Goal: Obtain resource: Obtain resource

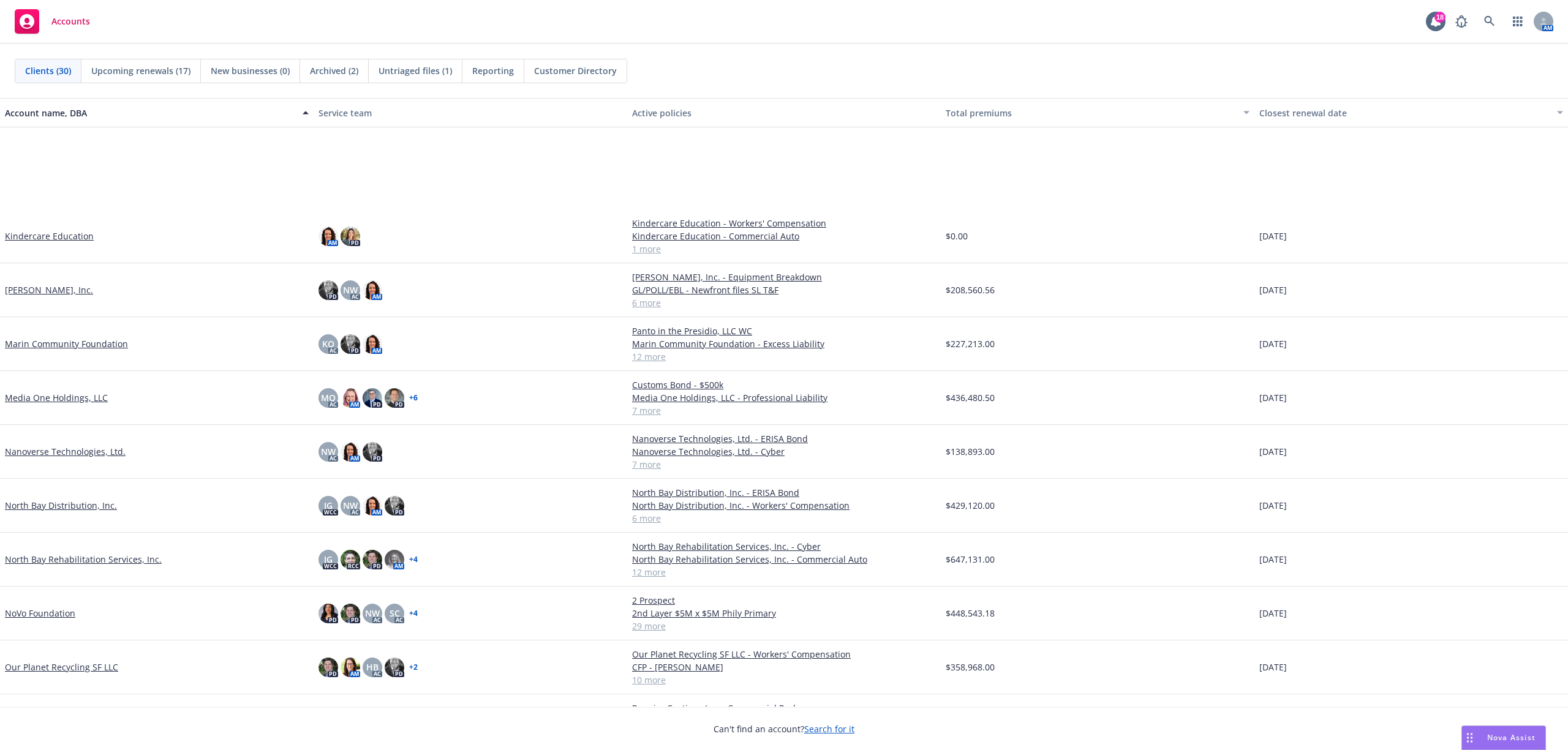
scroll to position [735, 0]
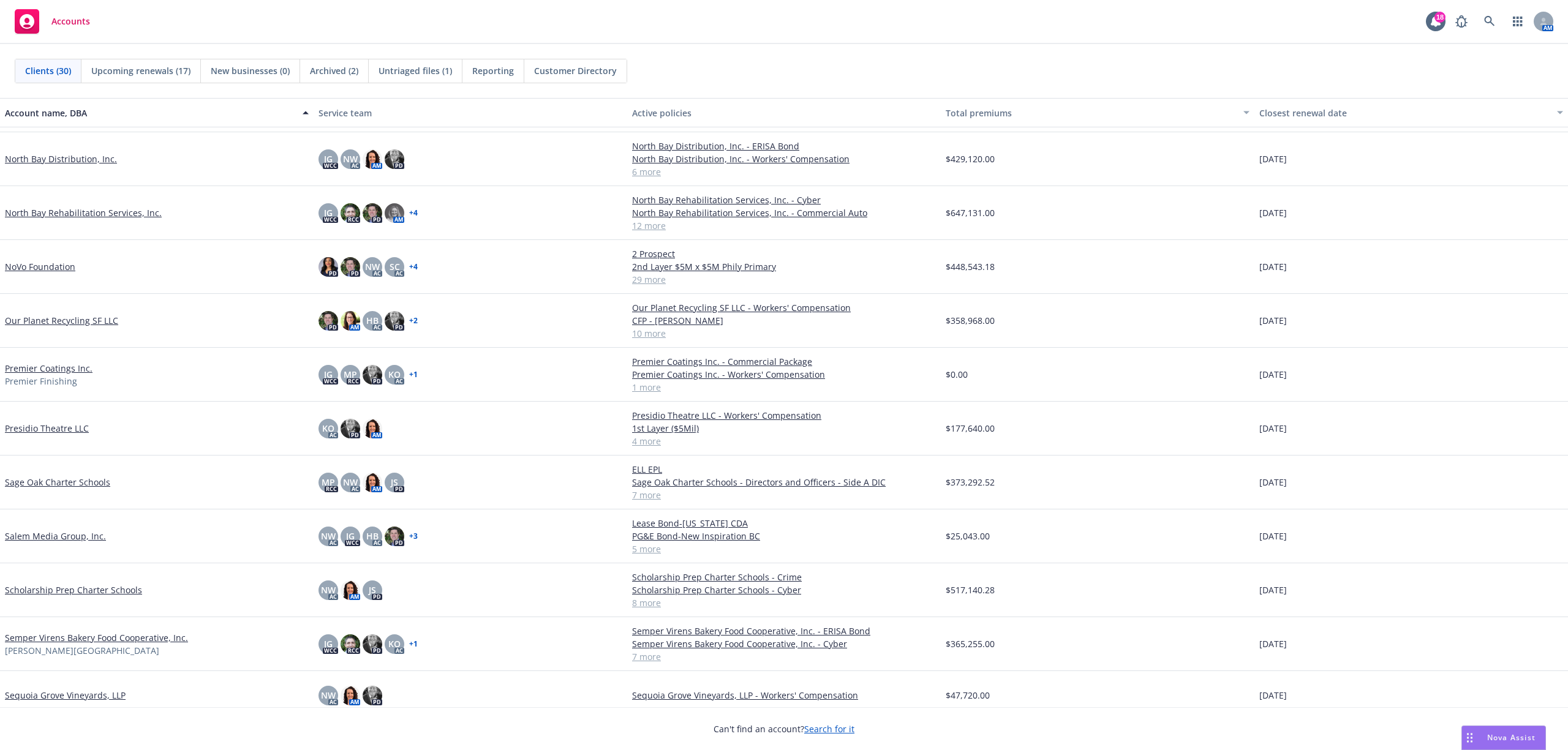
click at [94, 562] on link "Scholarship Prep Charter Schools" at bounding box center [74, 590] width 137 height 13
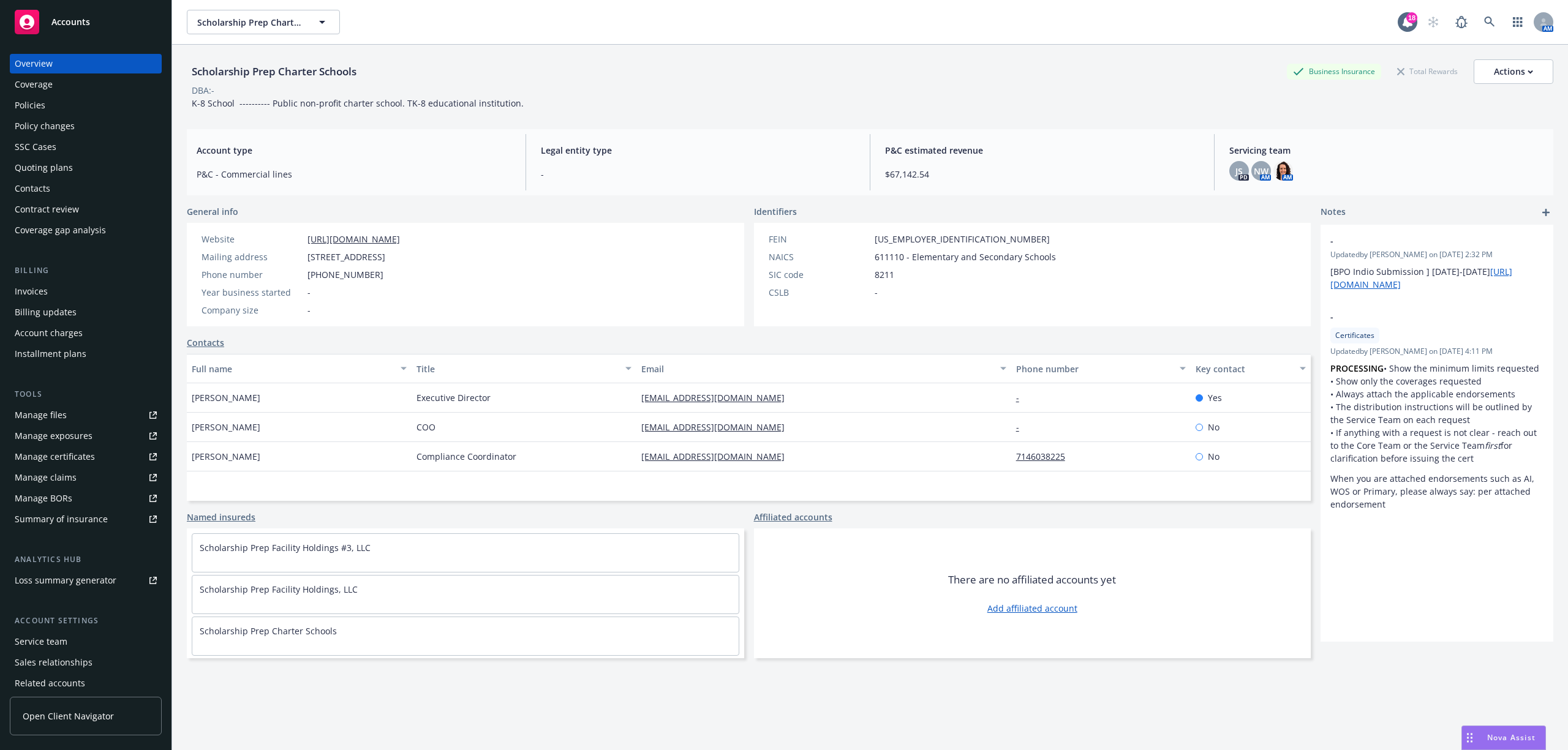
click at [42, 106] on div "Policies" at bounding box center [30, 105] width 31 height 20
click at [25, 106] on div "Policies" at bounding box center [30, 105] width 31 height 20
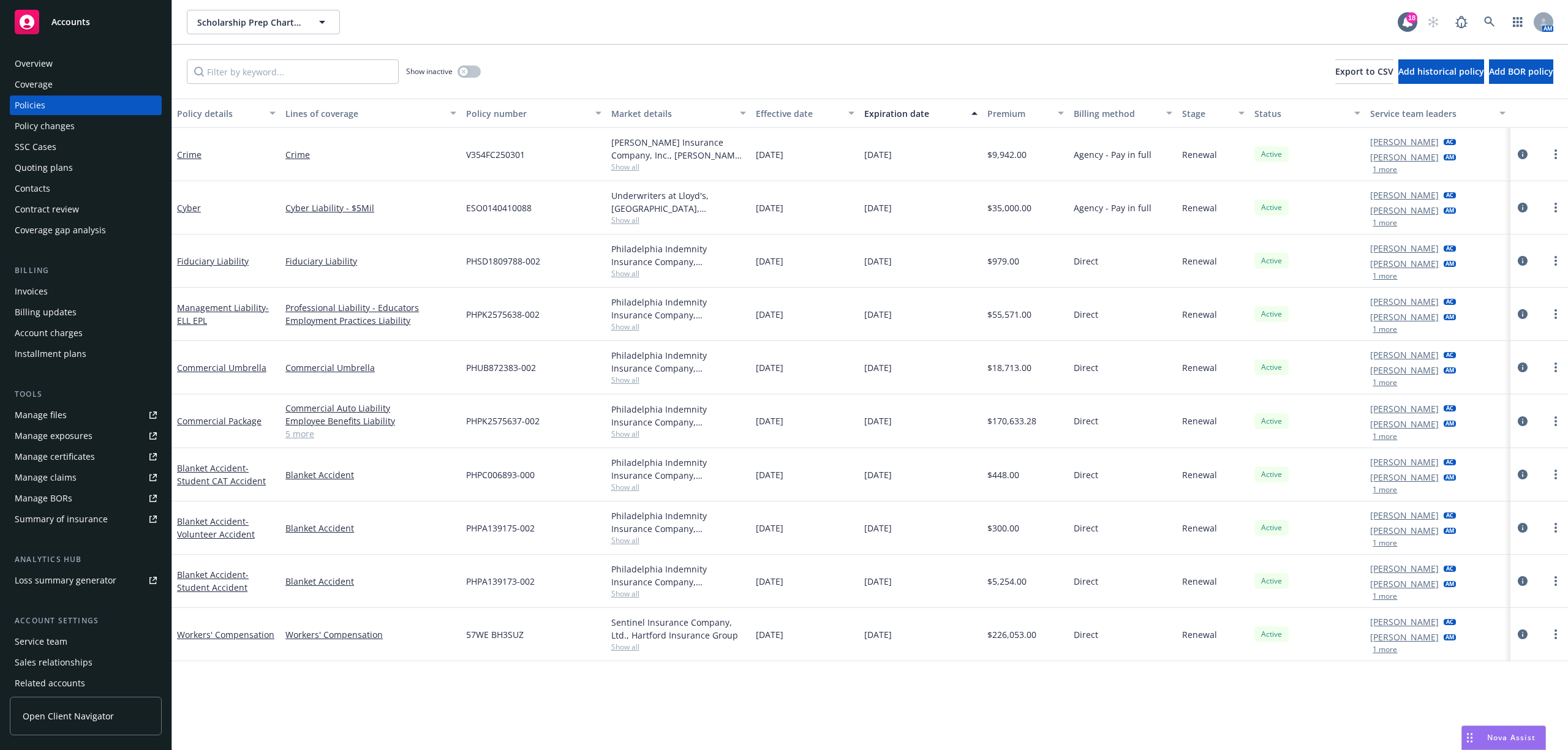
click at [539, 419] on span "PHPK2575637-002" at bounding box center [502, 421] width 74 height 13
drag, startPoint x: 539, startPoint y: 422, endPoint x: 467, endPoint y: 420, distance: 72.0
click at [467, 420] on span "PHPK2575637-002" at bounding box center [502, 421] width 74 height 13
copy span "PHPK2575637-002"
click at [535, 367] on span "PHUB872383-002" at bounding box center [500, 367] width 70 height 13
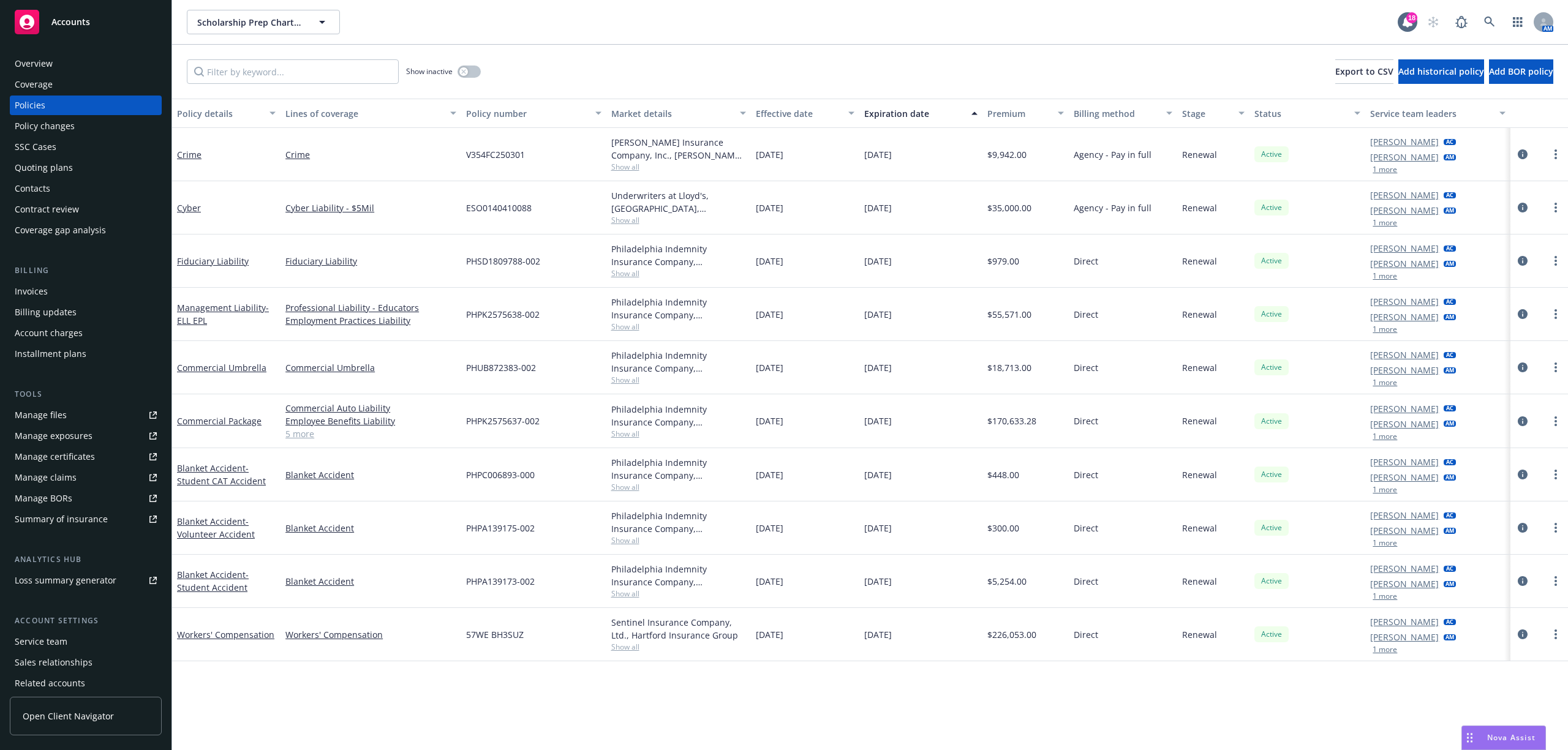
click at [538, 370] on div "PHUB872383-002" at bounding box center [533, 368] width 144 height 54
drag, startPoint x: 536, startPoint y: 370, endPoint x: 468, endPoint y: 371, distance: 68.0
click at [468, 371] on span "PHUB872383-002" at bounding box center [500, 367] width 70 height 13
copy span "PHUB872383-002"
click at [52, 25] on span "Accounts" at bounding box center [71, 22] width 39 height 10
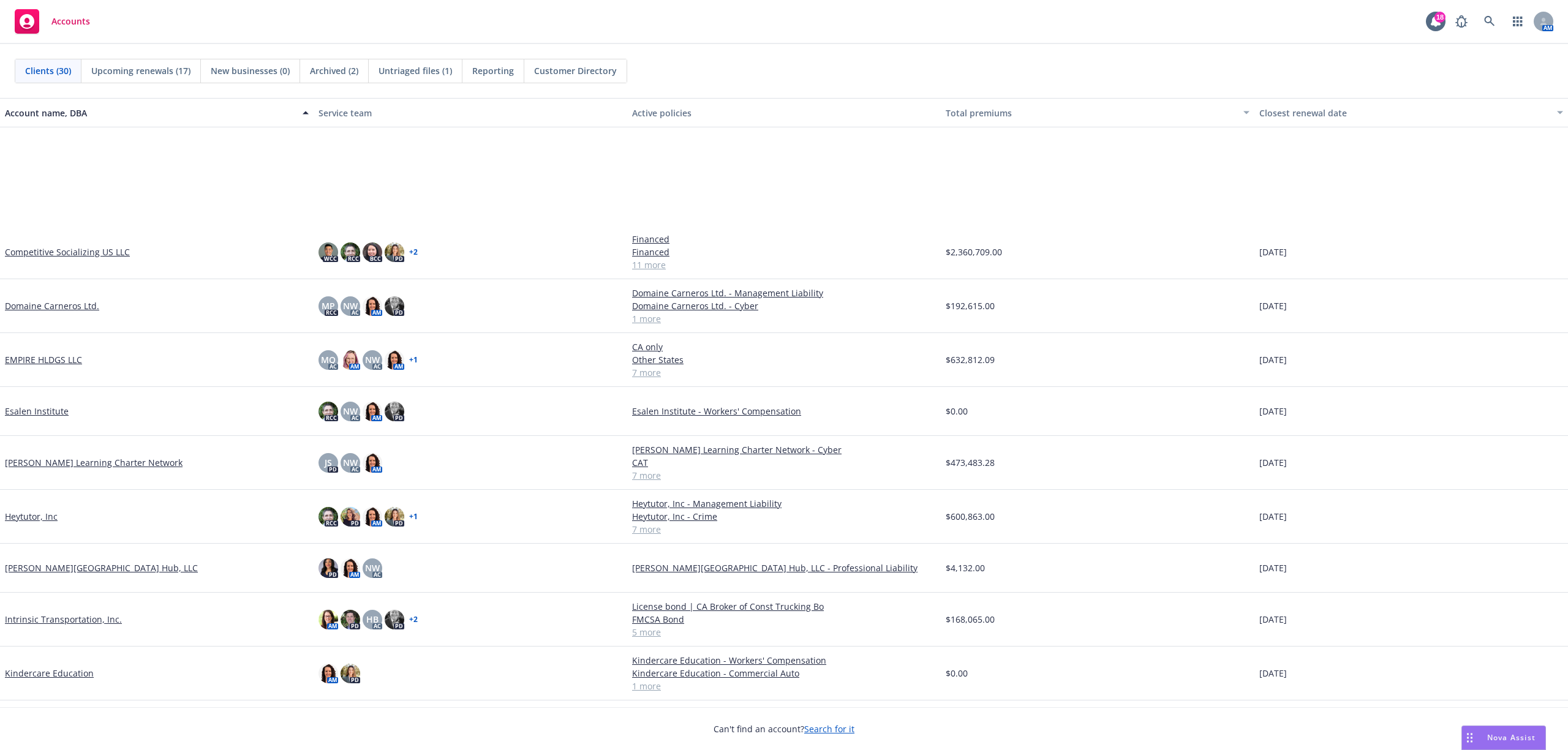
scroll to position [408, 0]
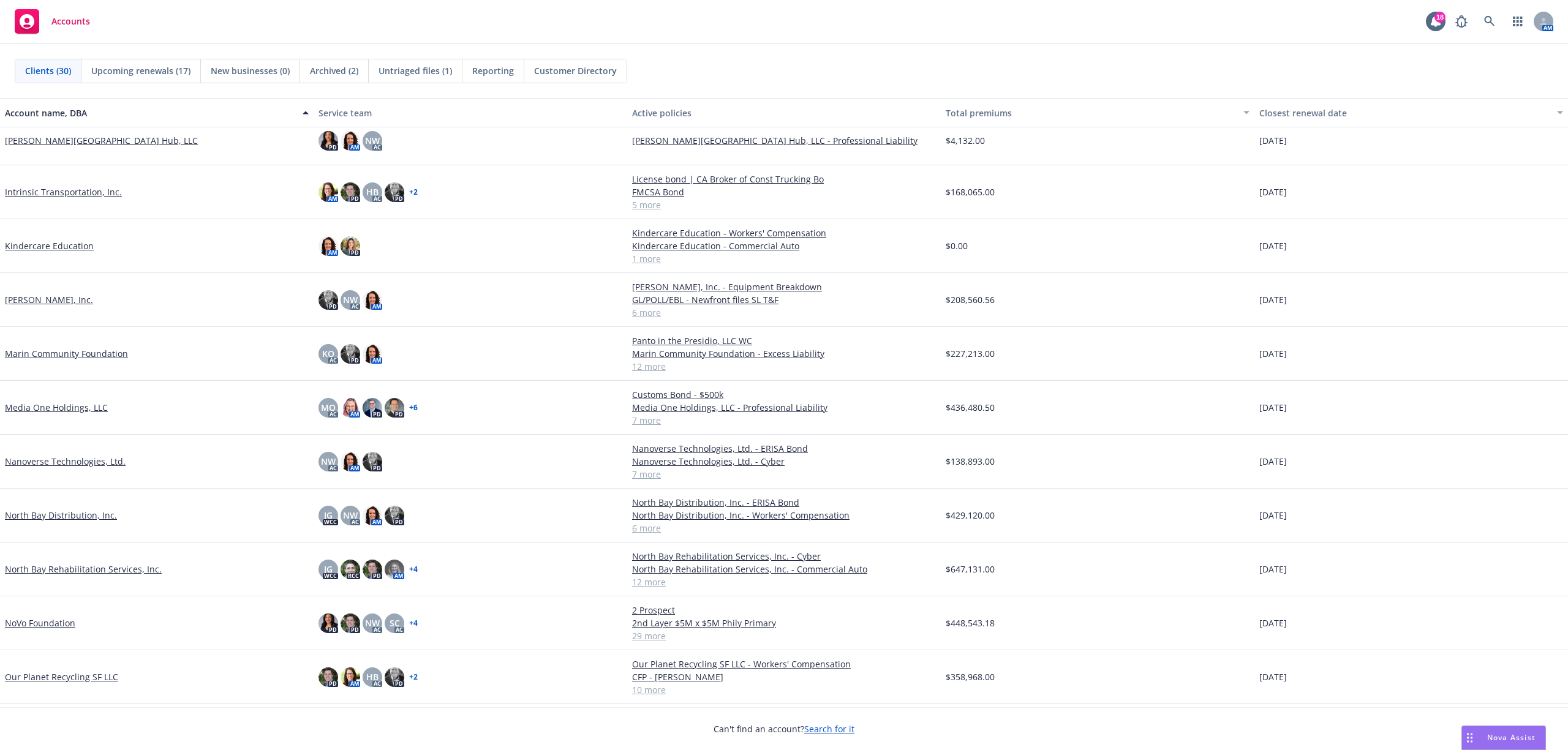
click at [69, 513] on link "North Bay Distribution, Inc." at bounding box center [61, 515] width 112 height 13
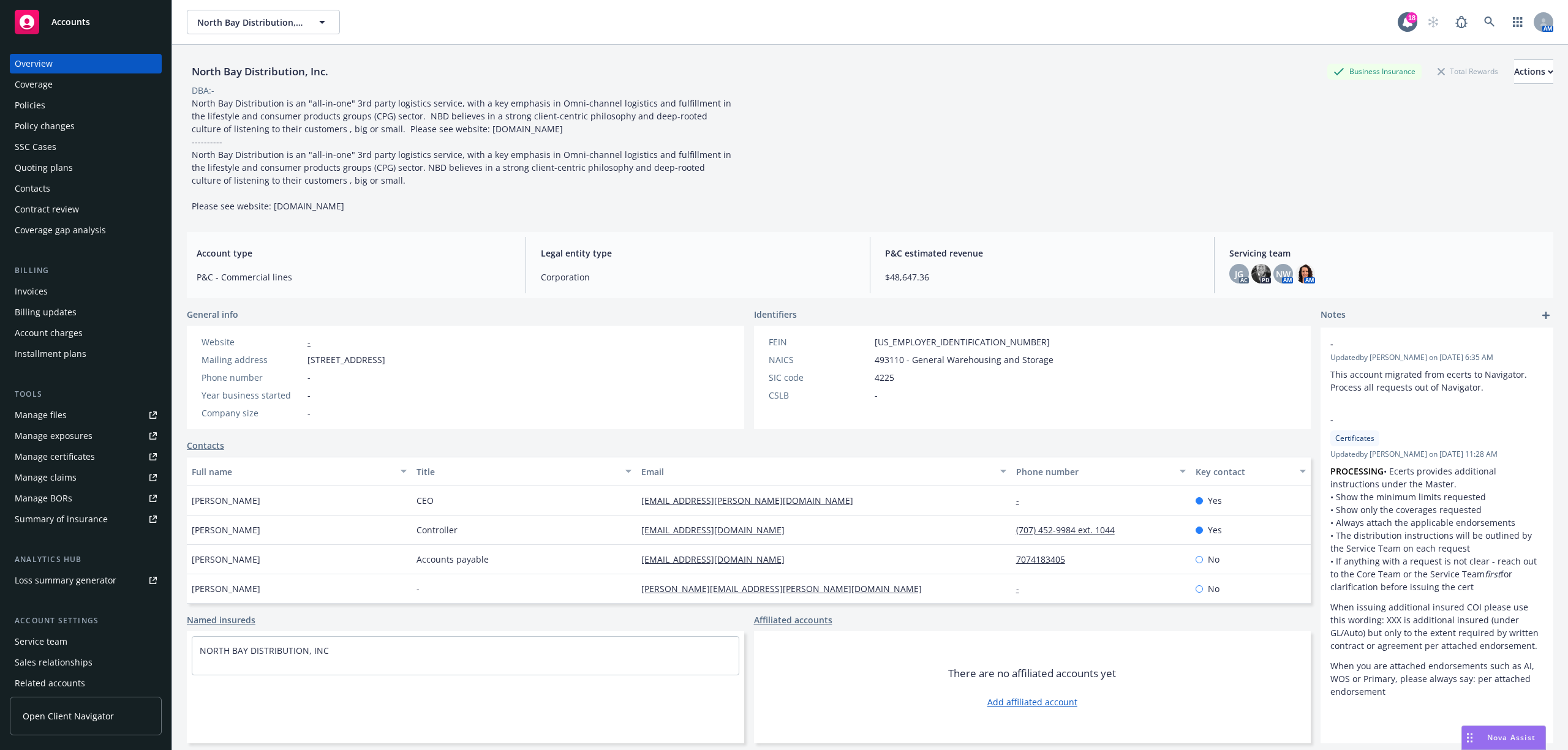
click at [34, 165] on div "Quoting plans" at bounding box center [44, 168] width 58 height 20
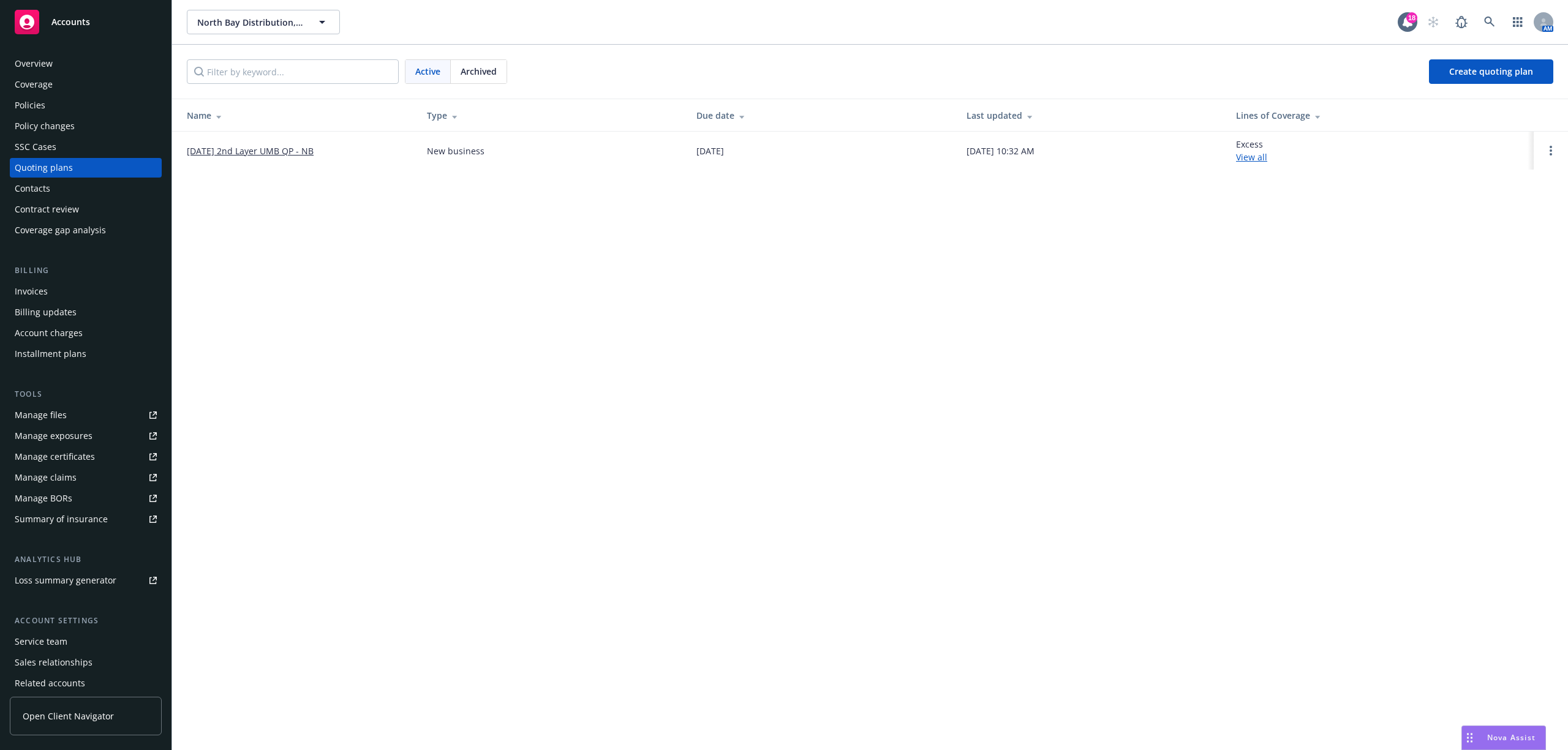
click at [195, 147] on link "[DATE] 2nd Layer UMB QP - NB" at bounding box center [250, 150] width 126 height 13
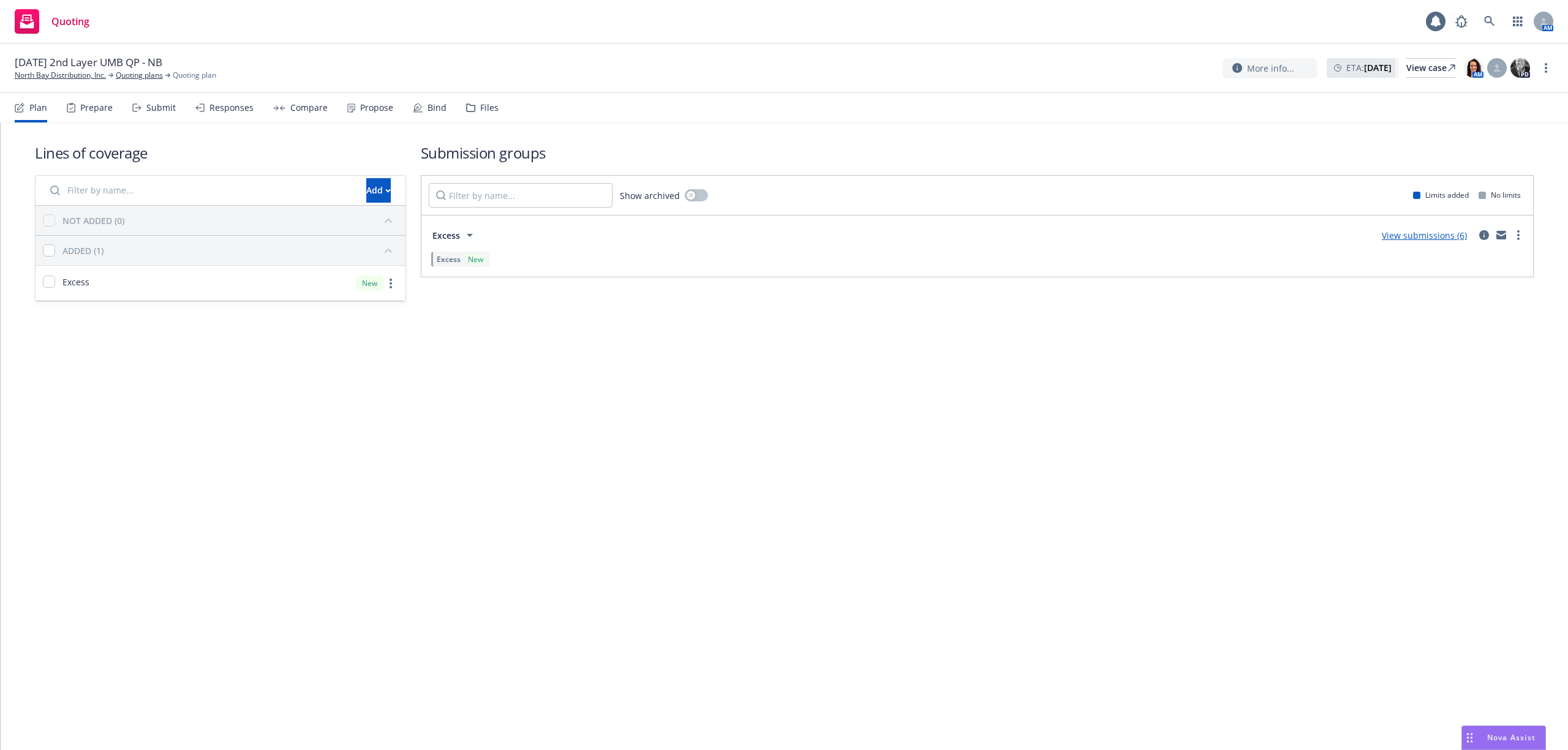
click at [155, 109] on div "Submit" at bounding box center [161, 107] width 30 height 10
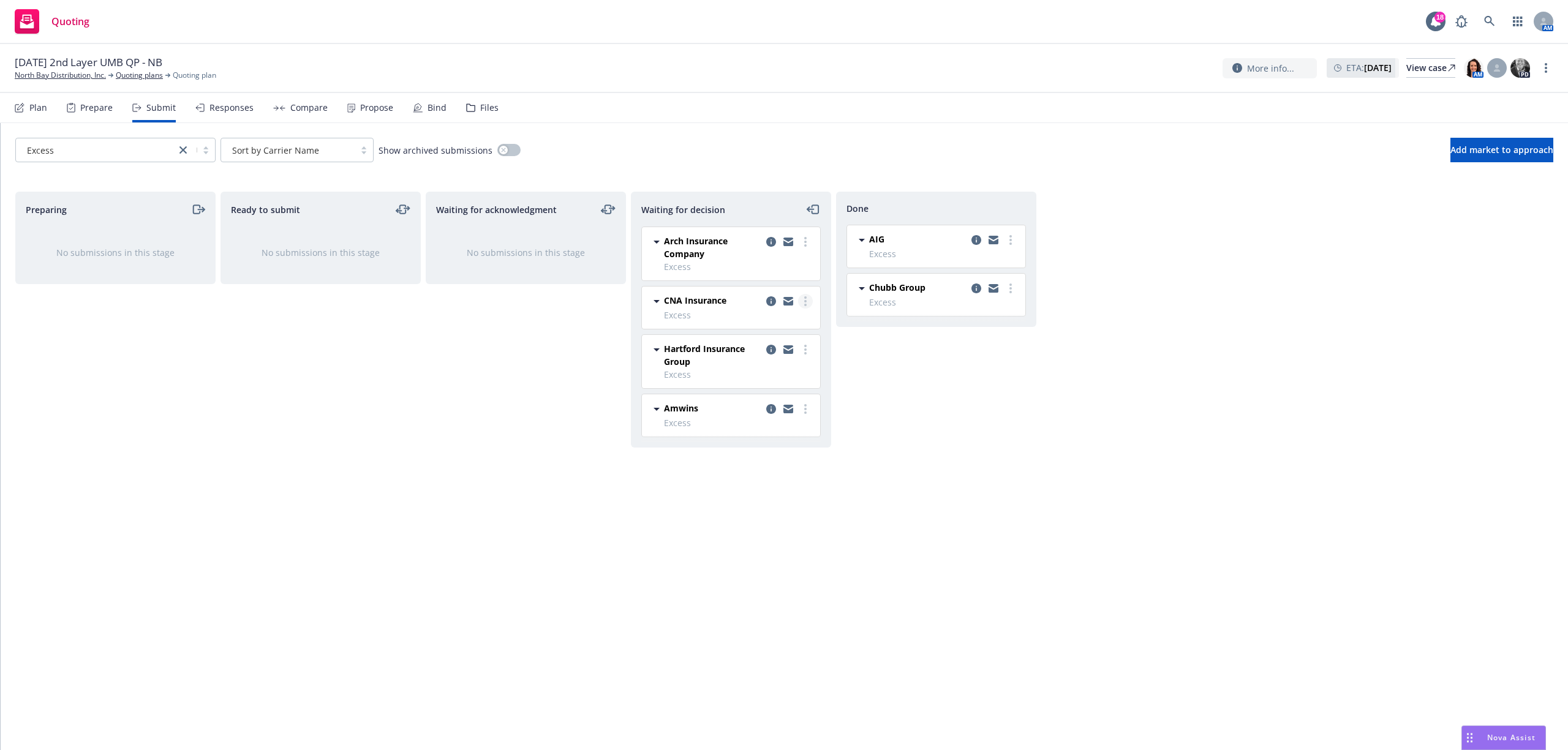
click at [799, 297] on link "more" at bounding box center [805, 300] width 15 height 15
click at [758, 406] on span "Add declined decision" at bounding box center [749, 400] width 120 height 12
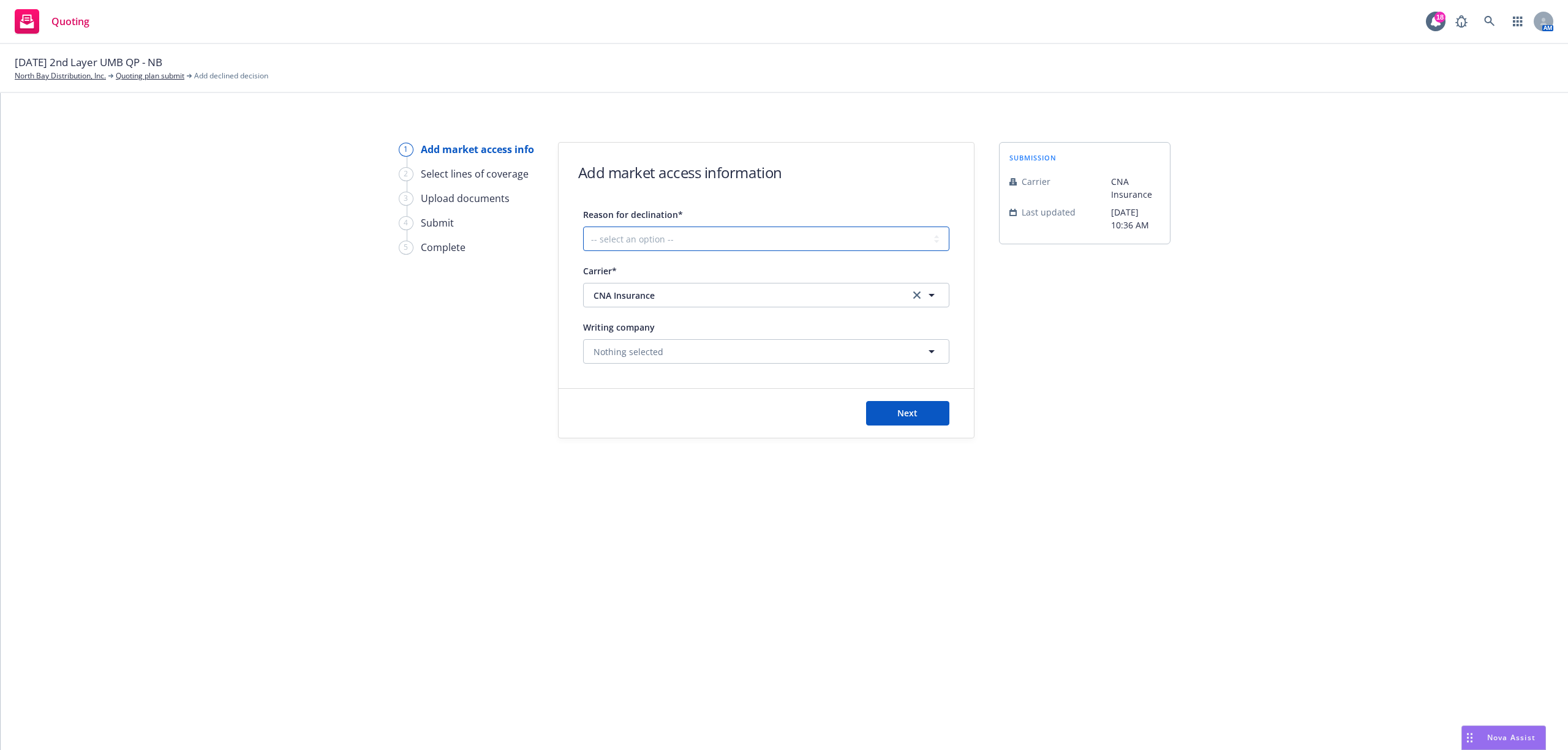
click at [675, 241] on select "-- select an option -- Cannot compete with other markets Carrier non-renewed Ca…" at bounding box center [766, 239] width 366 height 25
select select "DOES_NOT_FIT_UNDERWRITER_APPETITE"
click at [583, 227] on select "-- select an option -- Cannot compete with other markets Carrier non-renewed Ca…" at bounding box center [766, 239] width 366 height 25
click at [893, 413] on button "Next" at bounding box center [907, 413] width 84 height 25
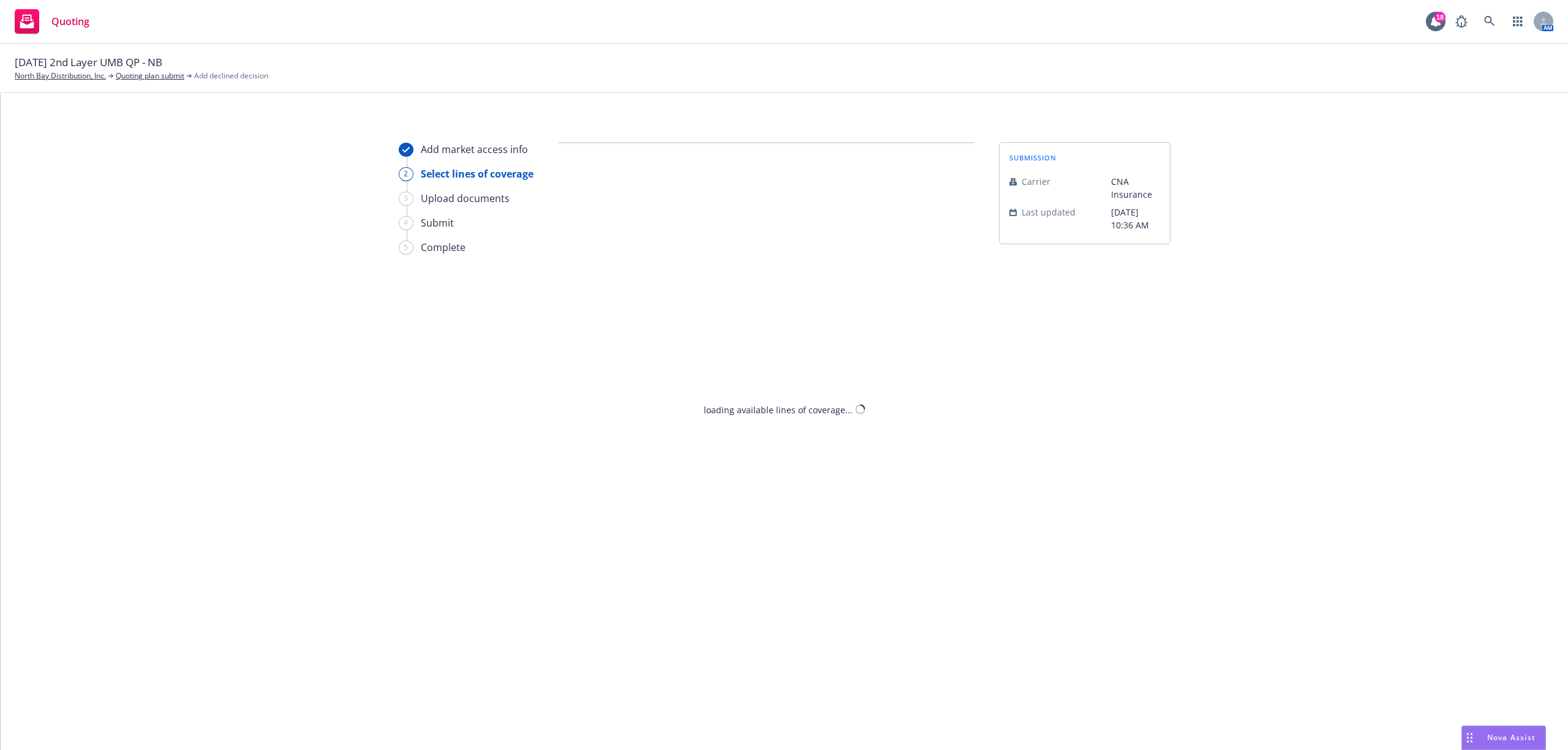
select select "DOES_NOT_FIT_UNDERWRITER_APPETITE"
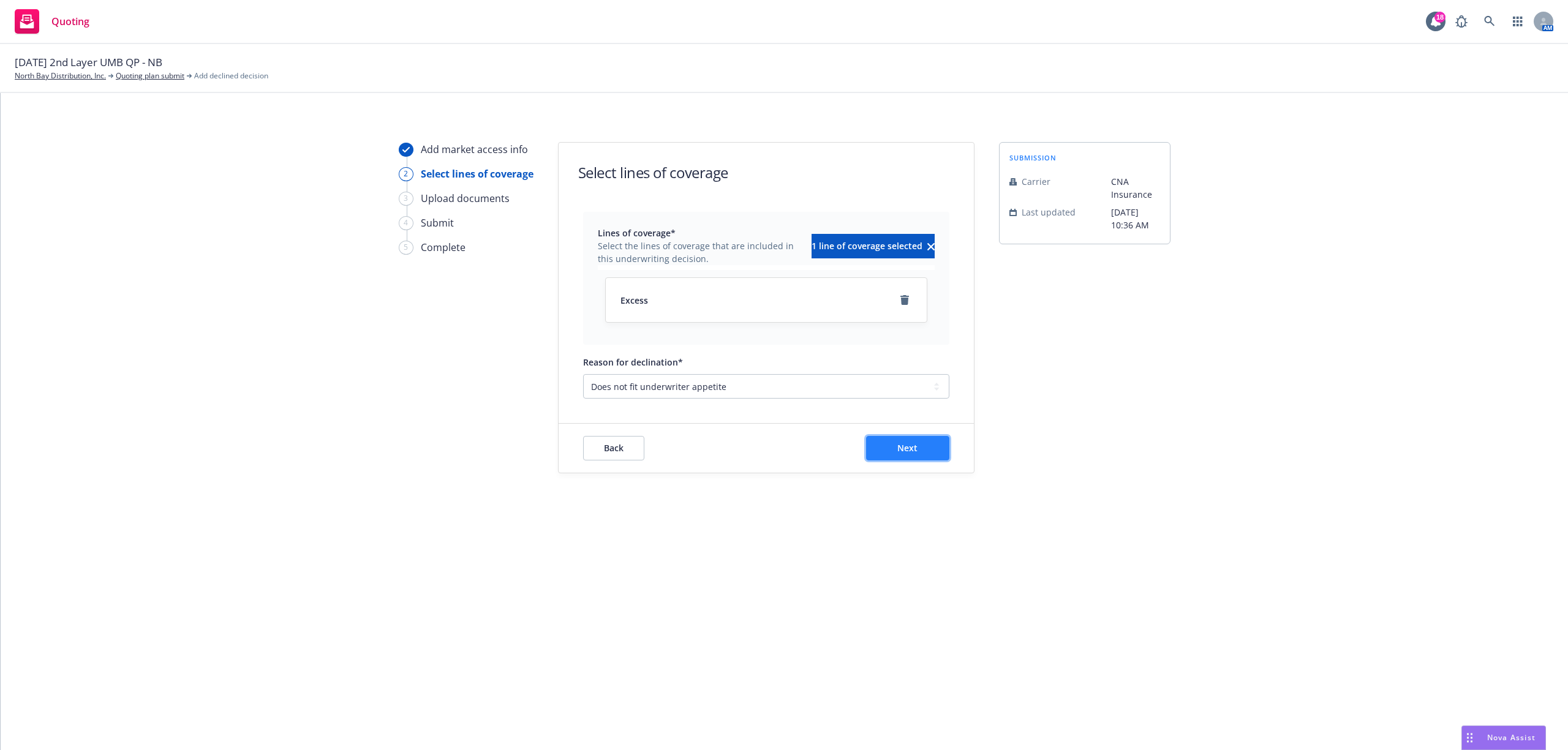
click at [910, 437] on button "Next" at bounding box center [907, 448] width 84 height 25
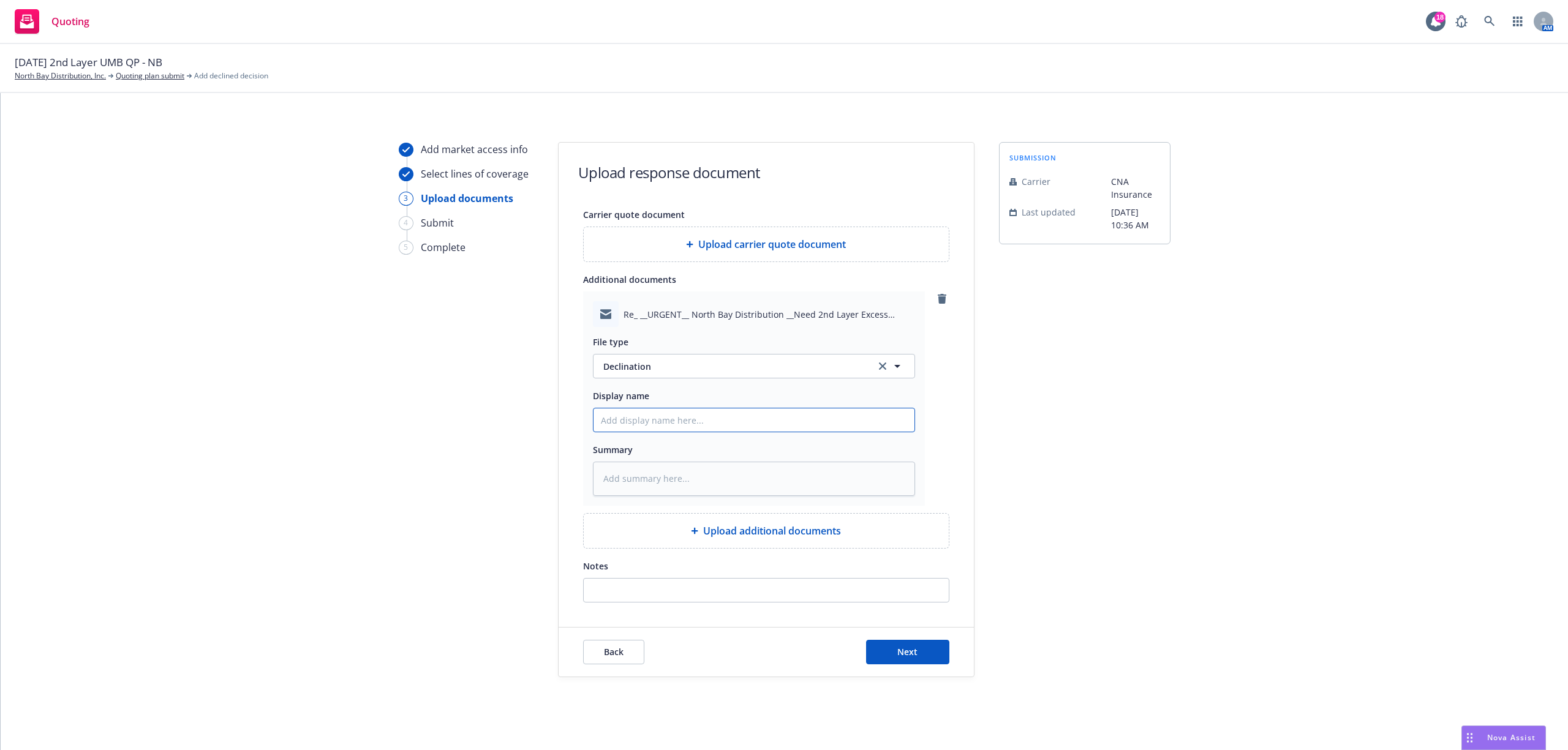
click at [651, 417] on input "Display name" at bounding box center [754, 420] width 321 height 23
type textarea "x"
type input "2"
type textarea "x"
type input "25"
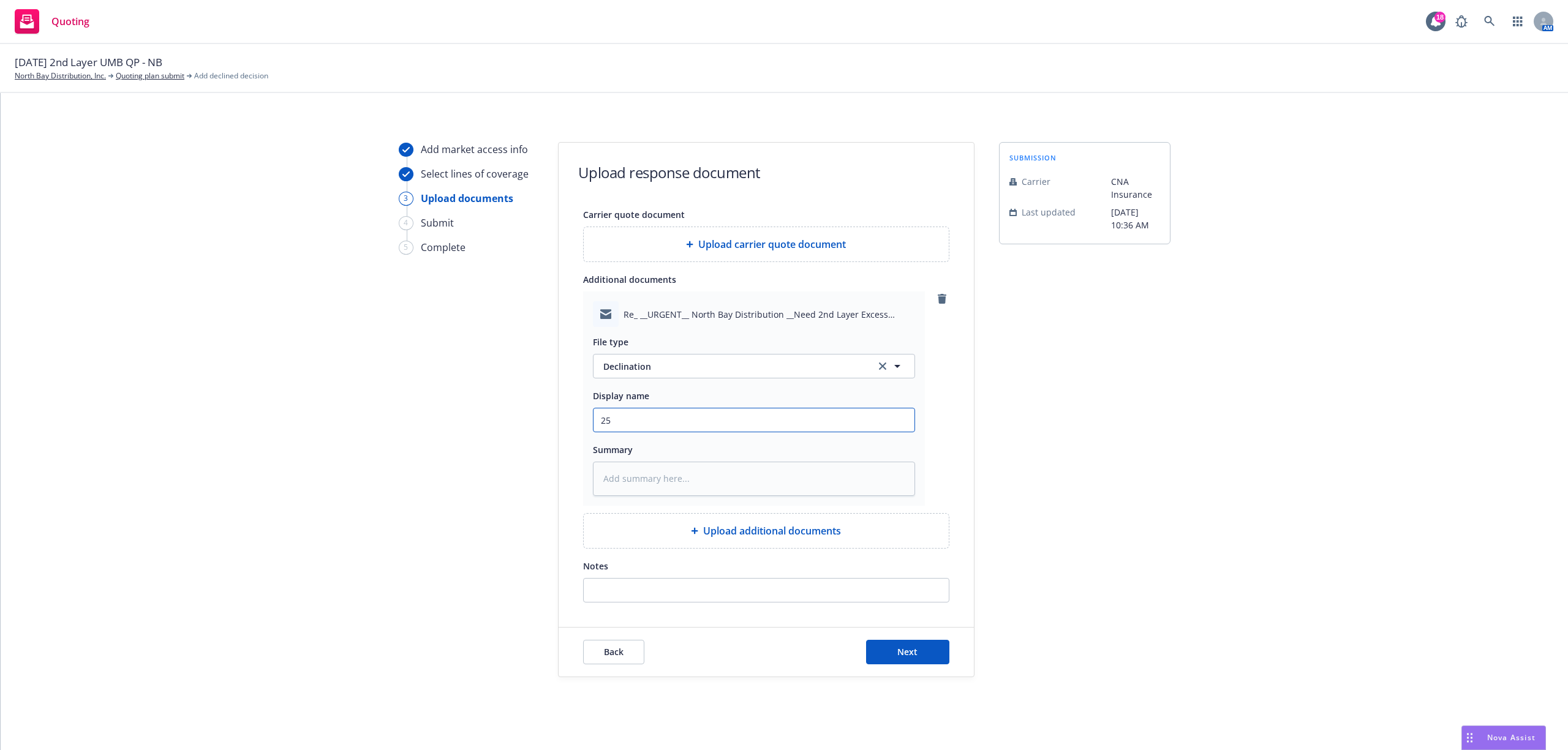
type textarea "x"
type input "25-"
type textarea "x"
type input "25-2"
type textarea "x"
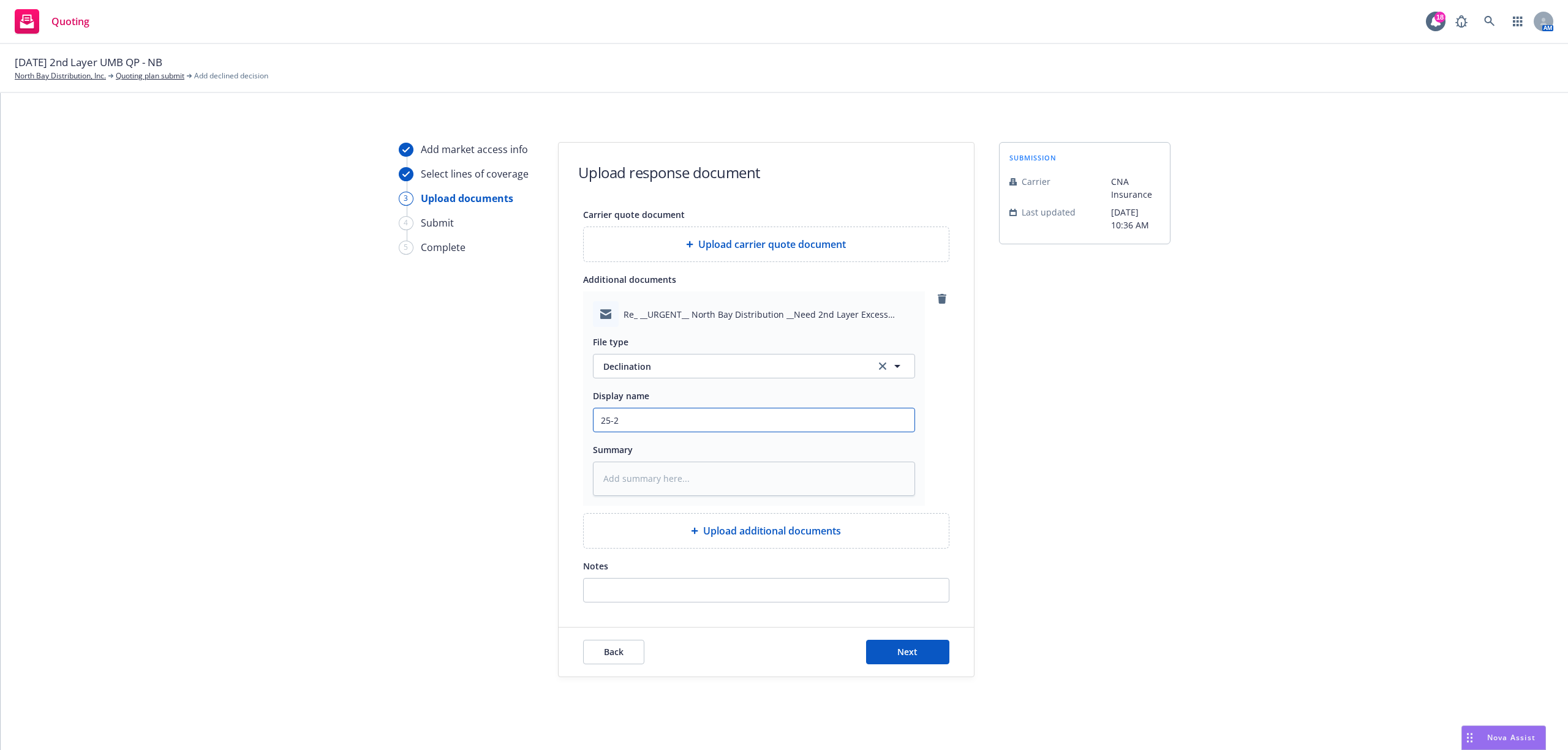
type input "25-26"
type textarea "x"
type input "25-26"
type textarea "x"
type input "25-26 U"
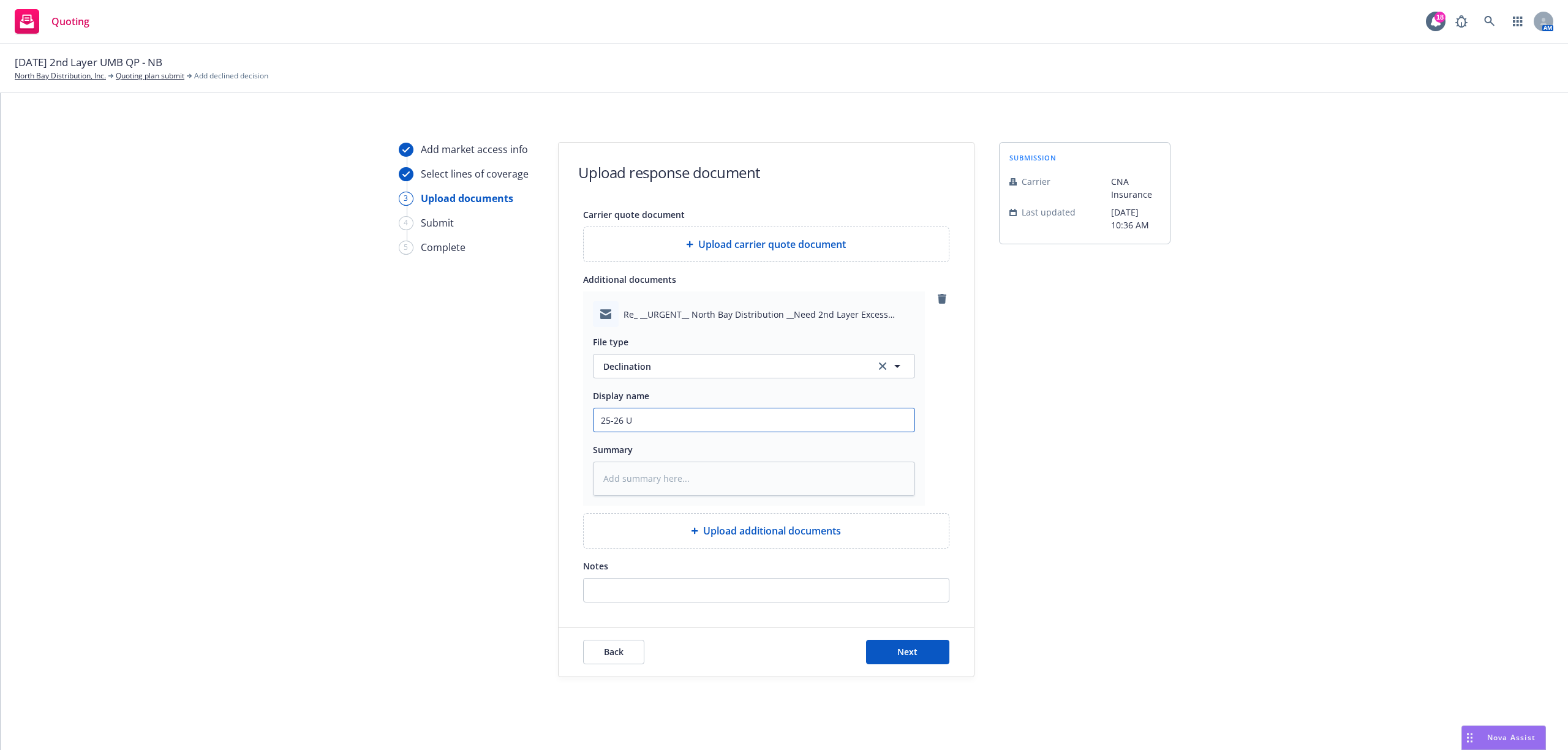
type textarea "x"
type input "25-26 UM"
type textarea "x"
type input "25-26 UMB"
type textarea "x"
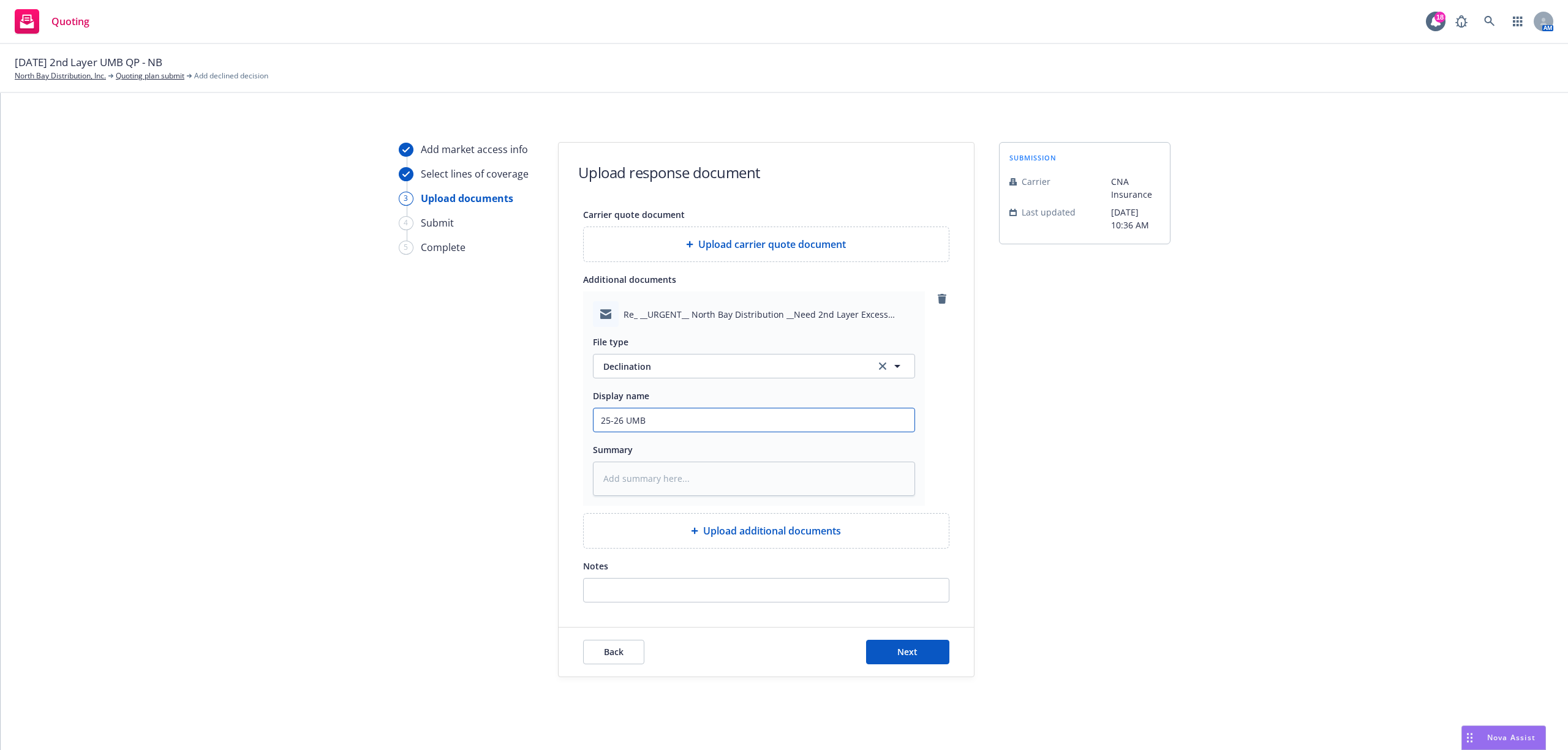
type input "25-26 UMB"
type textarea "x"
type input "25-26 UMB 2"
type textarea "x"
type input "25-26 UMB 2n"
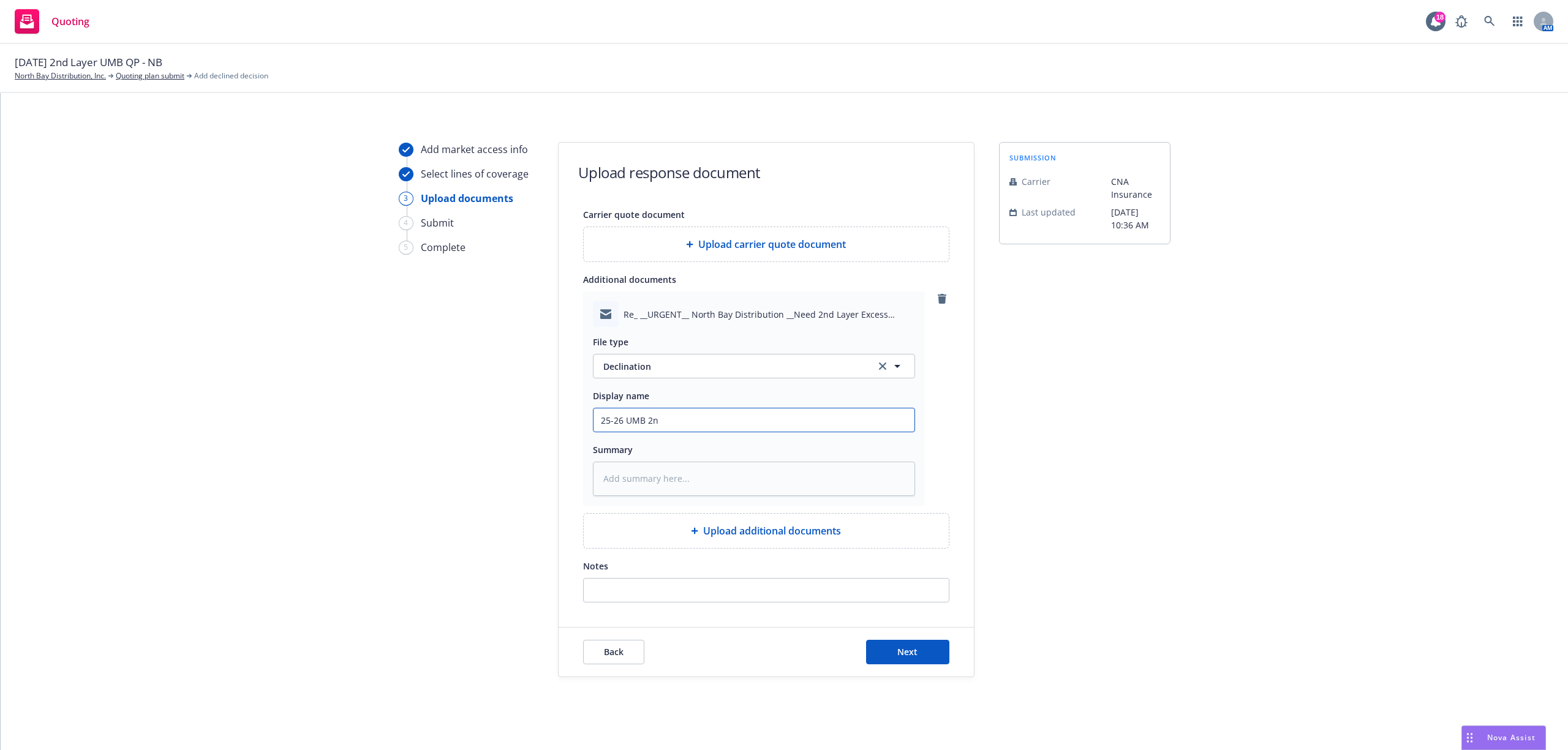
type textarea "x"
type input "25-26 UMB 2nd"
type textarea "x"
type input "25-26 UMB 2nd"
type textarea "x"
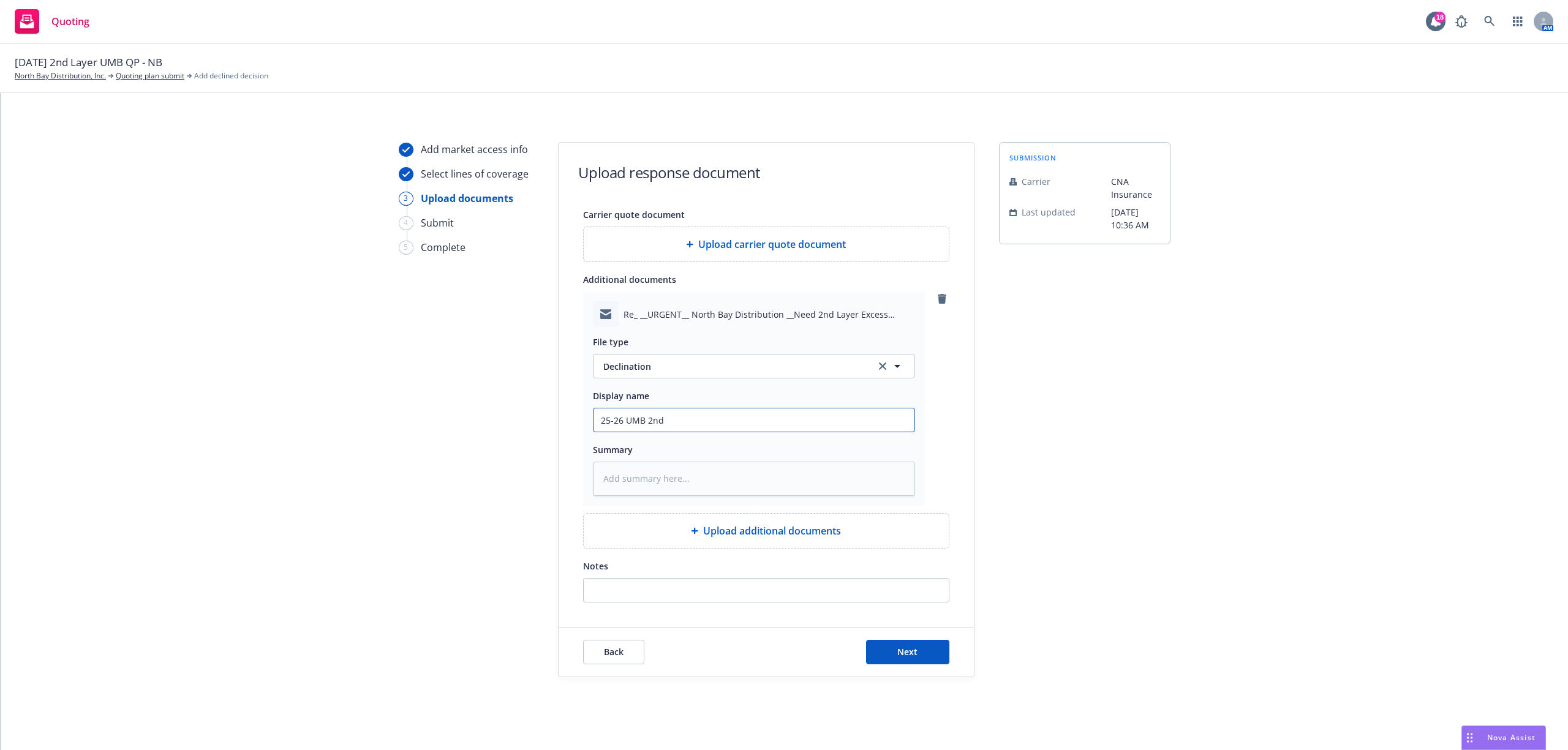
type input "25-26 UMB 2nd L"
type textarea "x"
type input "25-26 UMB 2nd La"
type textarea "x"
type input "25-26 UMB 2nd Lay"
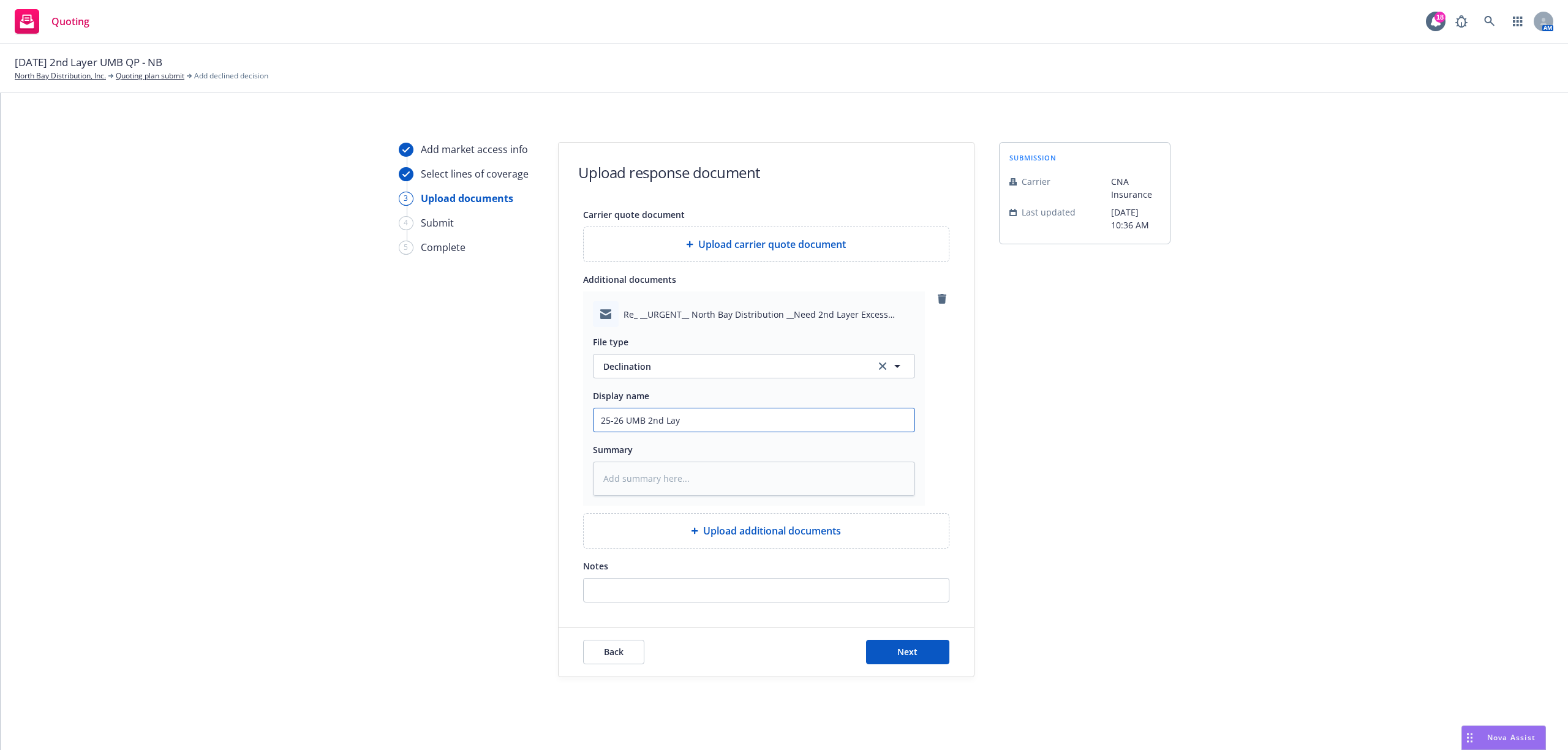
type textarea "x"
type input "25-26 UMB 2nd Laye"
type textarea "x"
type input "25-26 UMB 2nd Layer"
type textarea "x"
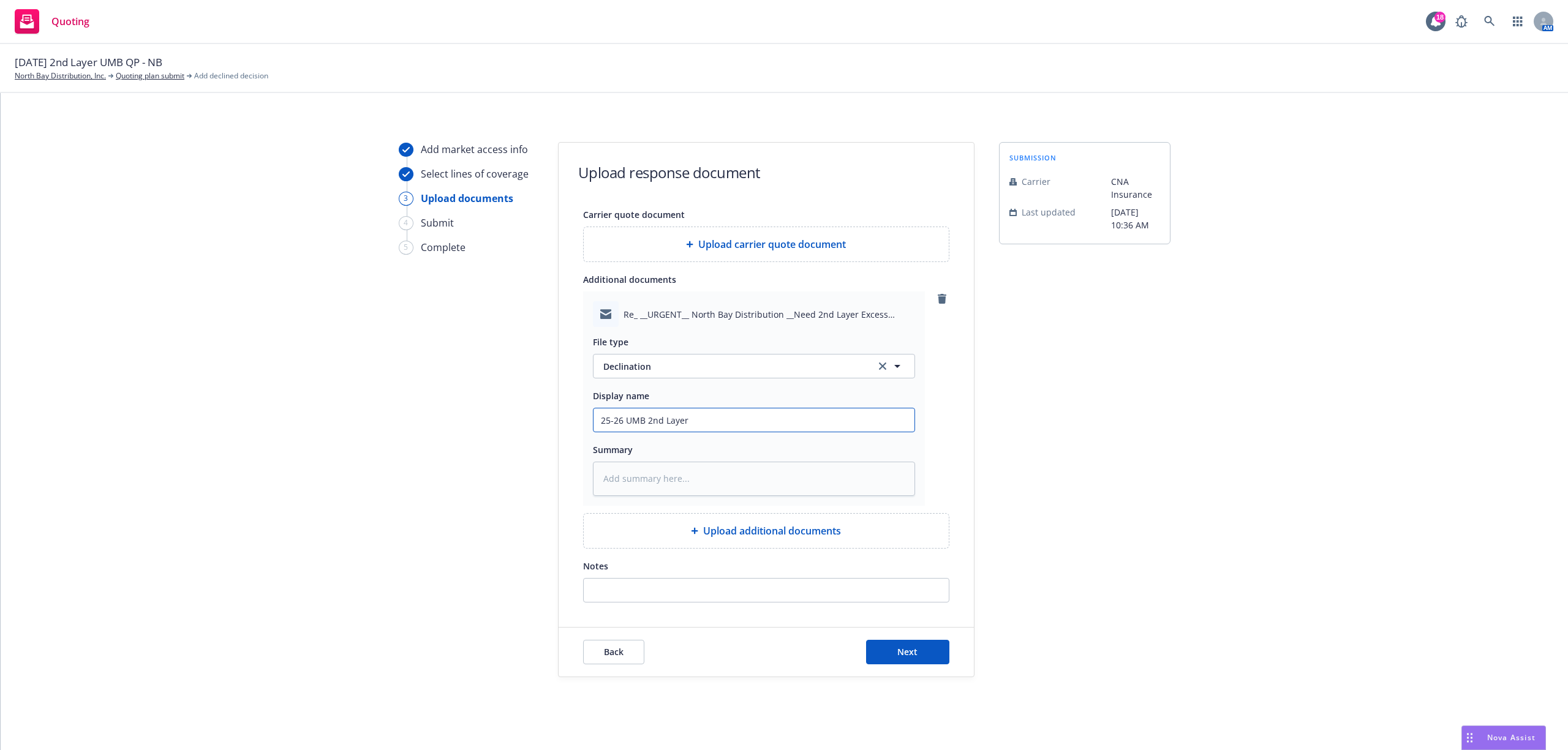
type input "25-26 UMB 2nd Layer"
type textarea "x"
type input "25-26 UMB 2nd Layer E"
type textarea "x"
type input "25-26 UMB 2nd Layer EM"
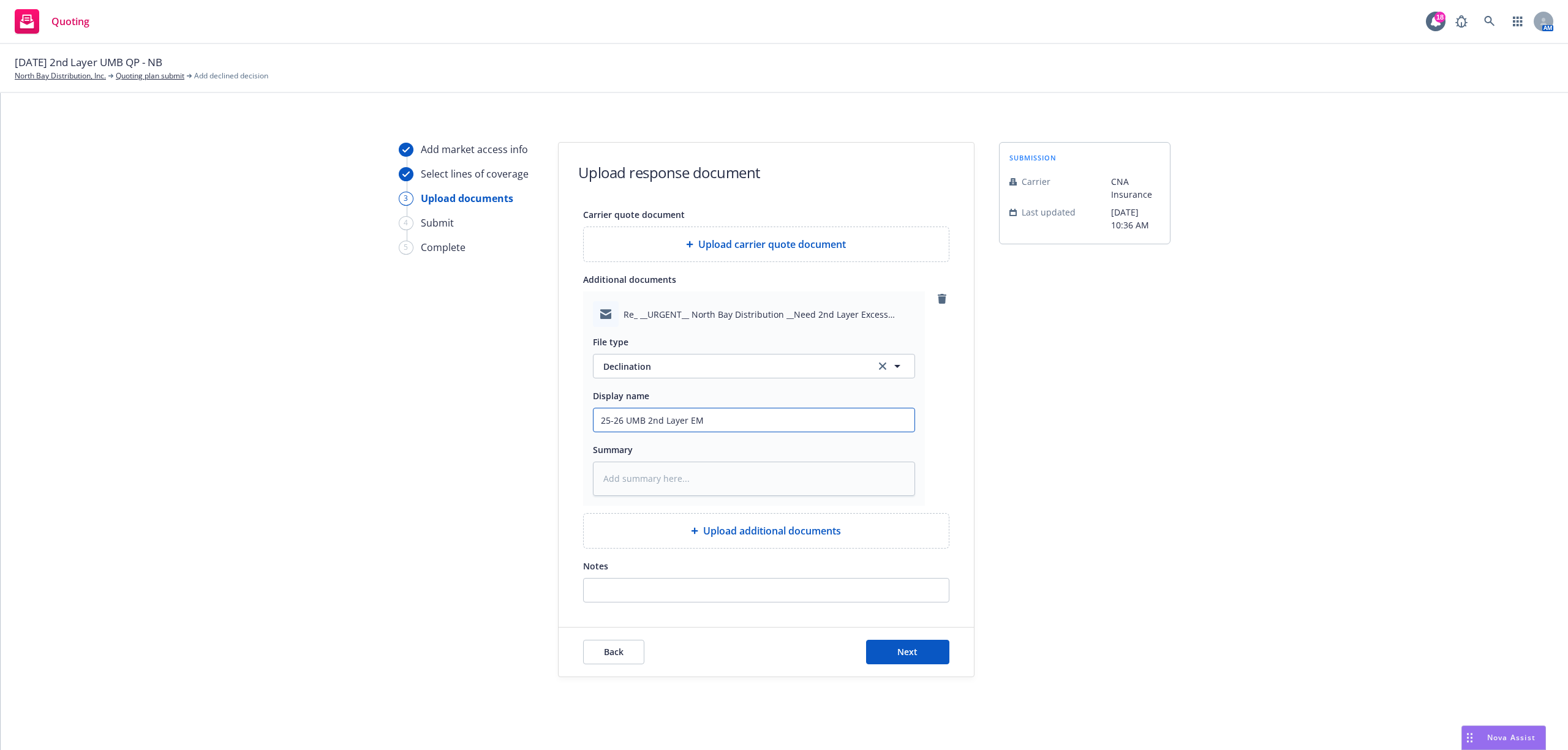
type textarea "x"
type input "25-26 UMB 2nd Layer EMF"
type textarea "x"
type input "25-26 UMB 2nd Layer EMFC"
type textarea "x"
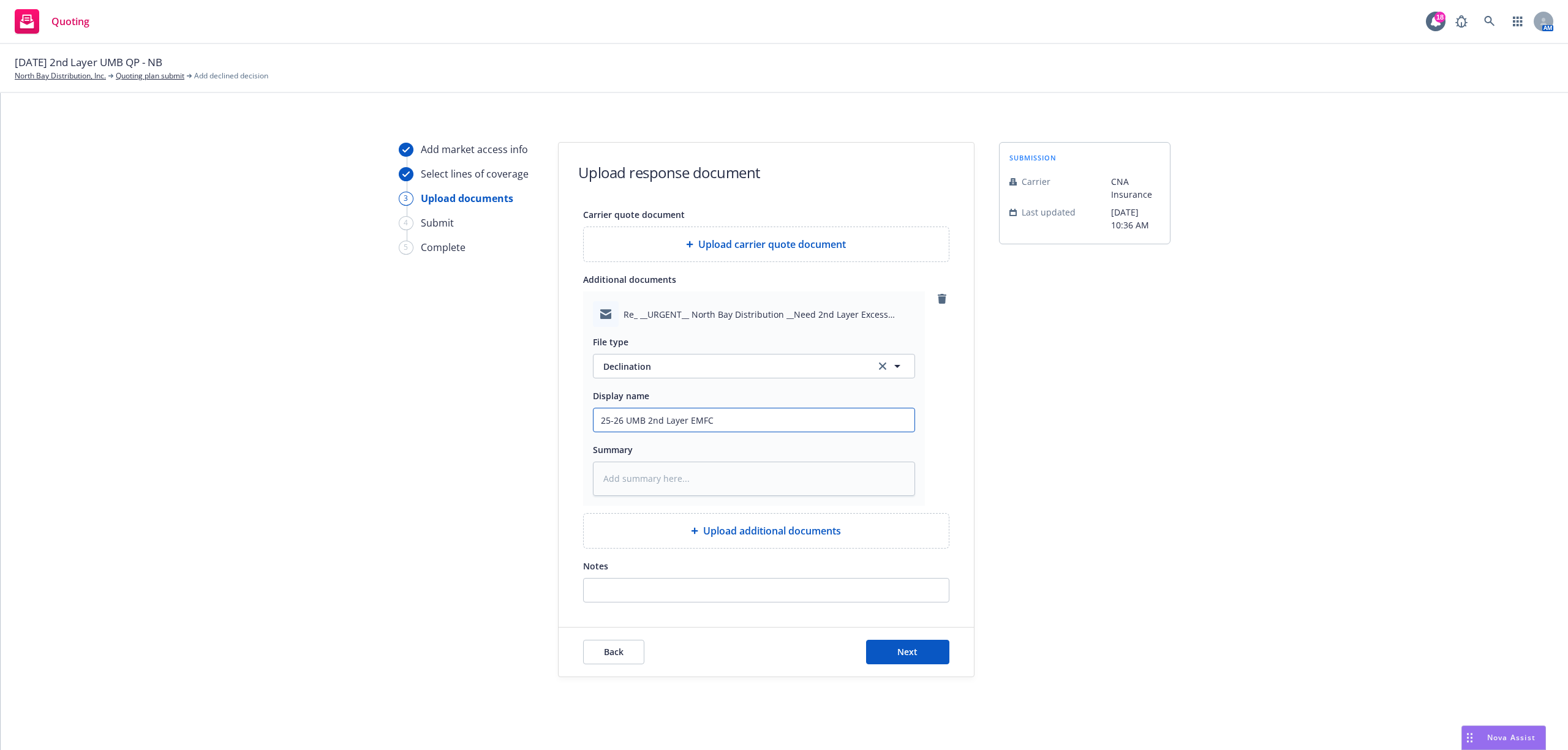
type input "25-26 UMB 2nd Layer EMFC"
type textarea "x"
type input "25-26 UMB 2nd Layer EMFC F"
type textarea "x"
type input "25-26 UMB 2nd Layer EMFC Fe"
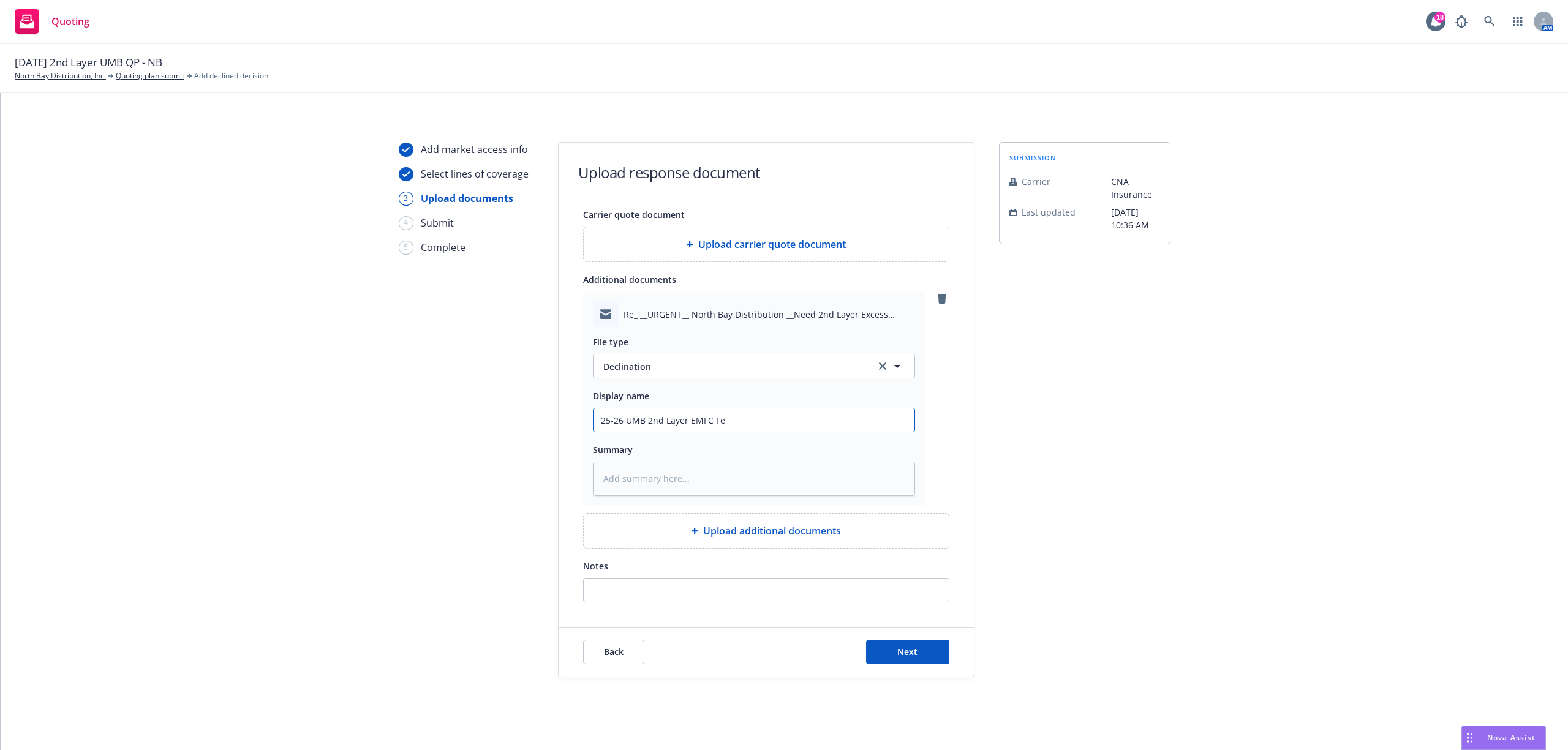
type textarea "x"
type input "25-26 UMB 2nd Layer EMFC Fer"
type textarea "x"
type input "25-26 UMB 2nd Layer EMFC Ferd"
type textarea "x"
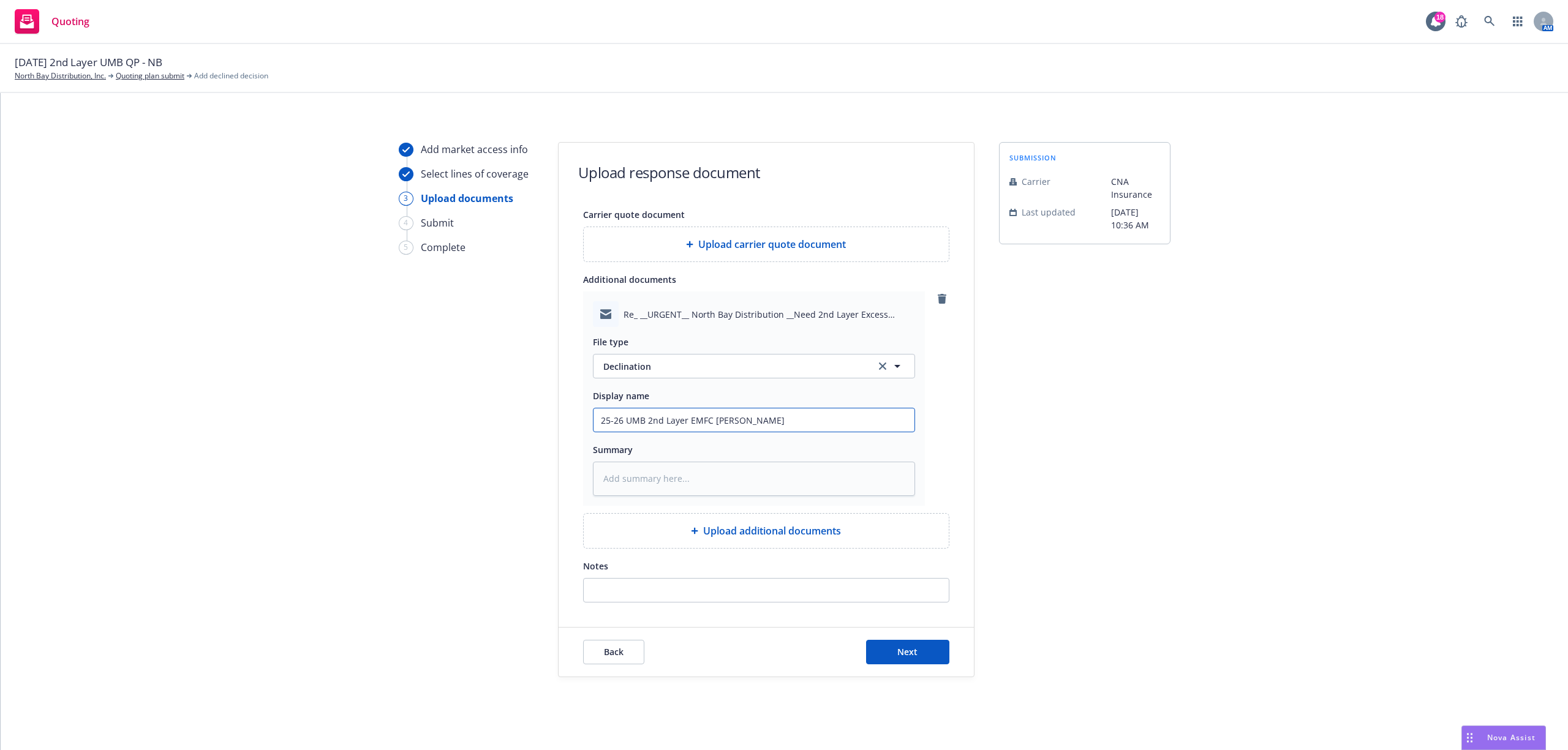
type input "25-26 UMB 2nd Layer EMFC Ferdi"
type textarea "x"
type input "25-26 UMB 2nd Layer EMFC Ferdin"
type textarea "x"
type input "25-26 UMB 2nd Layer EMFC Ferdina"
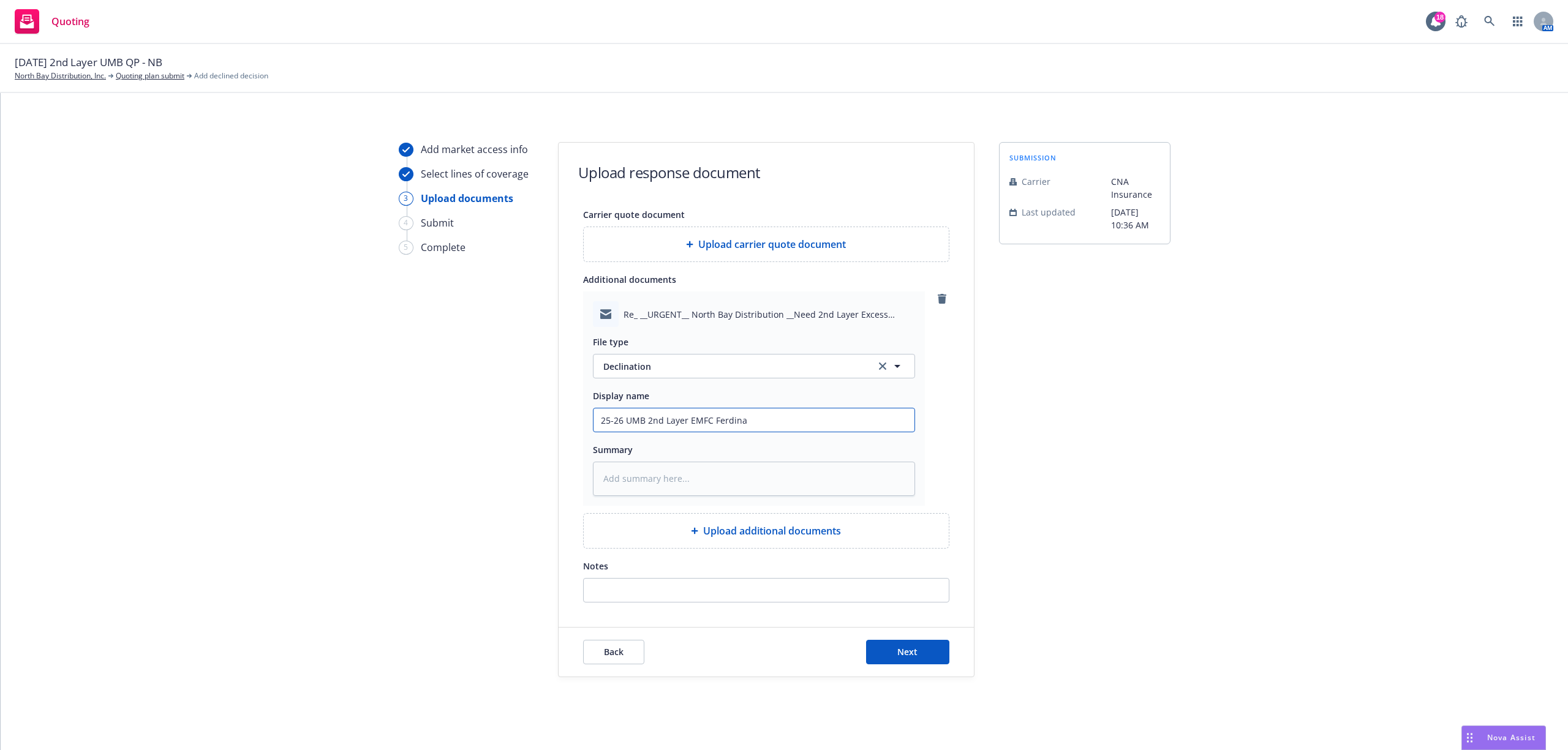
type textarea "x"
type input "25-26 UMB 2nd Layer EMFC Ferdinan"
type textarea "x"
type input "25-26 UMB 2nd Layer EMFC Ferdinand"
type textarea "x"
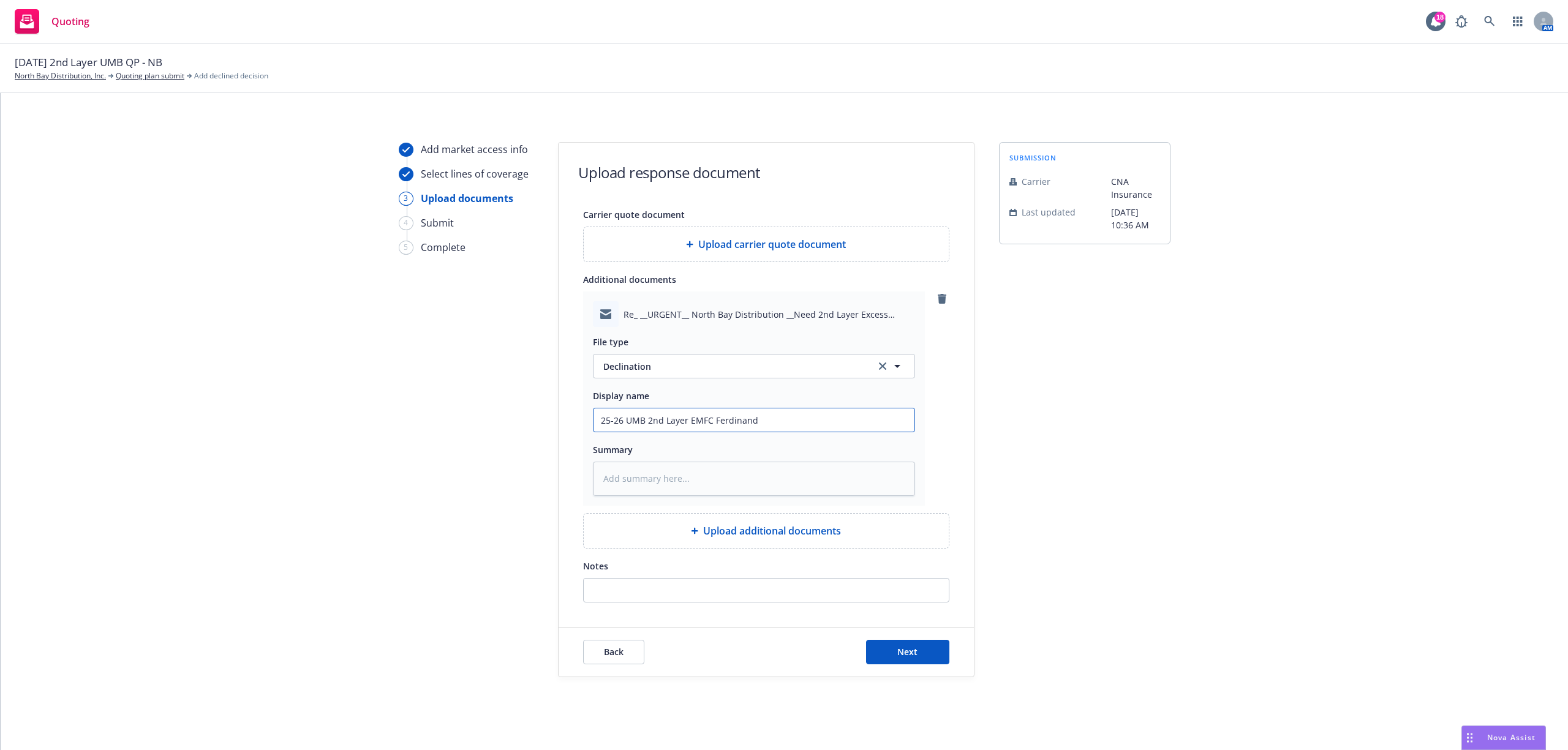
type input "25-26 UMB 2nd Layer EMFC Ferdinand@"
type textarea "x"
type input "25-26 UMB 2nd Layer EMFC Ferdinand@C"
type textarea "x"
type input "25-26 UMB 2nd Layer EMFC Ferdinand@CN"
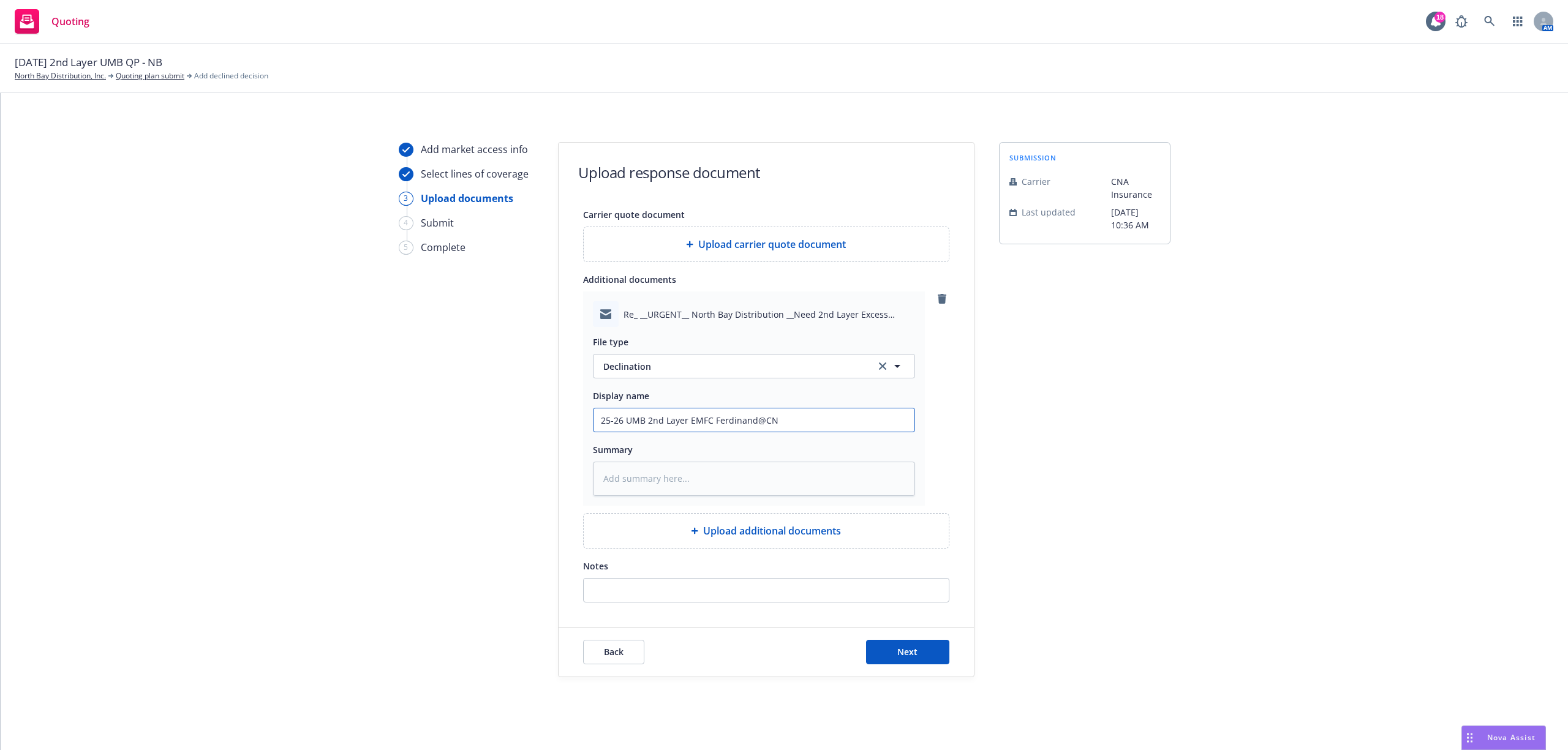
type textarea "x"
type input "25-26 UMB 2nd Layer EMFC Ferdinand@CNA"
type textarea "x"
type input "25-26 UMB 2nd Layer EMFC Ferdinand@CNA"
type textarea "x"
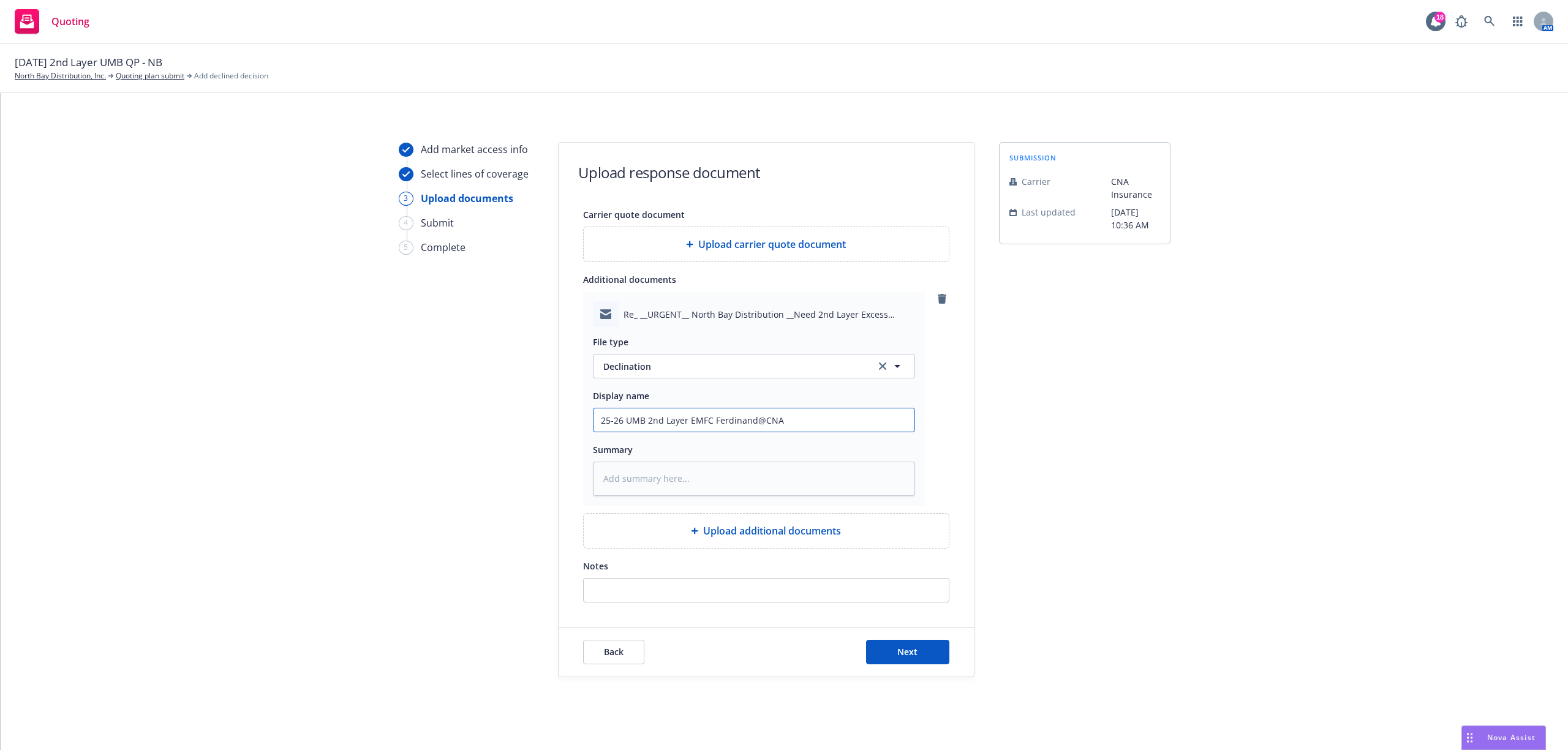
type input "25-26 UMB 2nd Layer EMFC Ferdinand@CNA D"
type textarea "x"
type input "25-26 UMB 2nd Layer EMFC Ferdinand@CNA De"
type textarea "x"
type input "25-26 UMB 2nd Layer EMFC Ferdinand@CNA Dec"
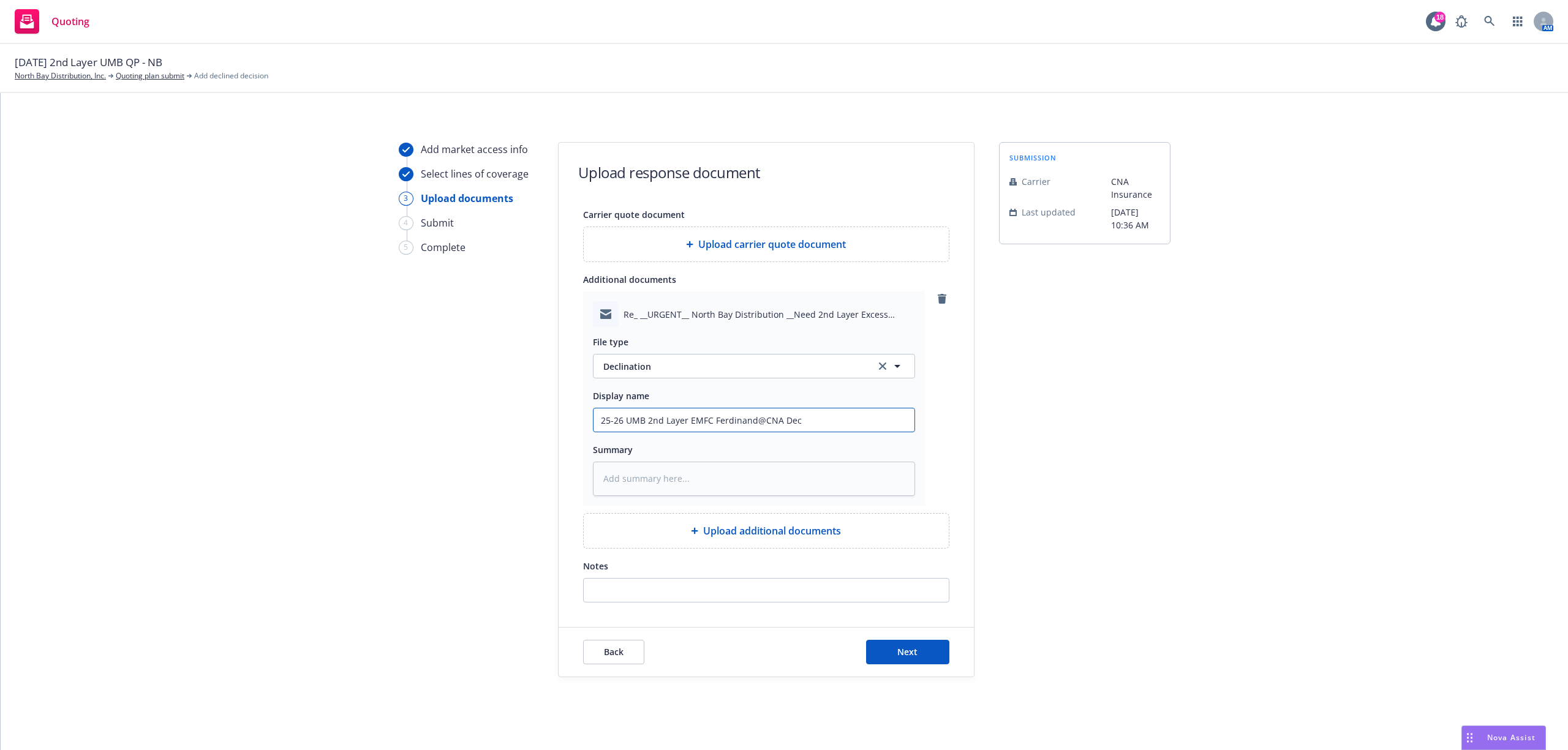
type textarea "x"
type input "25-26 UMB 2nd Layer EMFC Ferdinand@CNA Decl"
type textarea "x"
type input "25-26 UMB 2nd Layer EMFC Ferdinand@CNA Decli"
type textarea "x"
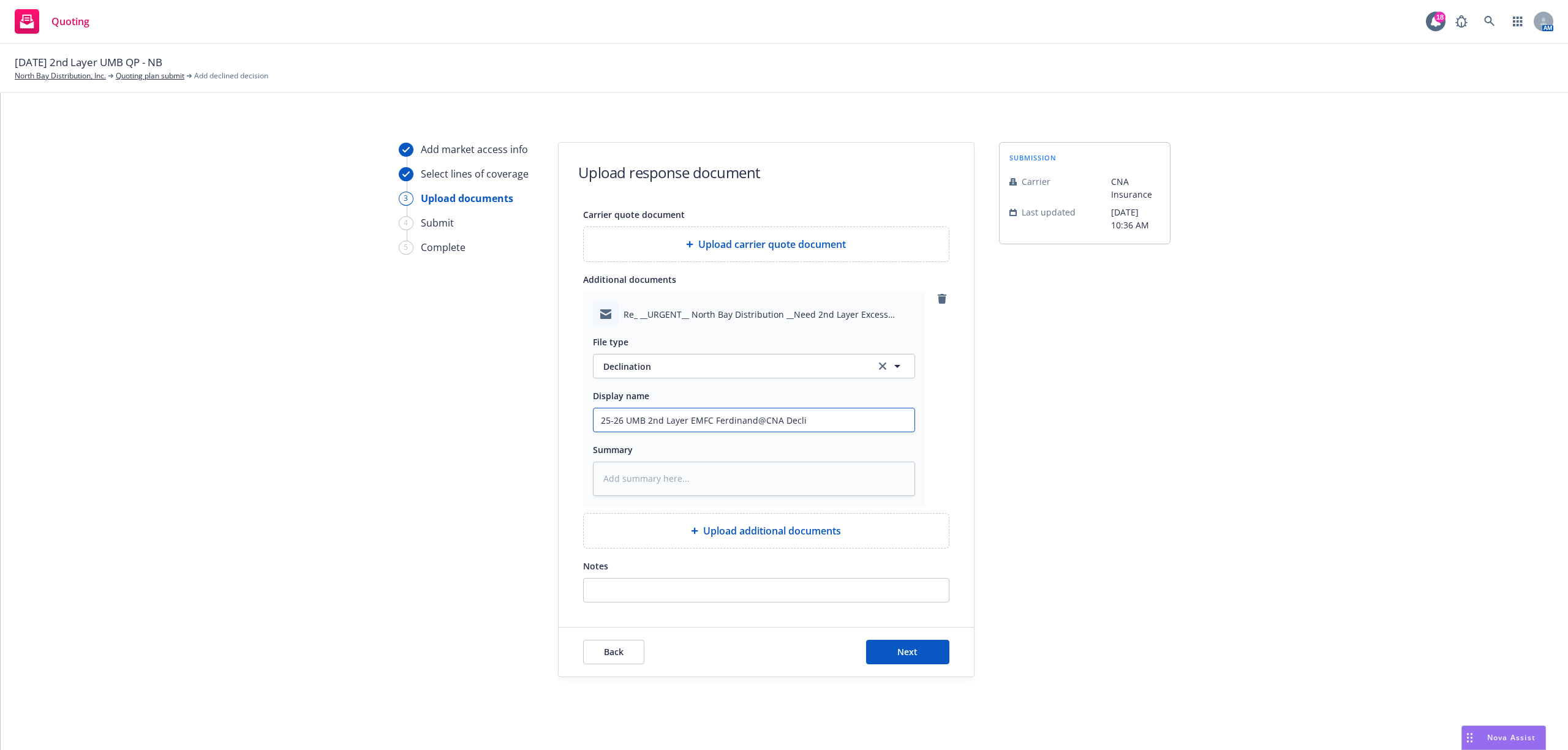
type input "25-26 UMB 2nd Layer EMFC Ferdinand@CNA Declin"
type textarea "x"
type input "25-26 UMB 2nd Layer EMFC Ferdinand@CNA Decline"
type textarea "x"
type input "25-26 UMB 2nd Layer EMFC Ferdinand@CNA Declined"
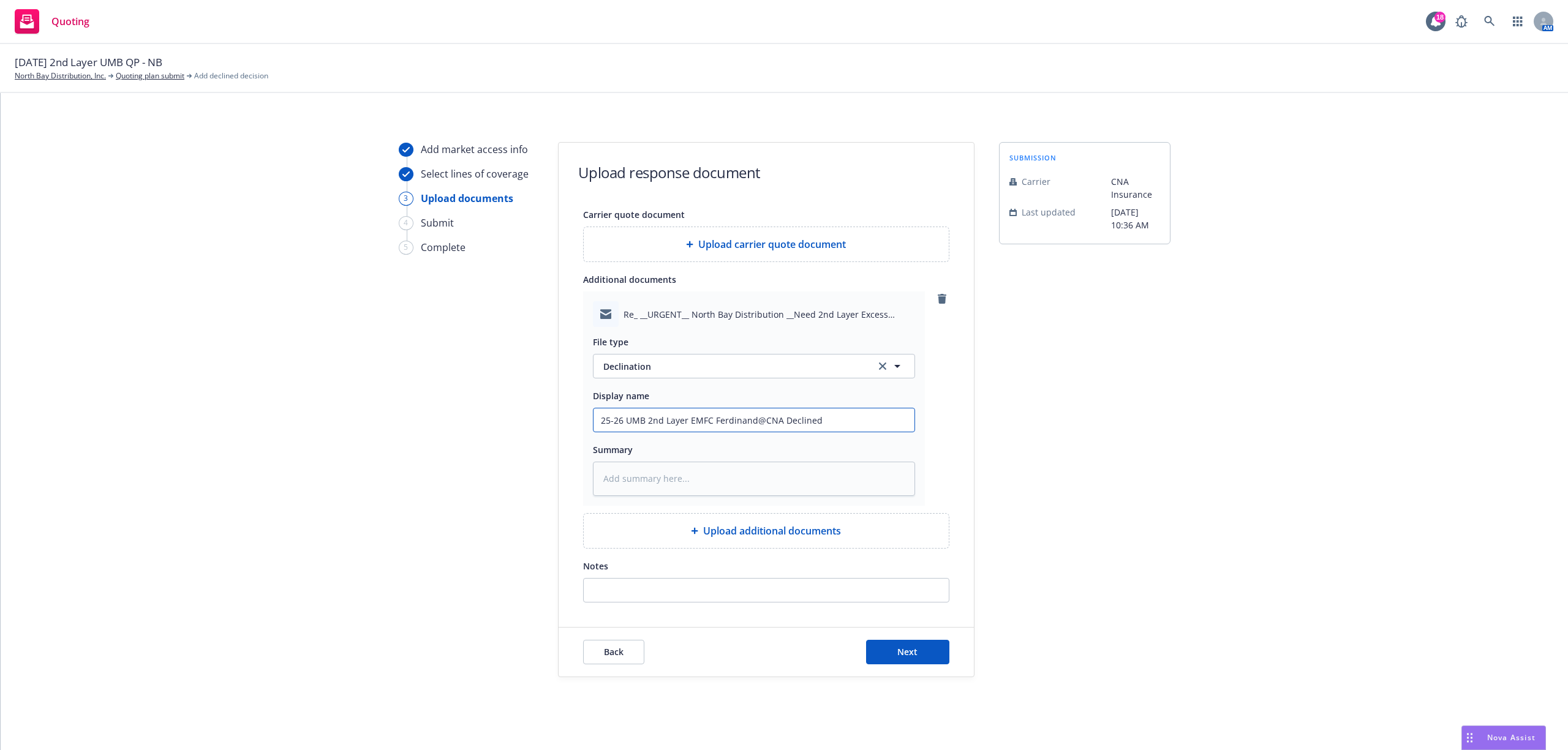
type textarea "x"
type input "25-26 UMB 2nd Layer EMFC Ferdinand@CNA Declined"
type textarea "x"
type input "25-26 UMB 2nd Layer EMFC Ferdinand@CNA Declined -"
type textarea "x"
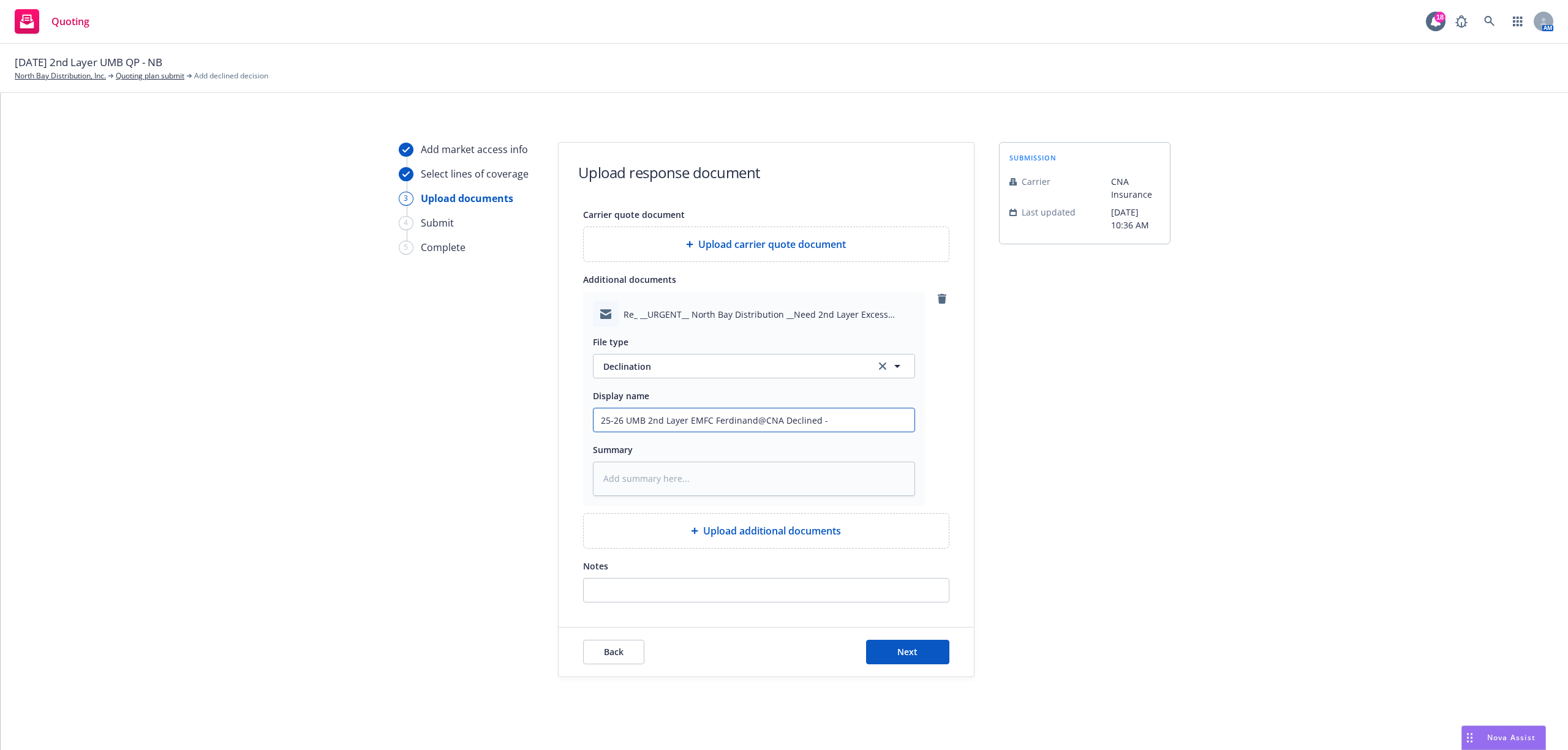
type input "25-26 UMB 2nd Layer EMFC Ferdinand@CNA Declined -"
type textarea "x"
type input "25-26 UMB 2nd Layer EMFC Ferdinand@CNA Declined - A"
type textarea "x"
type input "25-26 UMB 2nd Layer EMFC Ferdinand@CNA Declined - Ap"
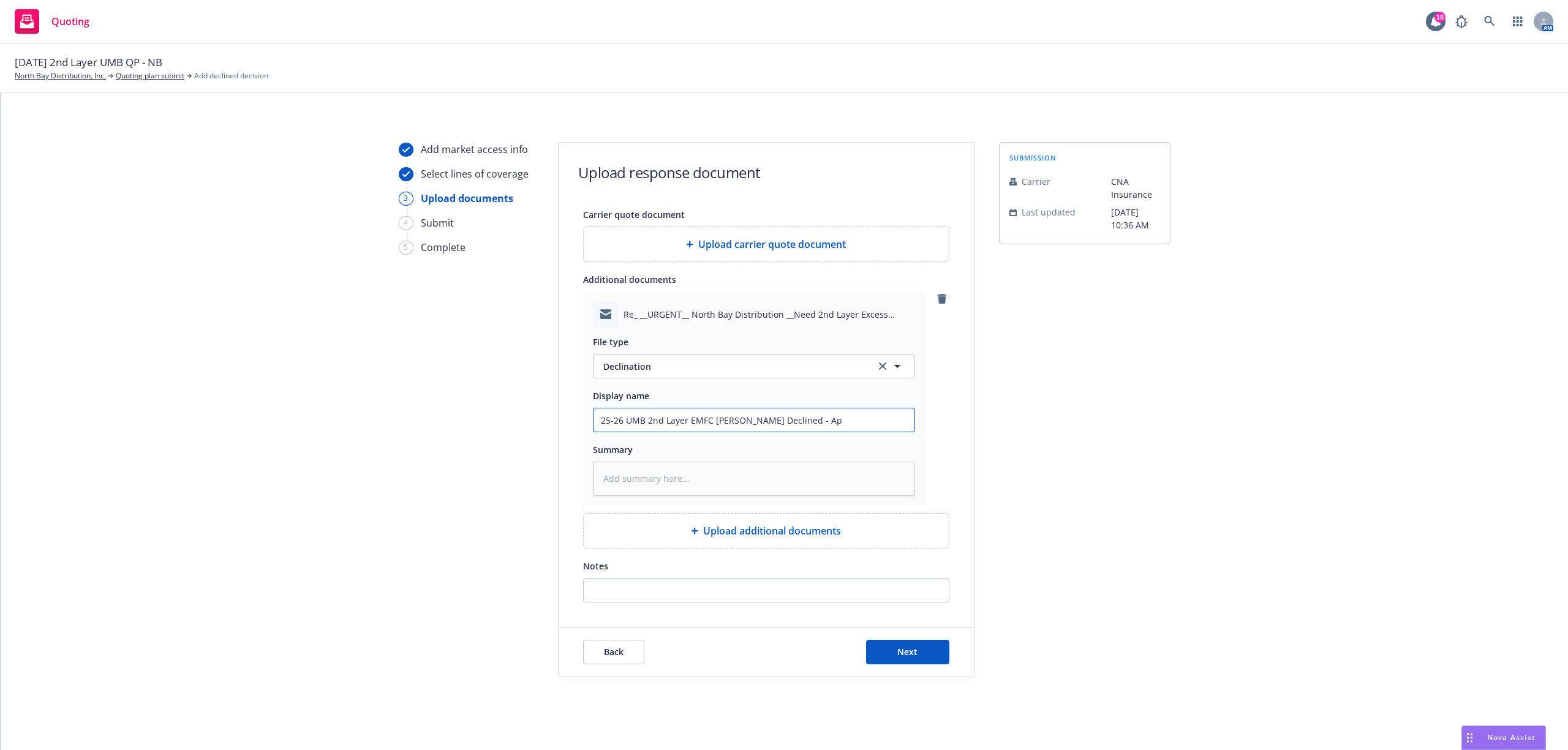
type textarea "x"
type input "25-26 UMB 2nd Layer EMFC Ferdinand@CNA Declined - App"
type textarea "x"
type input "25-26 UMB 2nd Layer EMFC Ferdinand@CNA Declined - Appe"
type textarea "x"
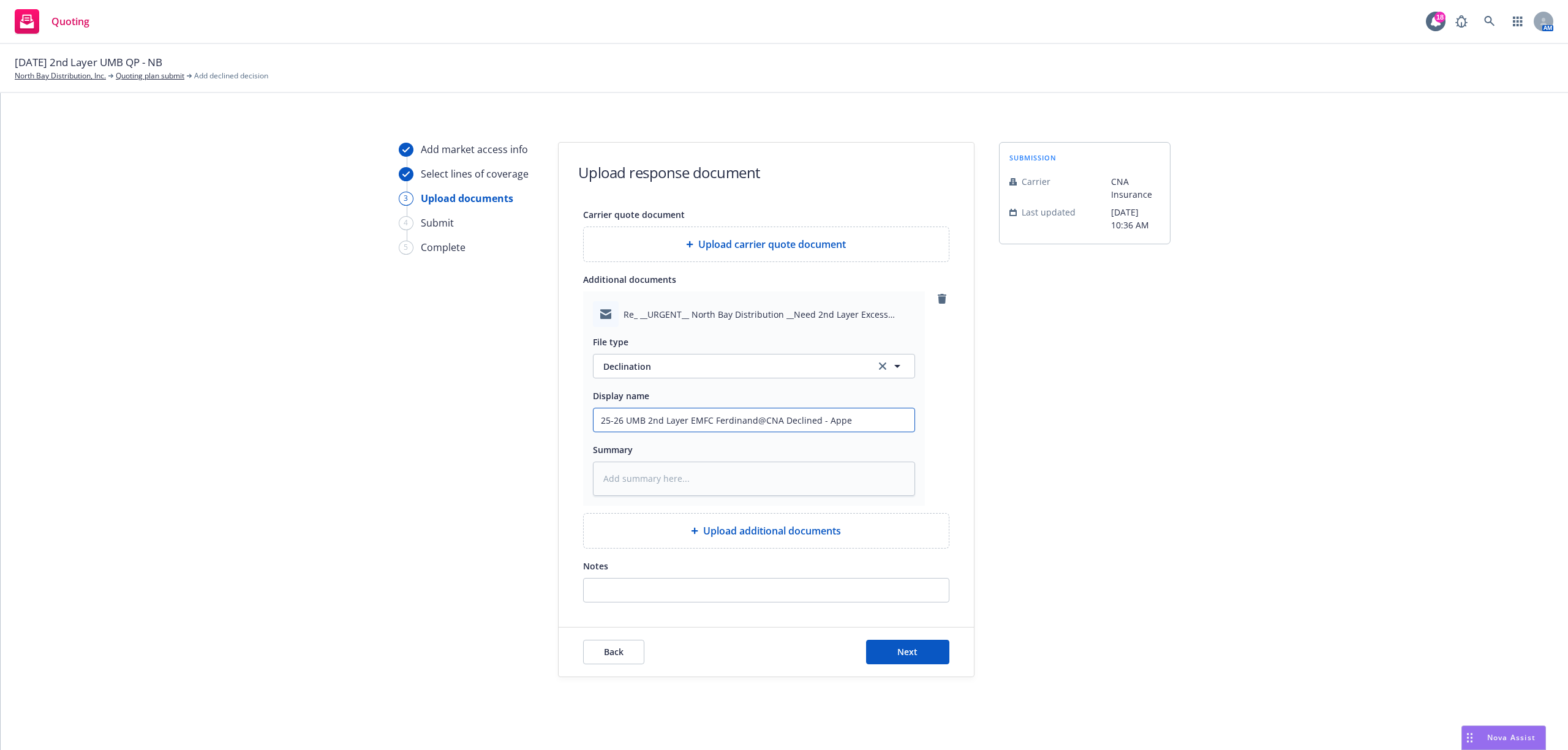
type input "25-26 UMB 2nd Layer EMFC Ferdinand@CNA Declined - Appet"
type textarea "x"
type input "25-26 UMB 2nd Layer EMFC Ferdinand@CNA Declined - Appeti"
type textarea "x"
type input "25-26 UMB 2nd Layer EMFC Ferdinand@CNA Declined - Appetit"
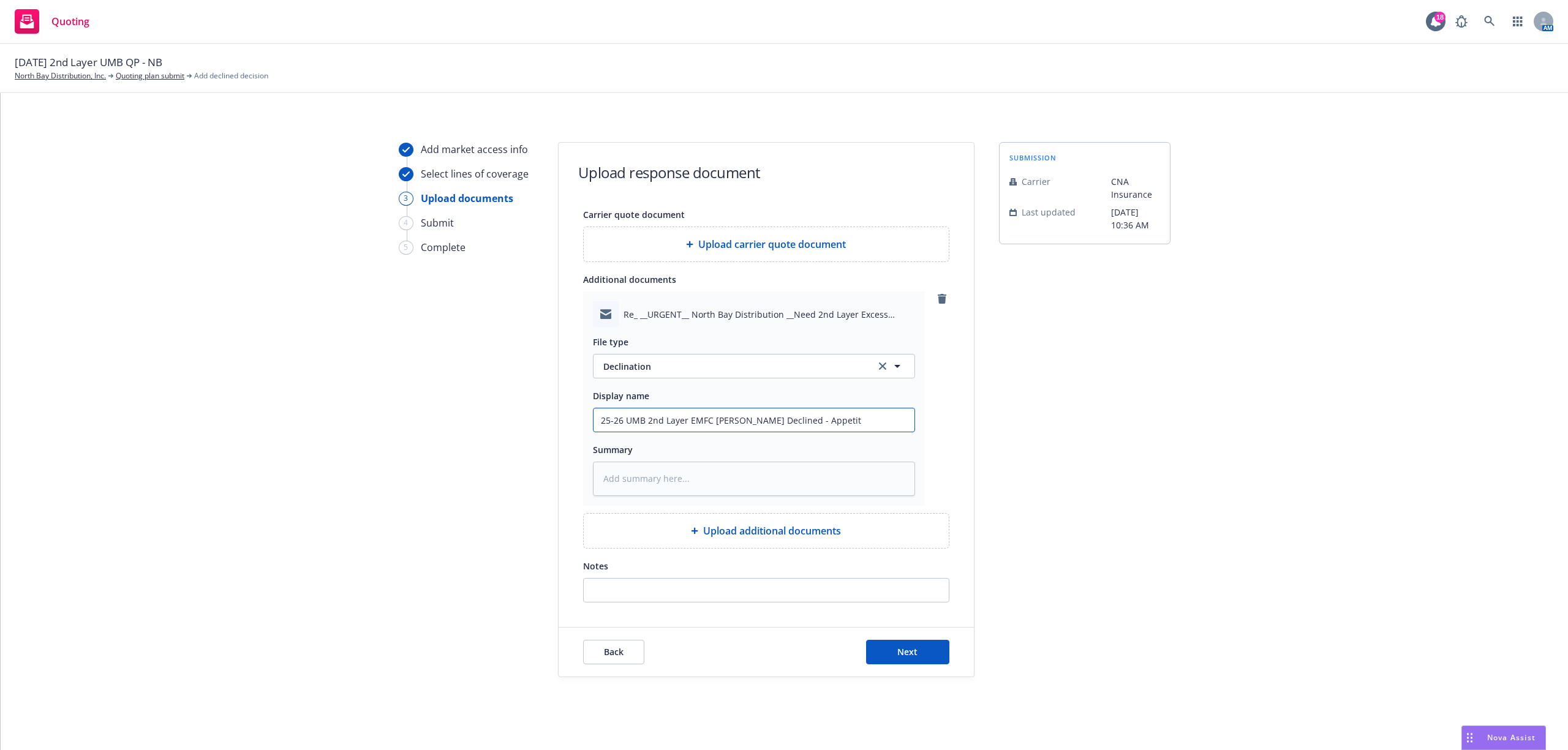
type textarea "x"
type input "25-26 UMB 2nd Layer EMFC Ferdinand@CNA Declined - Appetite"
type textarea "x"
type input "25-26 UMB 2nd Layer EMFC Ferdinand@CNA Declined - Appetite"
paste textarea "Samantha, thank you for the submission. Unfortunately, this is outside our appe…"
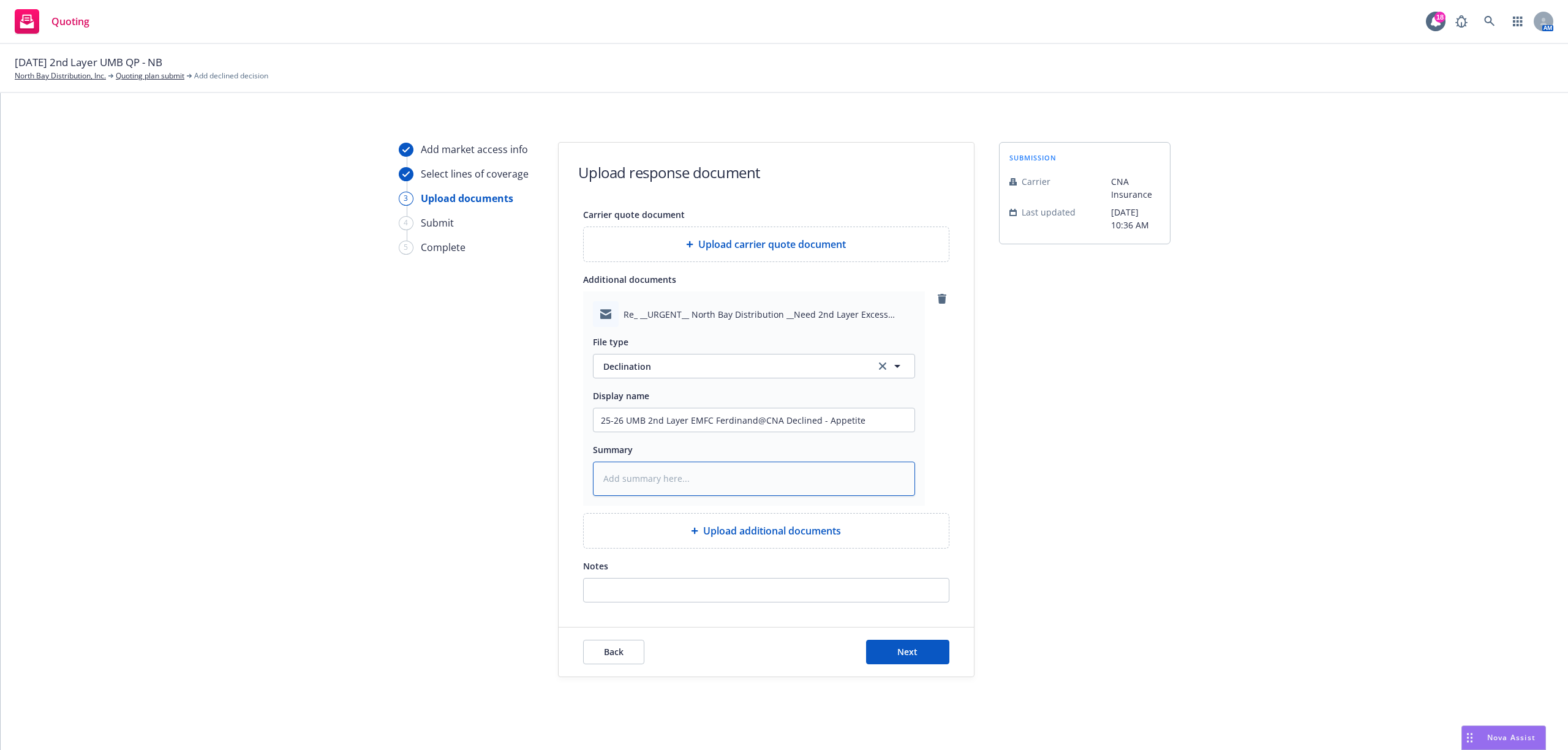
type textarea "x"
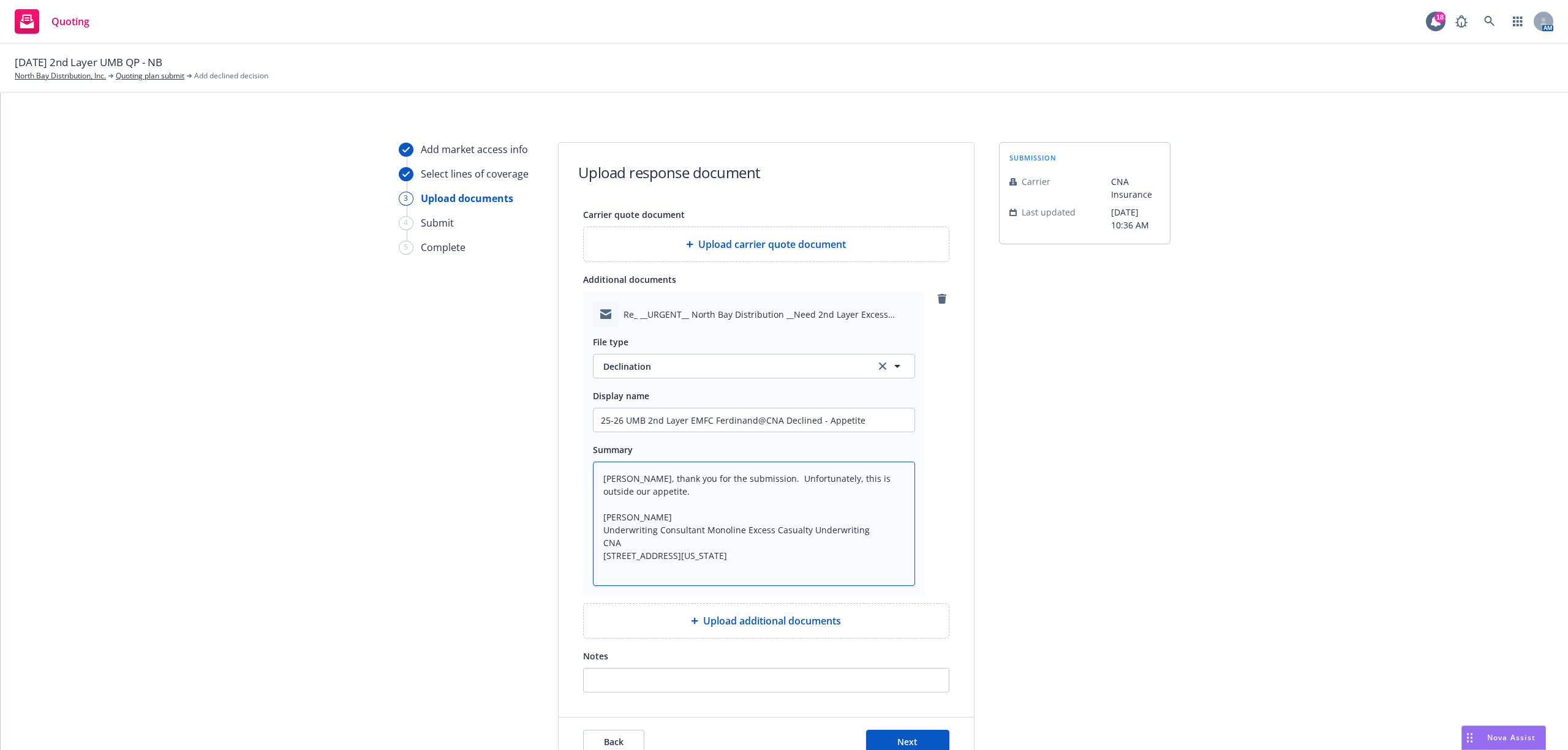
scroll to position [96, 0]
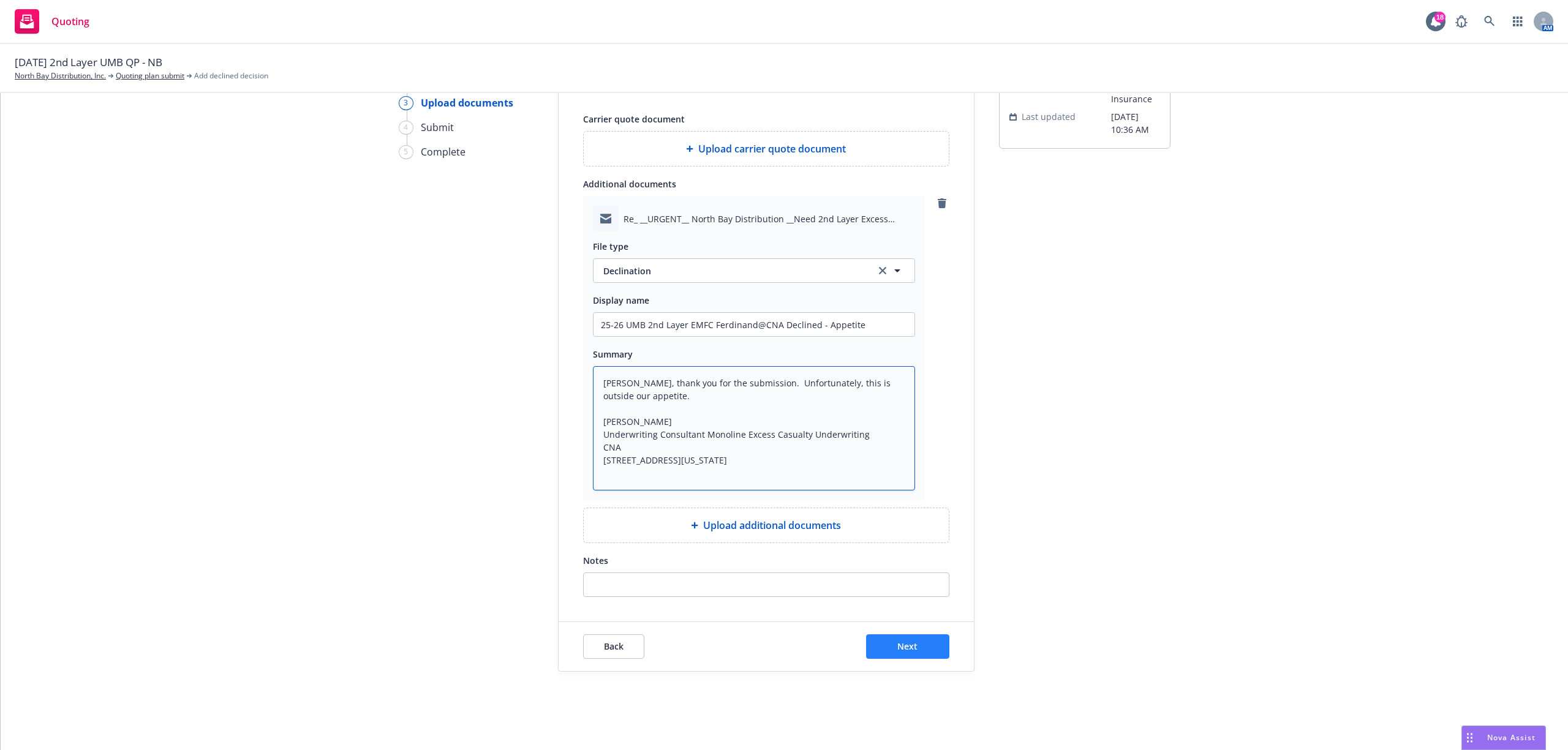
type textarea "Samantha, thank you for the submission. Unfortunately, this is outside our appe…"
click at [888, 648] on button "Next" at bounding box center [907, 647] width 84 height 25
type textarea "x"
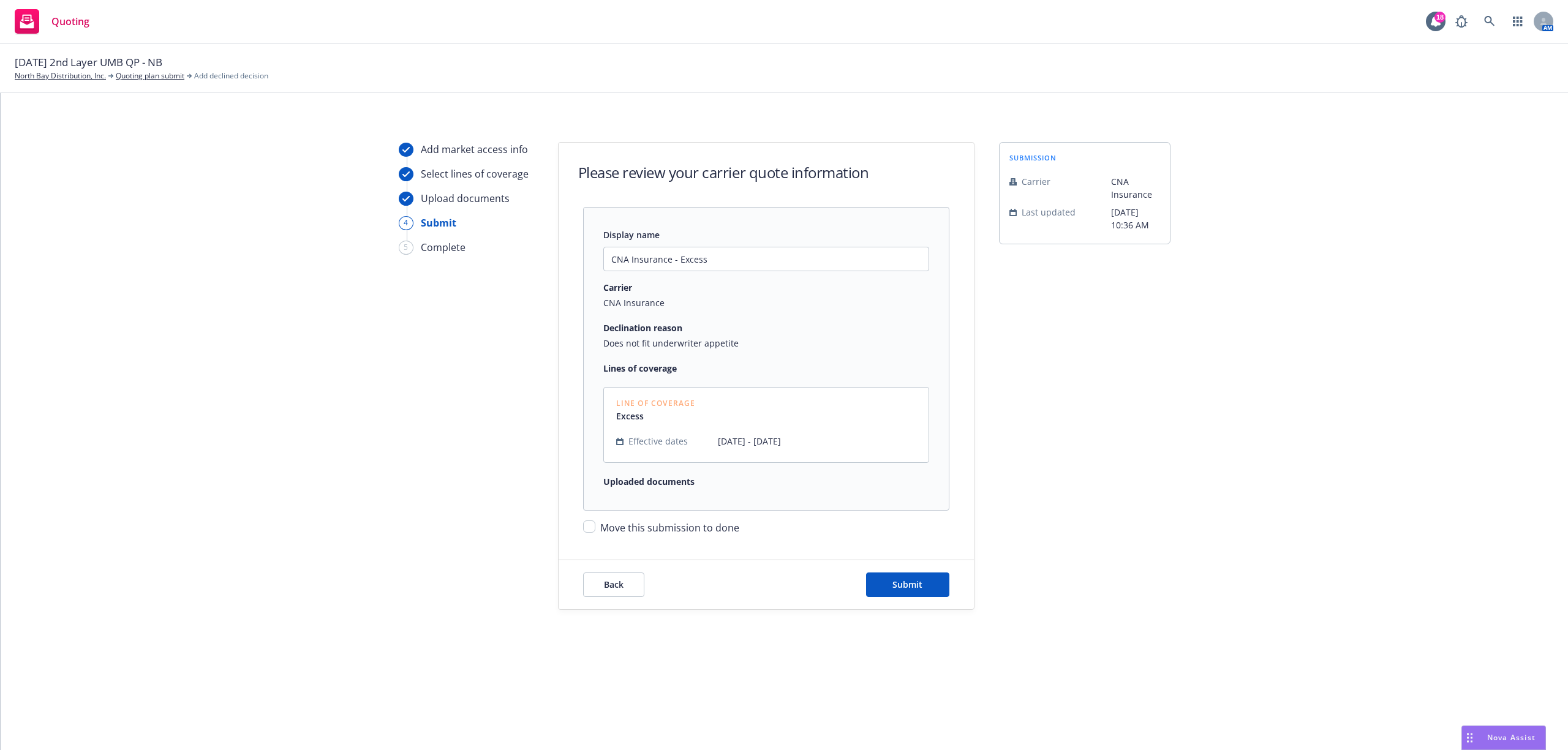
scroll to position [0, 0]
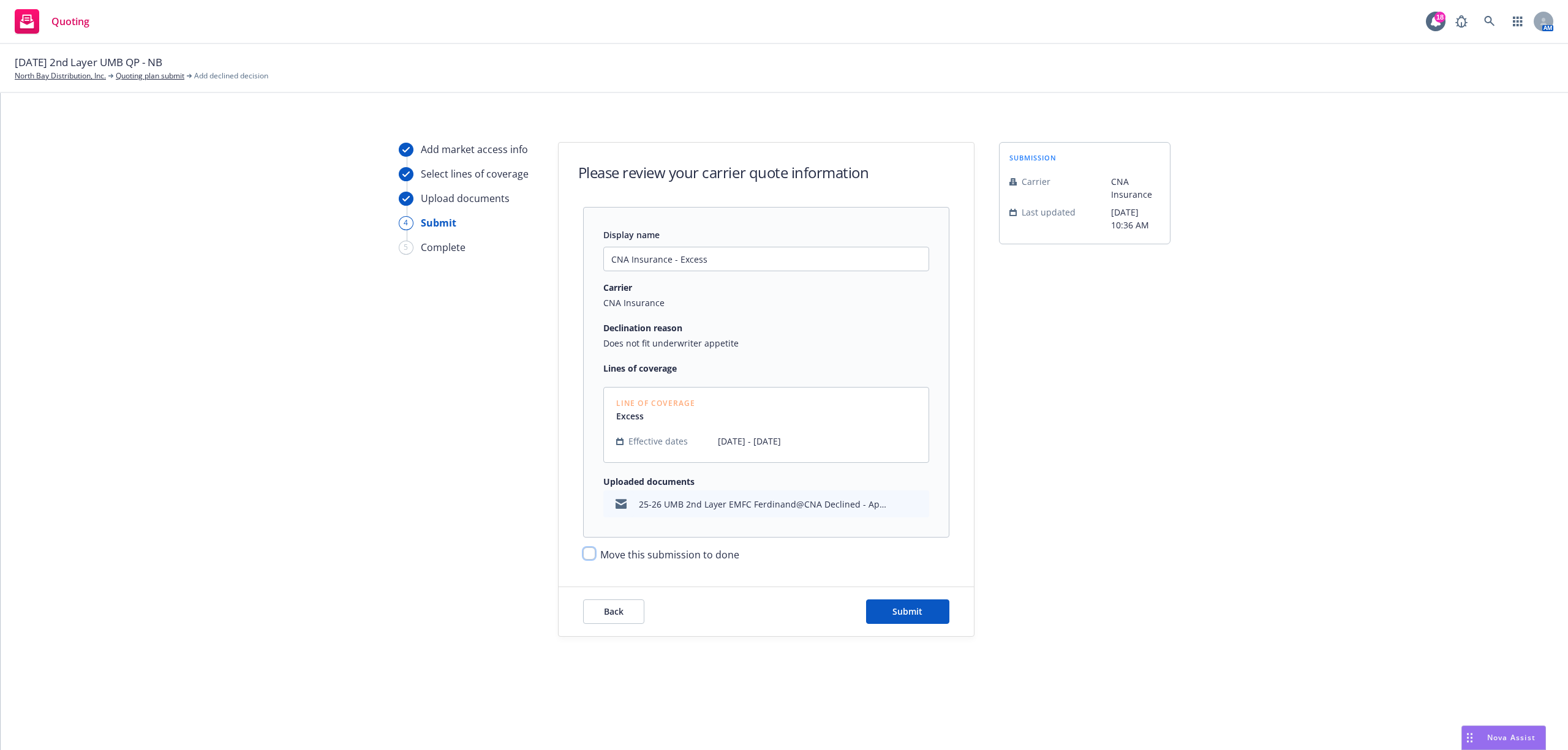
click at [586, 554] on input "Move this submission to done" at bounding box center [589, 553] width 12 height 12
checkbox input "true"
click at [925, 611] on button "Submit" at bounding box center [907, 612] width 84 height 25
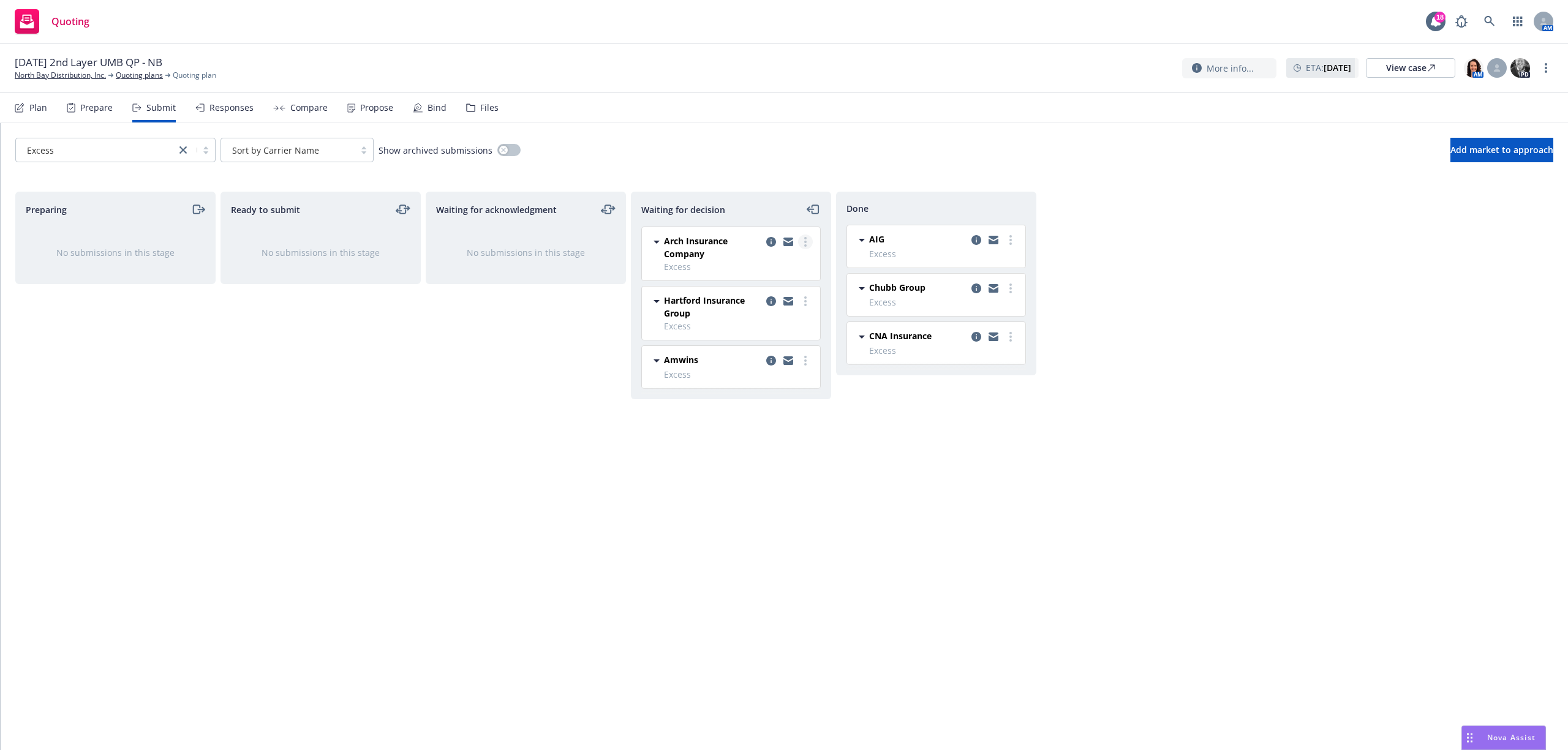
click at [804, 239] on icon "more" at bounding box center [805, 242] width 2 height 10
click at [788, 328] on link "Add accepted decision" at bounding box center [750, 316] width 122 height 25
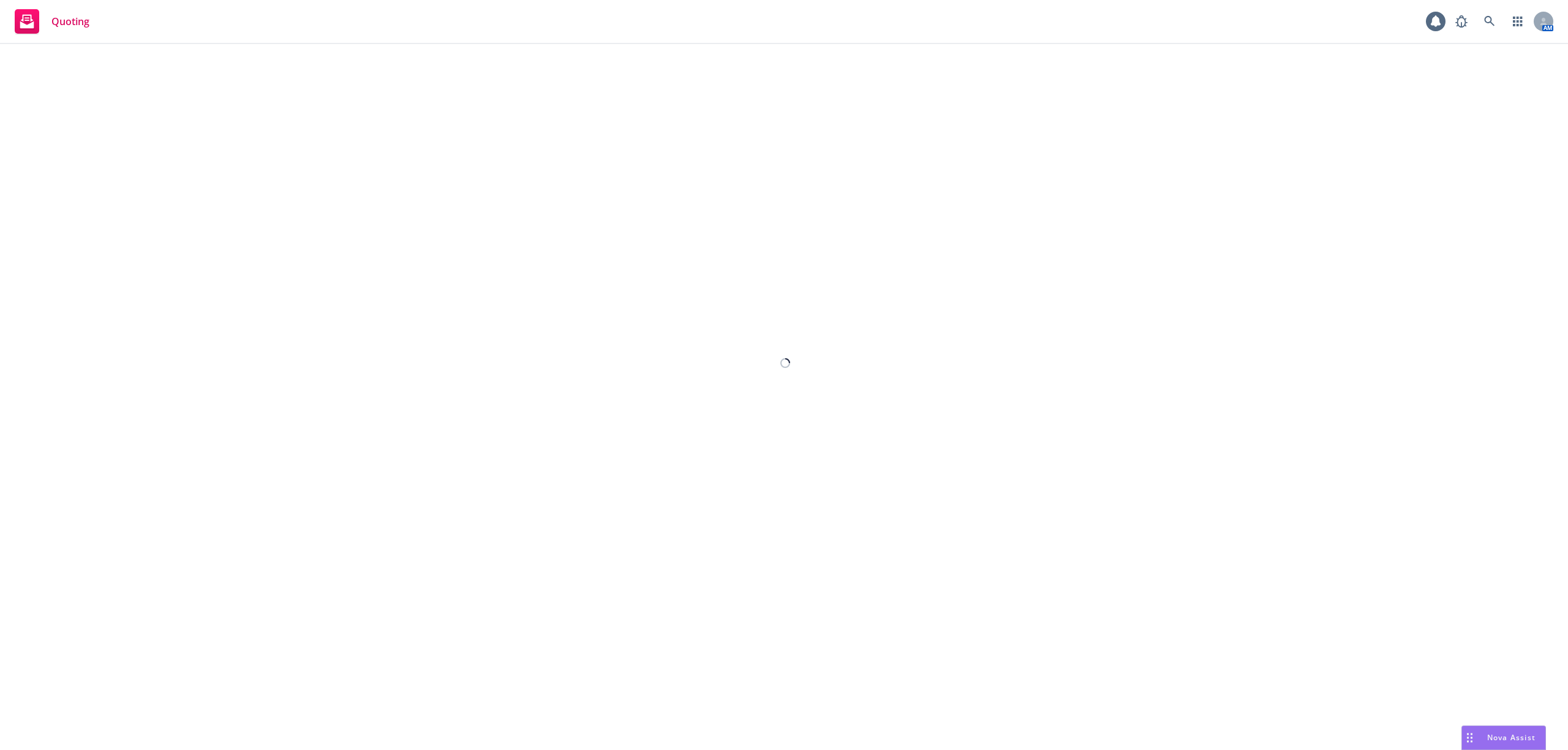
select select "12"
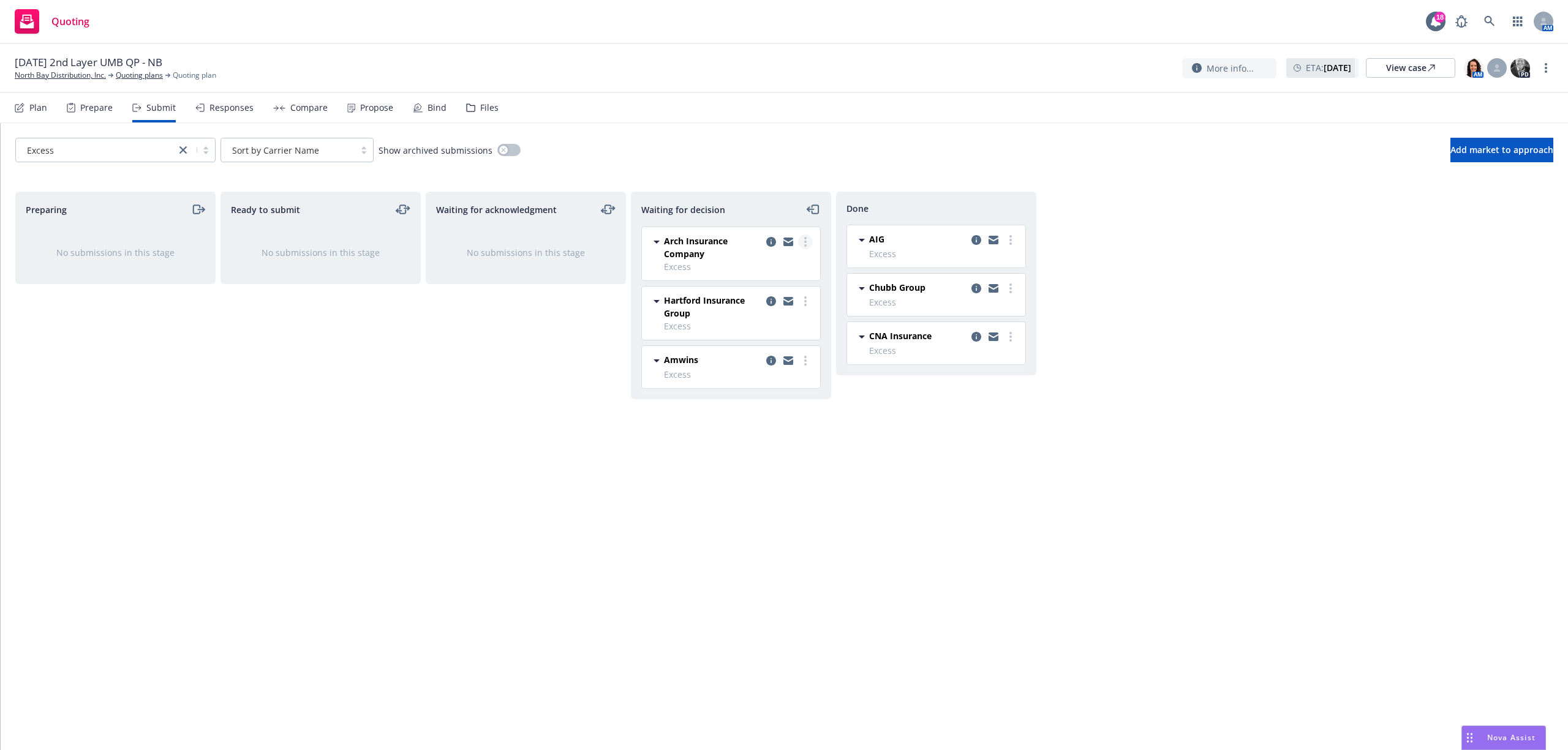
click at [800, 239] on link "more" at bounding box center [805, 242] width 15 height 15
click at [764, 346] on span "Add declined decision" at bounding box center [749, 341] width 120 height 12
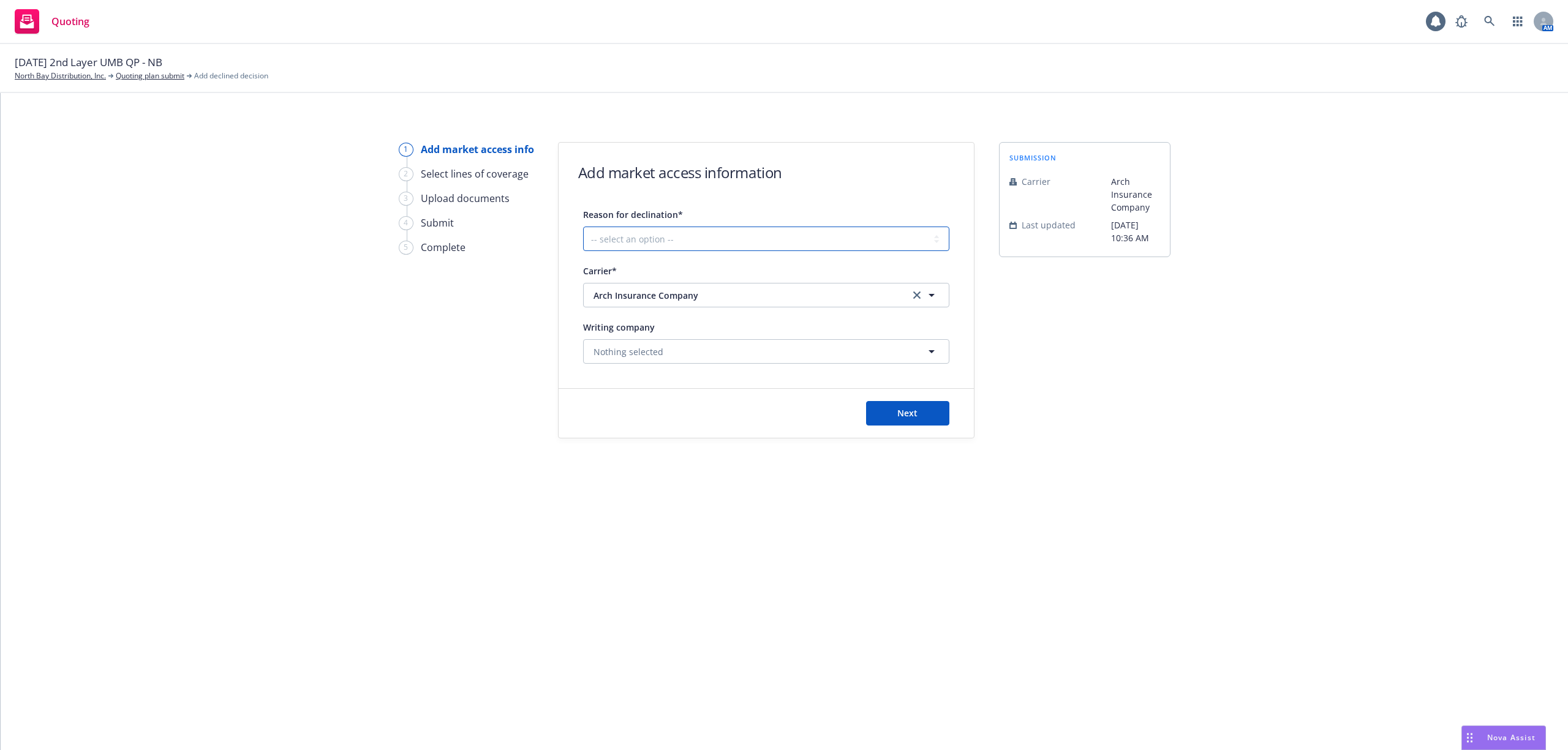
click at [632, 234] on select "-- select an option -- Cannot compete with other markets Carrier non-renewed Ca…" at bounding box center [766, 239] width 366 height 25
select select "DOES_NOT_FIT_UNDERWRITER_APPETITE"
click at [583, 227] on select "-- select an option -- Cannot compete with other markets Carrier non-renewed Ca…" at bounding box center [766, 239] width 366 height 25
click at [909, 415] on span "Next" at bounding box center [907, 413] width 20 height 12
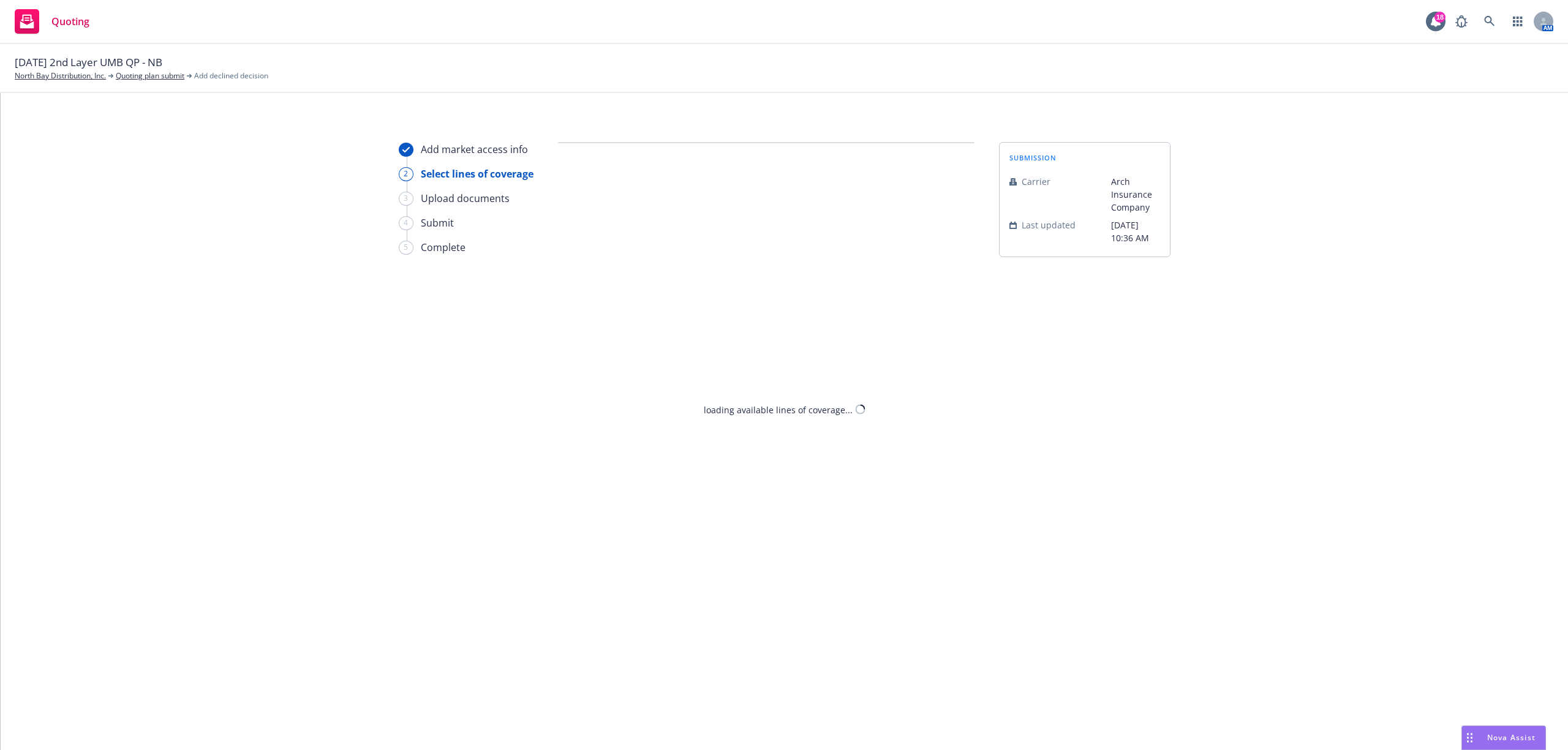
select select "DOES_NOT_FIT_UNDERWRITER_APPETITE"
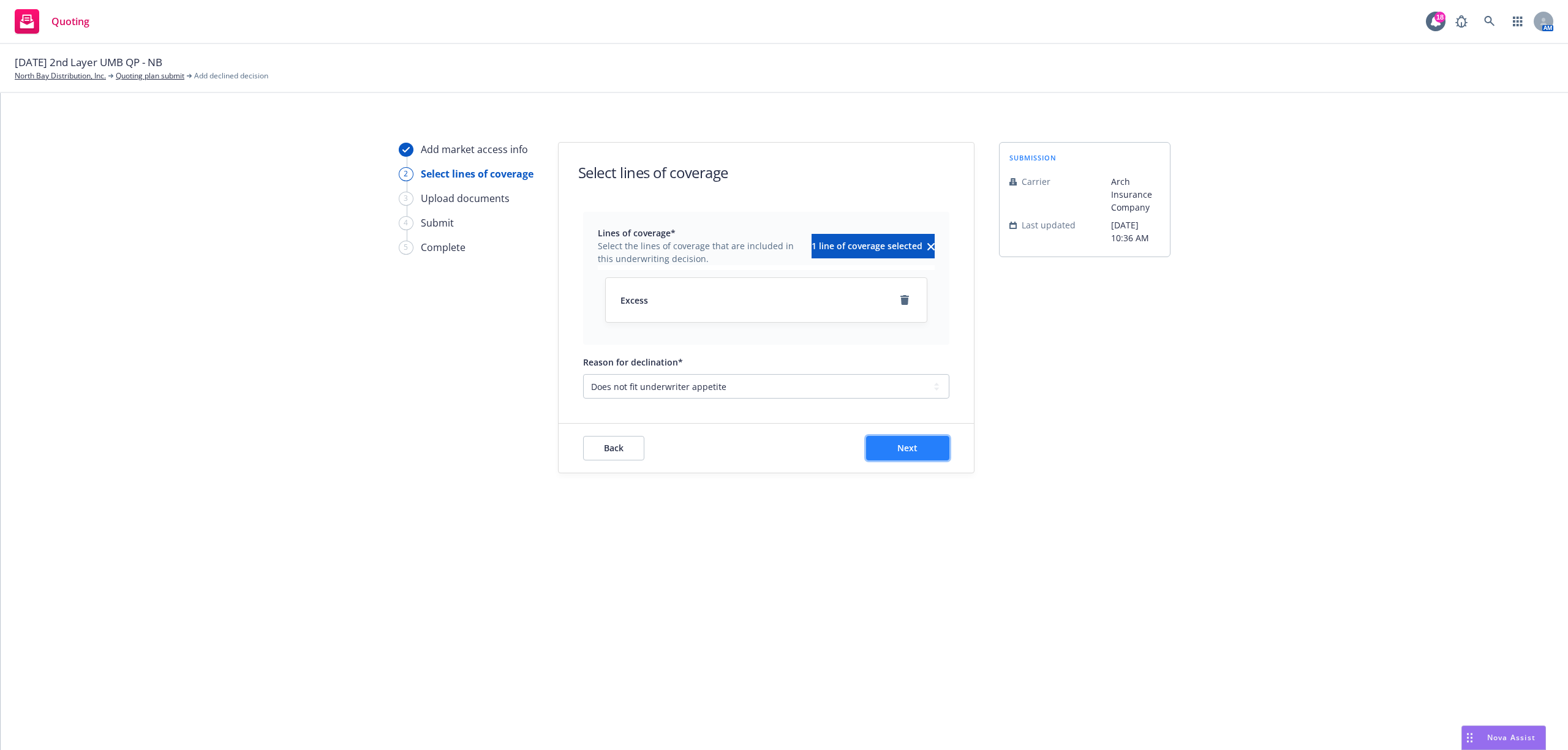
click at [904, 450] on span "Next" at bounding box center [907, 448] width 20 height 12
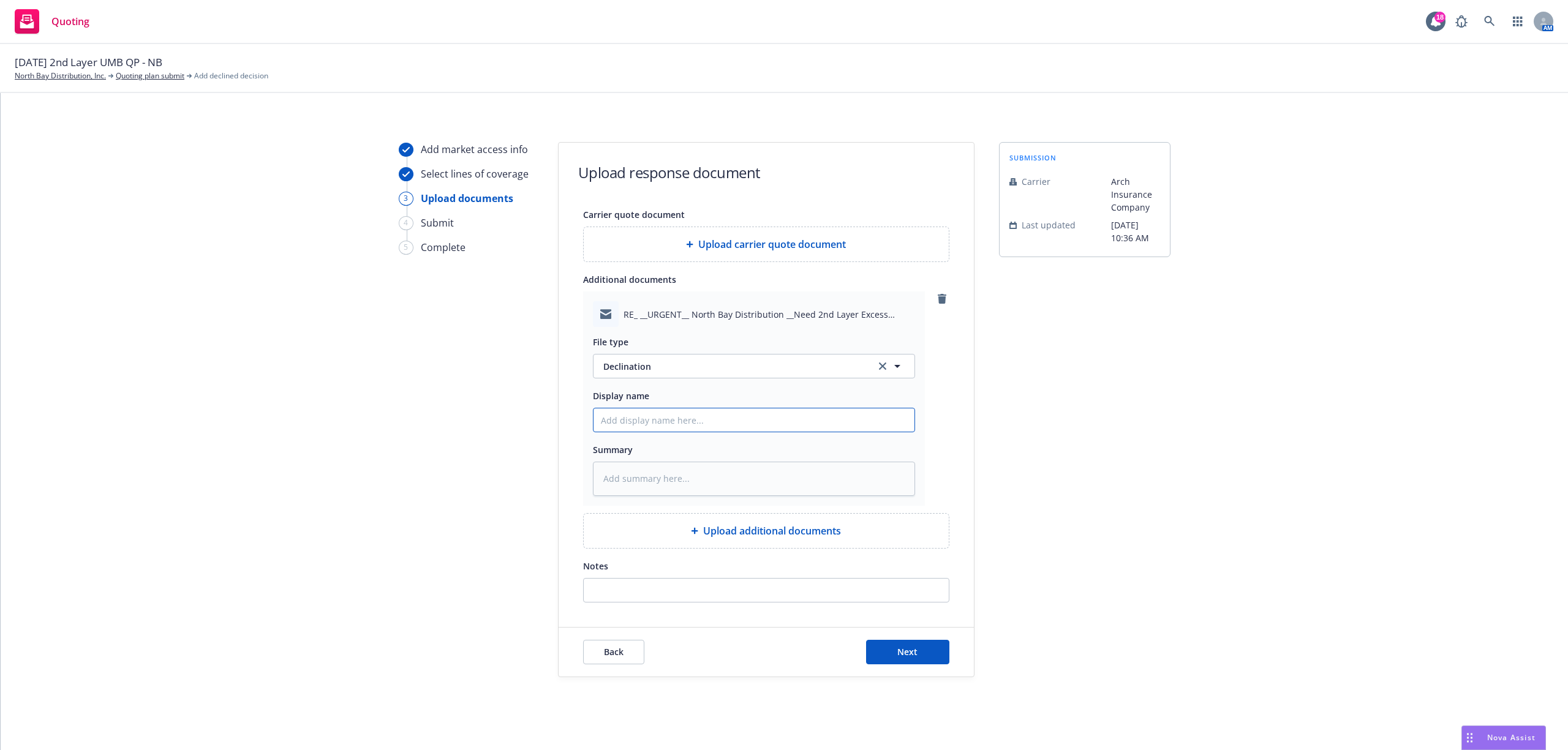
click at [689, 430] on input "Display name" at bounding box center [754, 420] width 321 height 23
type textarea "x"
type input "2"
type textarea "x"
type input "25"
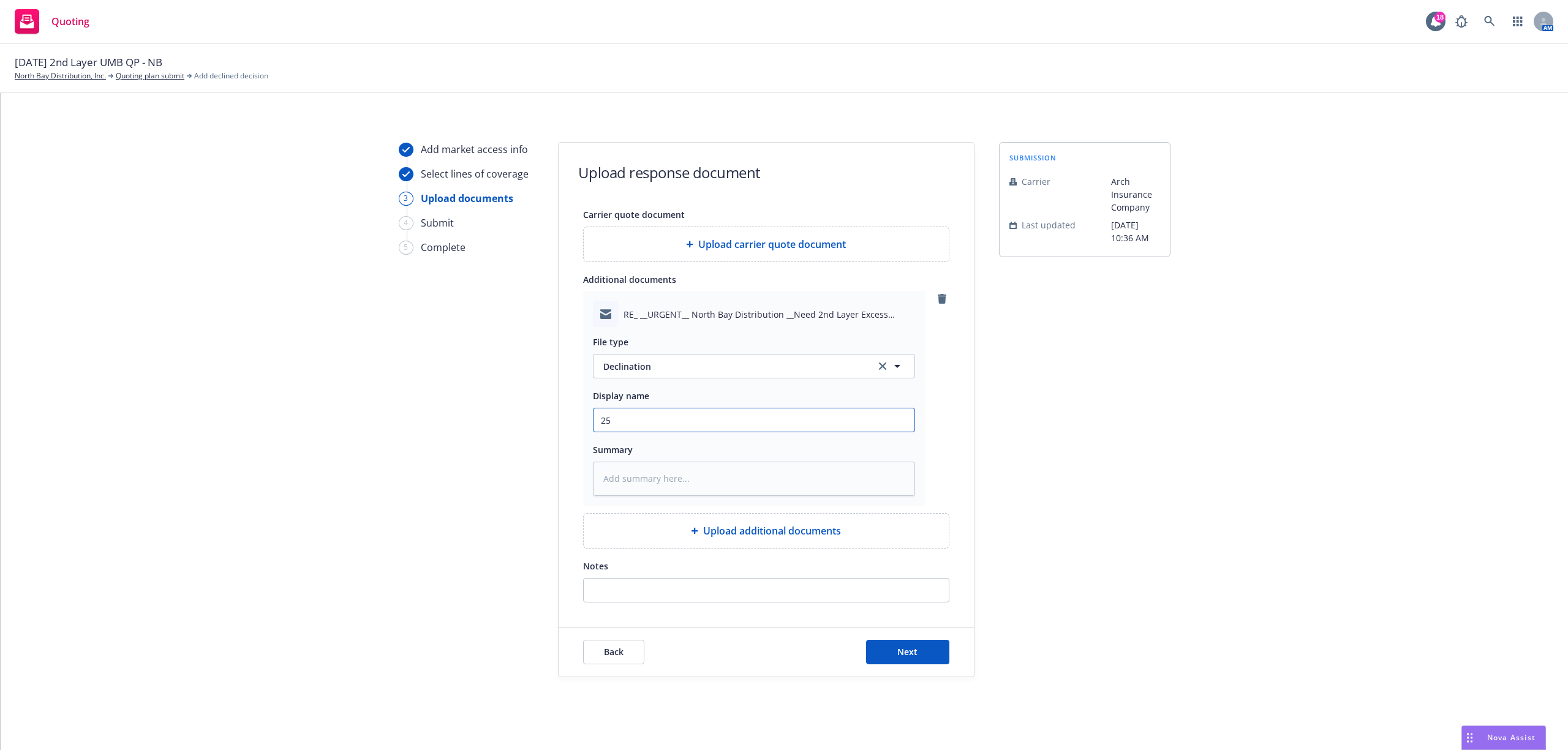
type textarea "x"
type input "25-"
type textarea "x"
type input "25-2"
type textarea "x"
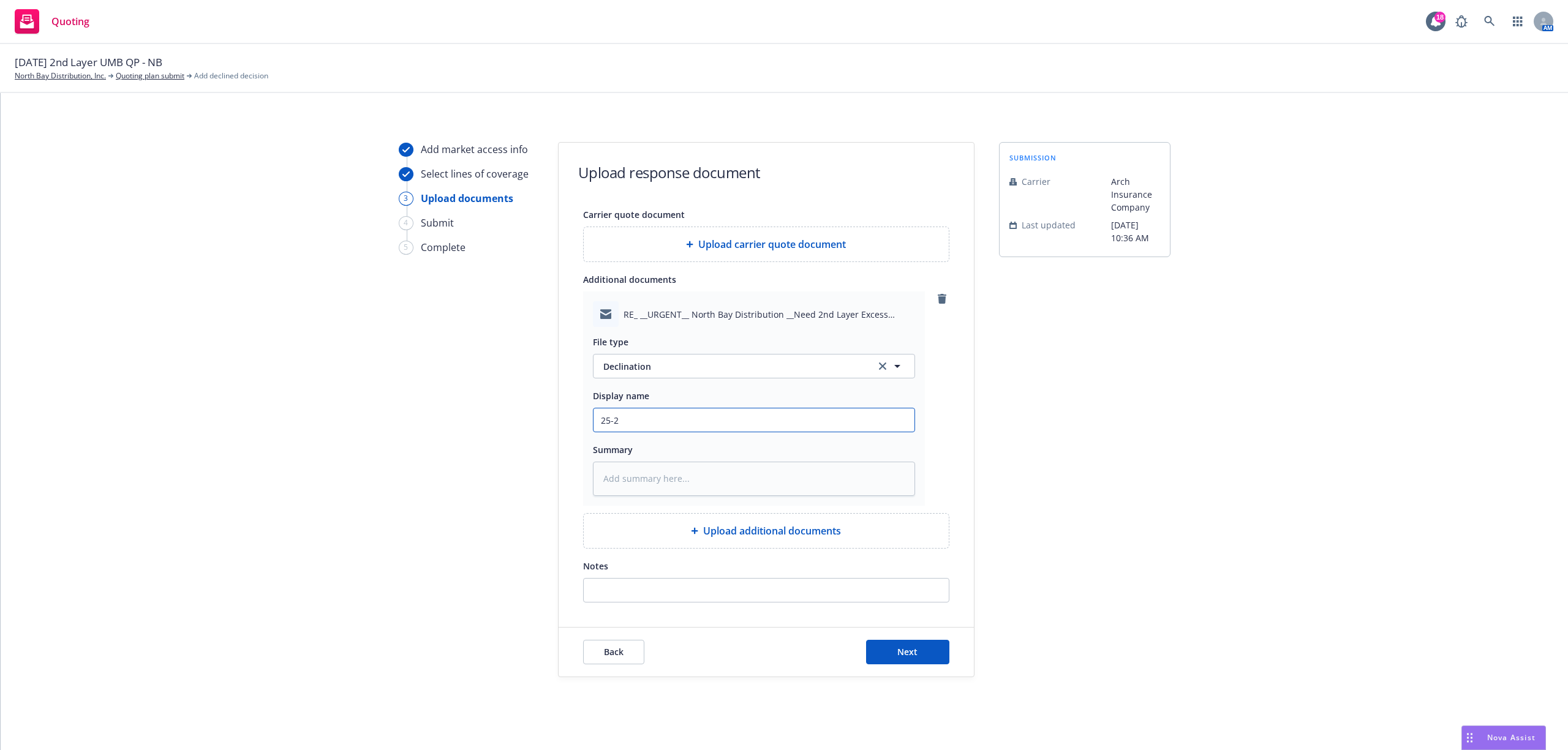
type input "25-26"
type textarea "x"
type input "25-26"
type textarea "x"
type input "25-26 U"
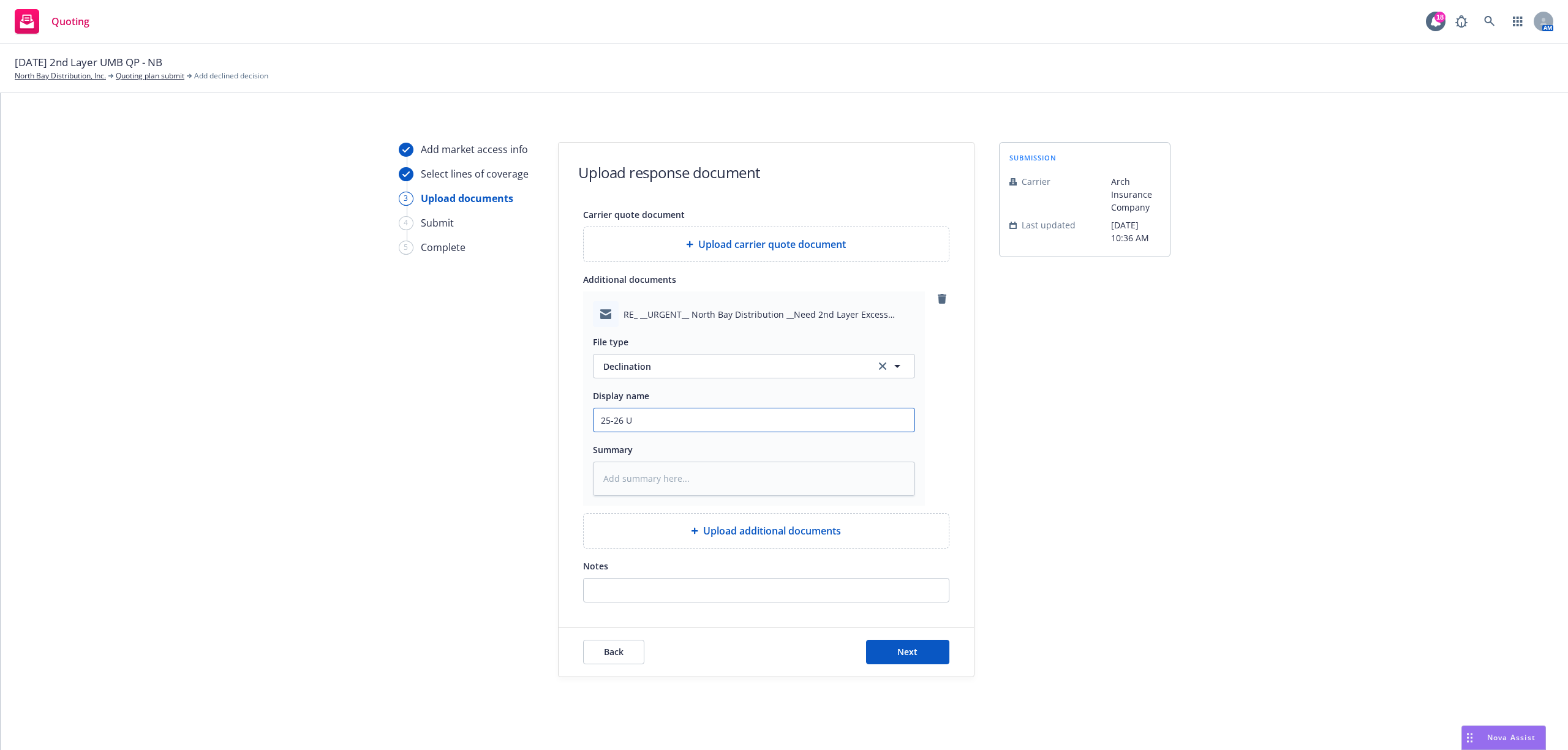
type textarea "x"
type input "25-26 UM"
type textarea "x"
type input "25-26 UMB"
type textarea "x"
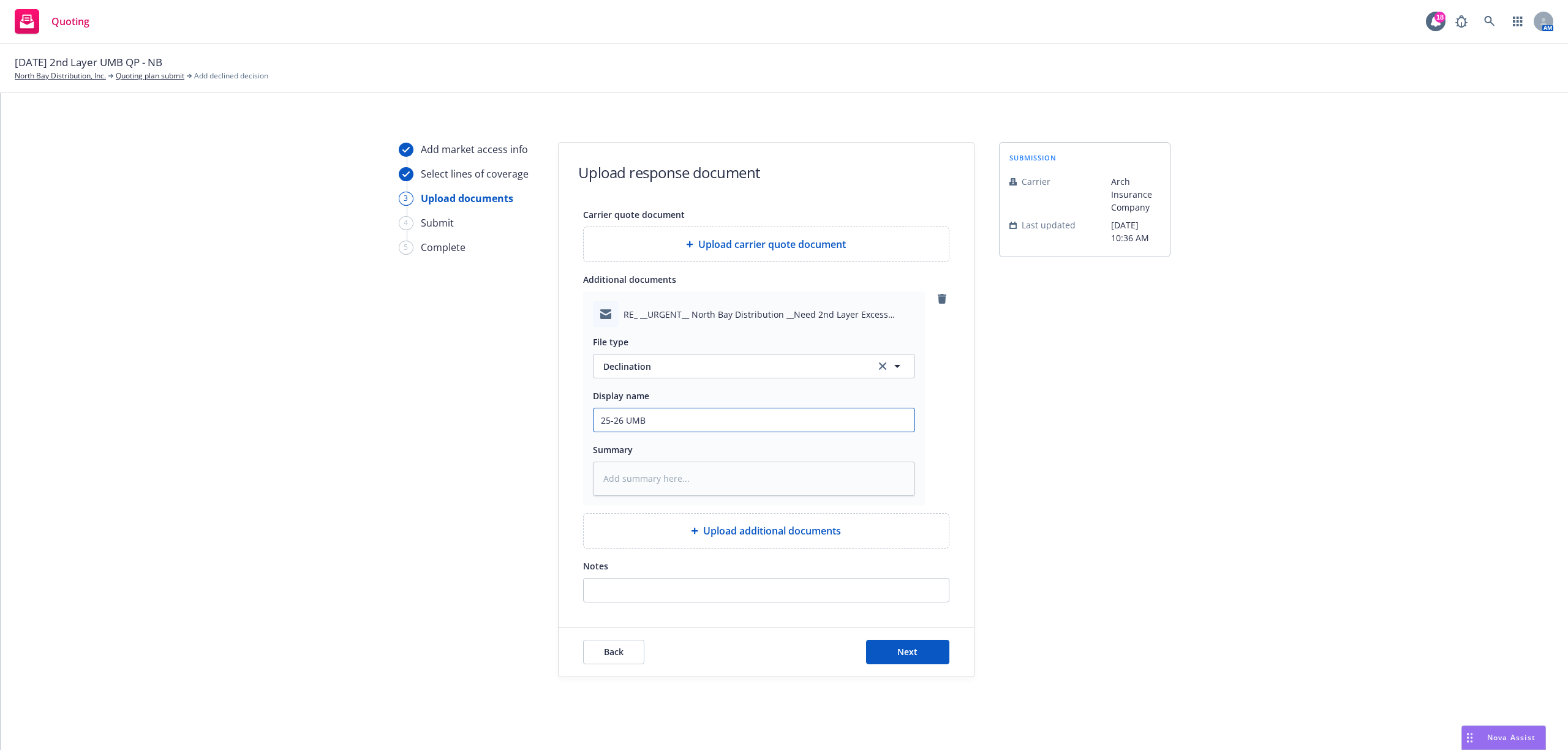
type input "25-26 UMB"
type textarea "x"
type input "25-26 UMB 2"
type textarea "x"
type input "25-26 UMB 2n"
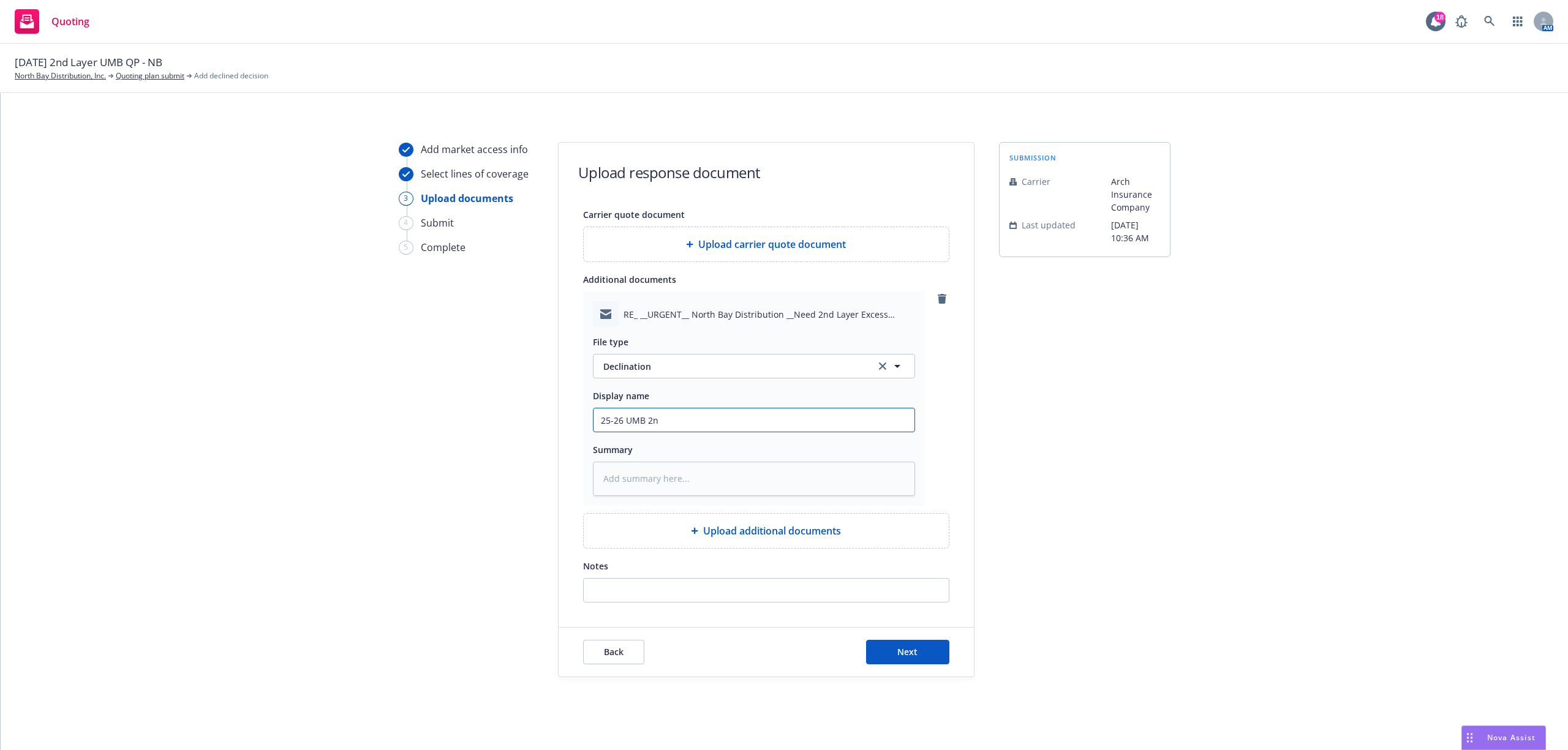
type textarea "x"
type input "25-26 UMB 2nd"
type textarea "x"
type input "25-26 UMB 2nd"
type textarea "x"
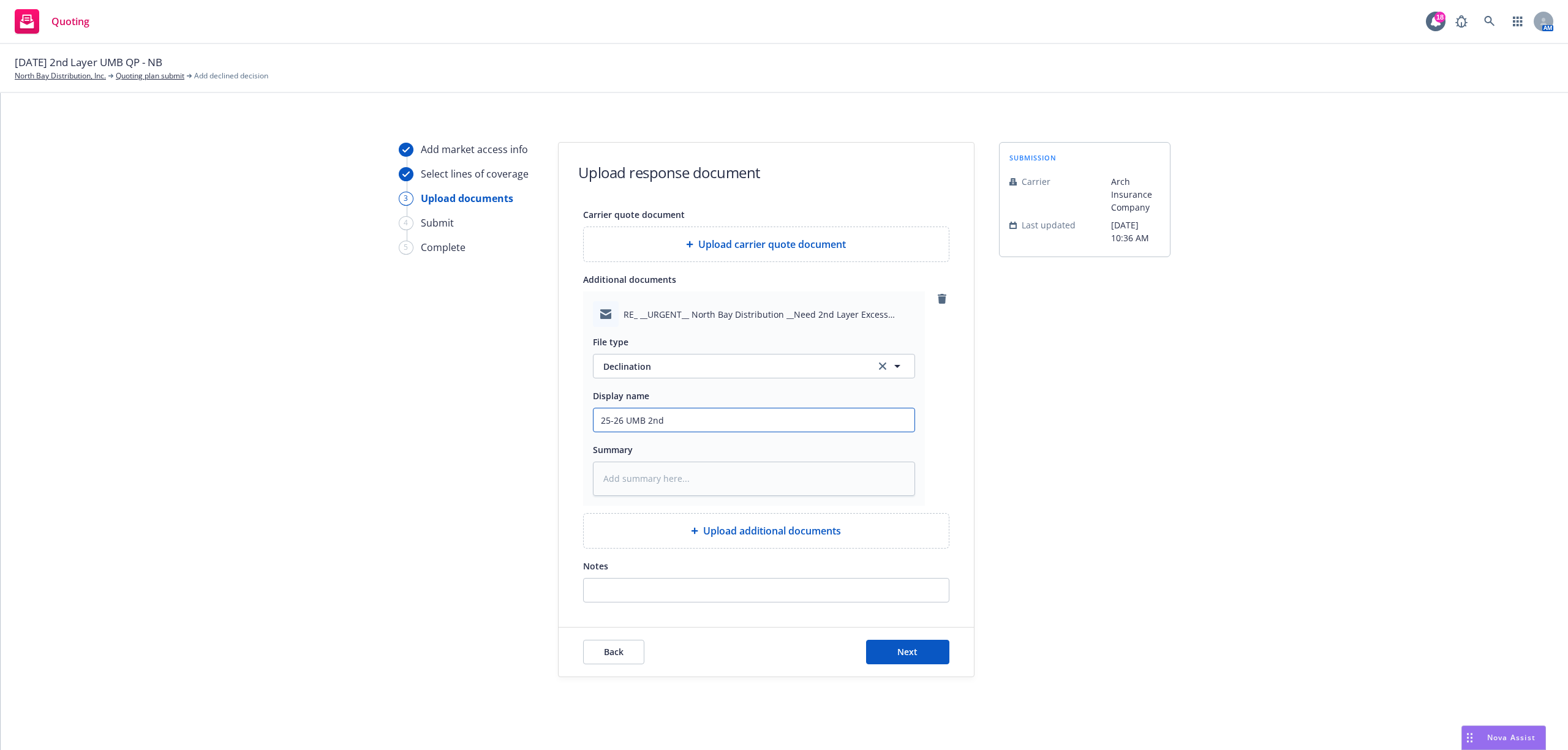
type input "25-26 UMB 2nd L"
type textarea "x"
type input "25-26 UMB 2nd La"
type textarea "x"
type input "25-26 UMB 2nd Lay"
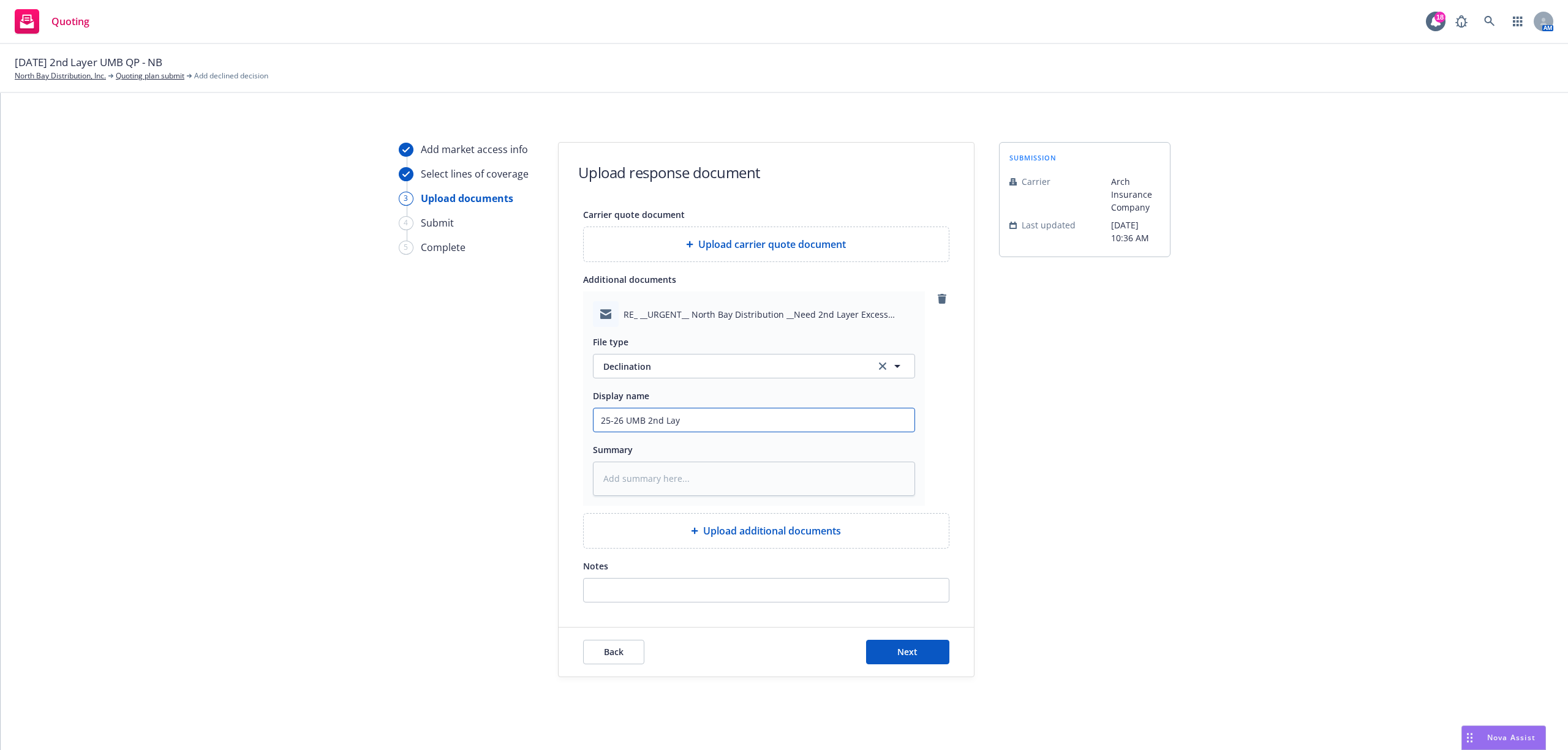
type textarea "x"
type input "25-26 UMB 2nd Laye"
type textarea "x"
type input "25-26 UMB 2nd Layer"
type textarea "x"
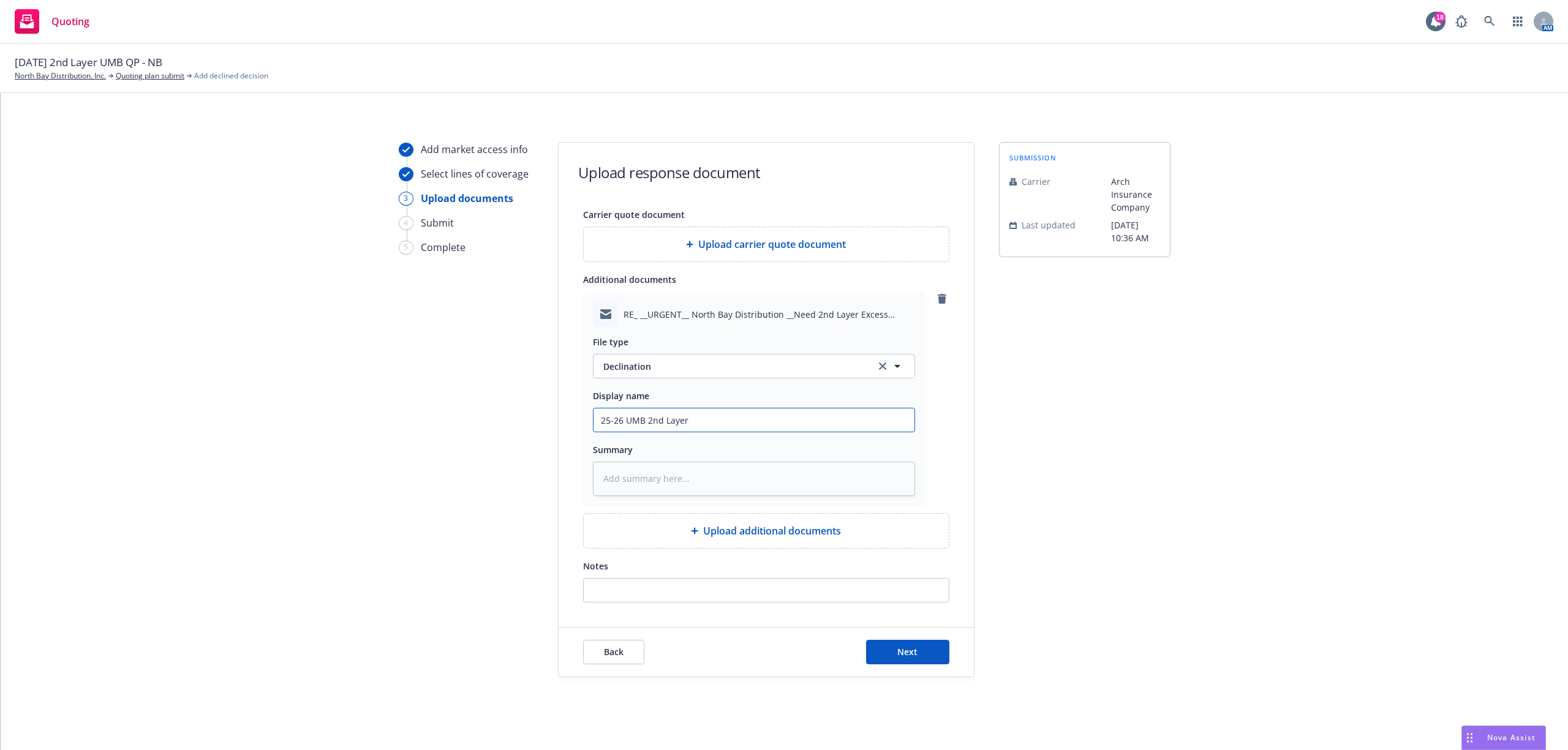
type input "25-26 UMB 2nd Layer"
type textarea "x"
type input "25-26 UMB 2nd Layer E"
type textarea "x"
type input "25-26 UMB 2nd Layer EM"
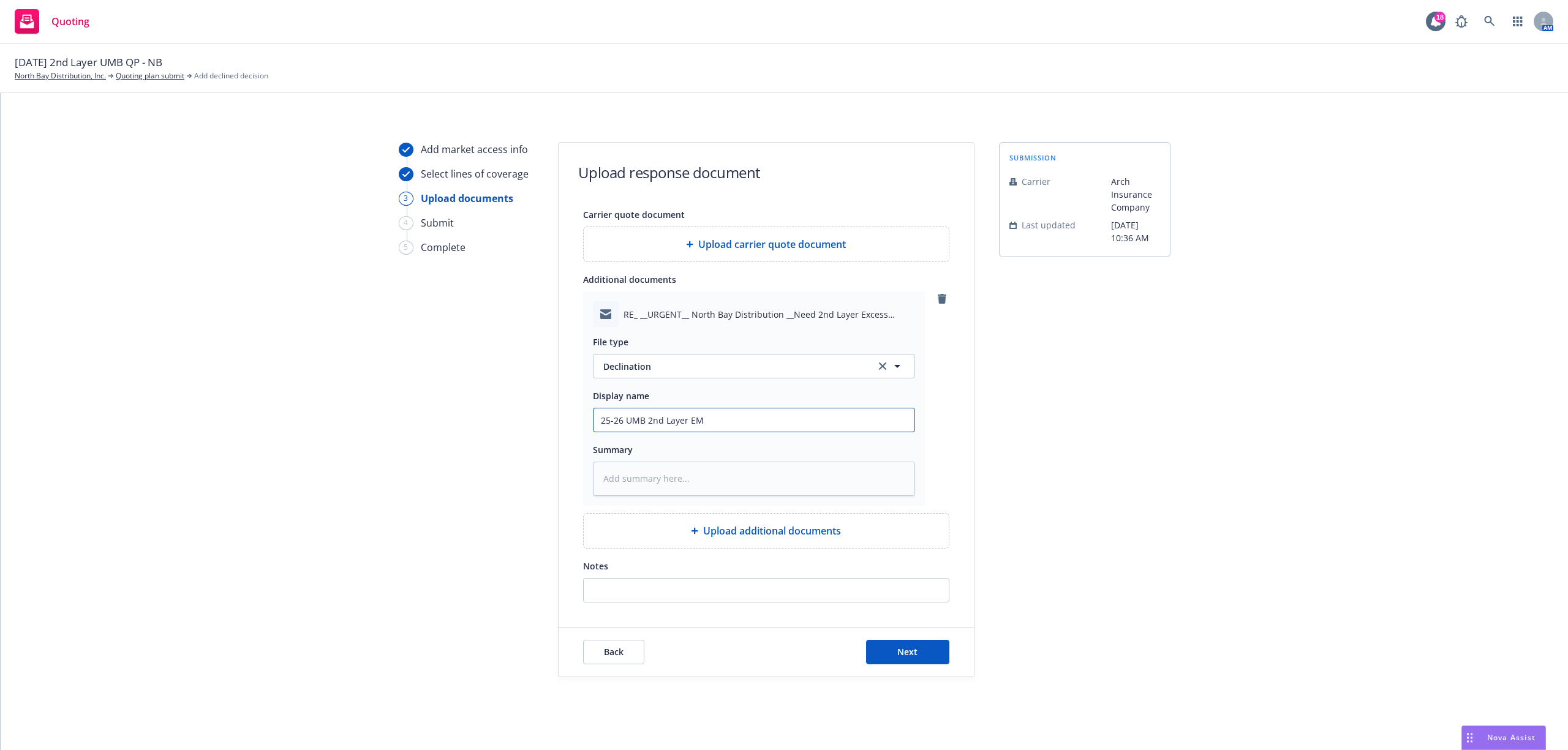
type textarea "x"
type input "25-26 UMB 2nd Layer EMF"
type textarea "x"
type input "25-26 UMB 2nd Layer EMFC"
type textarea "x"
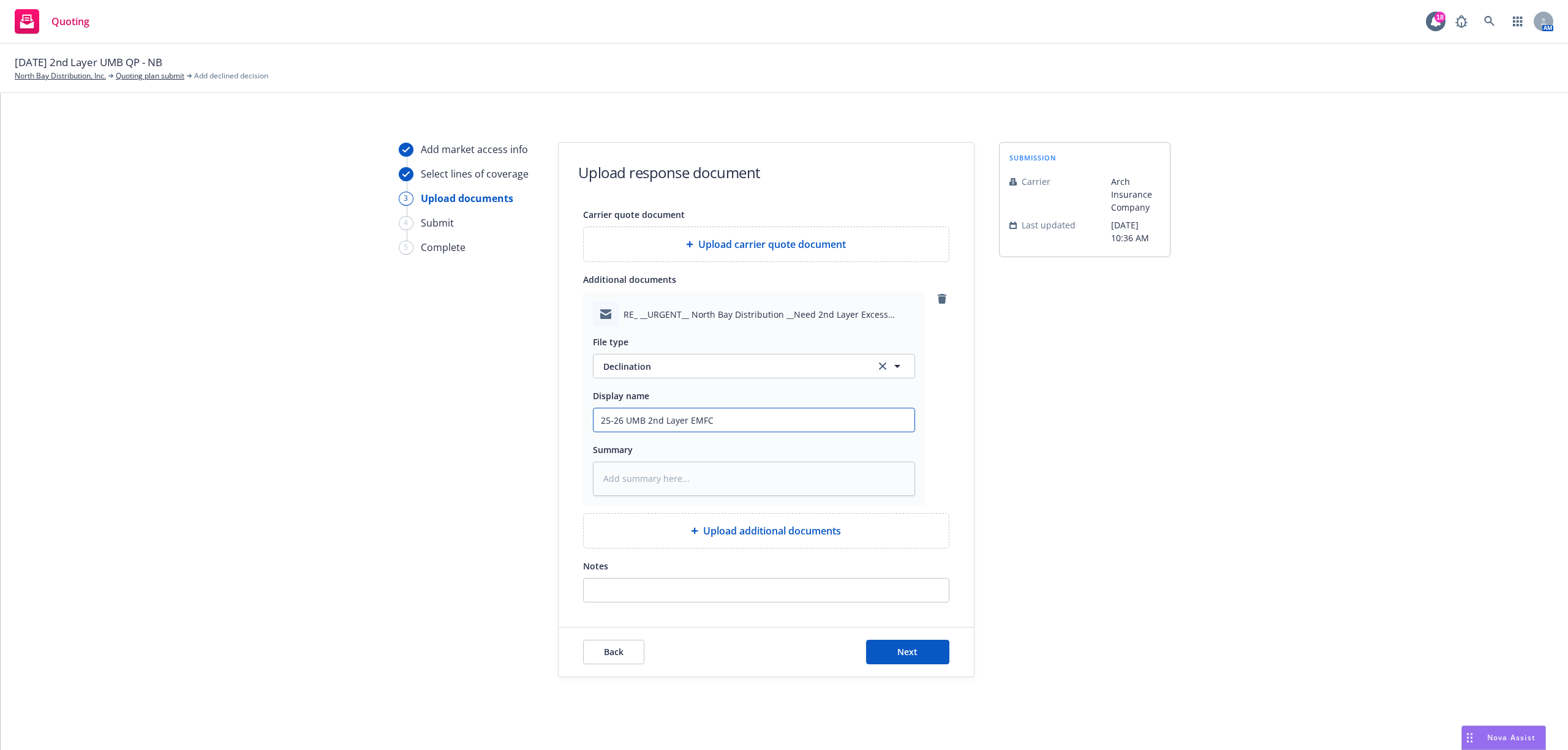
type input "25-26 UMB 2nd Layer EMFC"
type textarea "x"
type input "25-26 UMB 2nd Layer EMFC S"
type textarea "x"
type input "25-26 UMB 2nd Layer EMFC Sa"
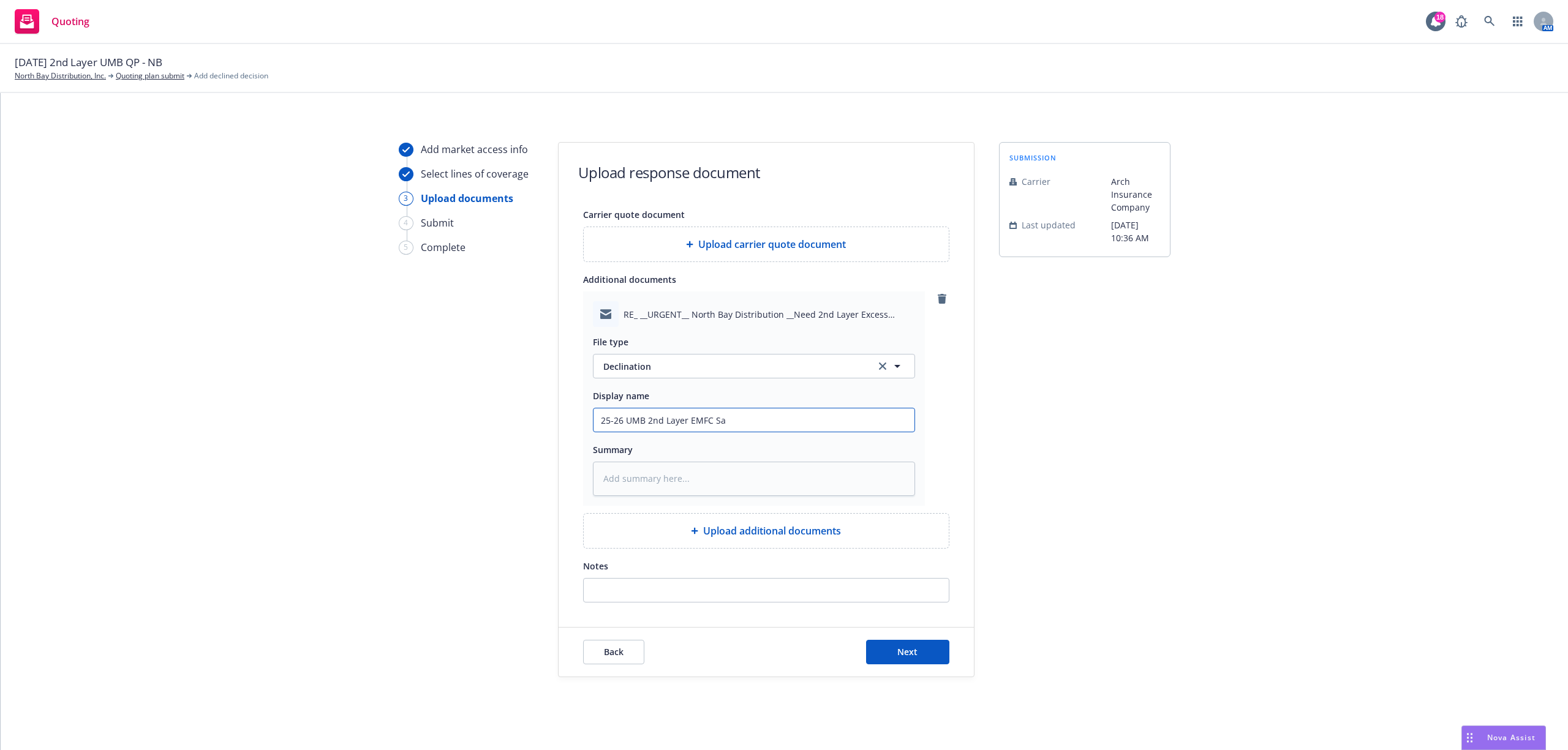
type textarea "x"
type input "25-26 UMB 2nd Layer EMFC Sab"
type textarea "x"
type input "25-26 UMB 2nd Layer EMFC Sabr"
type textarea "x"
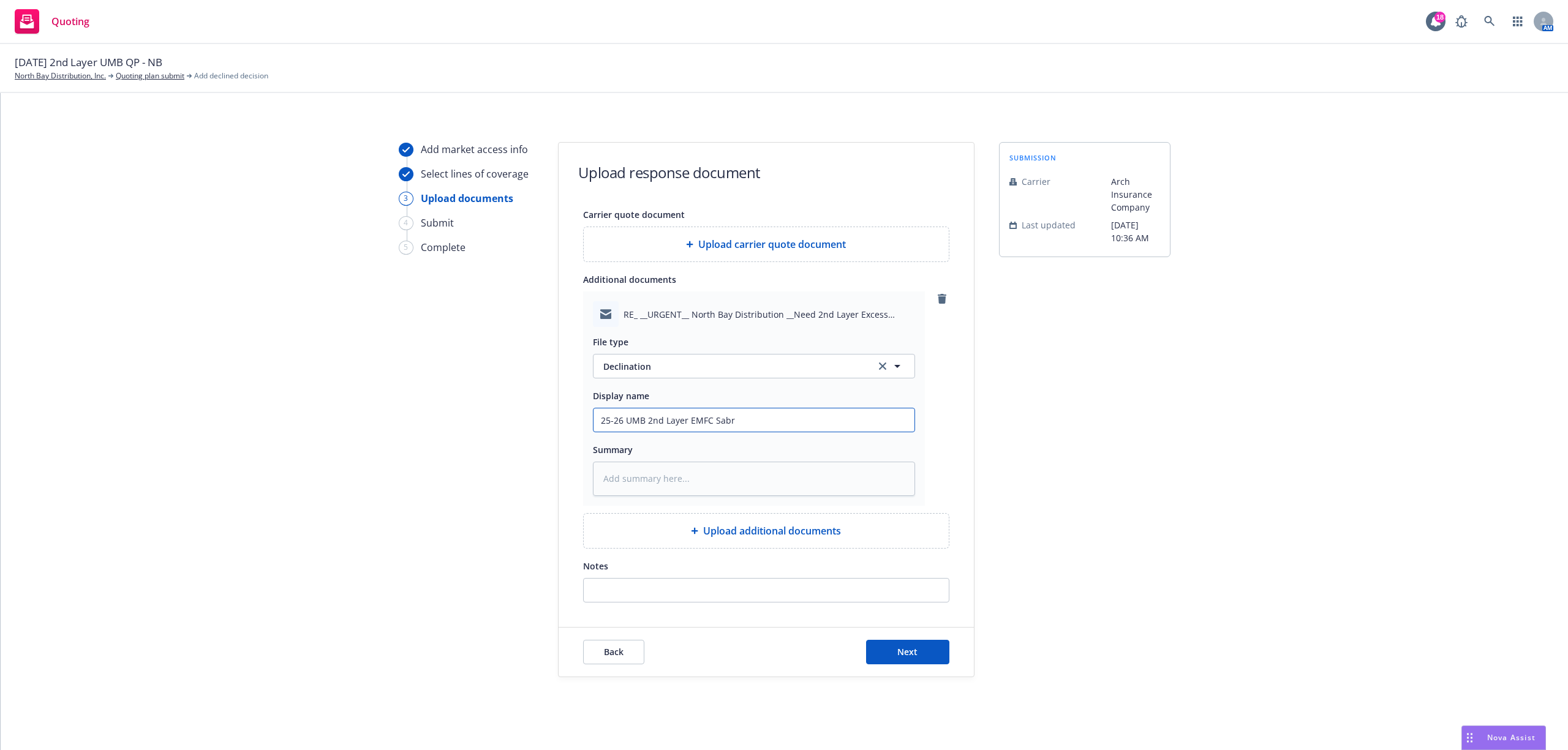
type input "25-26 UMB 2nd Layer EMFC Sabri"
type textarea "x"
type input "25-26 UMB 2nd Layer EMFC Sabrin"
type textarea "x"
type input "25-26 UMB 2nd Layer EMFC Sabrina"
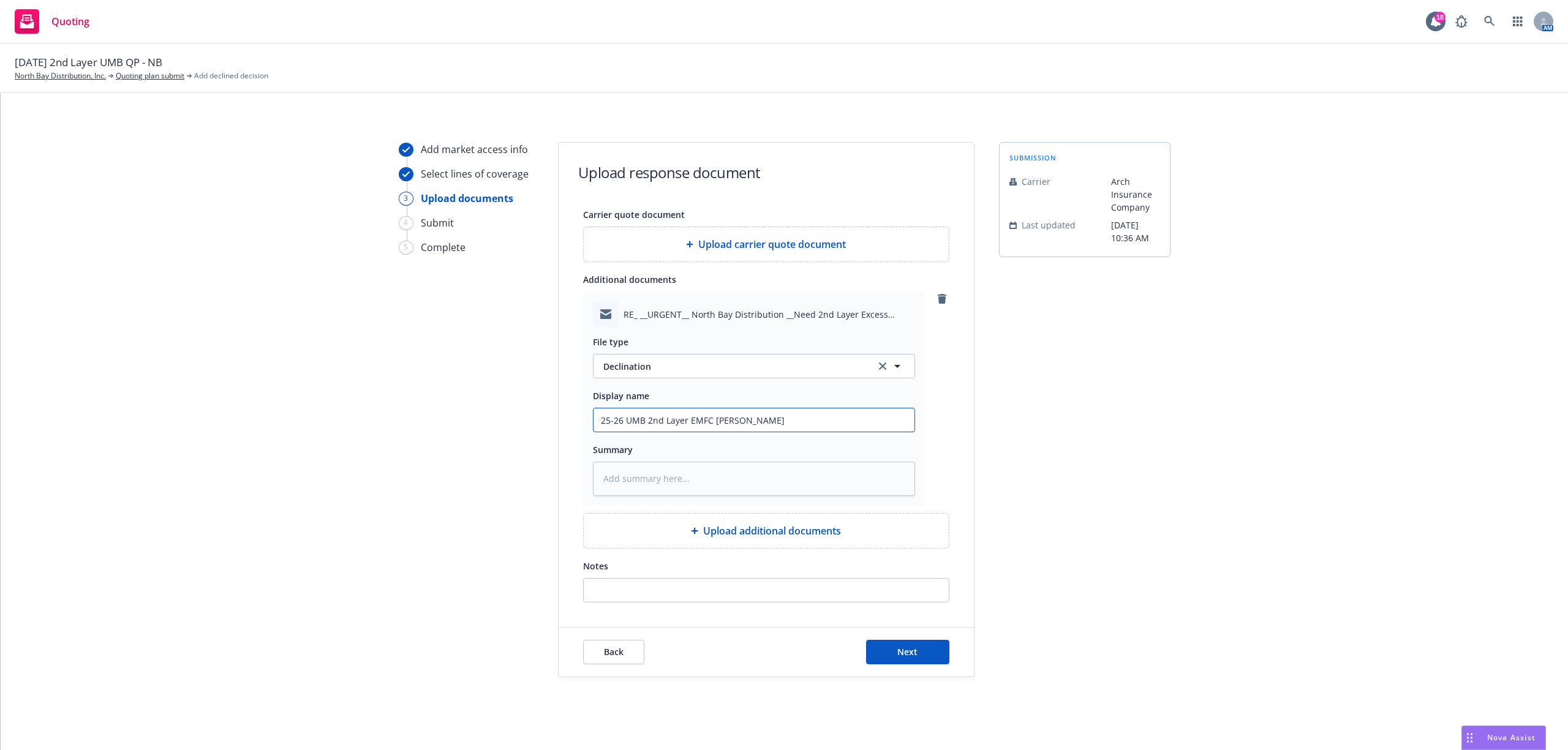
type textarea "x"
type input "25-26 UMB 2nd Layer EMFC Sabrina@"
type textarea "x"
type input "25-26 UMB 2nd Layer EMFC Sabrina@A"
type textarea "x"
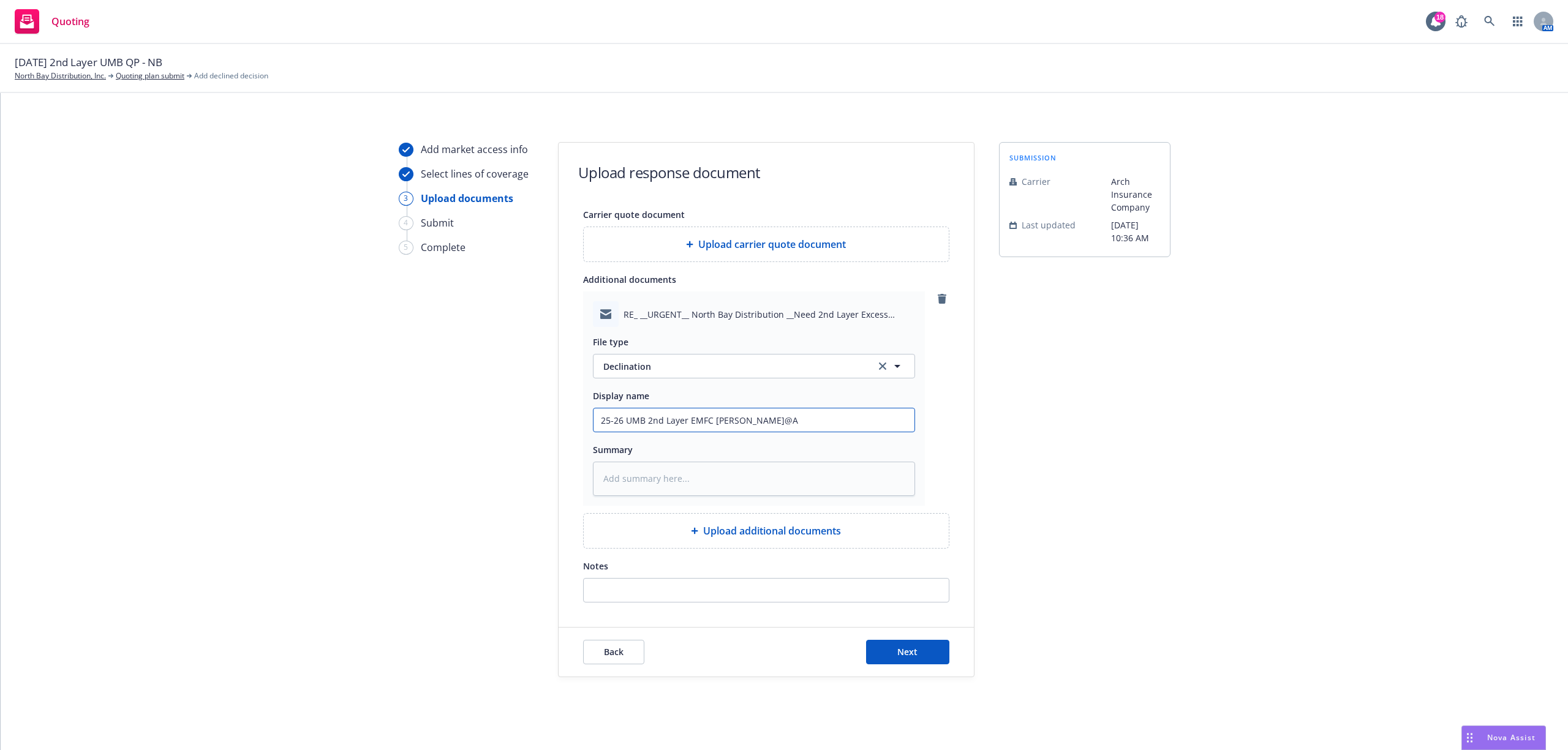
type input "25-26 UMB 2nd Layer EMFC Sabrina@AR"
type textarea "x"
type input "25-26 UMB 2nd Layer EMFC Sabrina@ARC"
type textarea "x"
type input "25-26 UMB 2nd Layer EMFC Sabrina@ARCH"
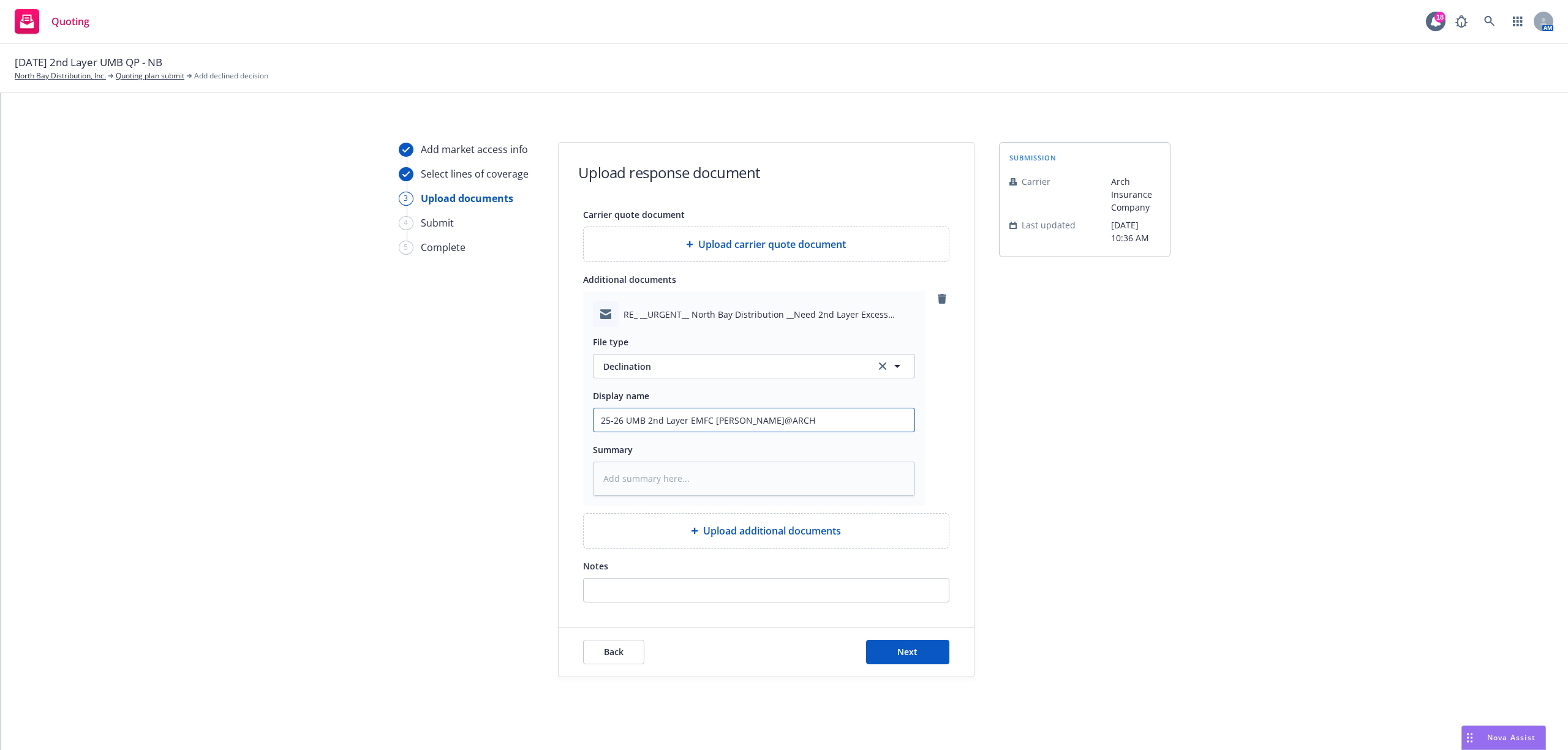
type textarea "x"
type input "25-26 UMB 2nd Layer EMFC Sabrina@ARCH"
type textarea "x"
type input "25-26 UMB 2nd Layer EMFC Sabrina@ARCH D"
type textarea "x"
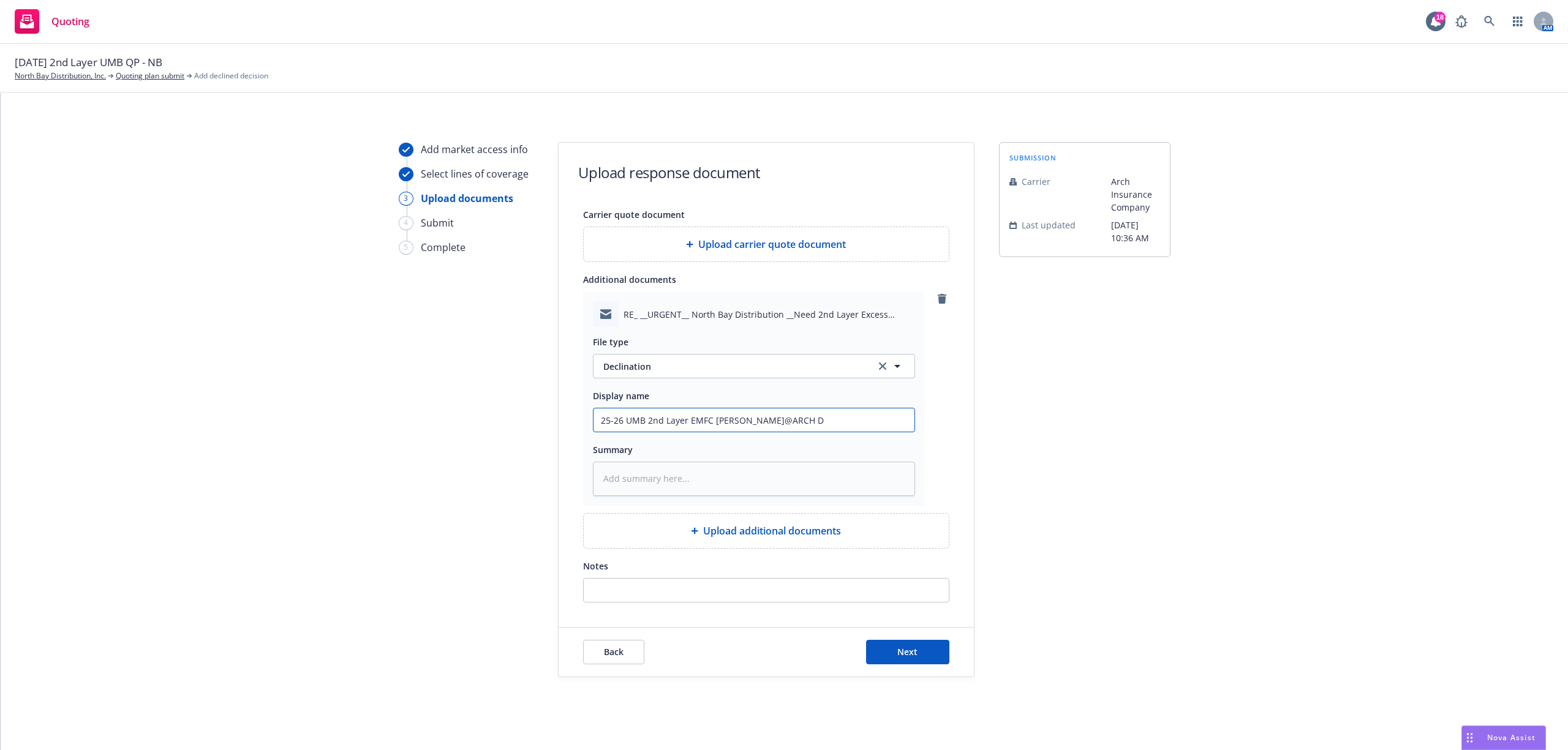
type input "25-26 UMB 2nd Layer EMFC Sabrina@ARCH De"
type textarea "x"
type input "25-26 UMB 2nd Layer EMFC Sabrina@ARCH Dec"
type textarea "x"
type input "25-26 UMB 2nd Layer EMFC Sabrina@ARCH Decl"
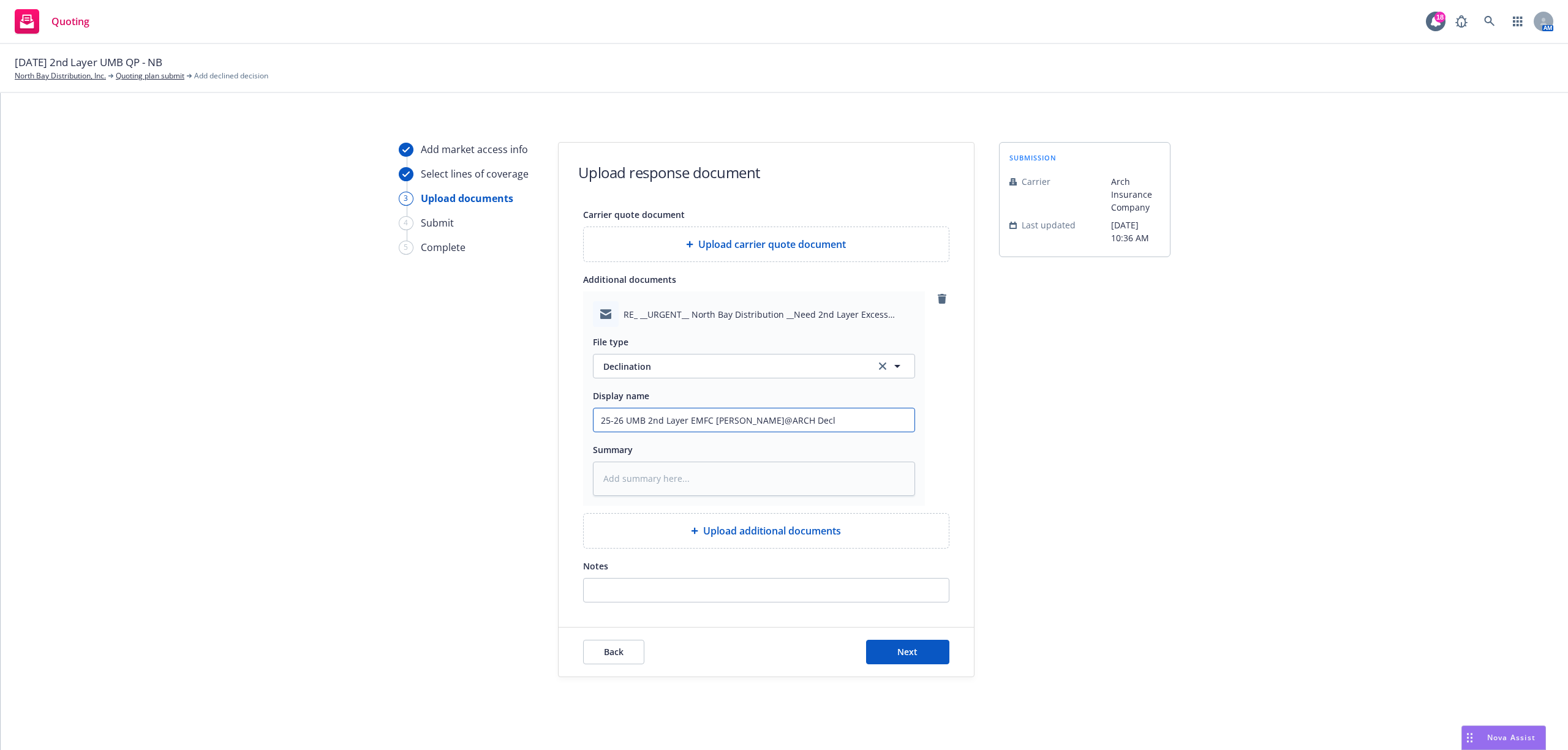
type textarea "x"
type input "25-26 UMB 2nd Layer EMFC Sabrina@ARCH Decli"
type textarea "x"
type input "25-26 UMB 2nd Layer EMFC Sabrina@ARCH Declin"
type textarea "x"
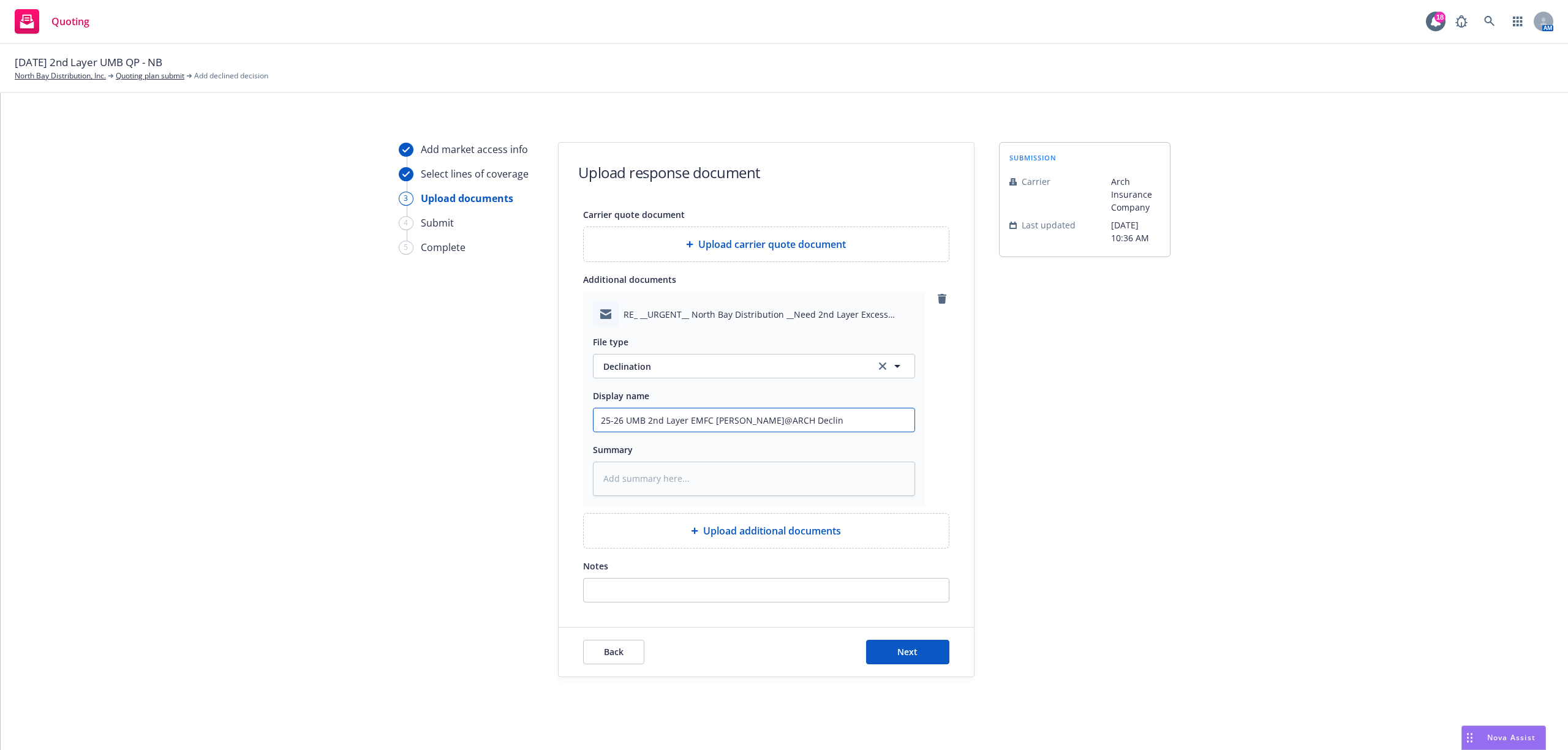
type input "25-26 UMB 2nd Layer EMFC Sabrina@ARCH Decline"
type textarea "x"
type input "25-26 UMB 2nd Layer EMFC Sabrina@ARCH Declined"
type textarea "x"
type input "25-26 UMB 2nd Layer EMFC Sabrina@ARCH Declined"
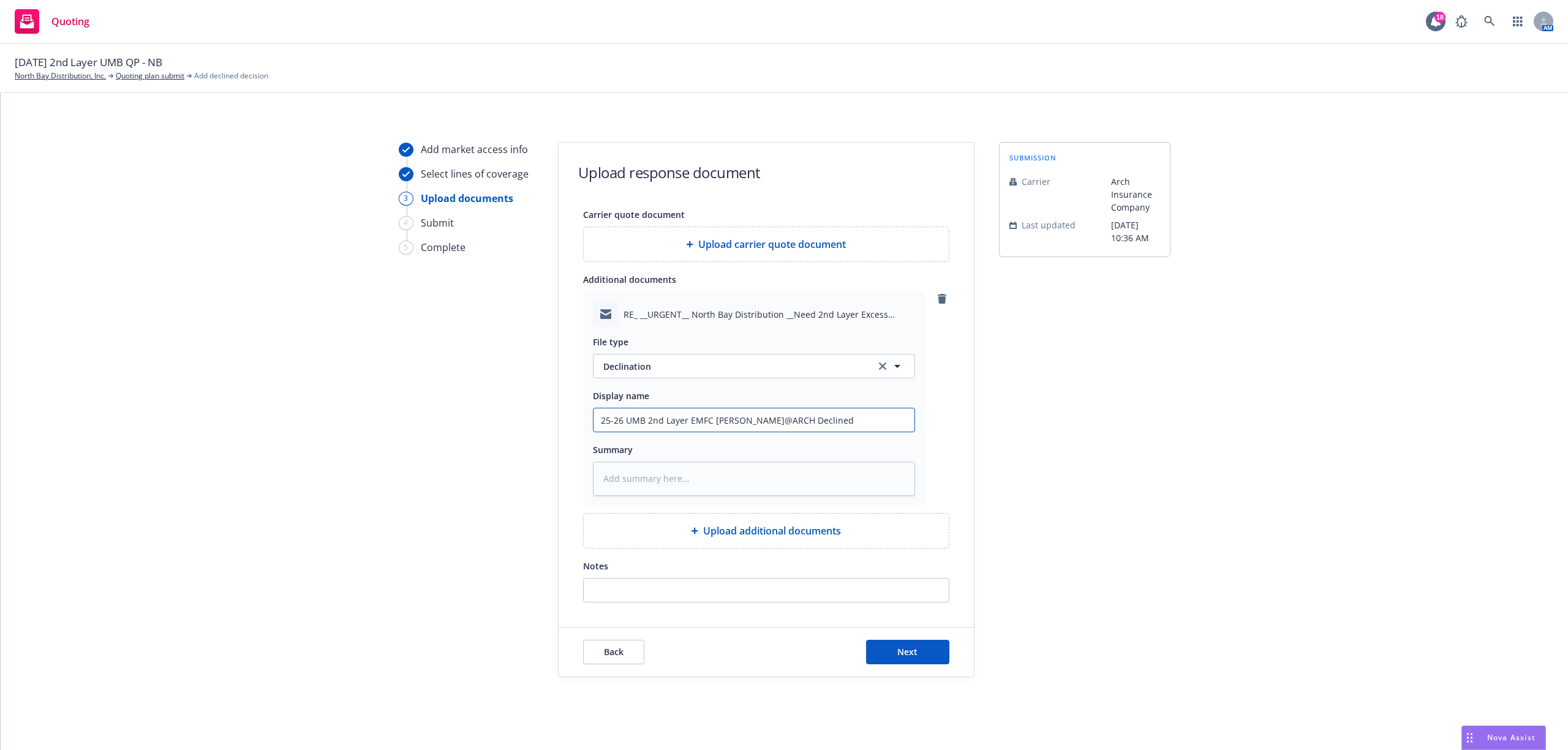
type textarea "x"
type input "25-26 UMB 2nd Layer EMFC Sabrina@ARCH Declined -"
type textarea "x"
type input "25-26 UMB 2nd Layer EMFC Sabrina@ARCH Declined -"
type textarea "x"
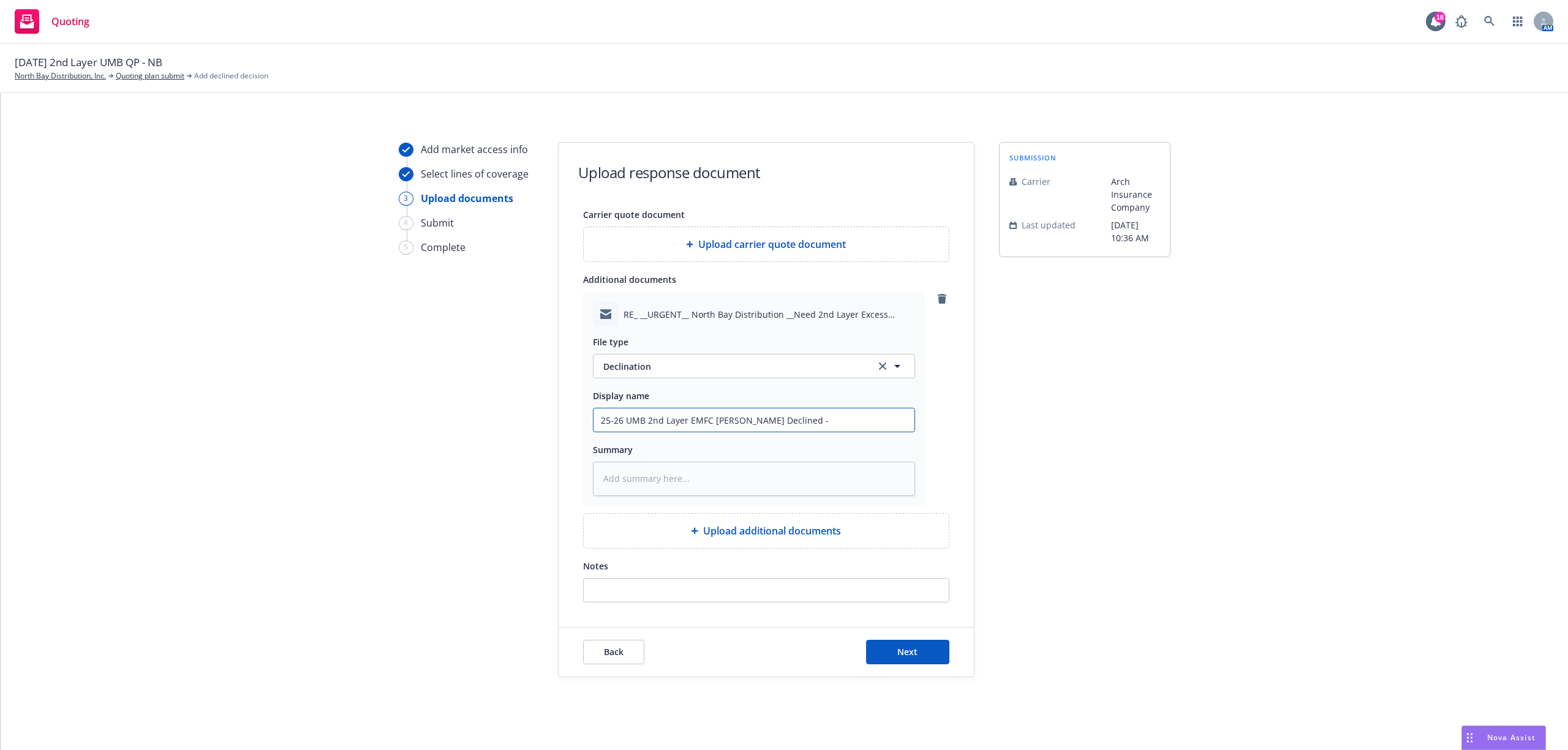
type input "25-26 UMB 2nd Layer EMFC Sabrina@ARCH Declined - A"
type textarea "x"
type input "25-26 UMB 2nd Layer EMFC Sabrina@ARCH Declined - Ap"
type textarea "x"
type input "25-26 UMB 2nd Layer EMFC Sabrina@ARCH Declined - App"
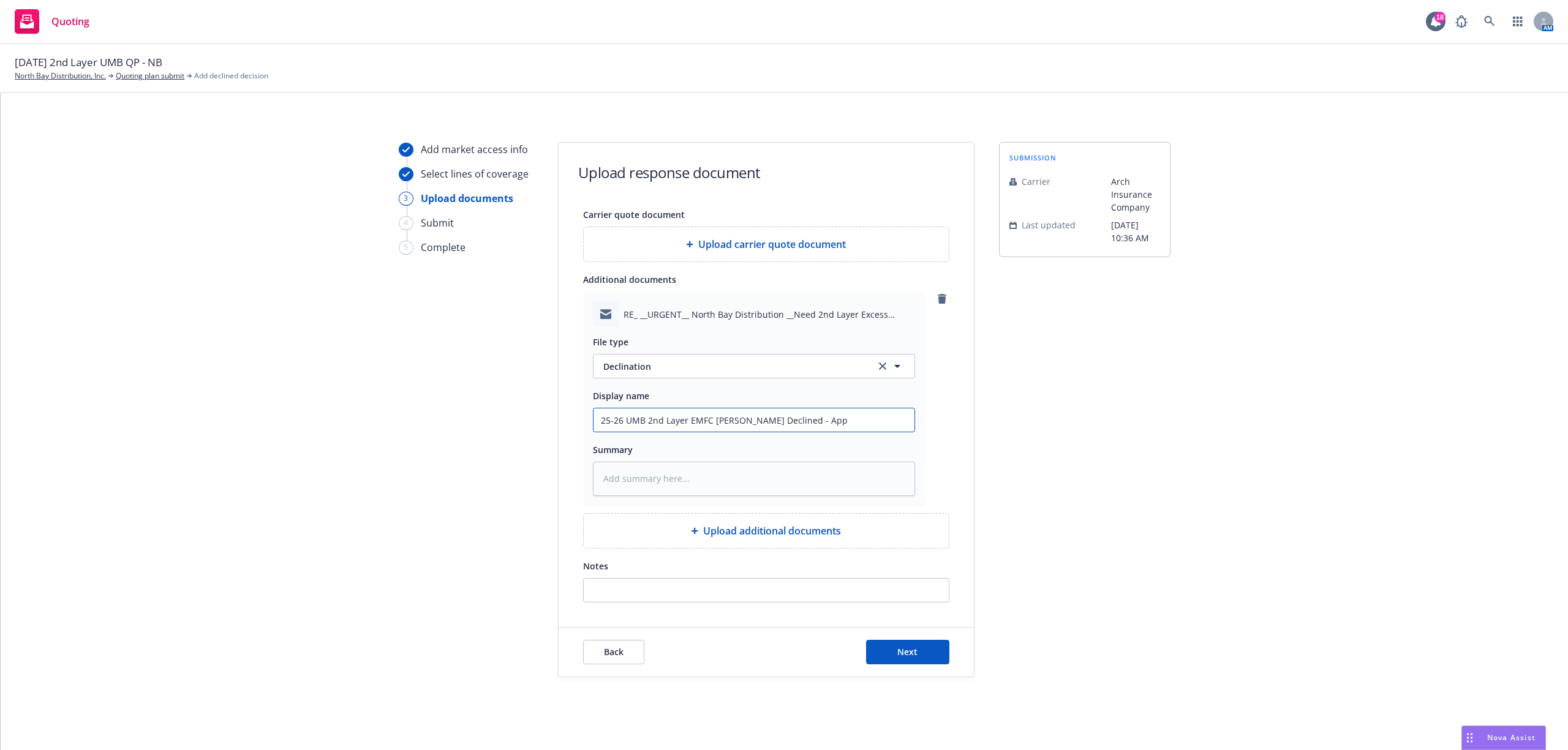
type textarea "x"
type input "25-26 UMB 2nd Layer EMFC Sabrina@ARCH Declined - Appe"
type textarea "x"
type input "25-26 UMB 2nd Layer EMFC Sabrina@ARCH Declined - Appet"
type textarea "x"
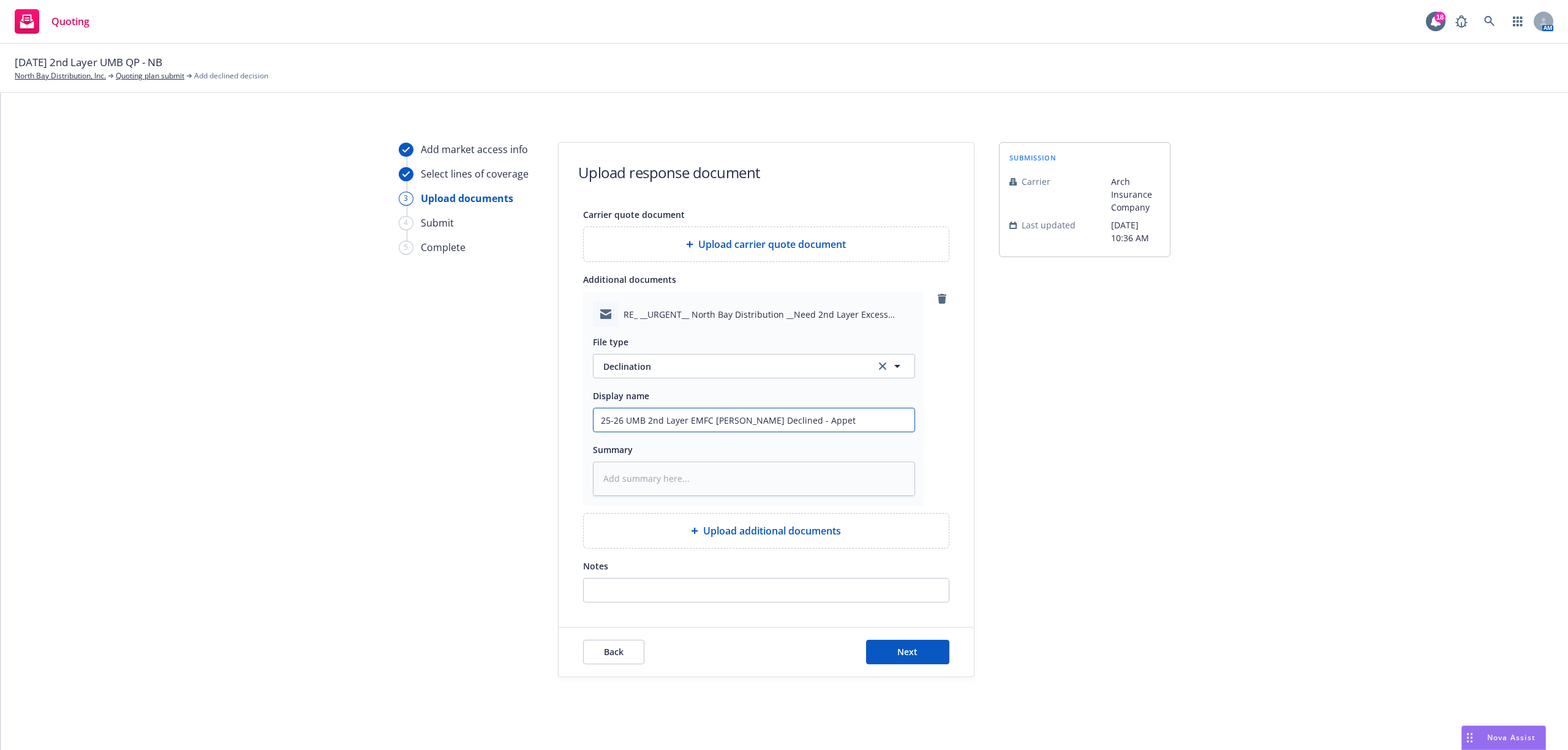
type input "25-26 UMB 2nd Layer EMFC Sabrina@ARCH Declined - Appeti"
type textarea "x"
type input "25-26 UMB 2nd Layer EMFC Sabrina@ARCH Declined - Appetit"
type textarea "x"
type input "25-26 UMB 2nd Layer EMFC Sabrina@ARCH Declined - Appetite"
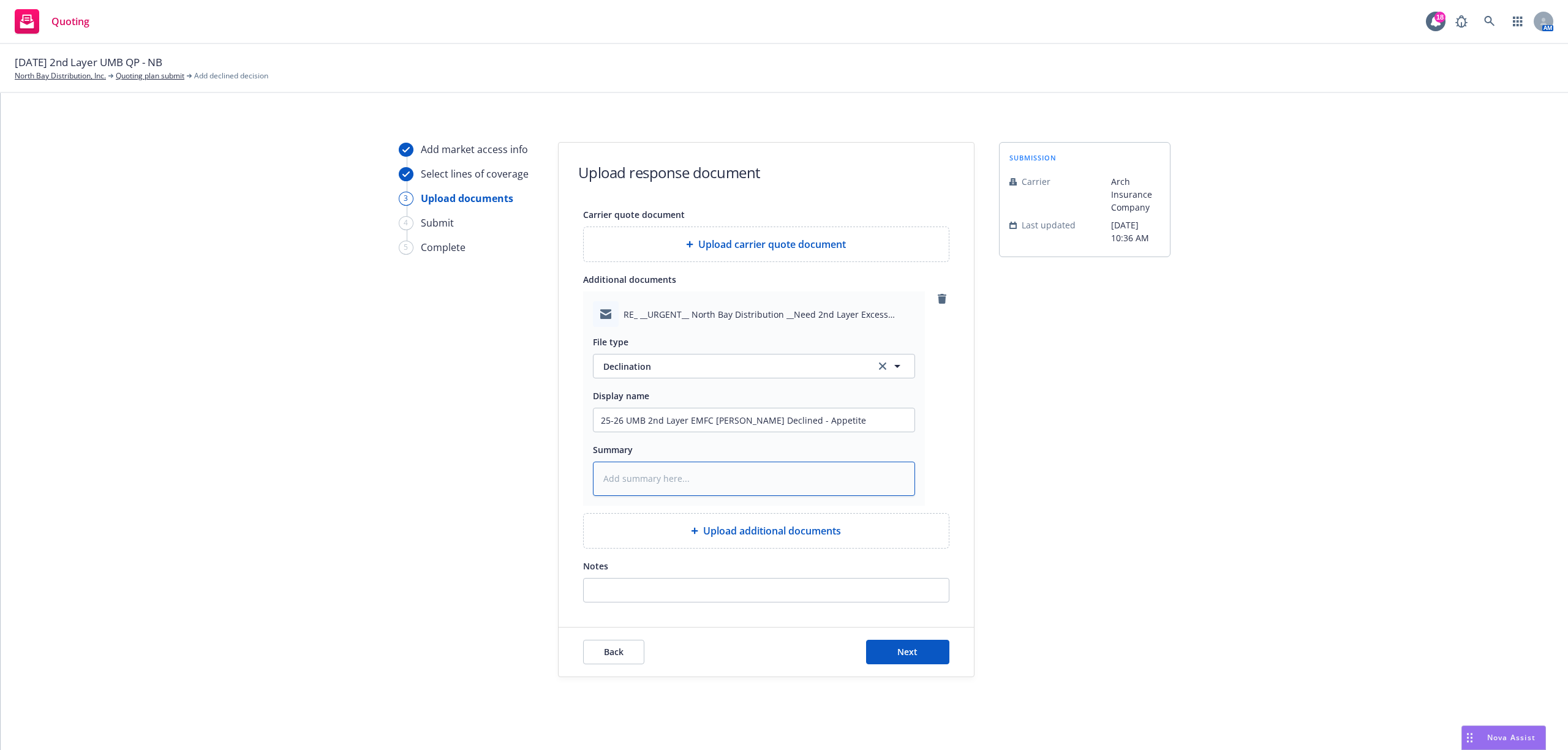
paste textarea "Hi Samantha, I reviewed the submission and will need to decline. We don’t have …"
type textarea "x"
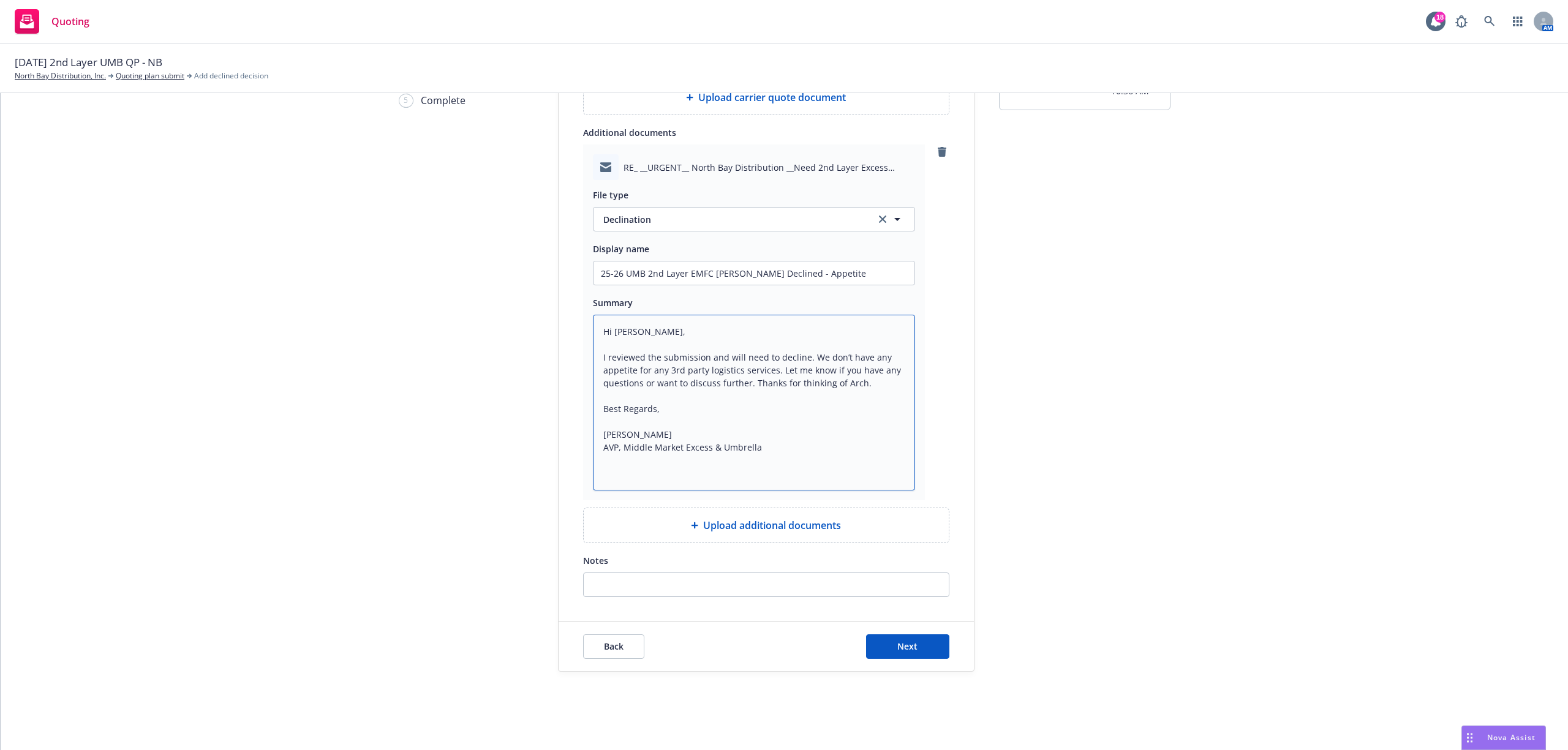
scroll to position [147, 0]
type textarea "Hi Samantha, I reviewed the submission and will need to decline. We don’t have …"
click at [902, 648] on span "Next" at bounding box center [907, 647] width 20 height 12
type textarea "x"
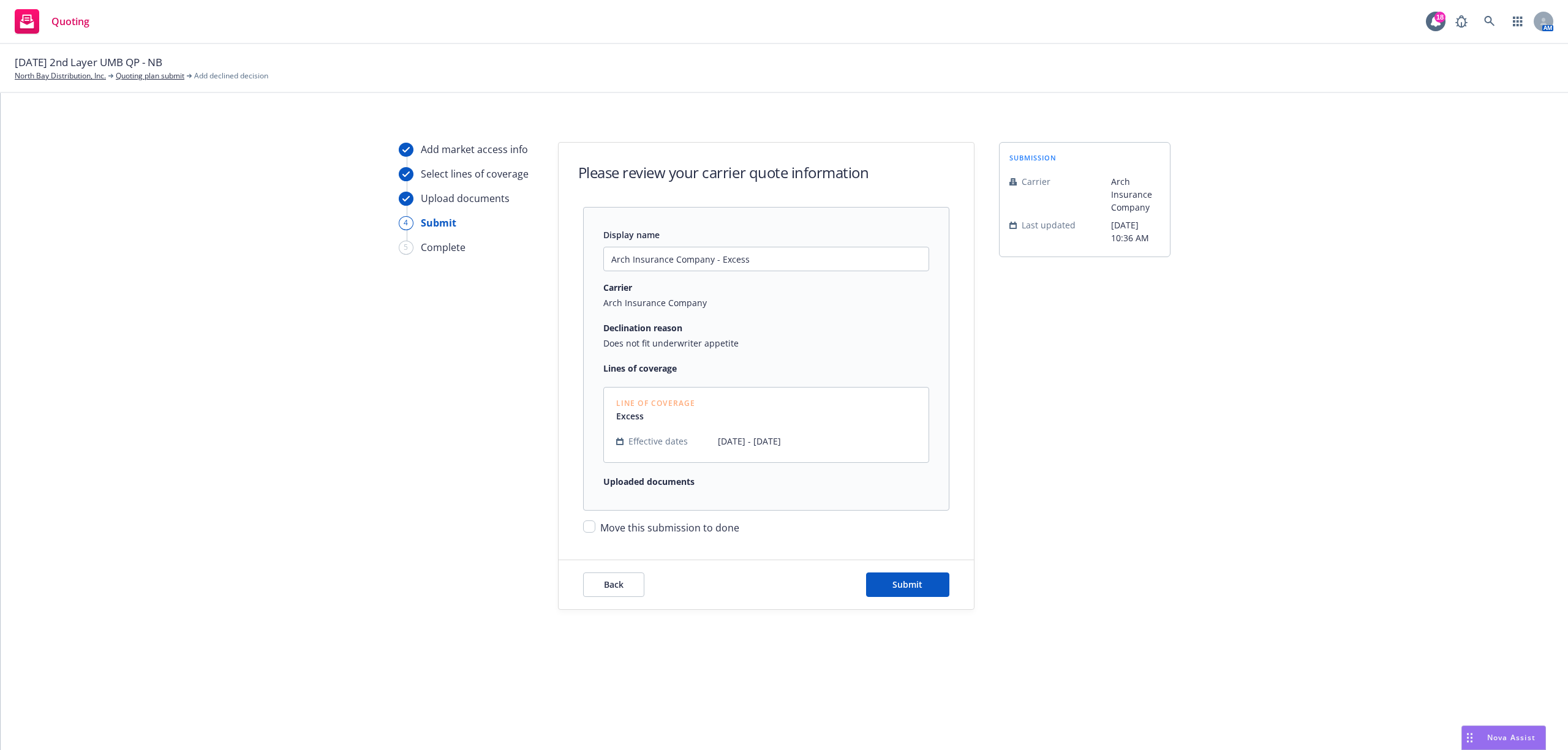
scroll to position [0, 0]
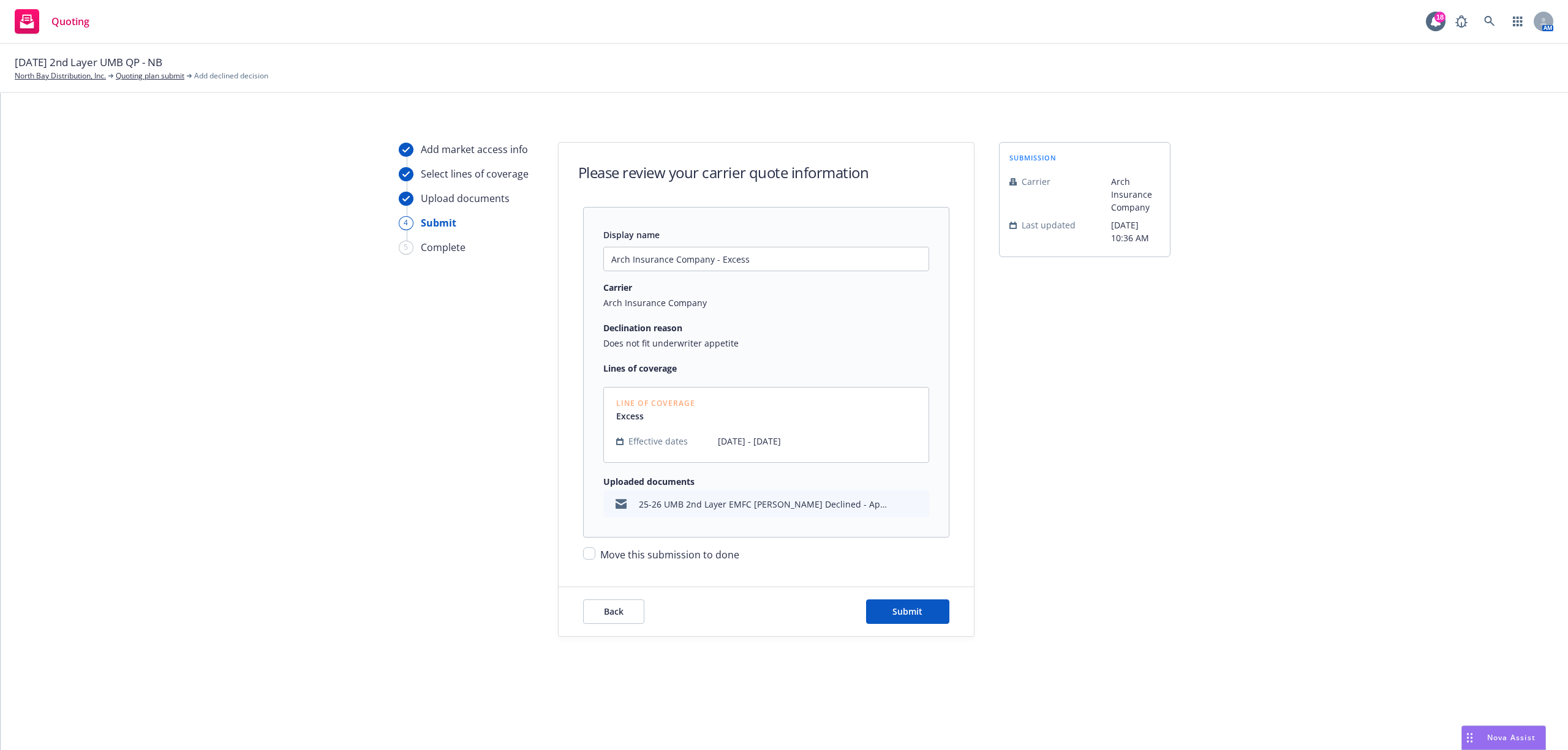
click at [608, 559] on span "Move this submission to done" at bounding box center [670, 555] width 139 height 14
click at [595, 559] on input "Move this submission to done" at bounding box center [589, 553] width 12 height 12
checkbox input "true"
click at [909, 614] on span "Submit" at bounding box center [907, 612] width 30 height 12
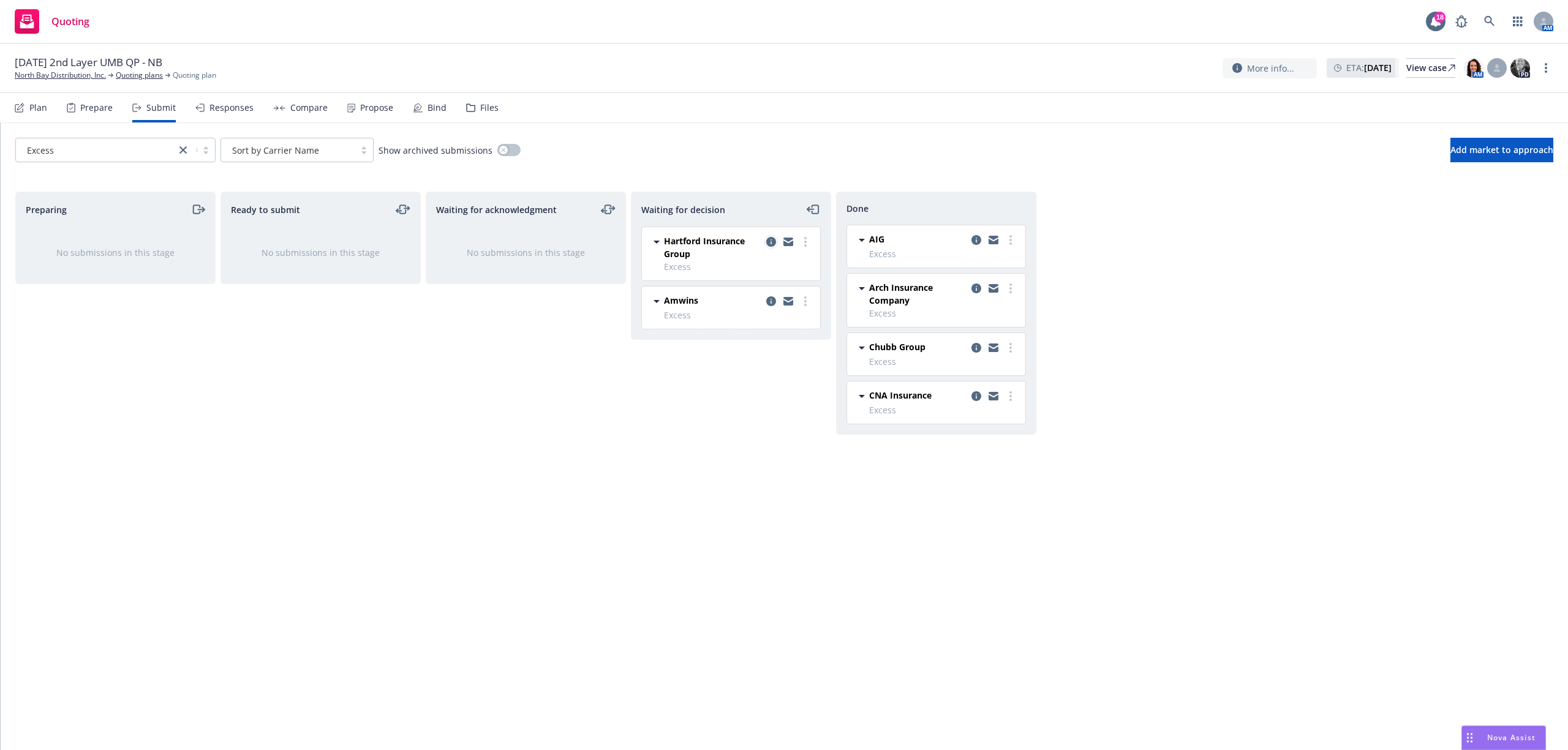
click at [766, 243] on icon "copy logging email" at bounding box center [771, 242] width 10 height 10
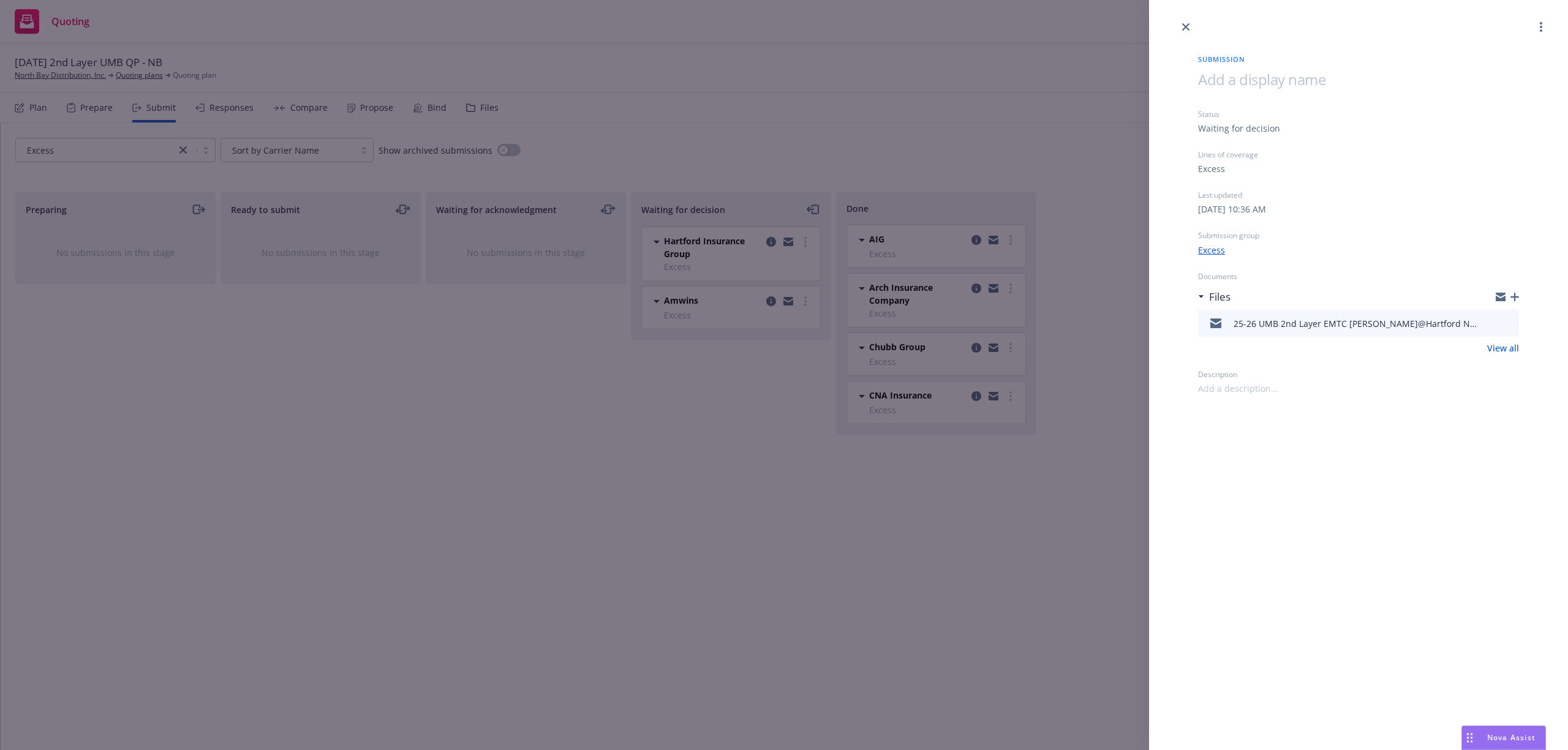
click at [1515, 297] on icon "button" at bounding box center [1514, 296] width 9 height 9
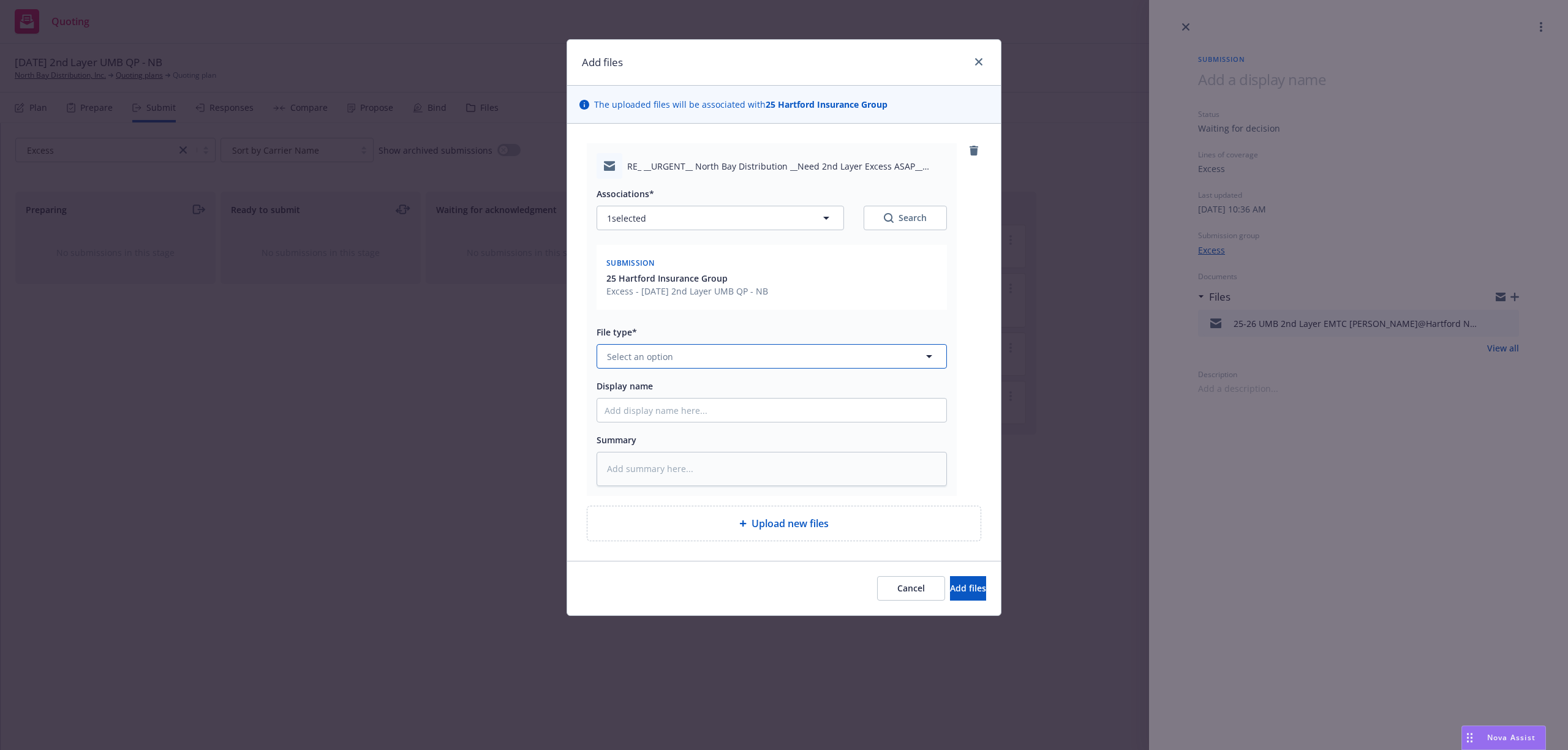
click at [661, 361] on span "Select an option" at bounding box center [640, 356] width 66 height 13
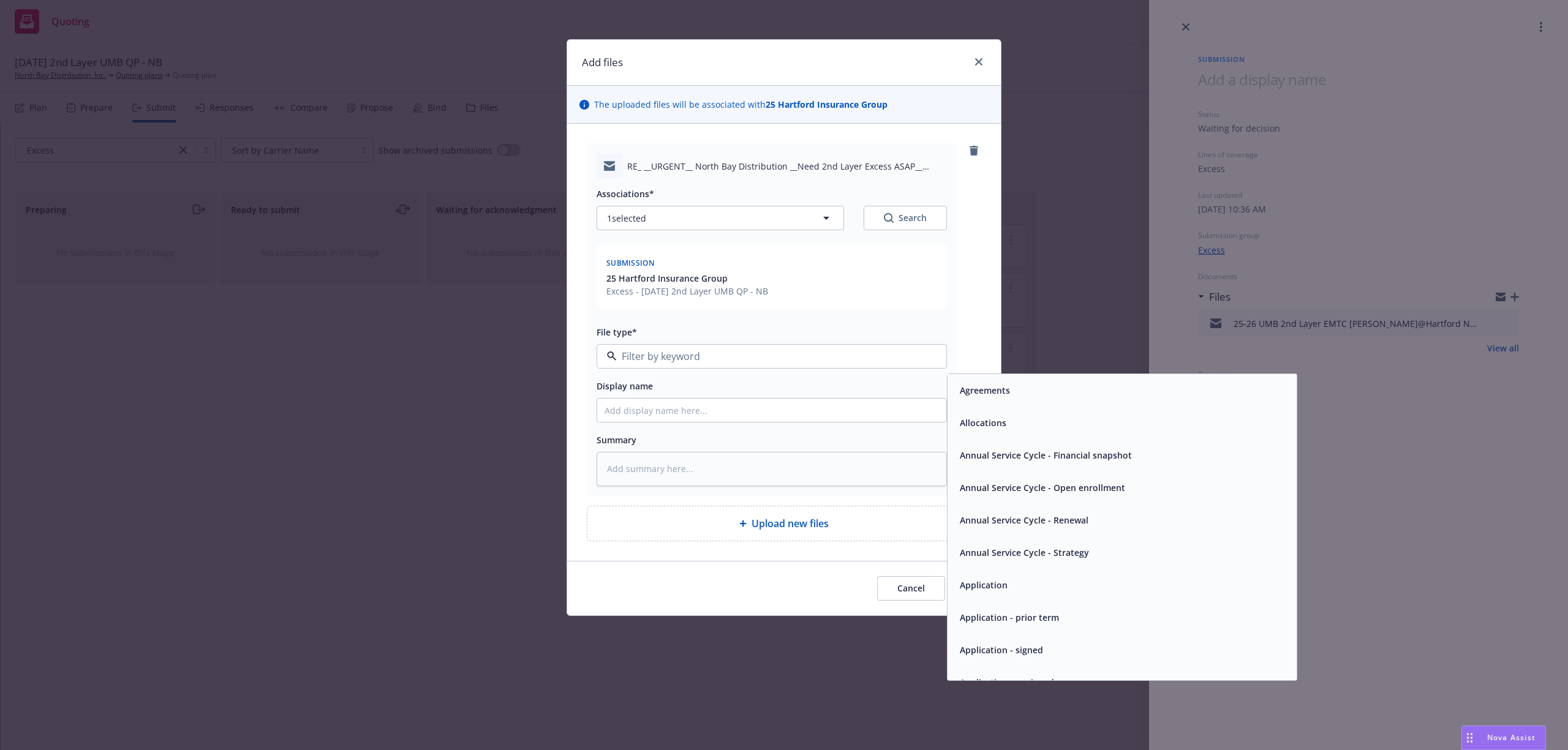
type input "m"
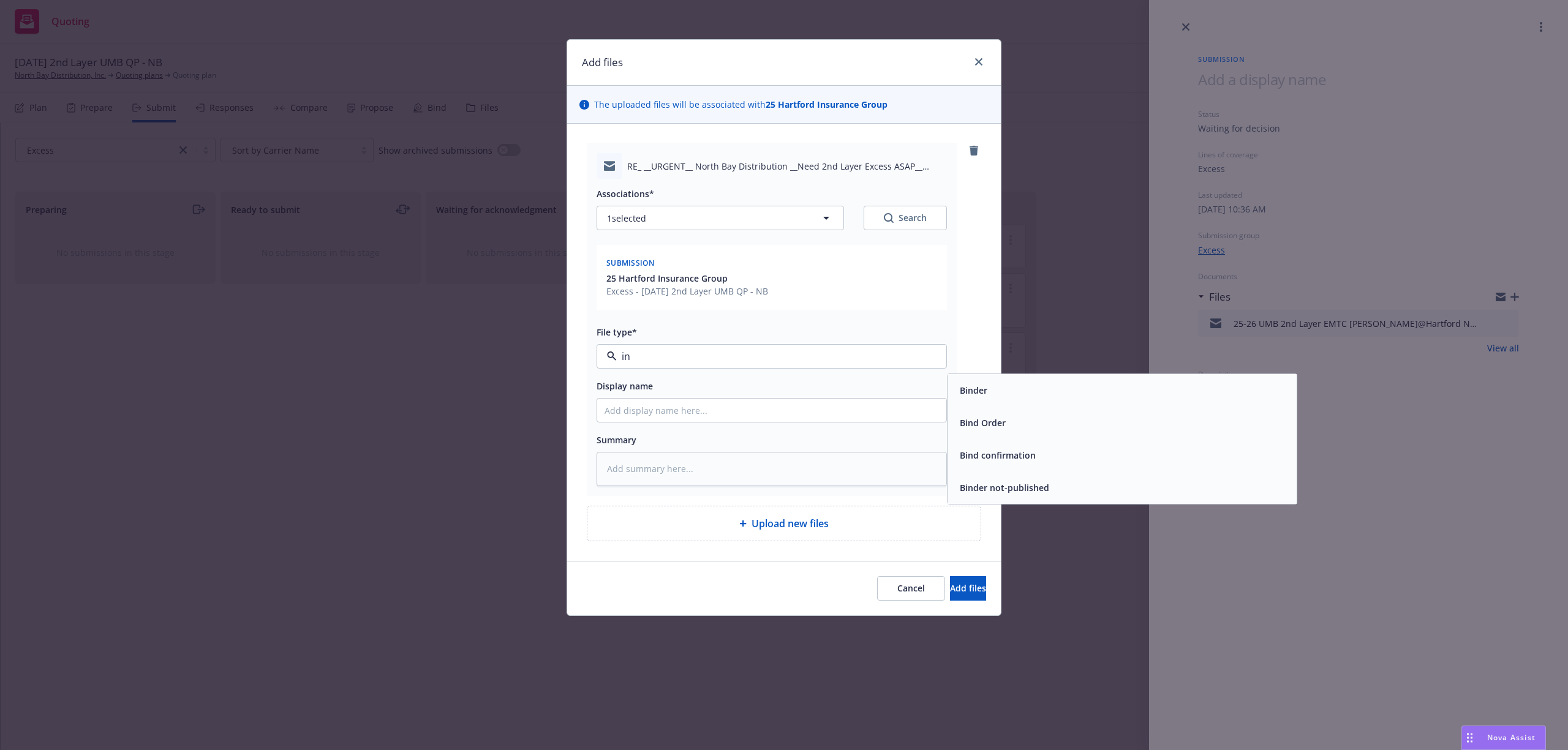
type input "i"
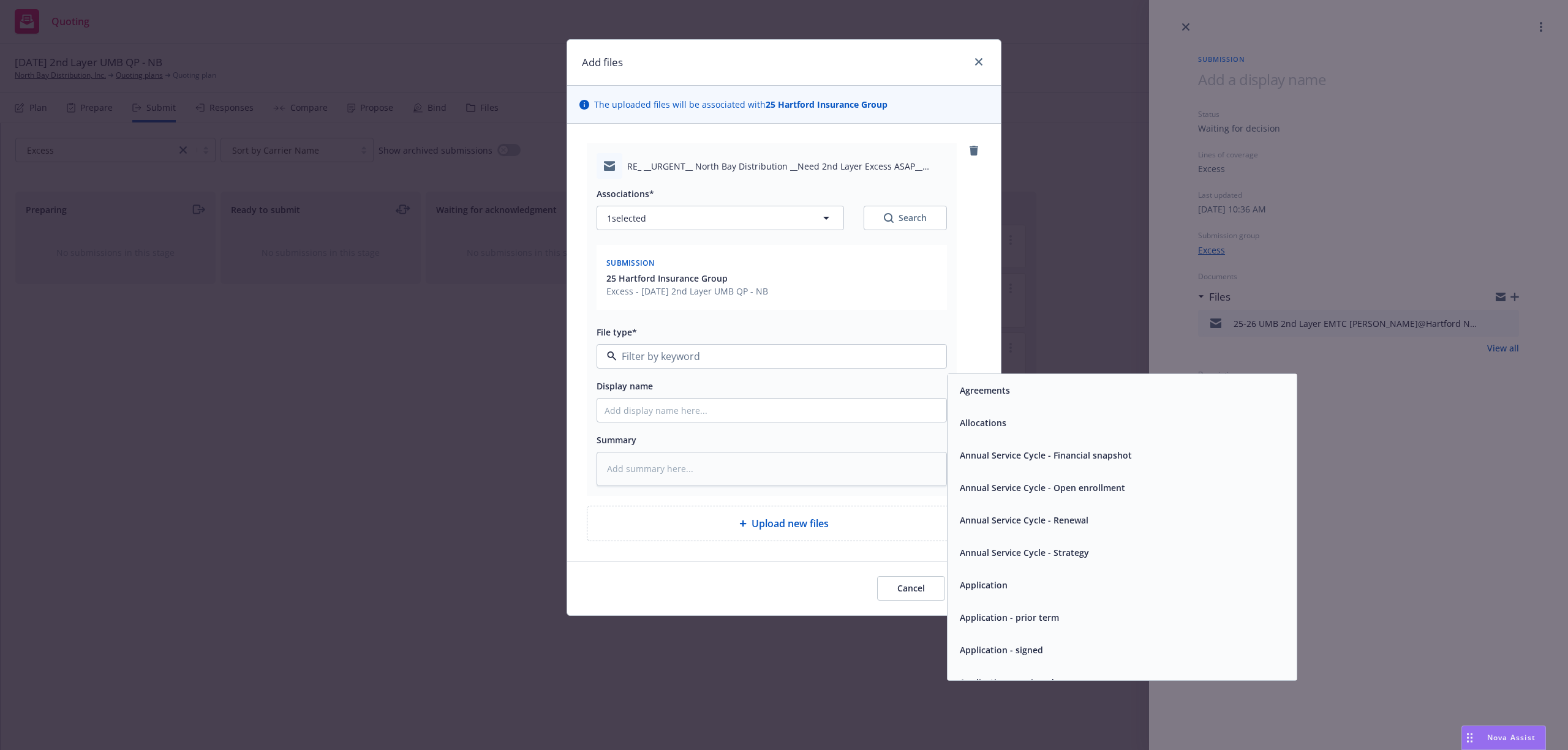
type input "c"
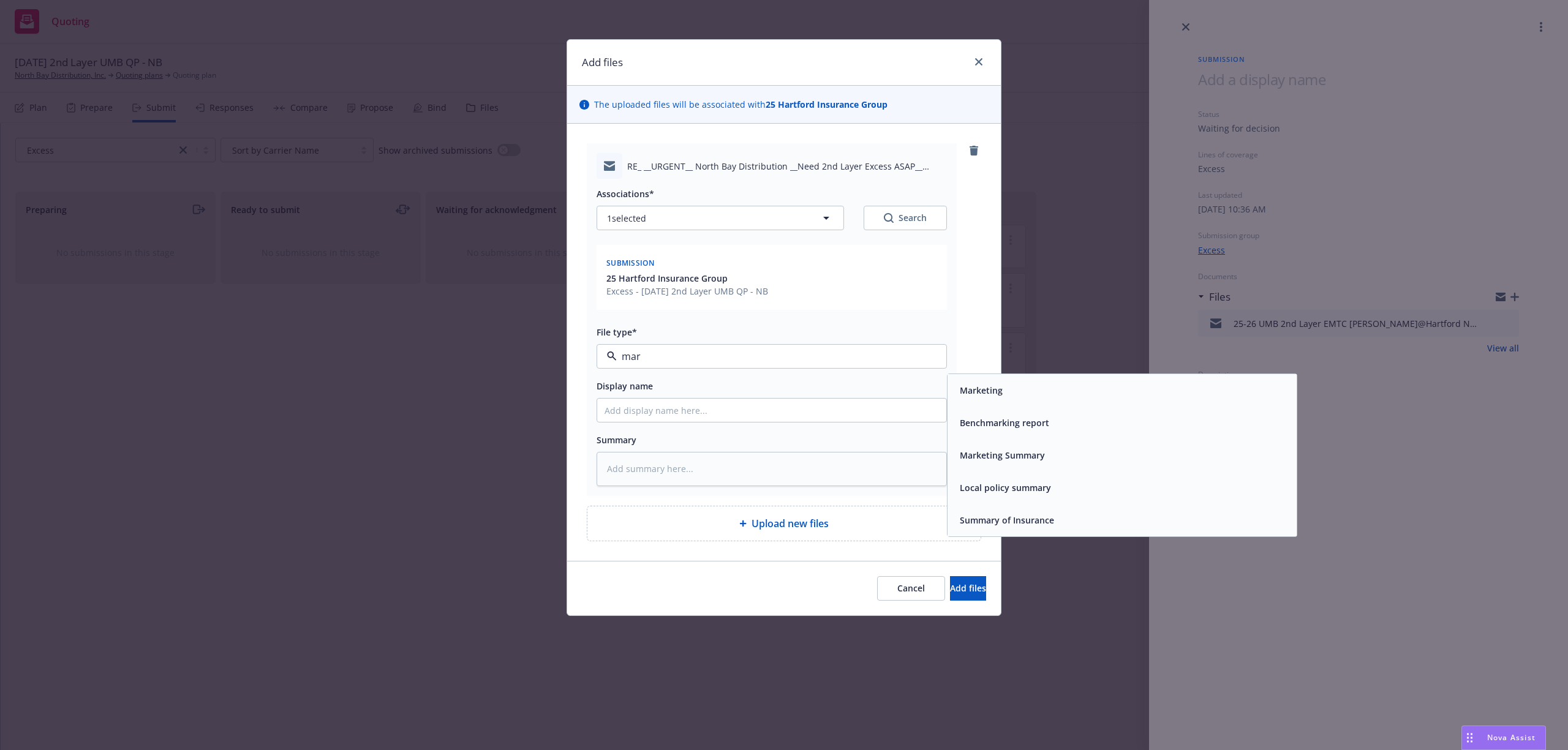
type input "mark"
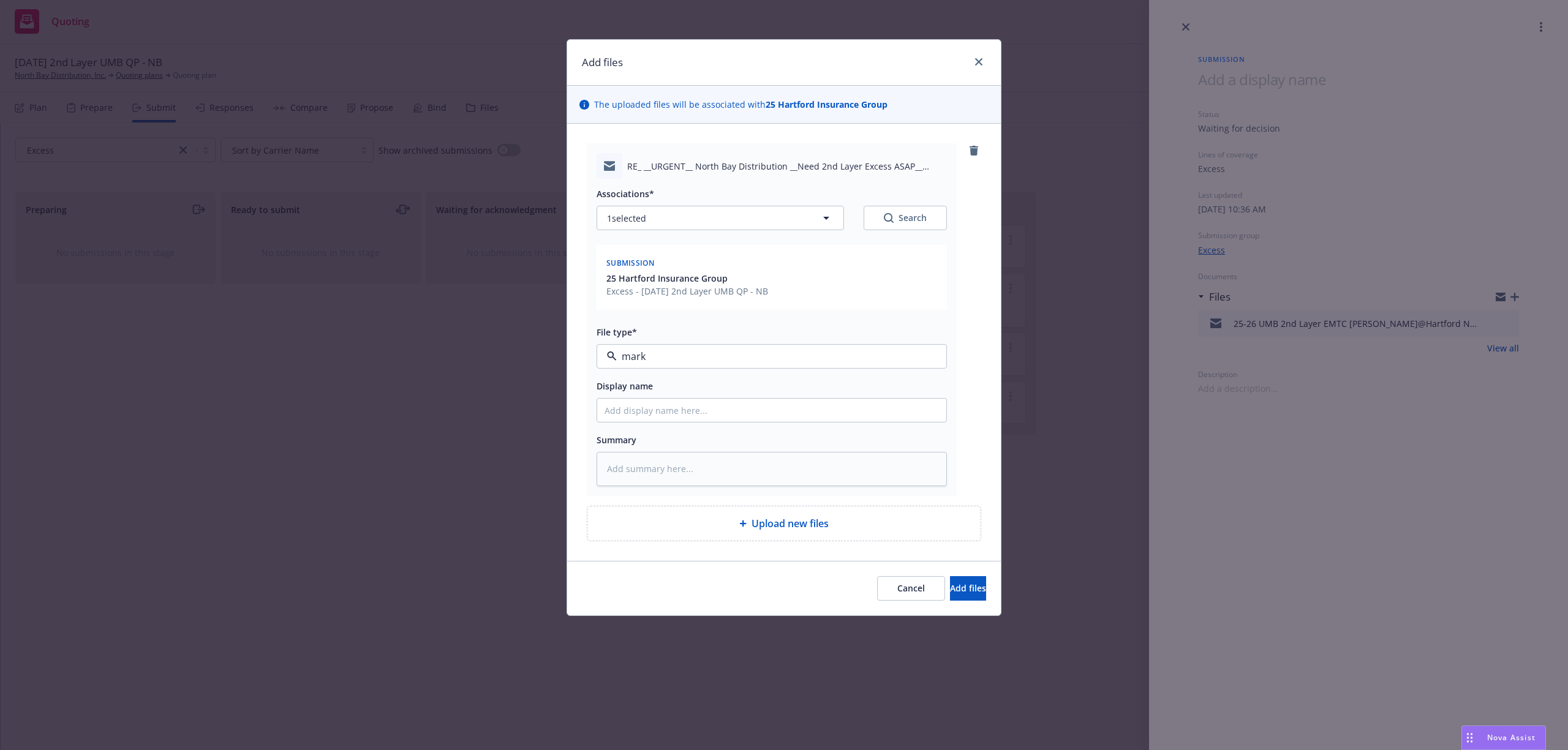
type textarea "x"
type input "2"
type textarea "x"
type input "25"
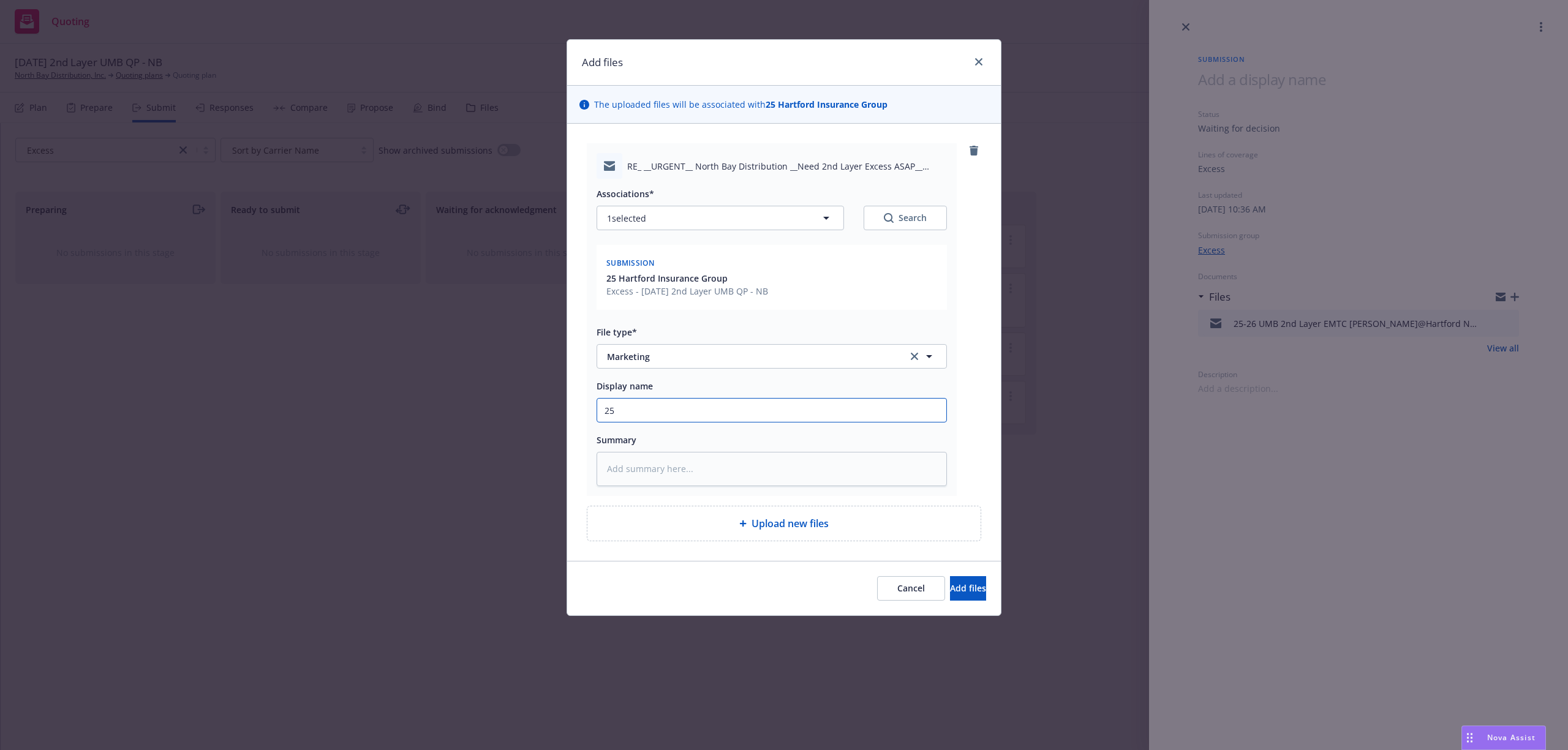
type textarea "x"
type input "25-"
type textarea "x"
type input "25-2"
type textarea "x"
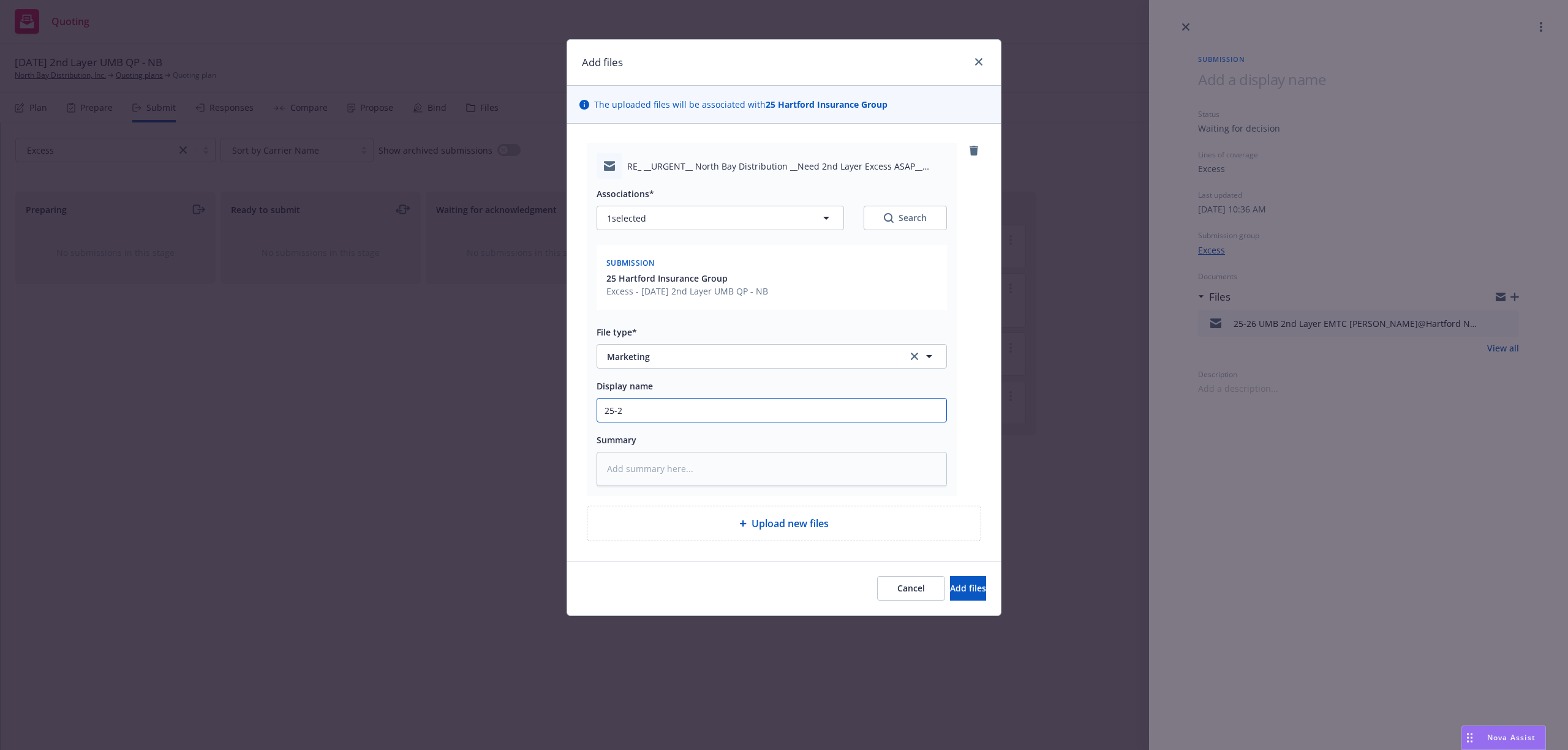
type input "25-26"
type textarea "x"
type input "25-26"
type textarea "x"
type input "25-26 U"
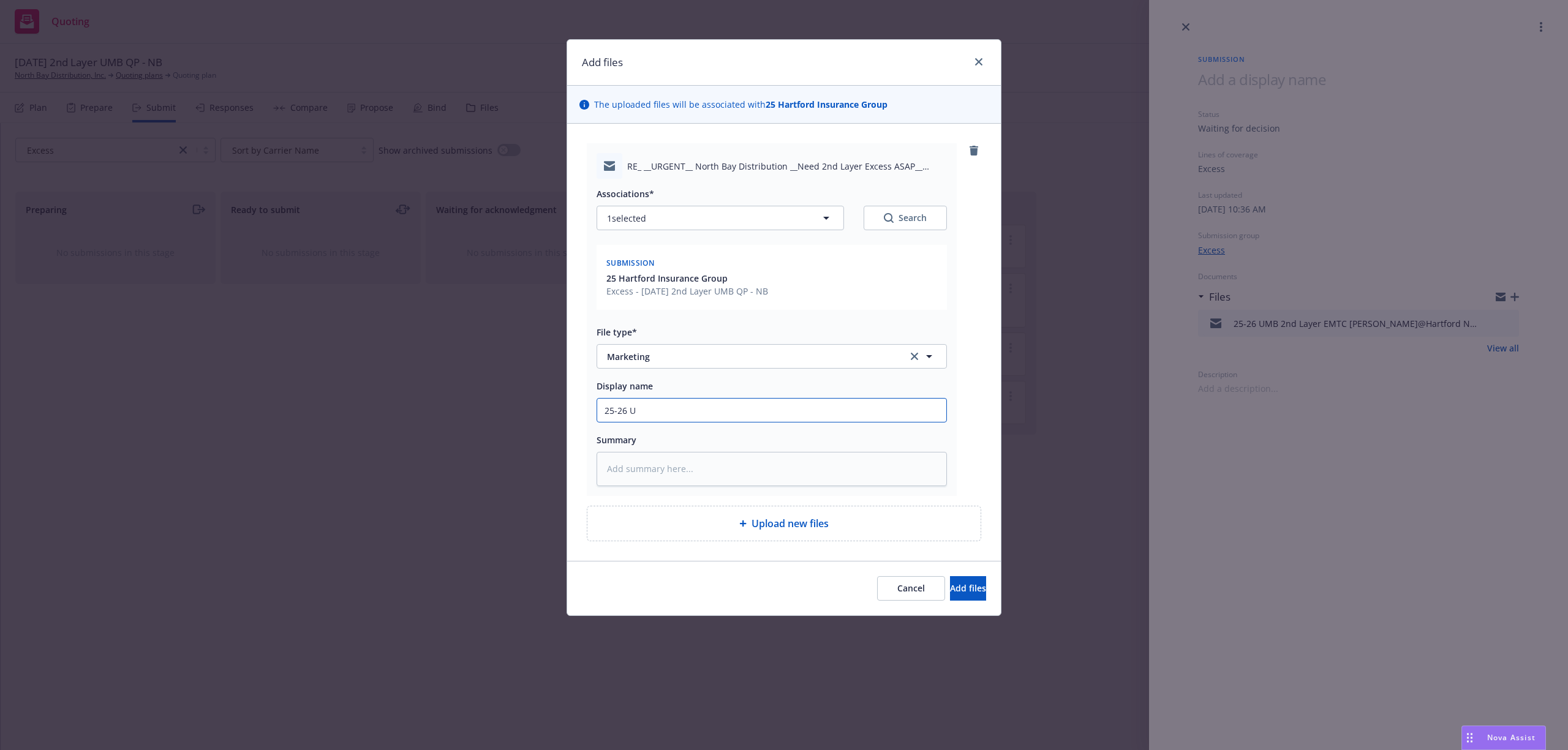
type textarea "x"
type input "25-26 UM"
type textarea "x"
type input "25-26 UMB"
type textarea "x"
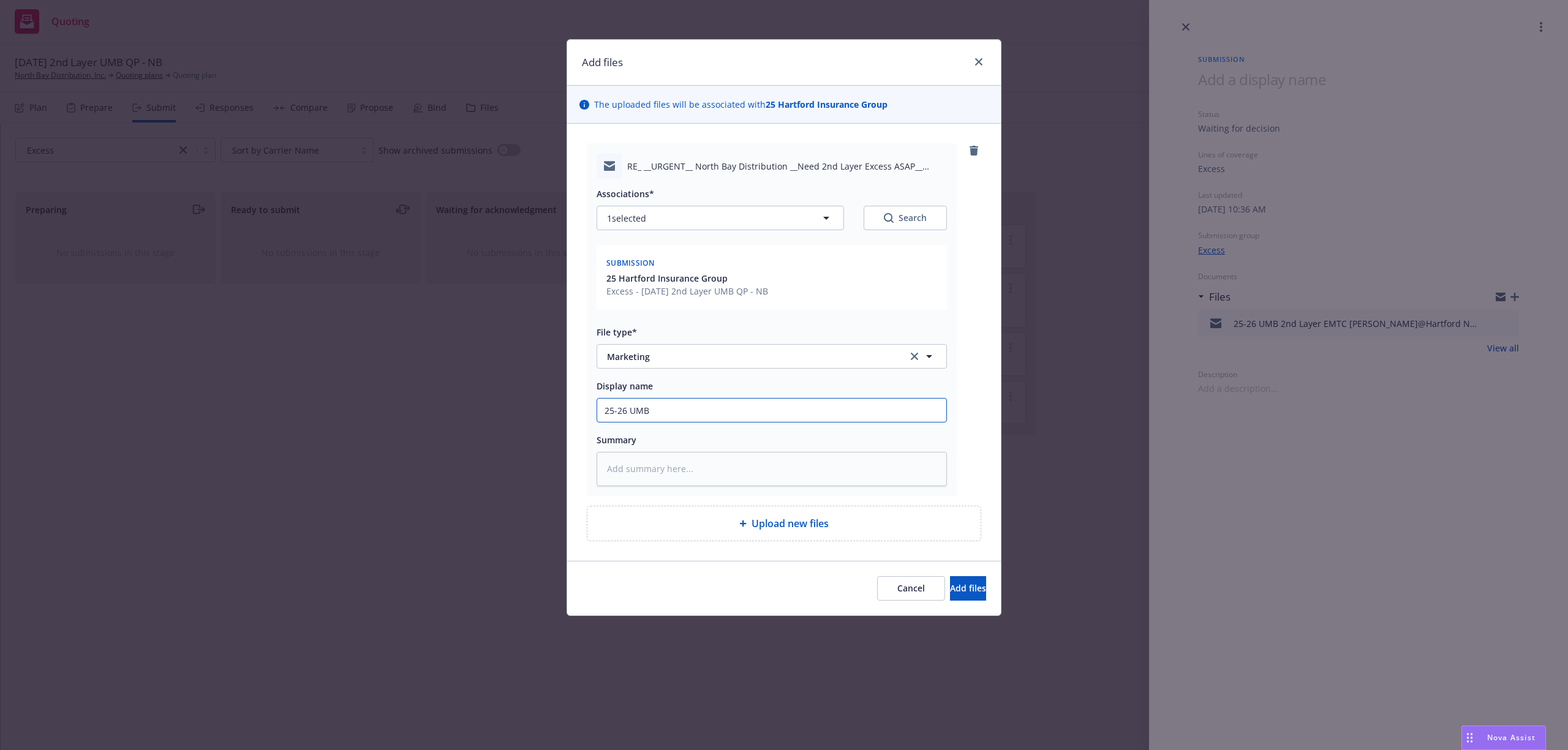
type input "25-26 UMB"
type textarea "x"
type input "25-26 UMB E"
type textarea "x"
type input "25-26 UMB EM"
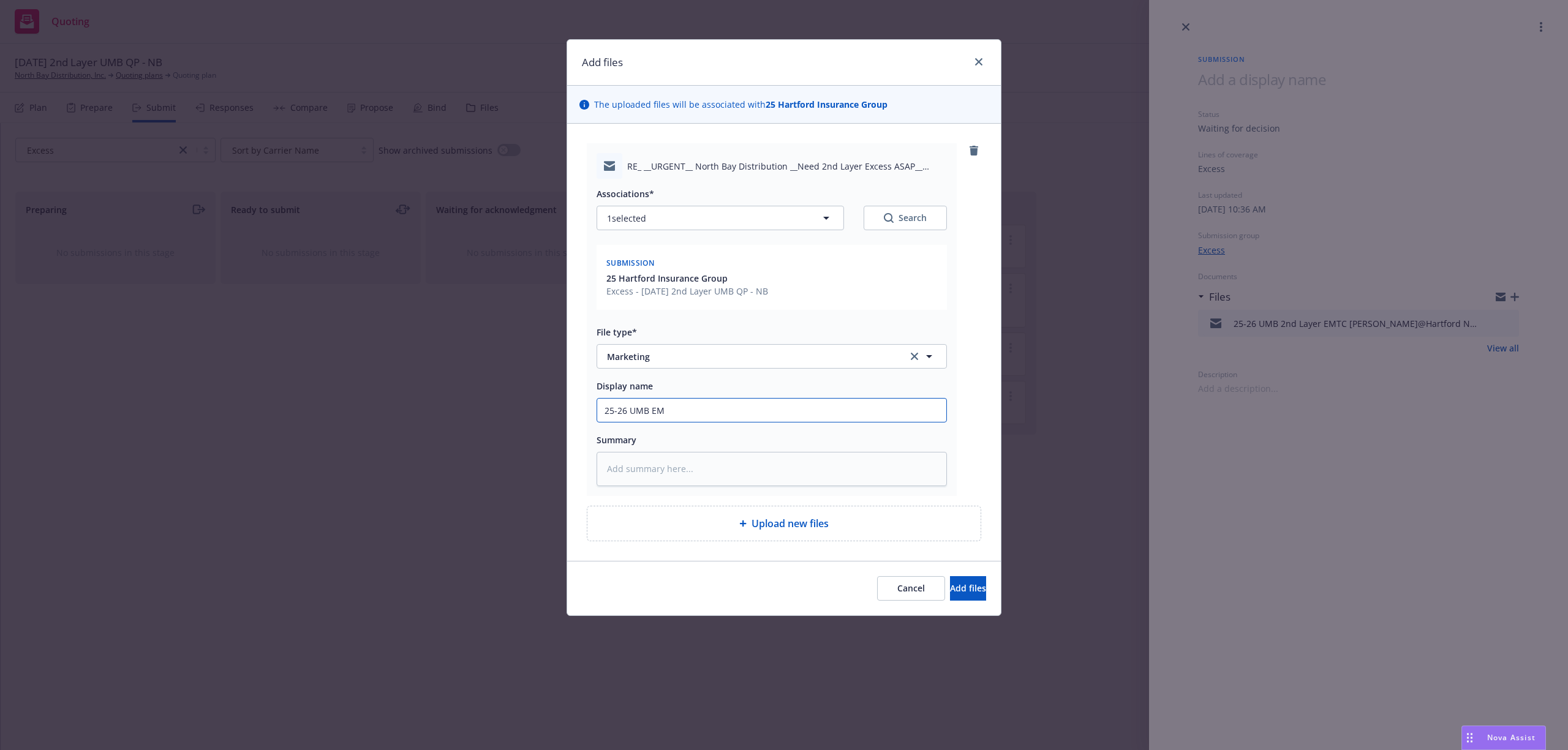
type textarea "x"
type input "25-26 UMB EMF"
type textarea "x"
type input "25-26 UMB EMFC"
type textarea "x"
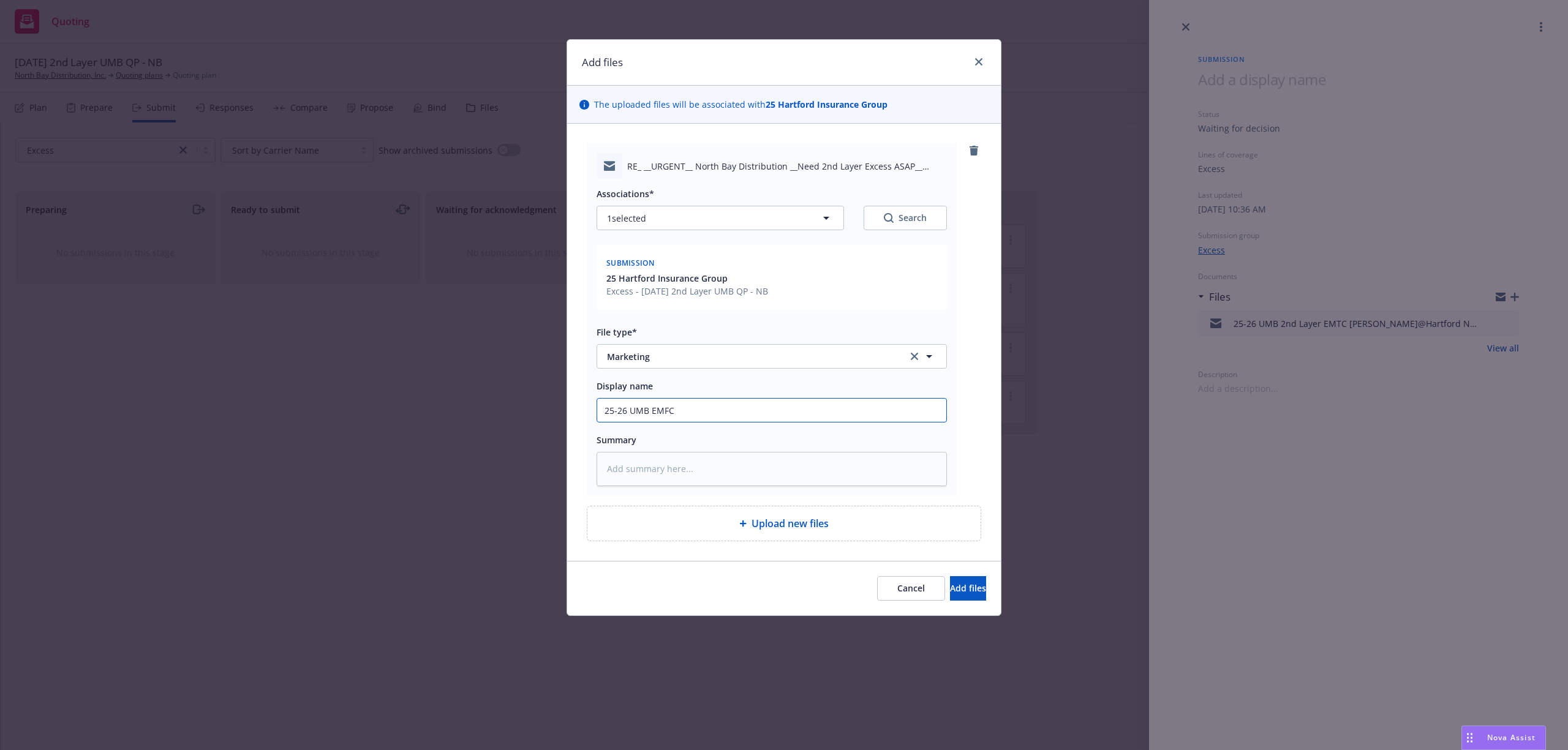
type input "25-26 UMB EMFC"
type textarea "x"
type input "25-26 UMB EMFC S"
type textarea "x"
type input "25-26 UMB EMFC Sa"
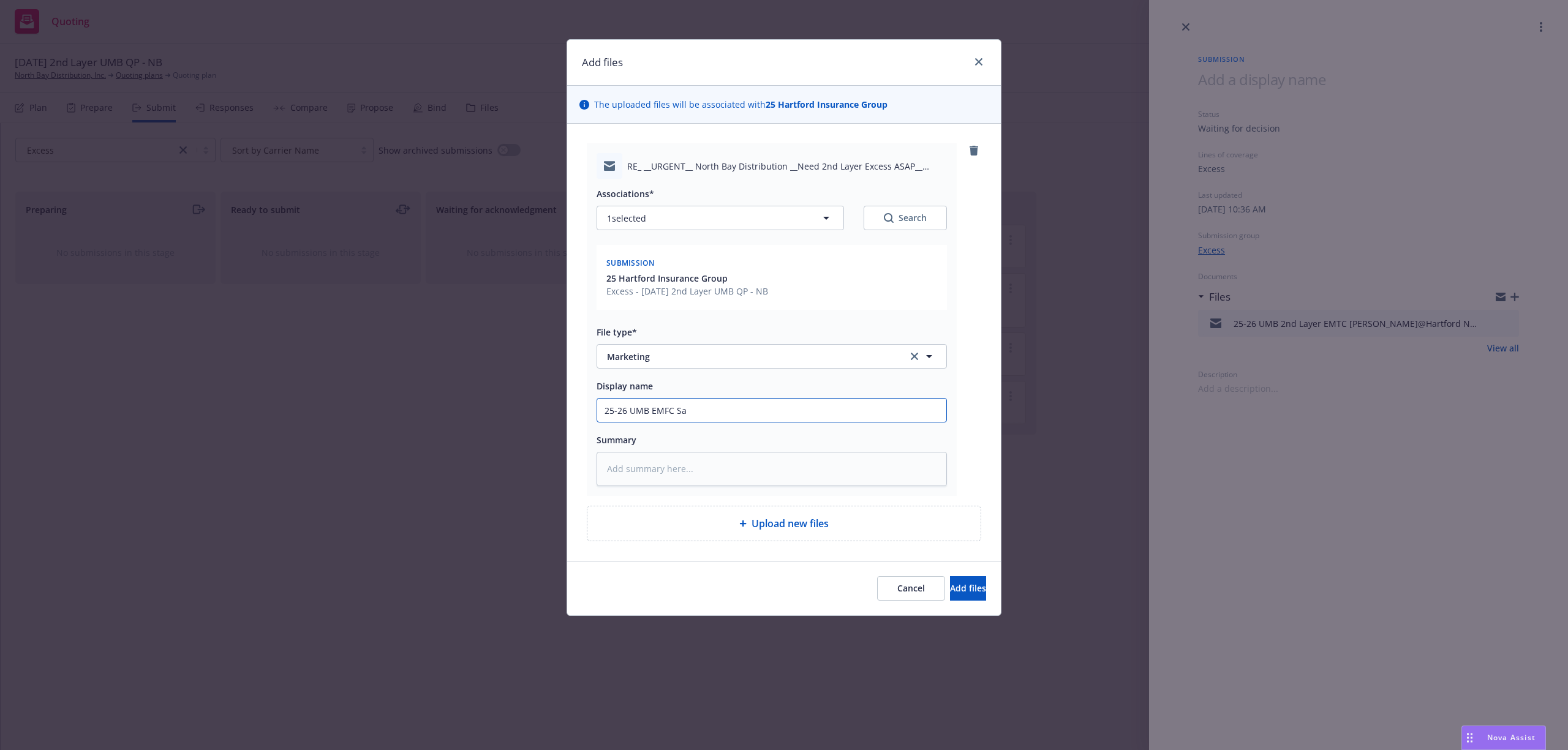
type textarea "x"
type input "25-26 UMB EMFC Sal"
type textarea "x"
type input "25-26 UMB EMFC Sal@"
type textarea "x"
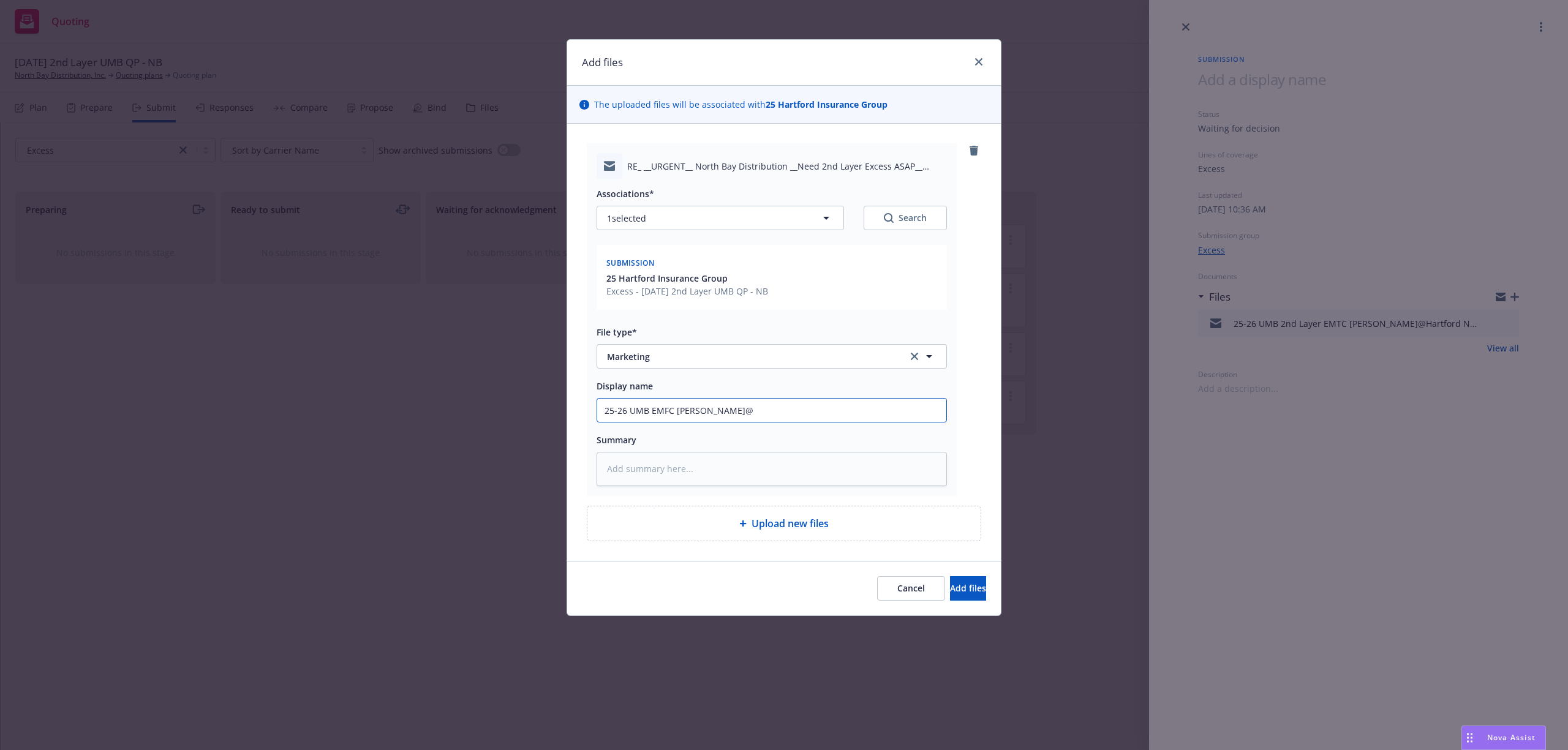
type input "25-26 UMB EMFC Sal@H"
type textarea "x"
type input "25-26 UMB EMFC Sal@Ha"
type textarea "x"
type input "25-26 UMB EMFC Sal@Har"
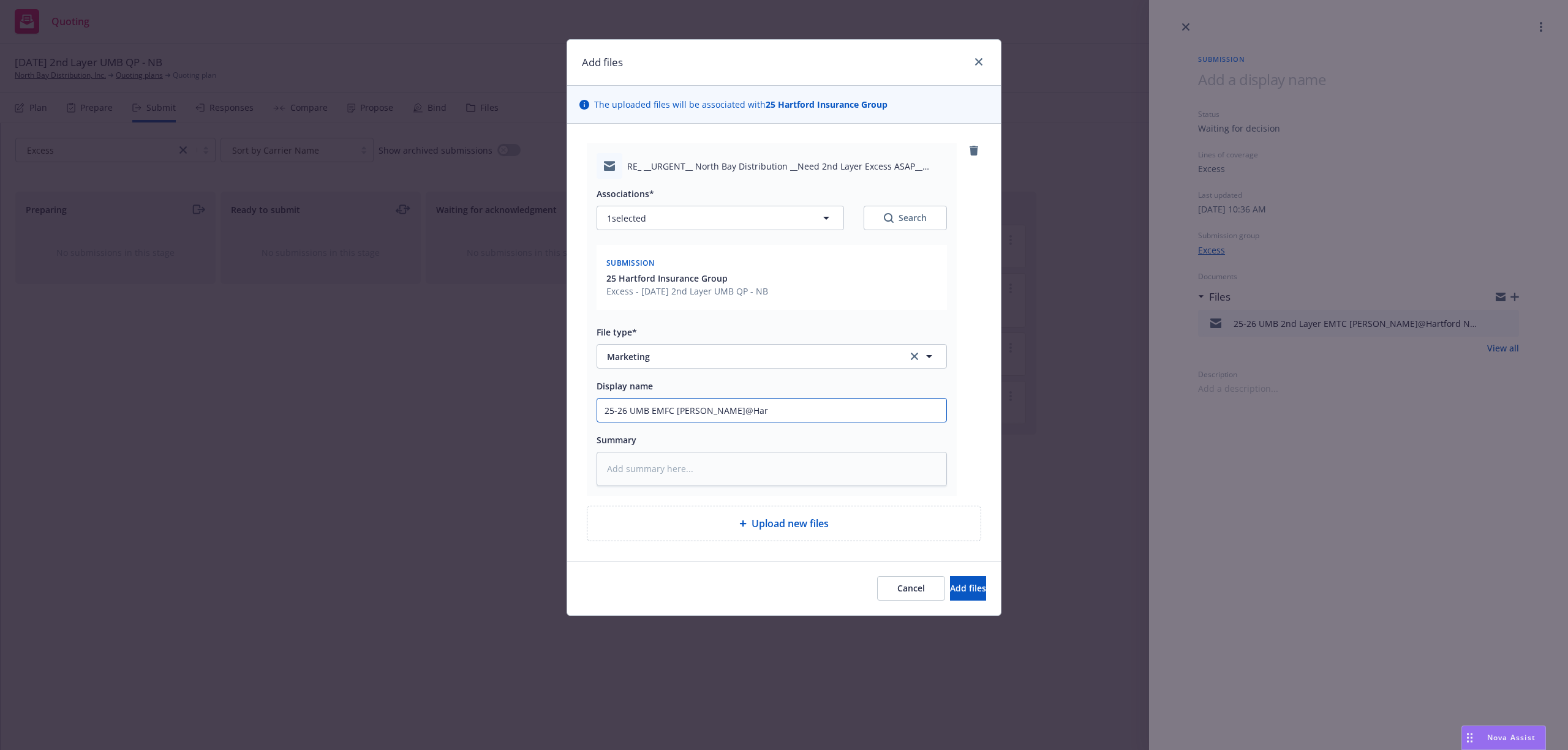
type textarea "x"
type input "25-26 UMB EMFC Sal@Hart"
type textarea "x"
type input "25-26 UMB EMFC Sal@Hartf"
type textarea "x"
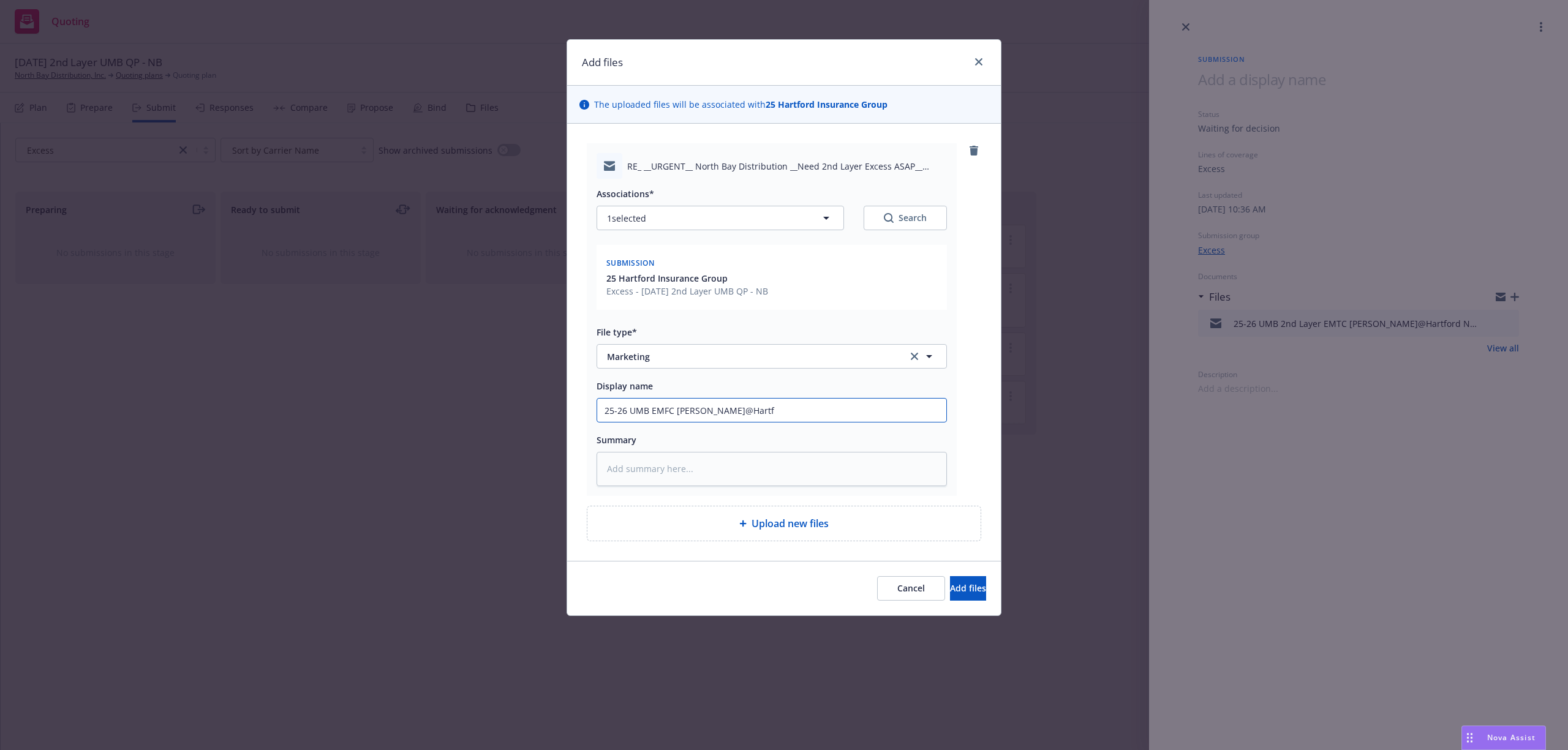
type input "25-26 UMB EMFC Sal@Hartfo"
type textarea "x"
type input "25-26 UMB EMFC Sal@Hartfor"
type textarea "x"
type input "25-26 UMB EMFC Sal@Hartford"
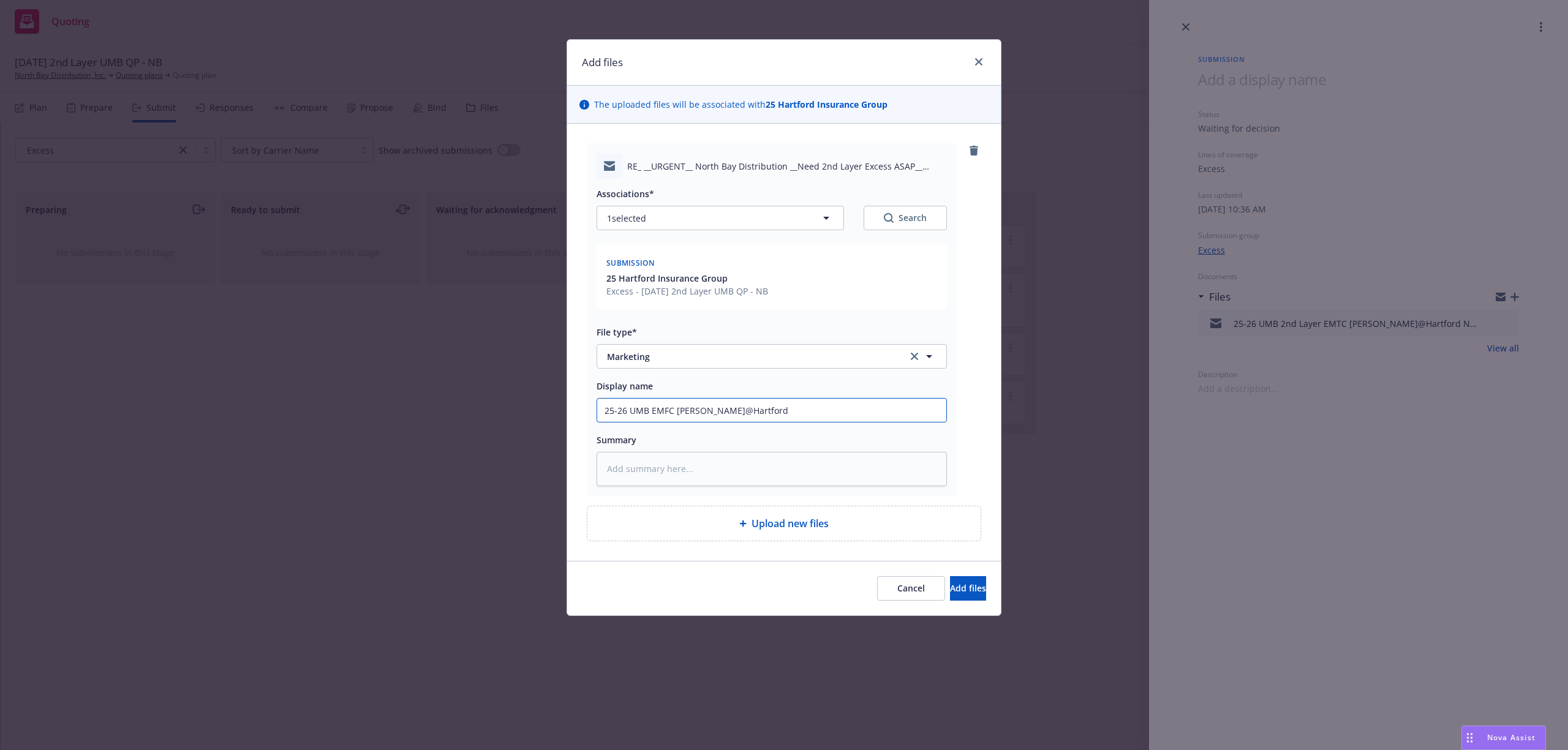
type textarea "x"
type input "25-26 UMB EMFC Sal@Hartford"
type textarea "x"
type input "25-26 UMB EMFC Sal@Hartford I"
type textarea "x"
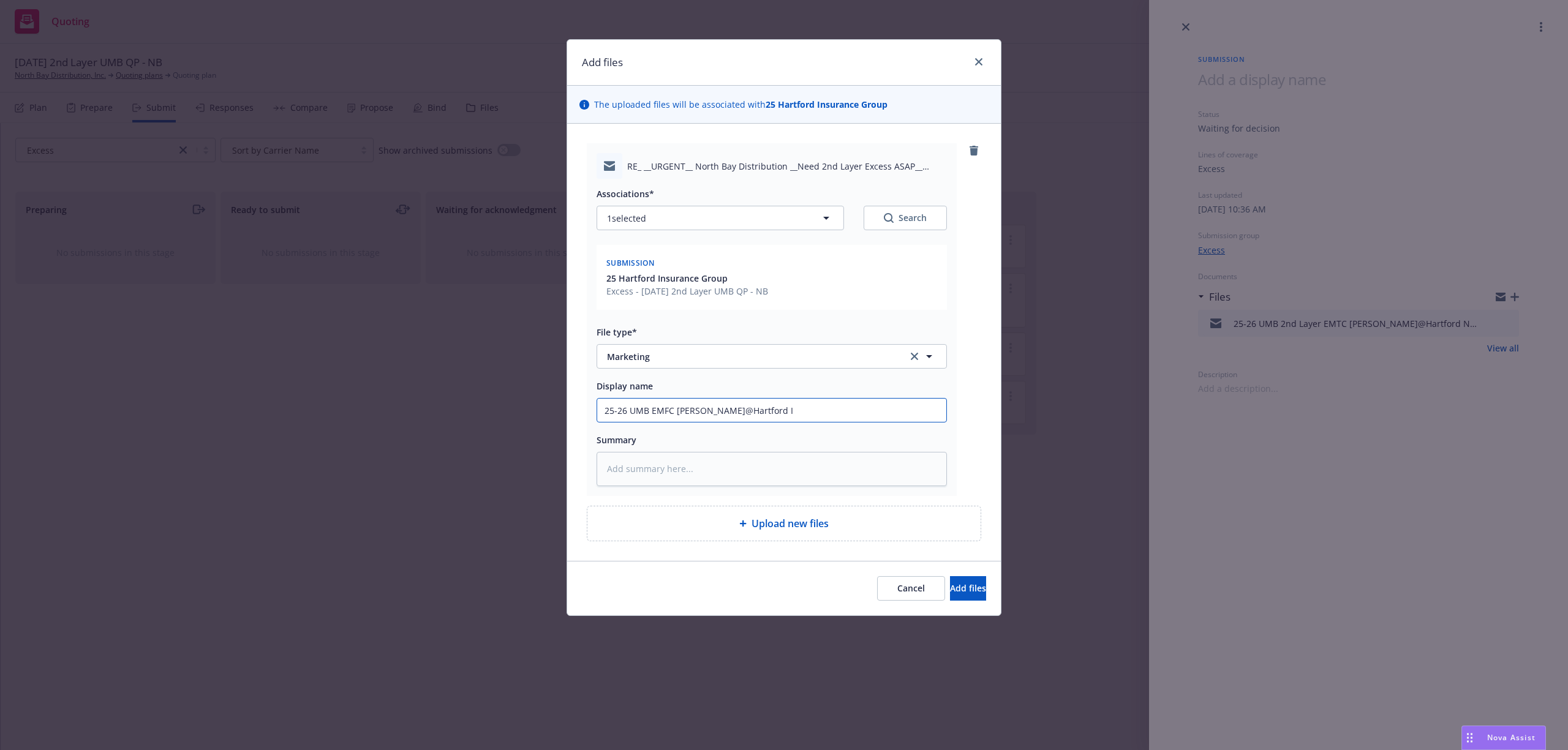
type input "25-26 UMB EMFC Sal@Hartford In"
type textarea "x"
type input "25-26 UMB EMFC Sal@Hartford Ind"
type textarea "x"
type input "25-26 UMB EMFC Sal@Hartford Indi"
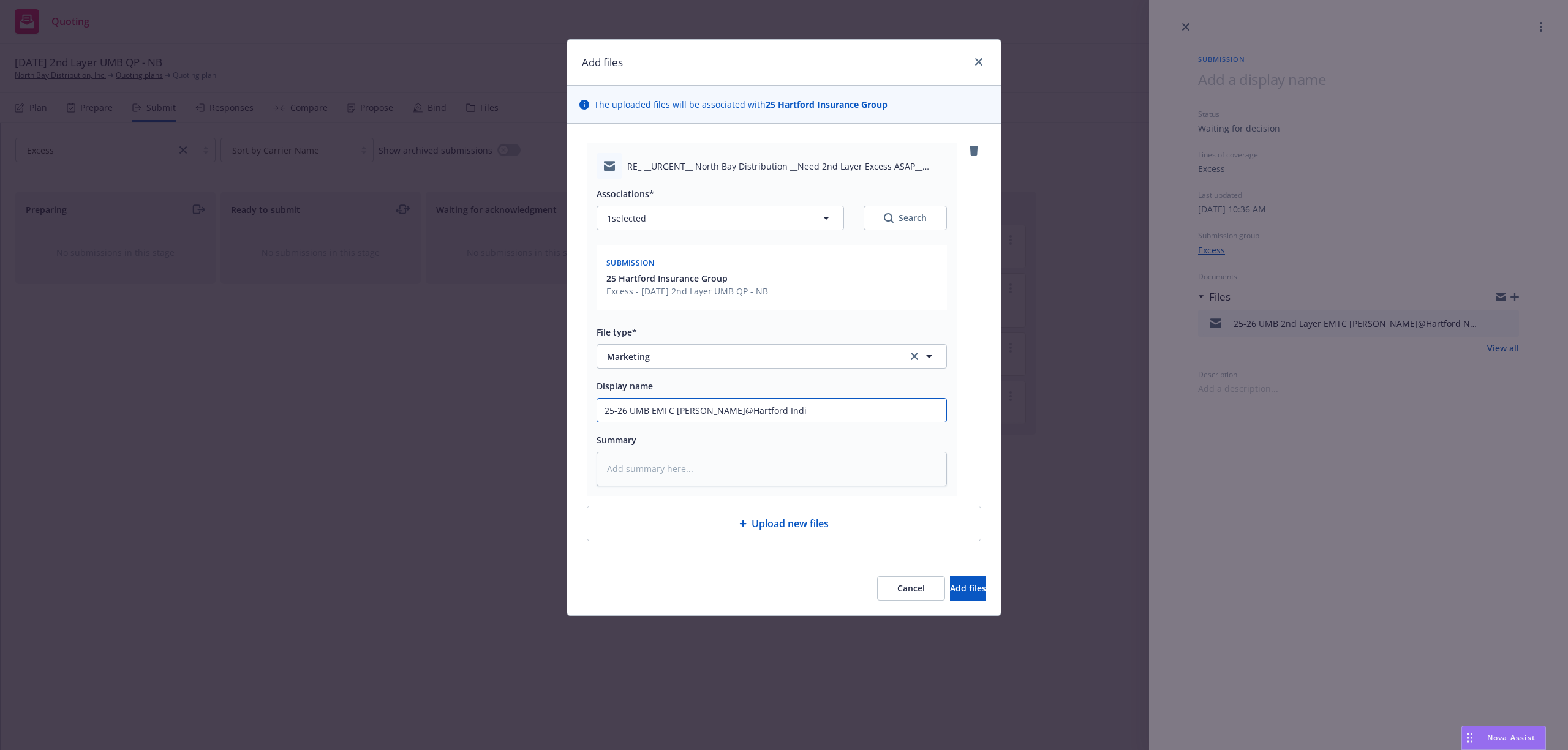
type textarea "x"
type input "25-26 UMB EMFC Sal@Hartford Indic"
type textarea "x"
type input "25-26 UMB EMFC Sal@Hartford Indica"
type textarea "x"
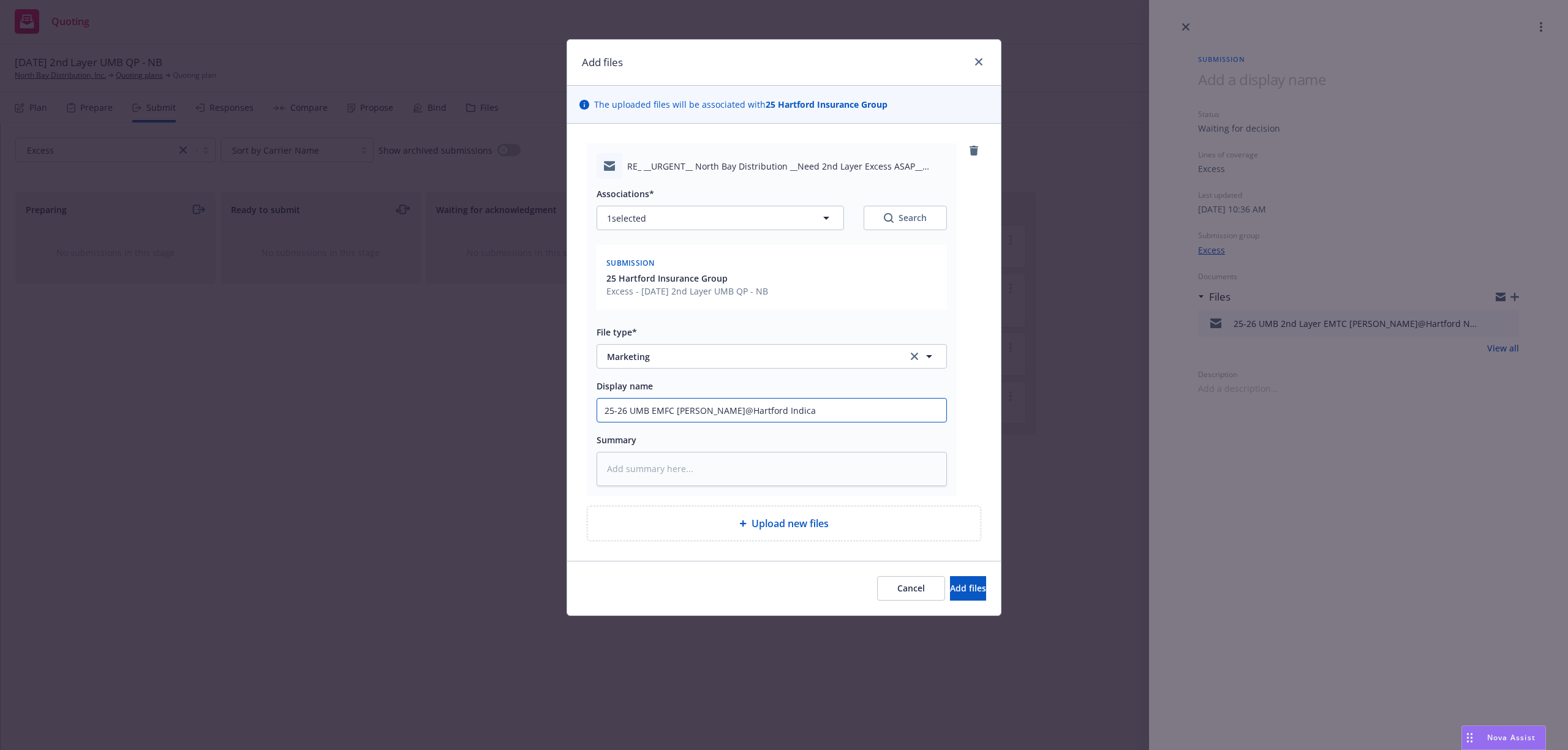
type input "25-26 UMB EMFC Sal@Hartford Indicat"
type textarea "x"
type input "25-26 UMB EMFC Sal@Hartford Indicati"
type textarea "x"
type input "25-26 UMB EMFC Sal@Hartford Indicatio"
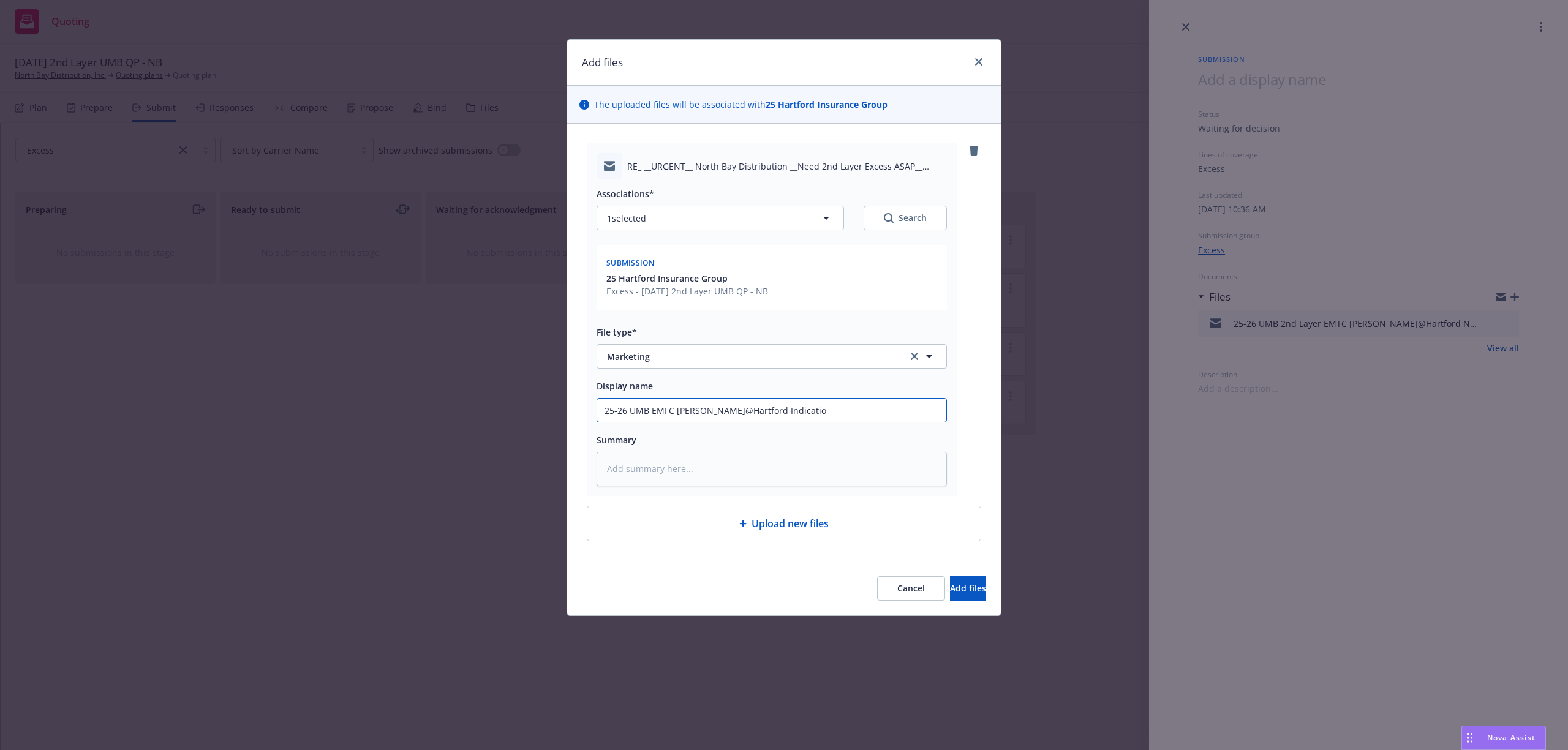
type textarea "x"
type input "25-26 UMB EMFC Sal@Hartford Indication"
type textarea "x"
type input "25-26 UMB EMFC Sal@Hartford Indication"
type textarea "x"
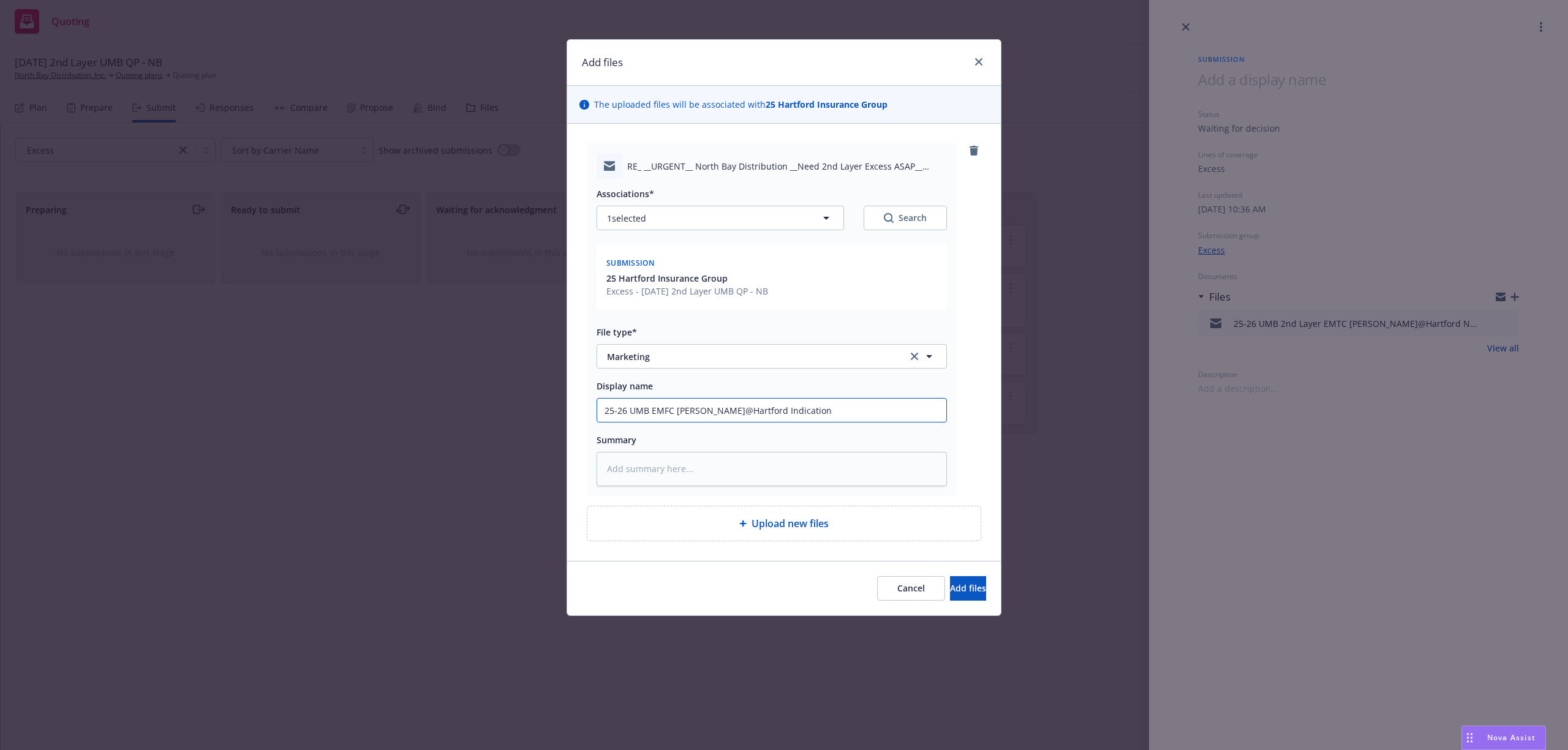
type input "25-26 UMB EMFC Sal@Hartford Indication o"
type textarea "x"
type input "25-26 UMB EMFC Sal@Hartford Indication of"
type textarea "x"
type input "25-26 UMB EMFC Sal@Hartford Indication of"
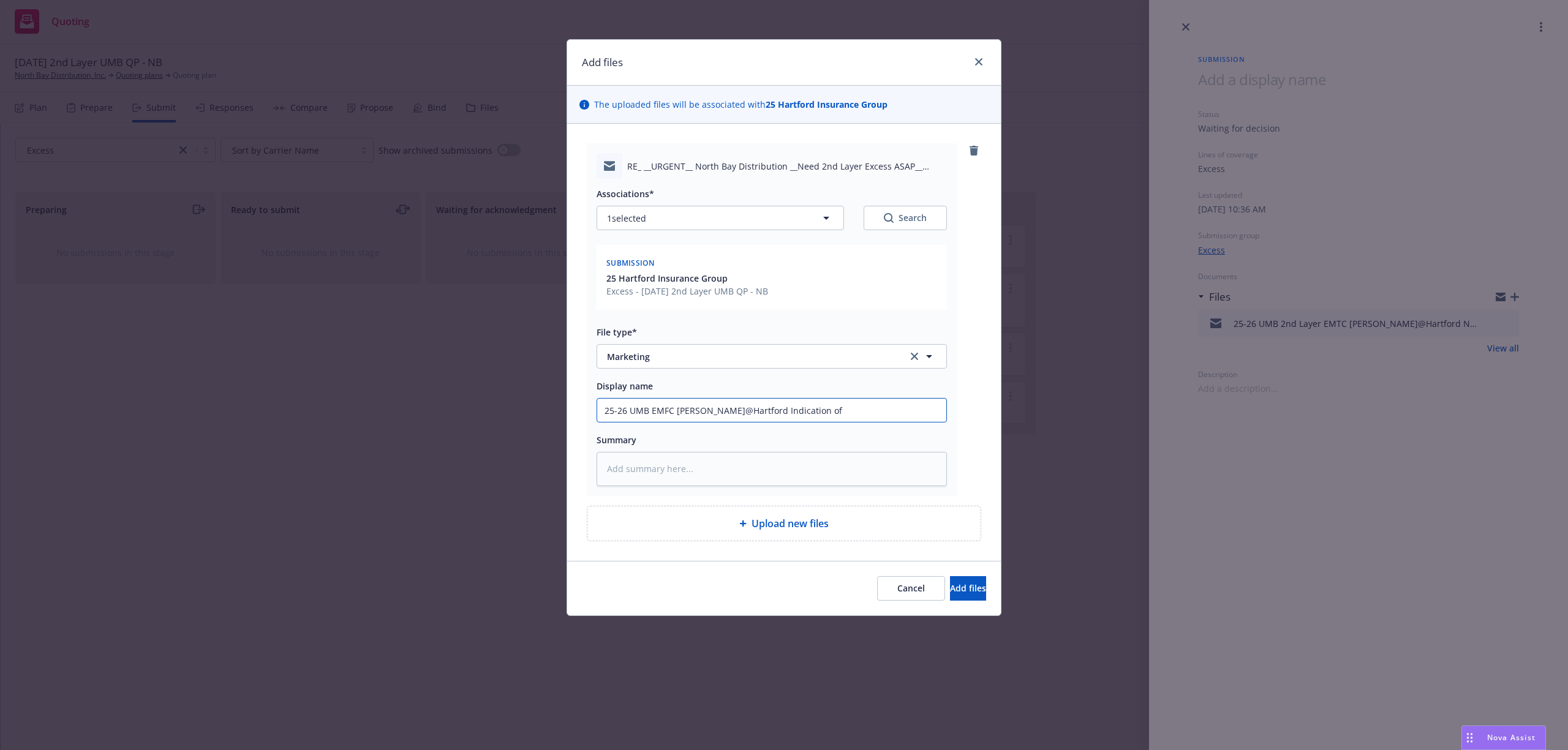
type textarea "x"
type input "25-26 UMB EMFC Sal@Hartford Indication of $"
type textarea "x"
type input "25-26 UMB EMFC Sal@Hartford Indication of $2"
type textarea "x"
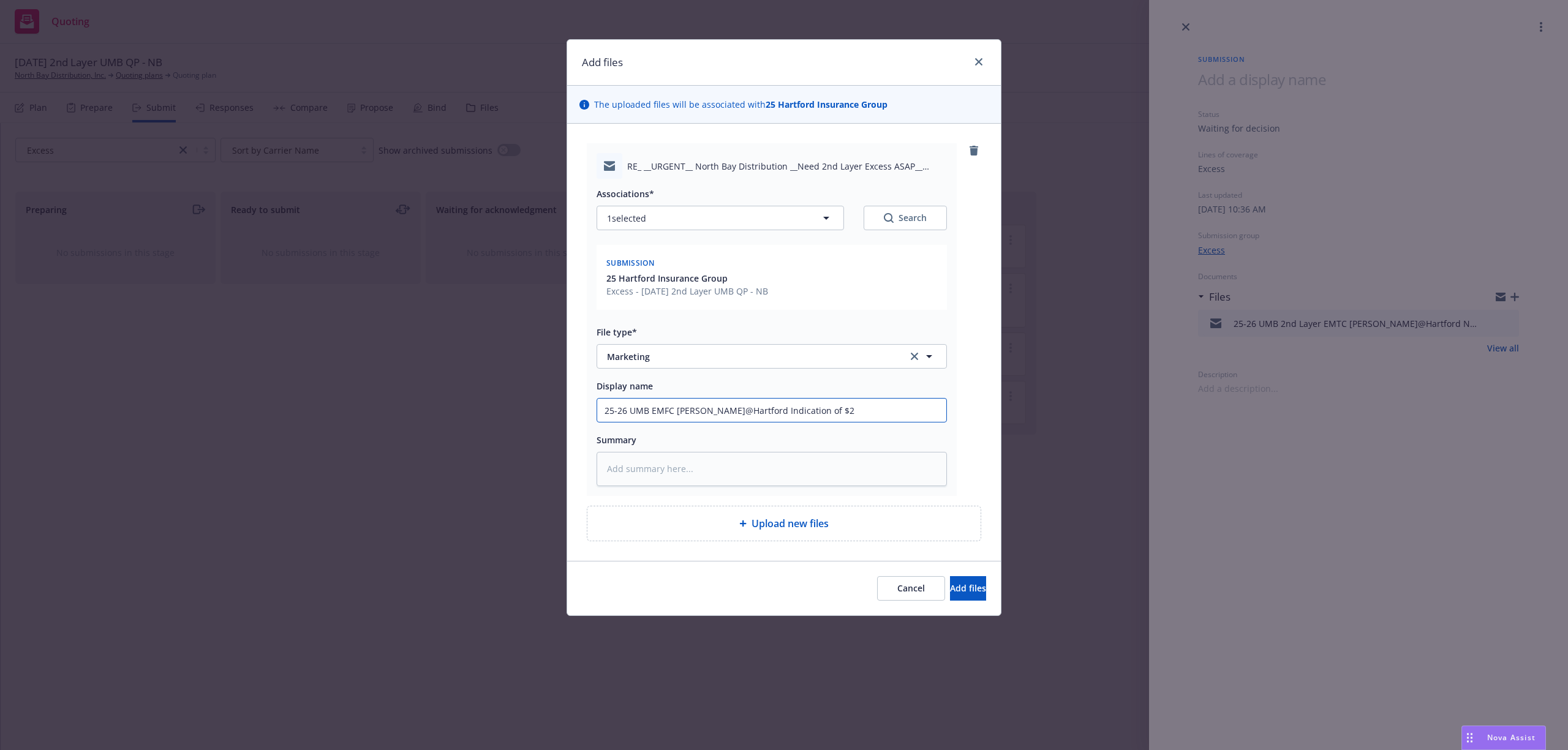
type input "25-26 UMB EMFC Sal@Hartford Indication of $20"
type textarea "x"
type input "25-26 UMB EMFC Sal@Hartford Indication of $20K"
type textarea "x"
type input "25-26 UMB EMFC Sal@Hartford Indication of $20K"
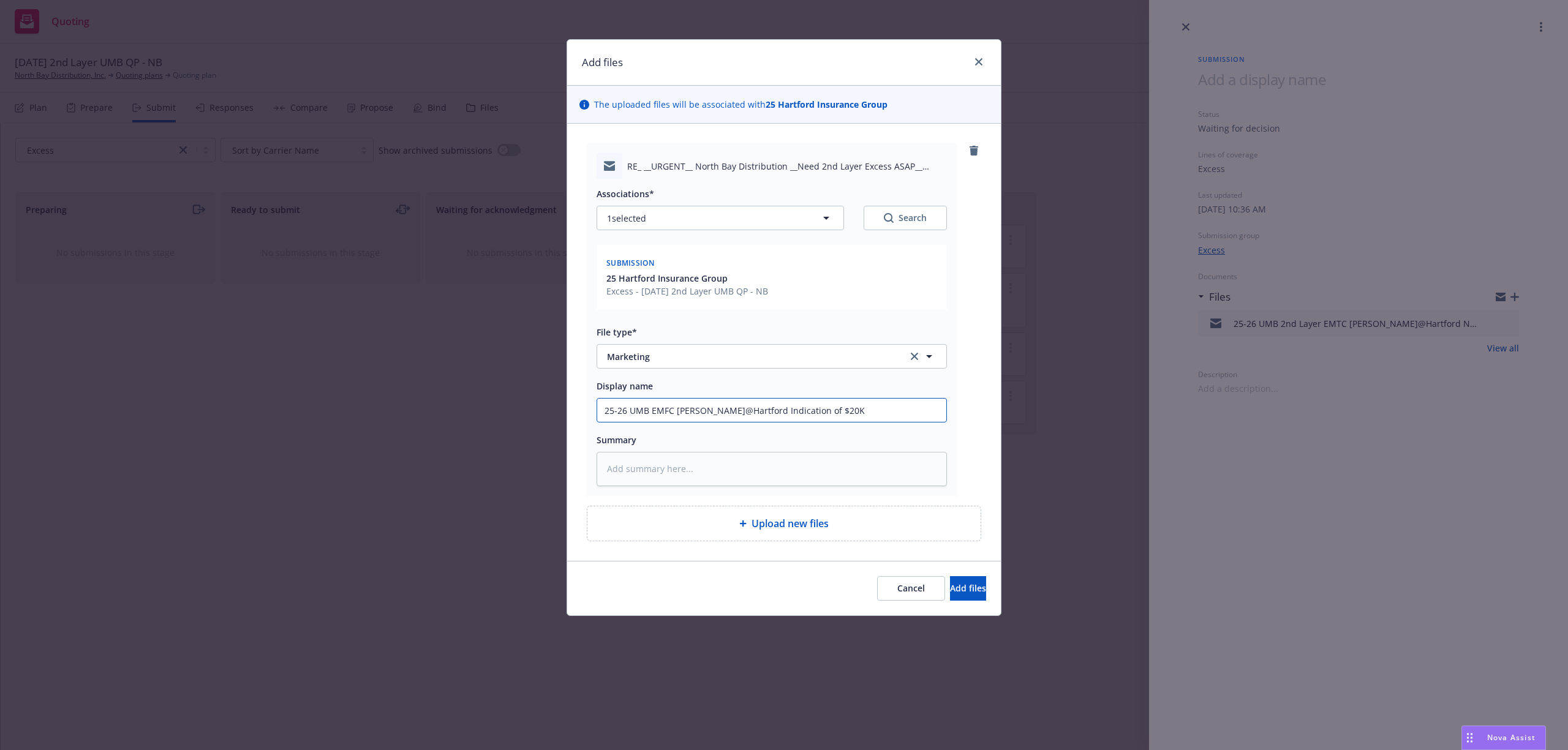
type textarea "x"
type input "25-26 UMB EMFC Sal@Hartford Indication of $20K t"
type textarea "x"
type input "25-26 UMB EMFC Sal@Hartford Indication of $20K to"
type textarea "x"
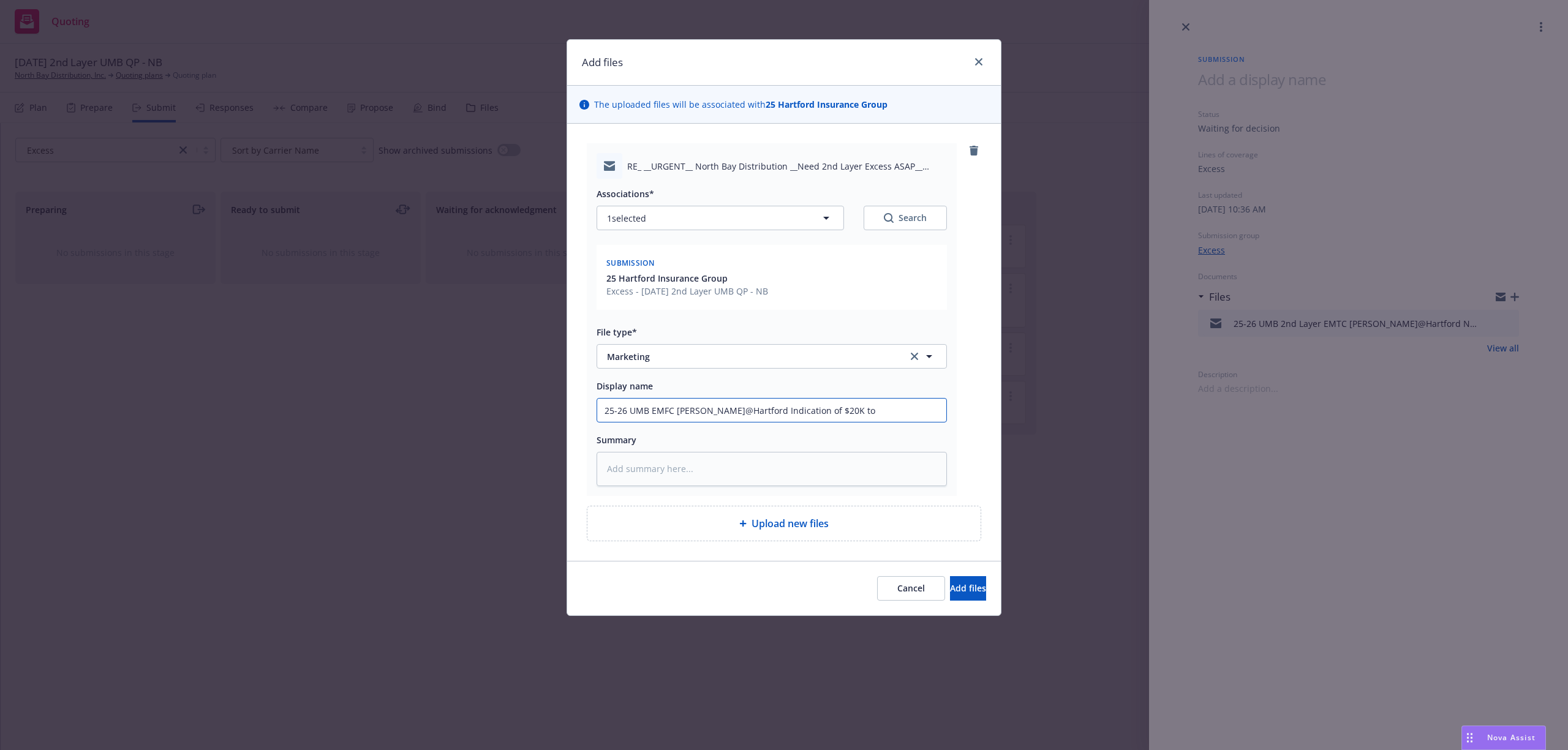
type input "25-26 UMB EMFC Sal@Hartford Indication of $20K to"
type textarea "x"
type input "25-26 UMB EMFC Sal@Hartford Indication of $20K to $"
type textarea "x"
type input "25-26 UMB EMFC Sal@Hartford Indication of $20K to $2"
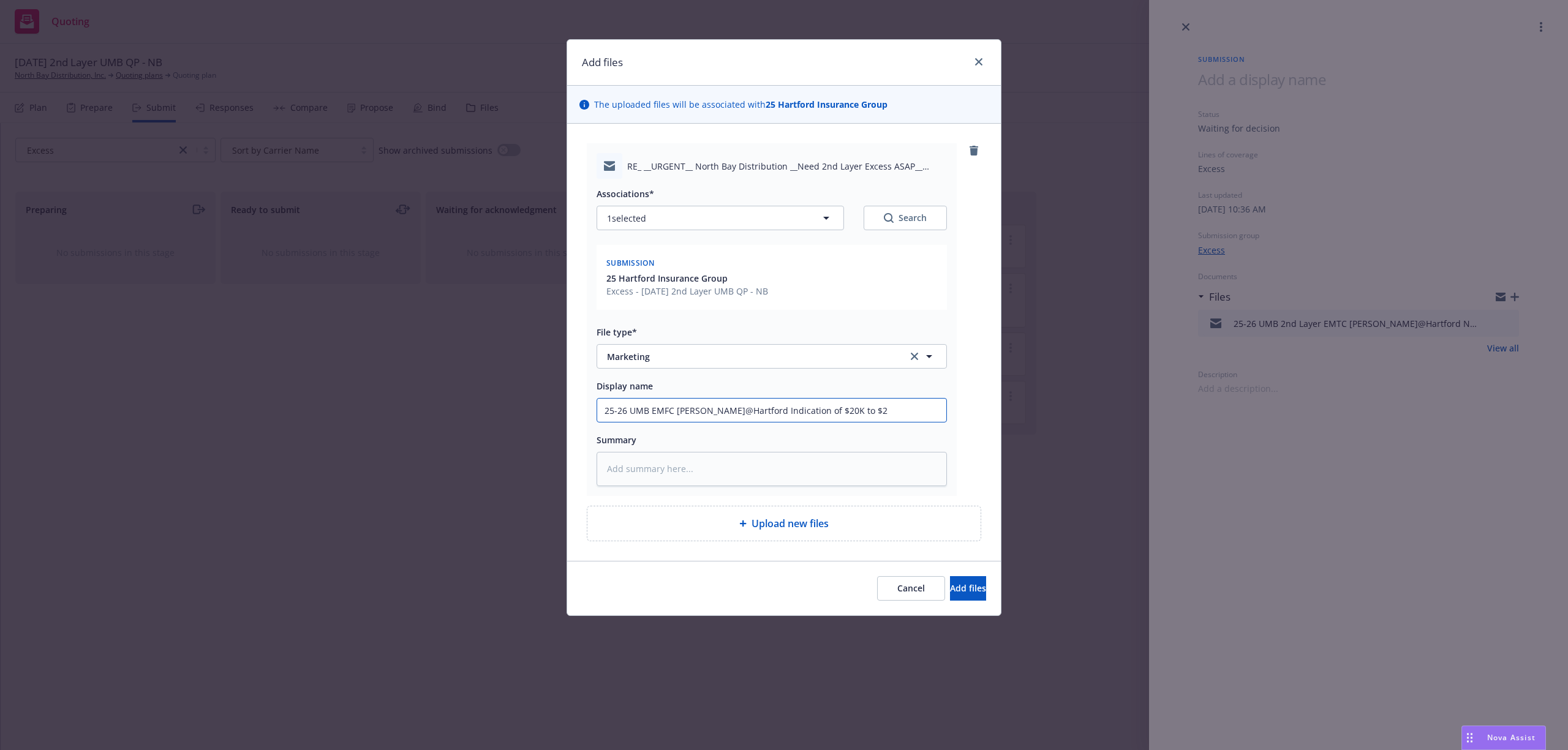
type textarea "x"
type input "25-26 UMB EMFC Sal@Hartford Indication of $20K to $25"
type textarea "x"
type input "25-26 UMB EMFC Sal@Hartford Indication of $20K to $25K"
paste textarea "Samantha, We would be $20-25k with the attached exclusion. Best regards, Sal ………"
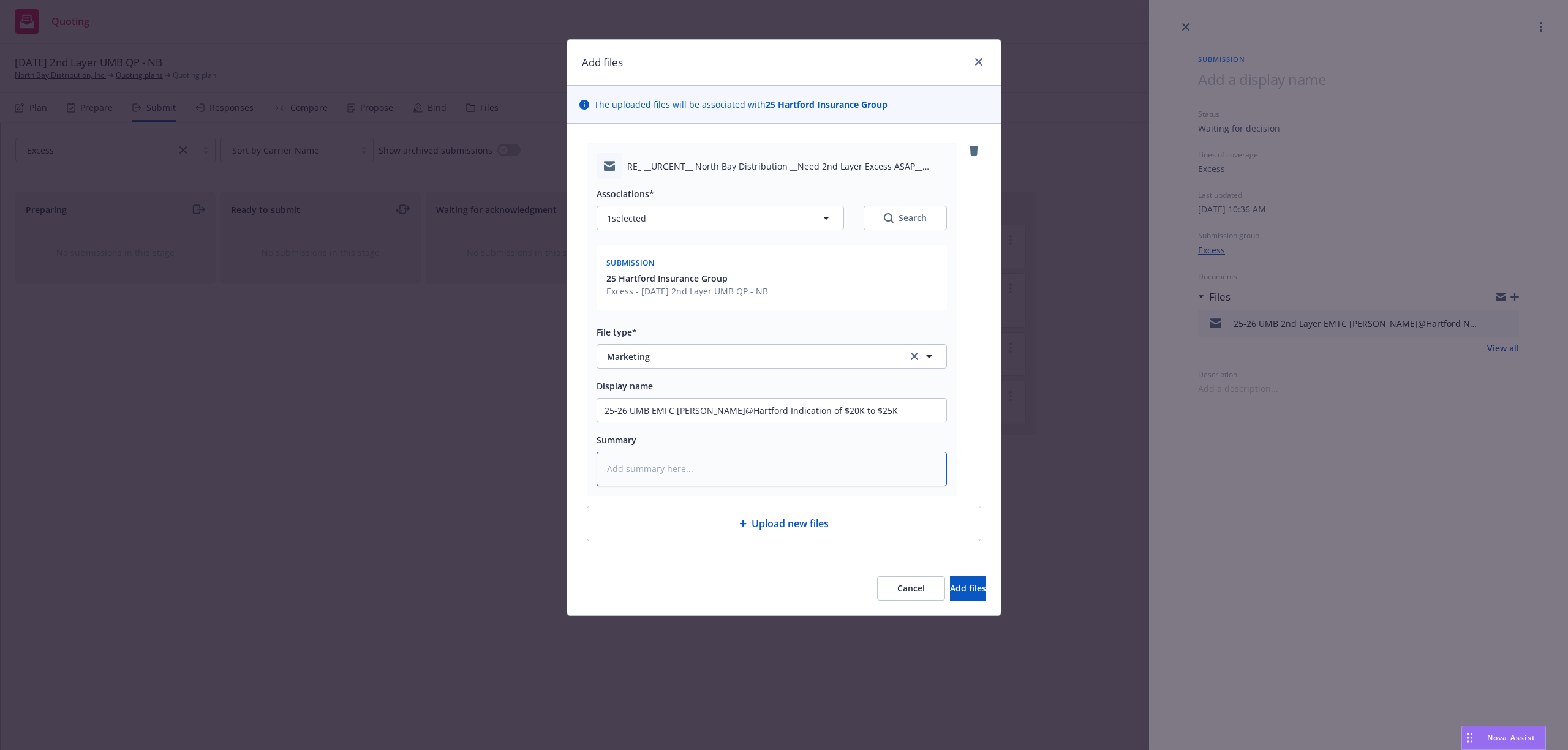
type textarea "x"
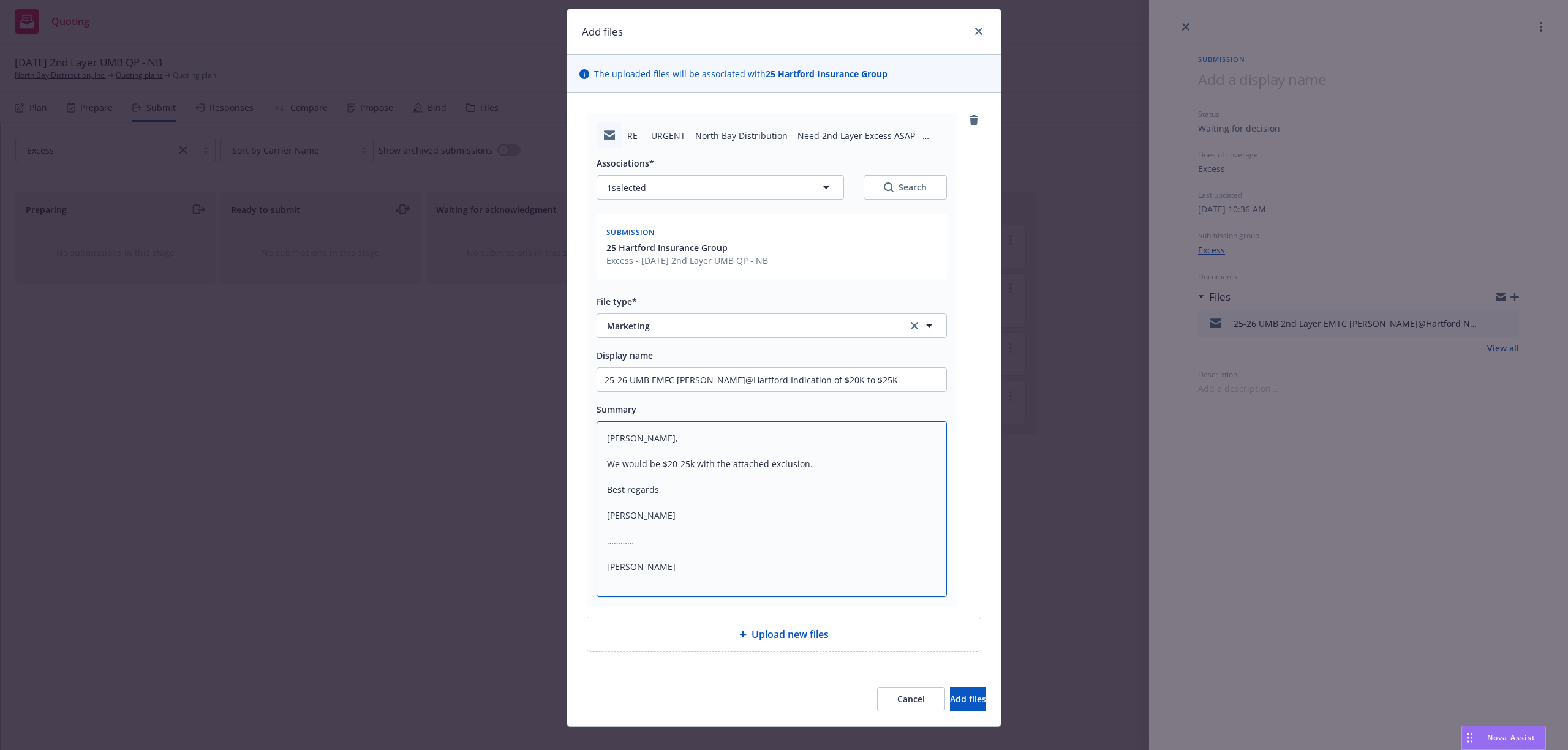
scroll to position [48, 0]
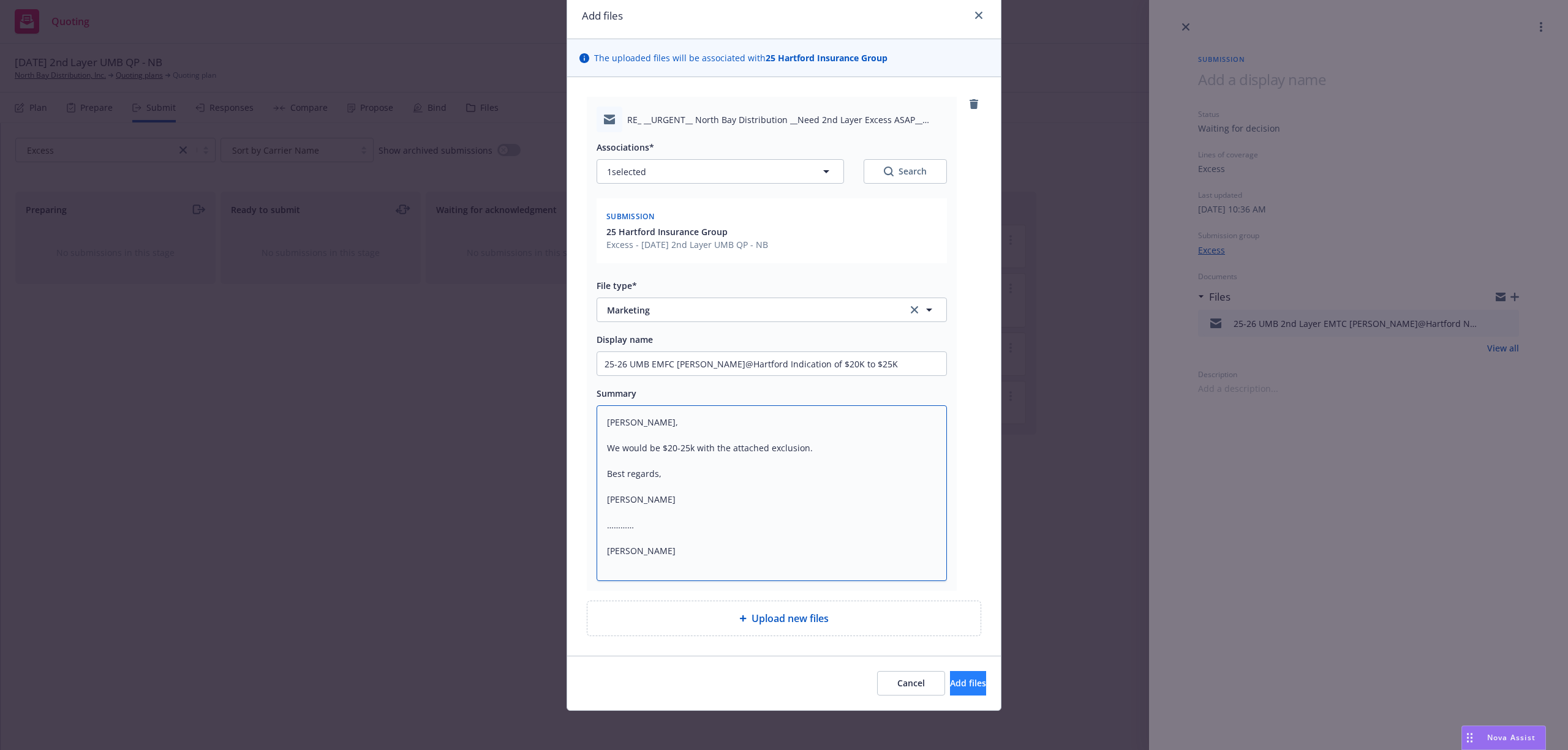
type textarea "Samantha, We would be $20-25k with the attached exclusion. Best regards, Sal ………"
click at [950, 684] on span "Add files" at bounding box center [968, 683] width 36 height 12
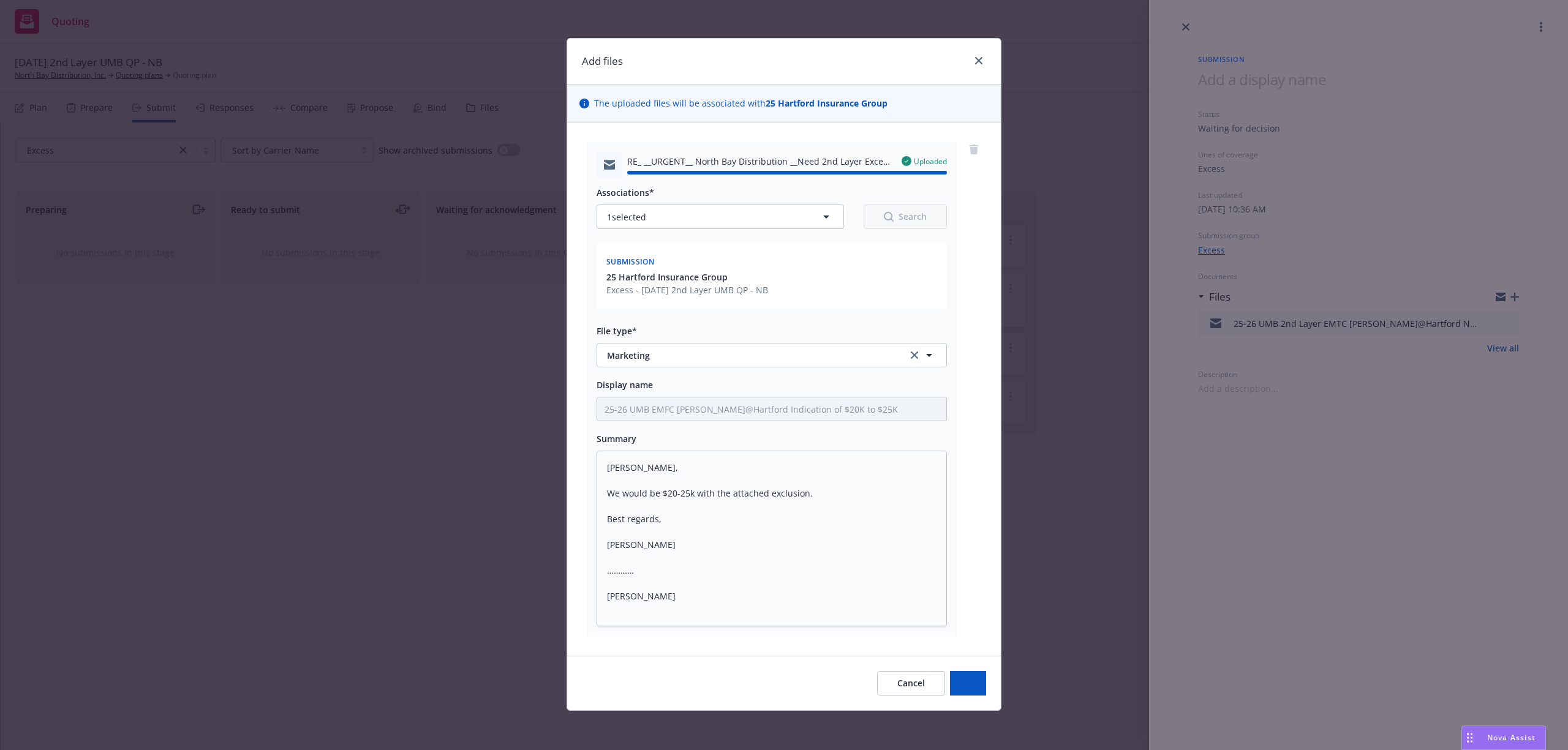
type textarea "x"
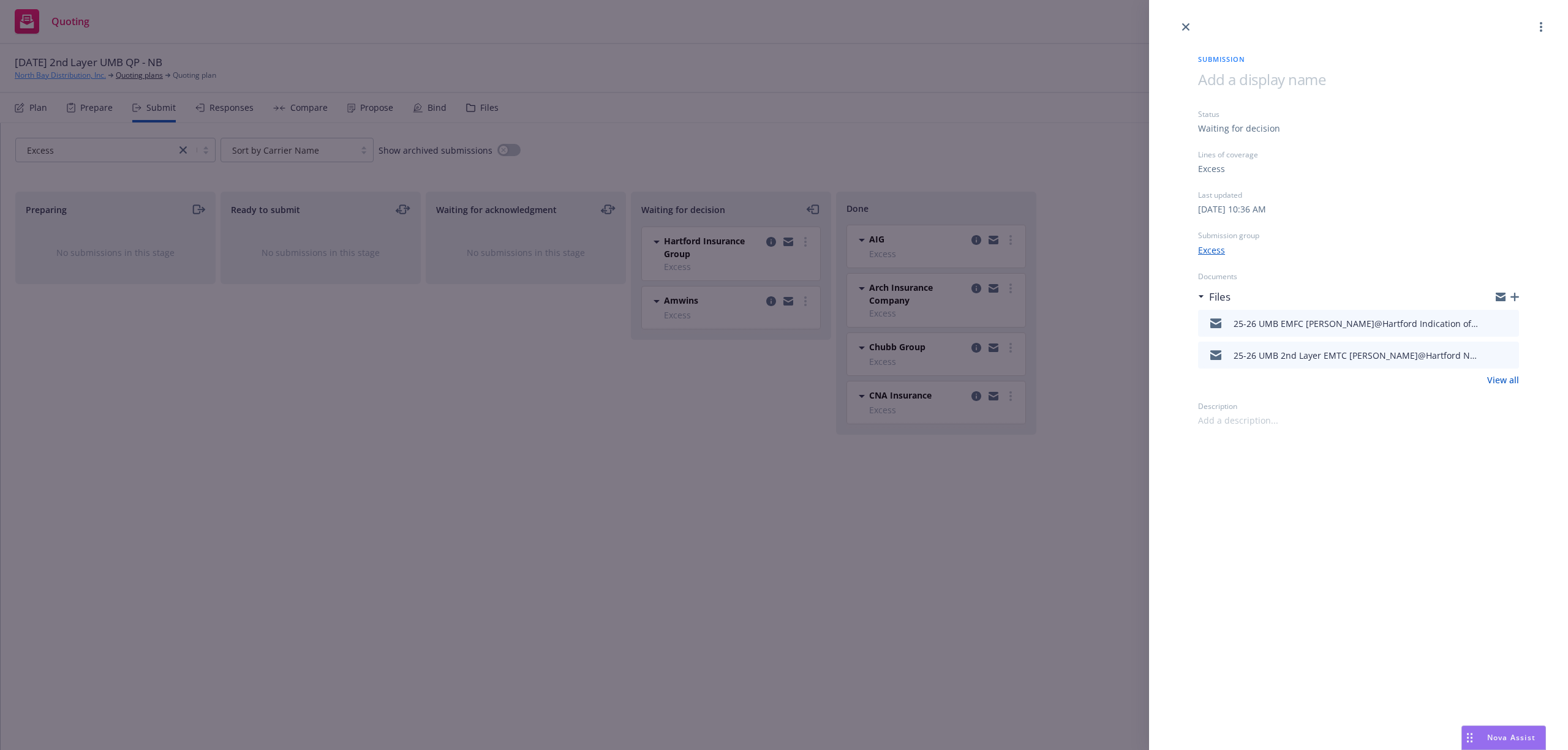
click at [38, 70] on div "Submission Status Waiting for decision Lines of coverage Excess Last updated We…" at bounding box center [784, 375] width 1568 height 750
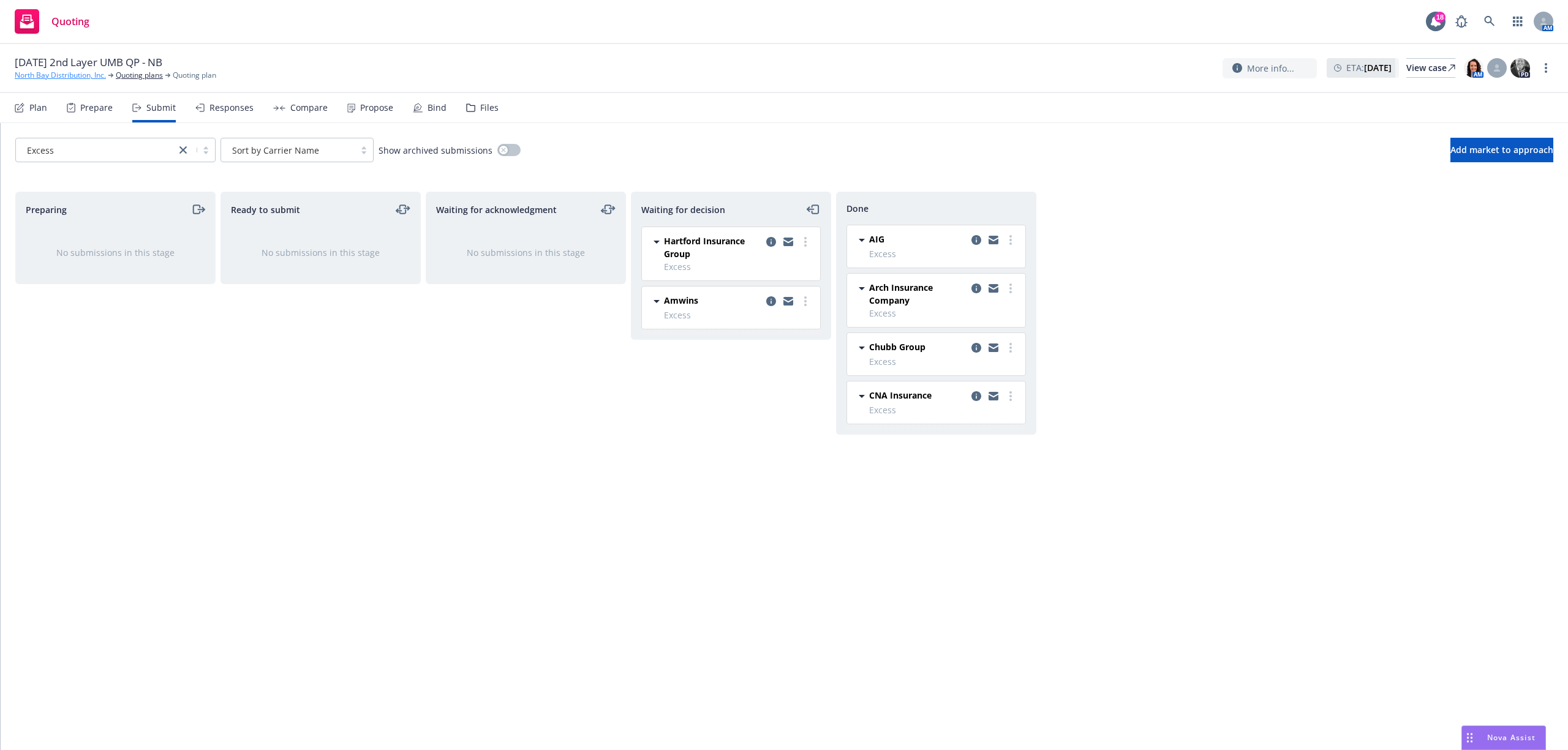
click at [43, 75] on link "North Bay Distribution, Inc." at bounding box center [61, 75] width 92 height 11
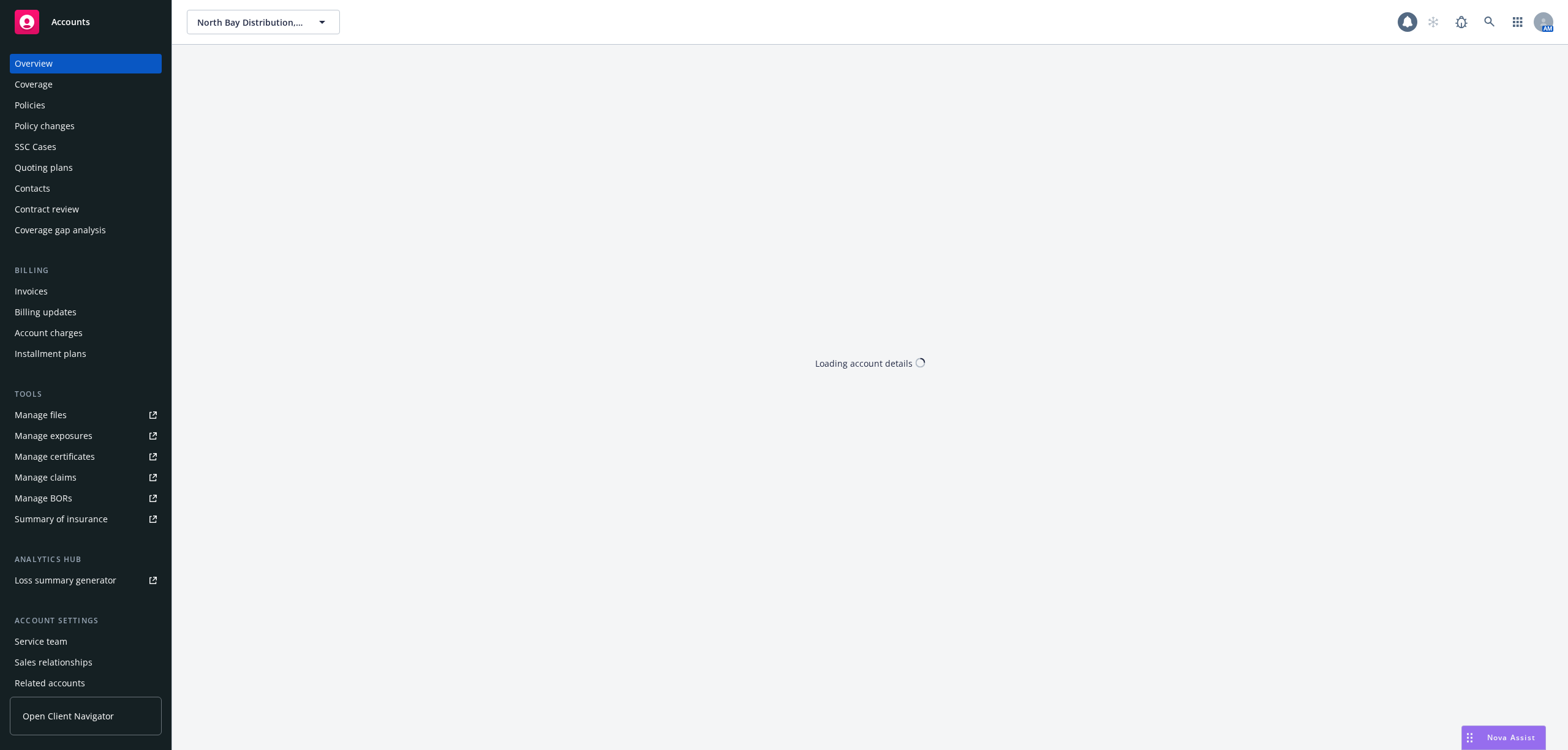
click at [76, 17] on span "Accounts" at bounding box center [71, 22] width 39 height 10
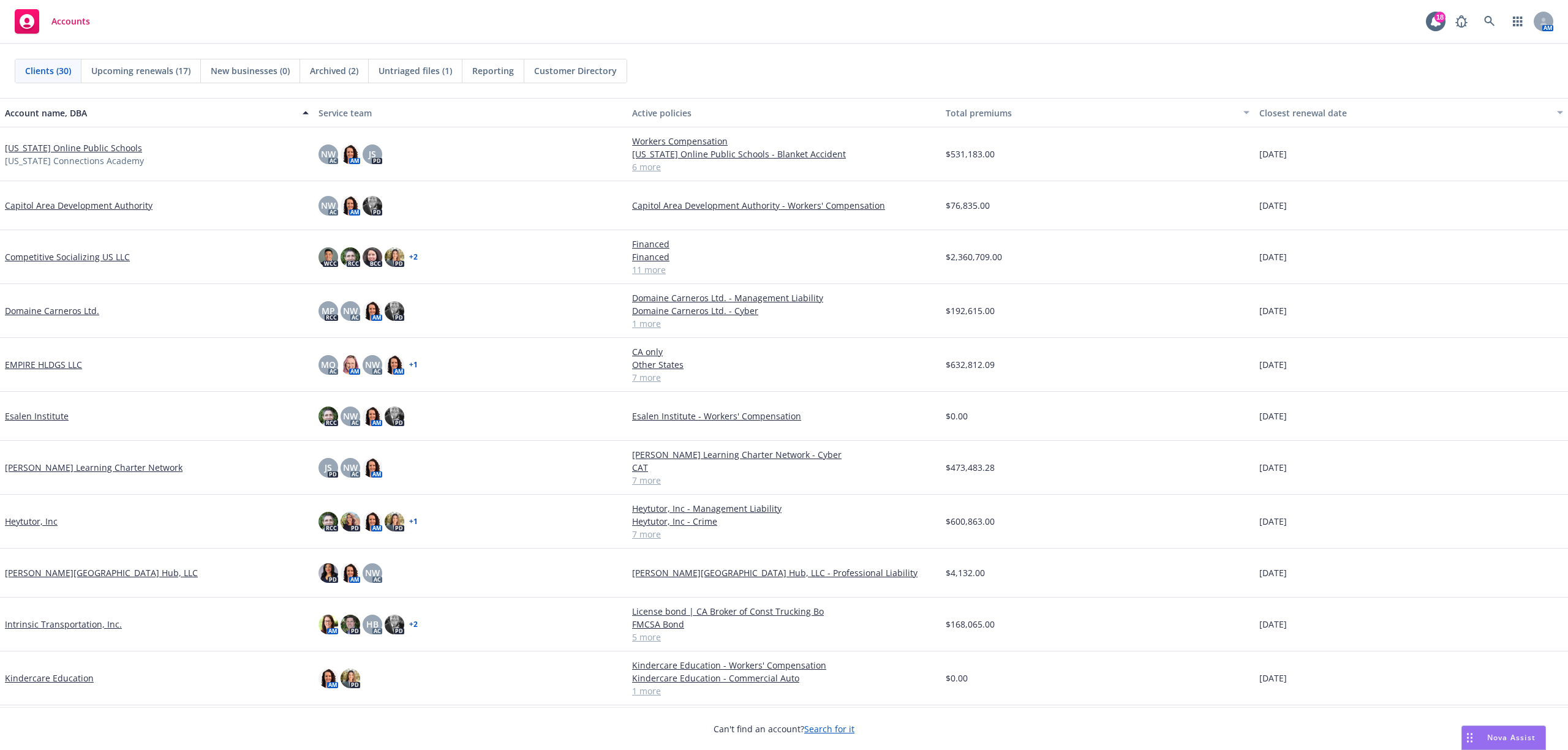
click at [39, 524] on link "Heytutor, Inc" at bounding box center [31, 521] width 53 height 13
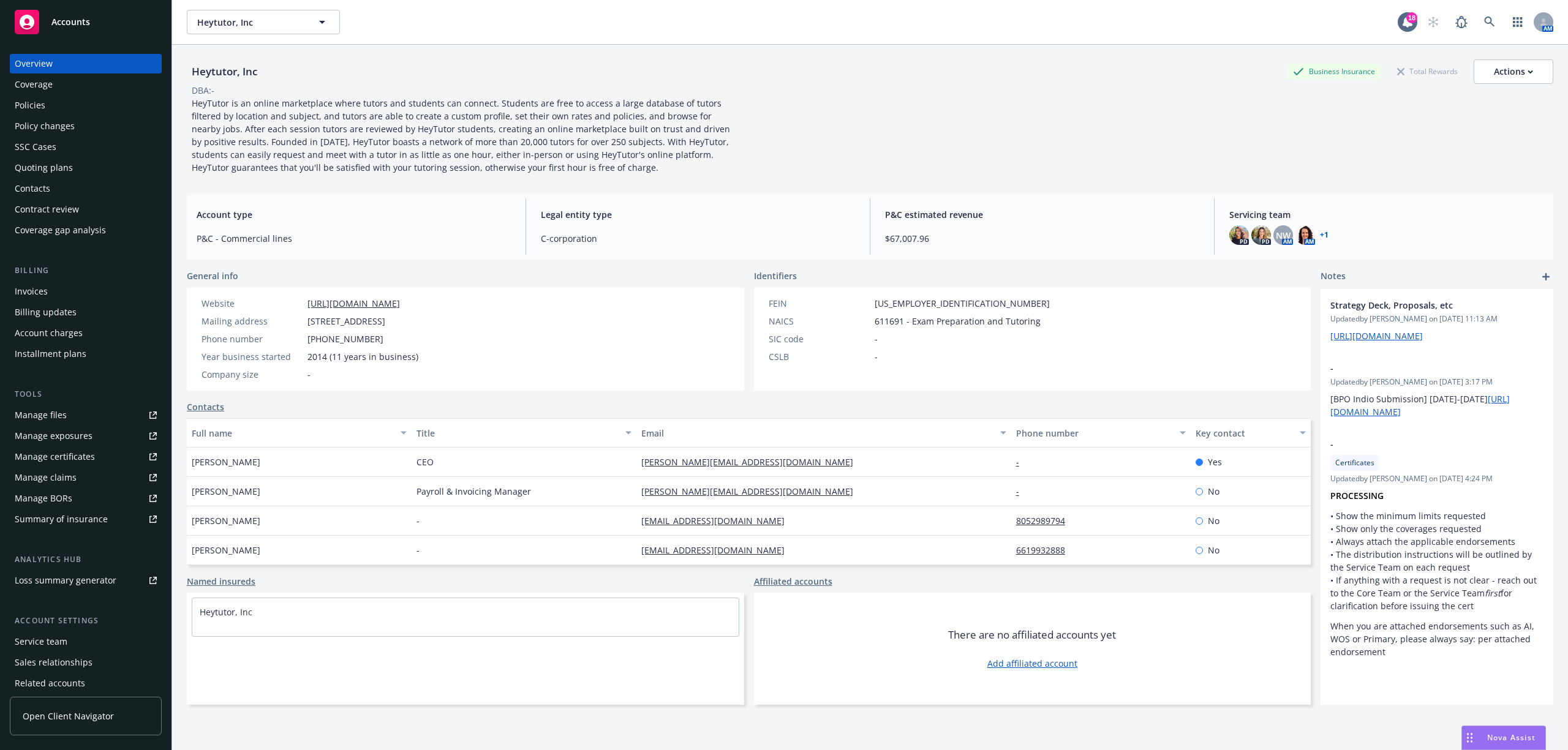
click at [47, 125] on div "Policy changes" at bounding box center [45, 126] width 60 height 20
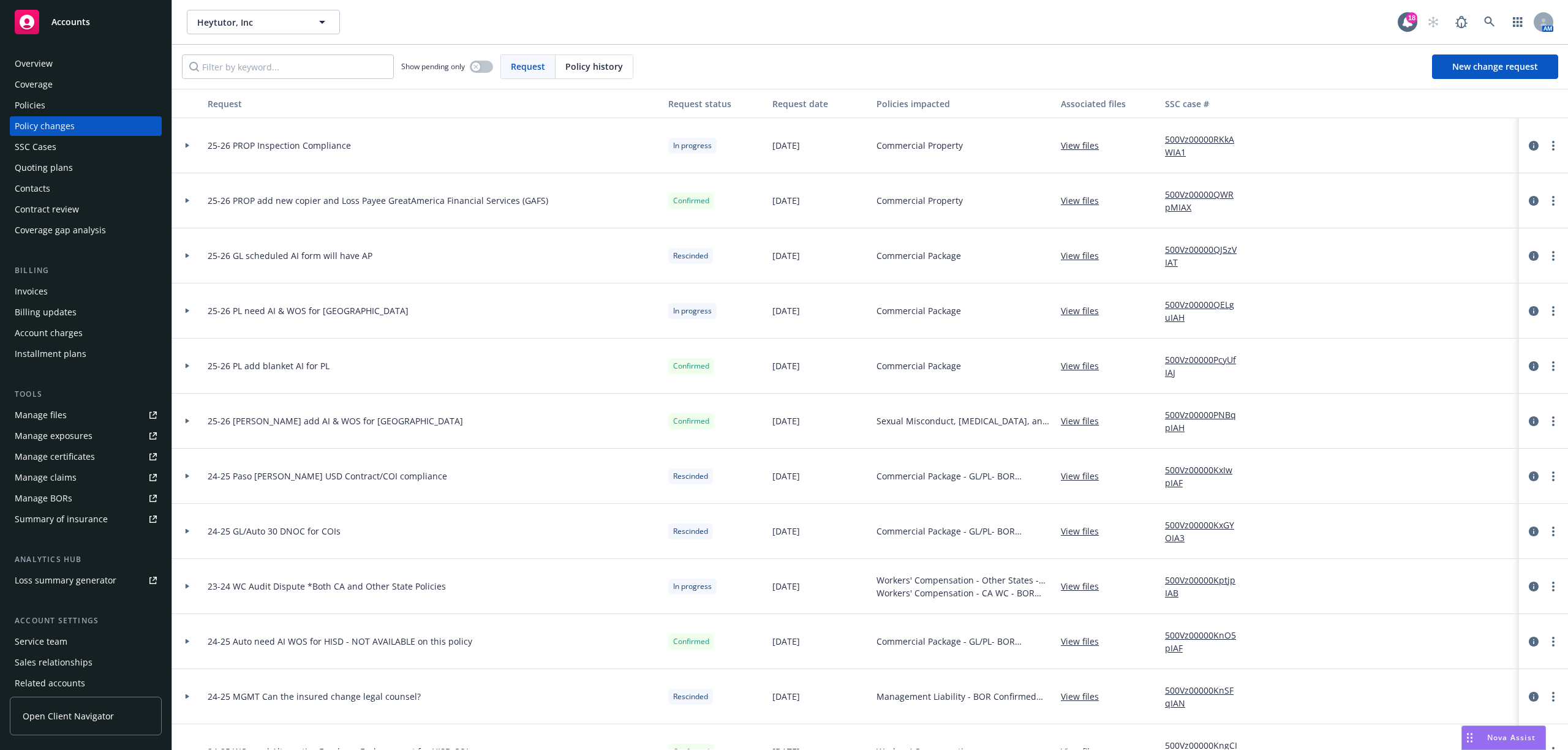
click at [1079, 146] on link "View files" at bounding box center [1084, 145] width 48 height 13
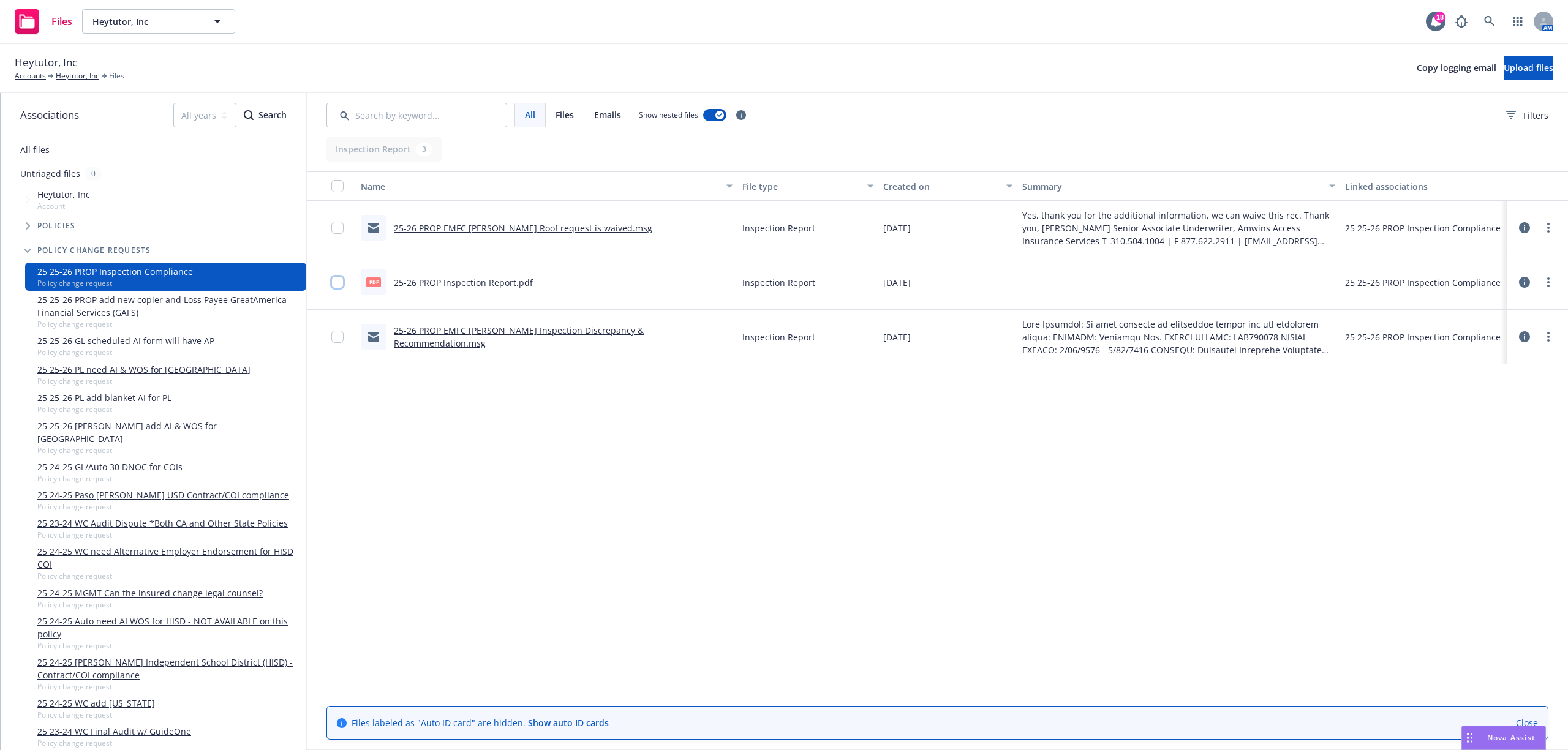
click at [334, 282] on input "checkbox" at bounding box center [337, 282] width 12 height 12
click at [695, 730] on button "Download selected files" at bounding box center [691, 722] width 99 height 25
click at [1519, 65] on span "Upload files" at bounding box center [1528, 68] width 50 height 12
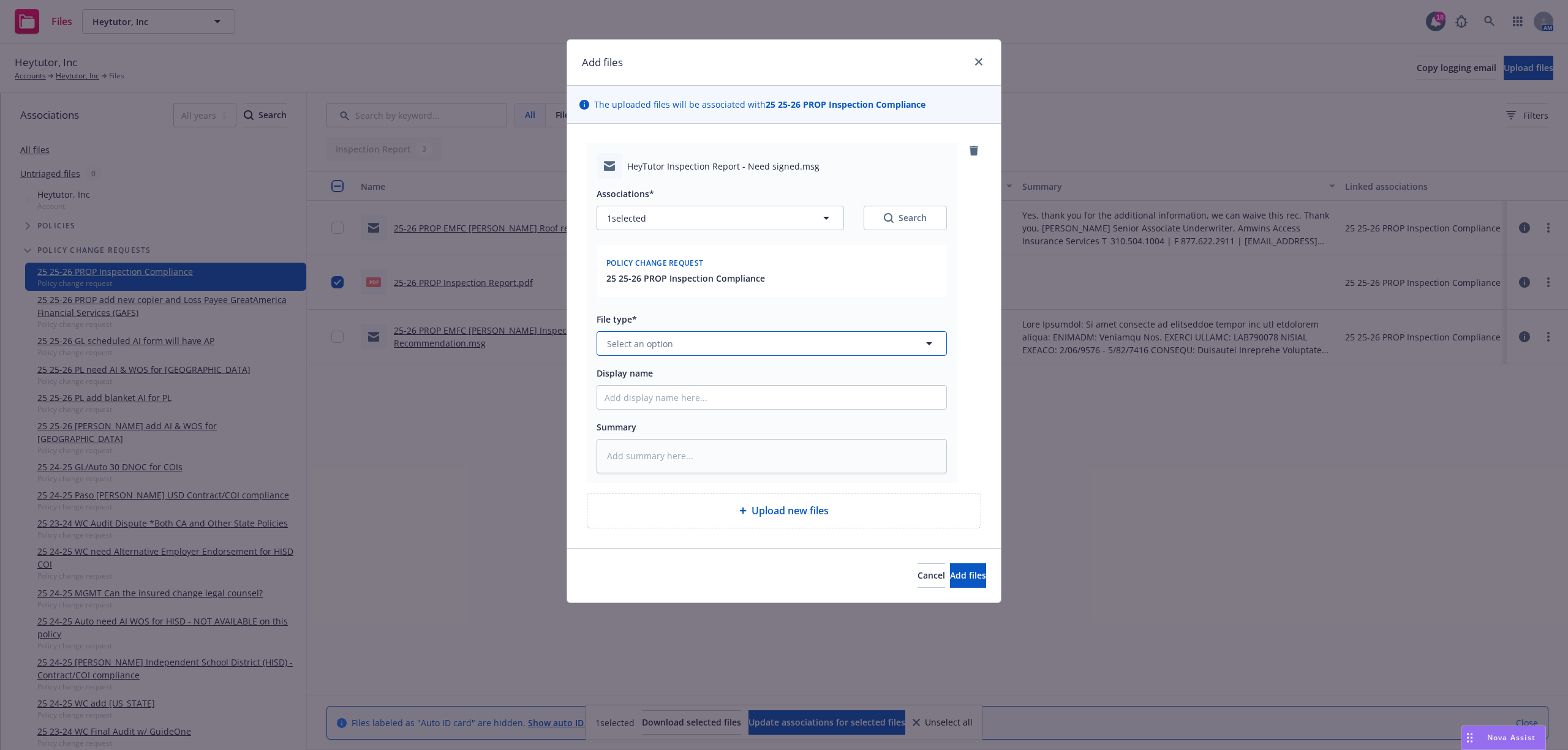
click at [650, 346] on span "Select an option" at bounding box center [640, 343] width 66 height 13
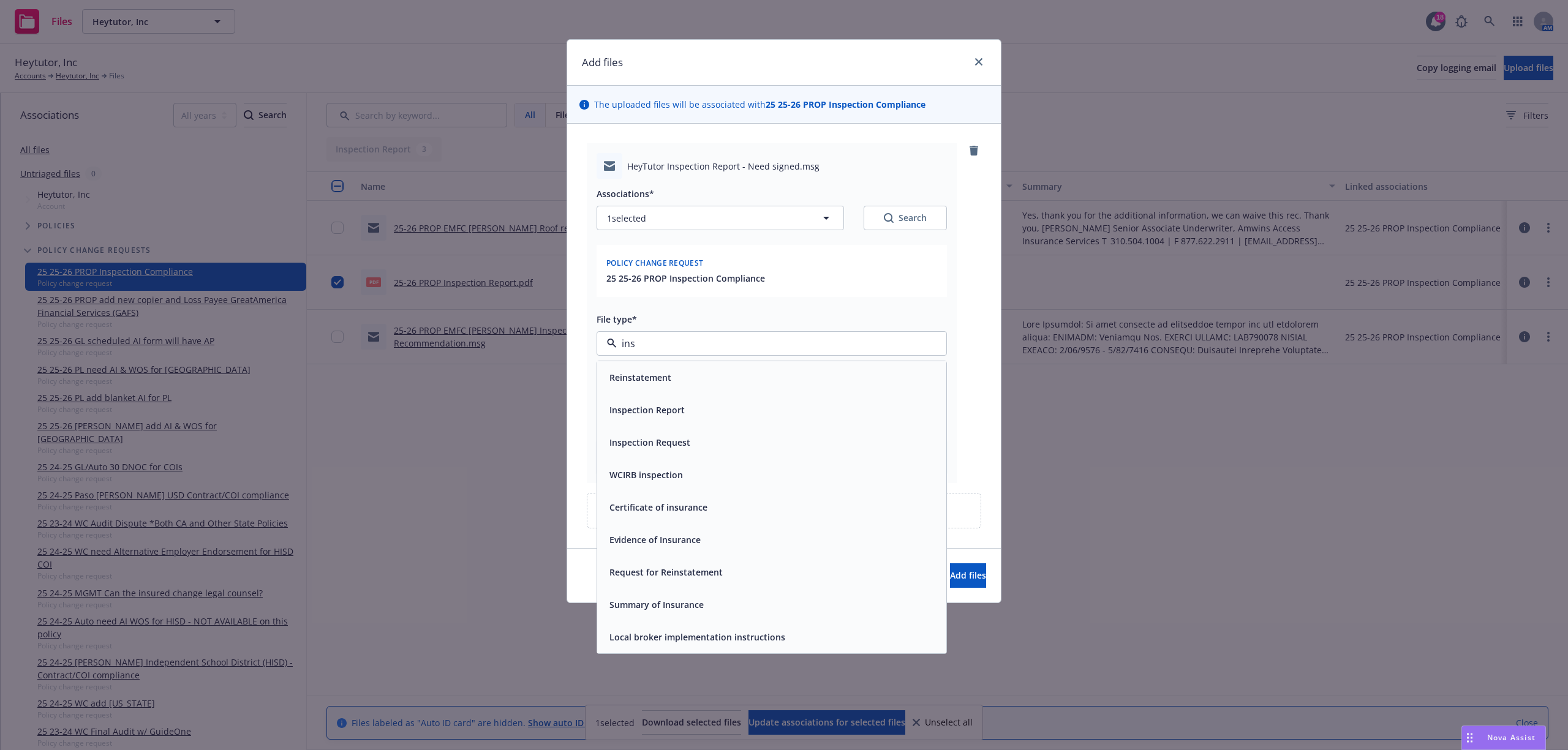
type input "insp"
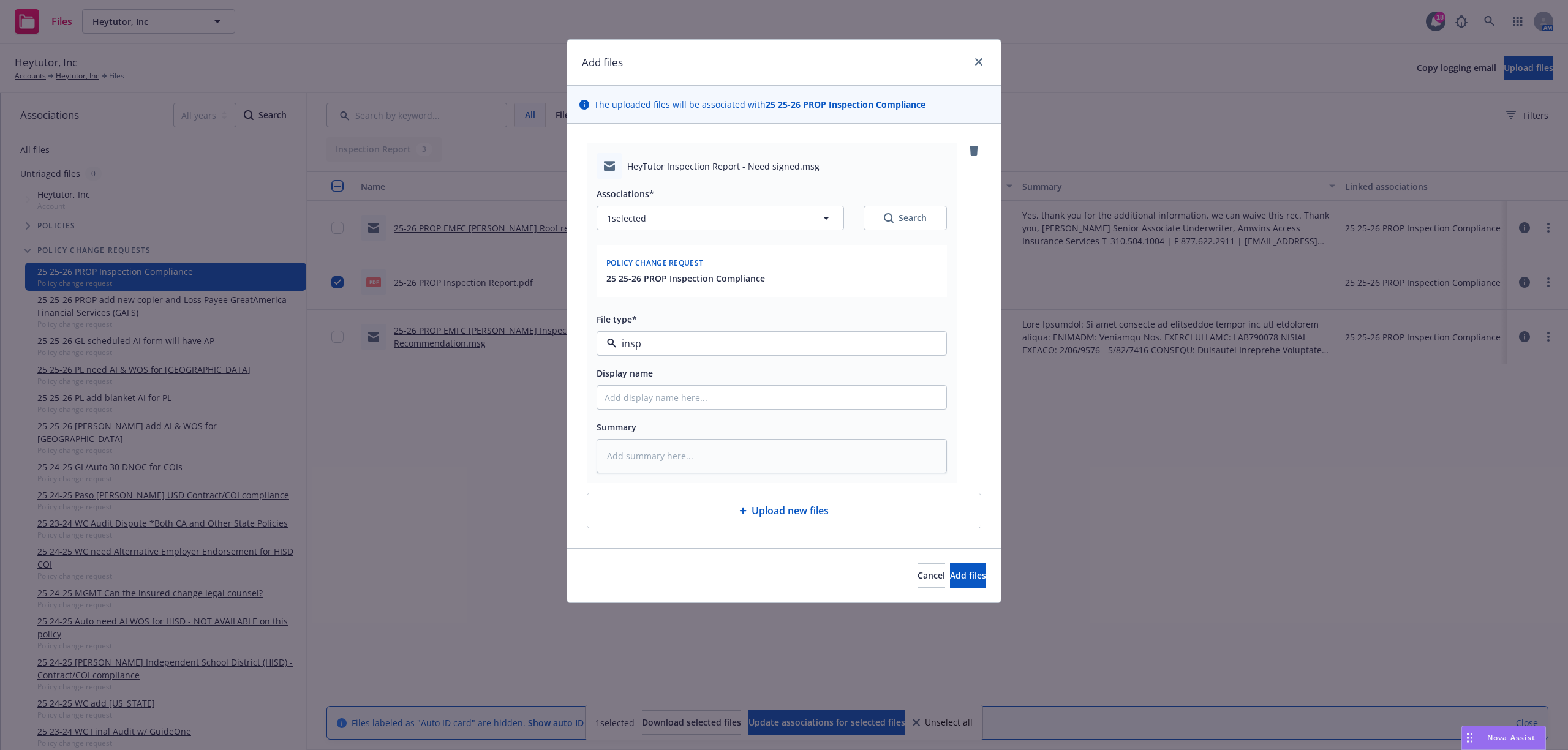
type textarea "x"
type input "2"
type textarea "x"
type input "25"
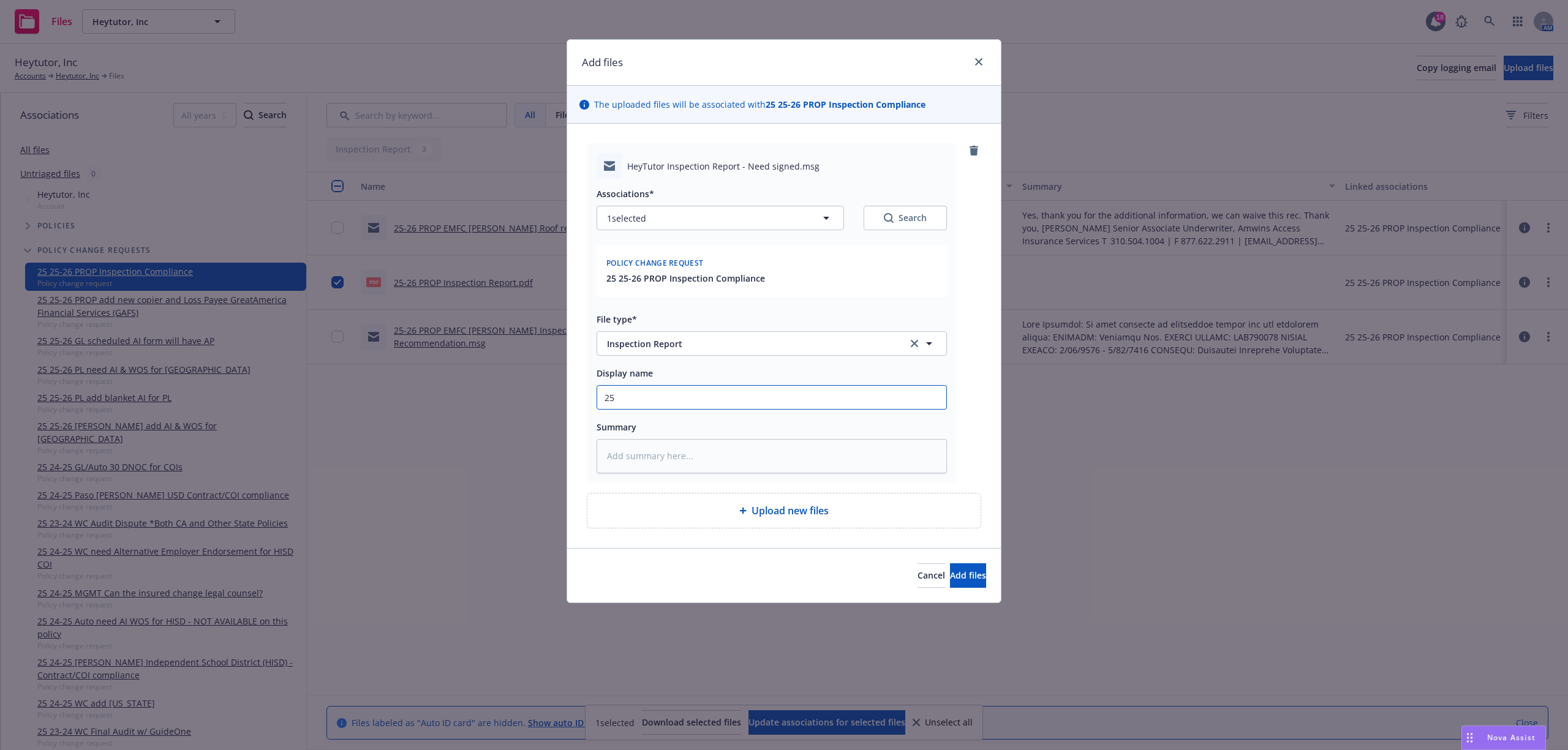
type textarea "x"
type input "25-"
type textarea "x"
type input "25-6"
type textarea "x"
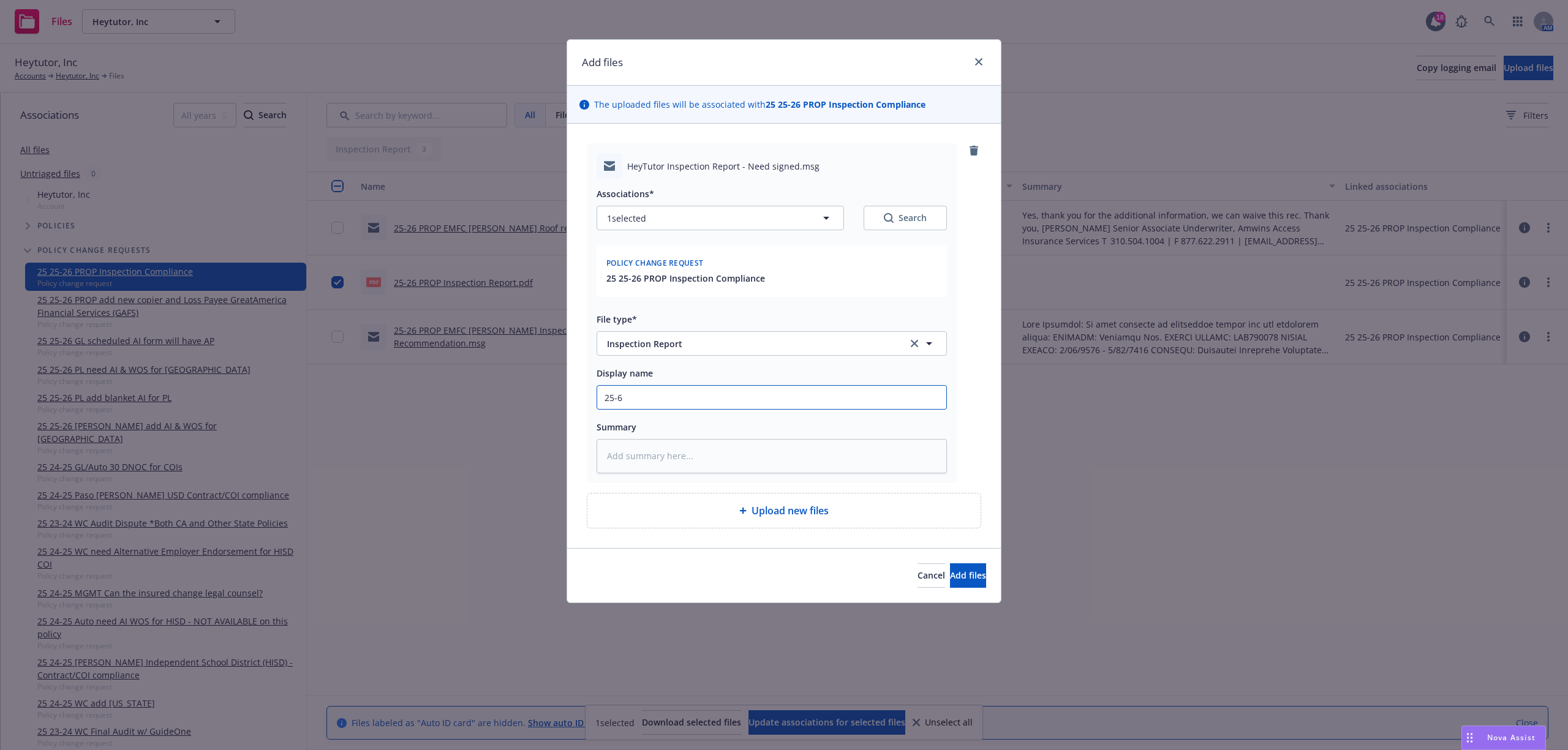
type input "25-"
type textarea "x"
type input "25-2"
type textarea "x"
type input "25-26"
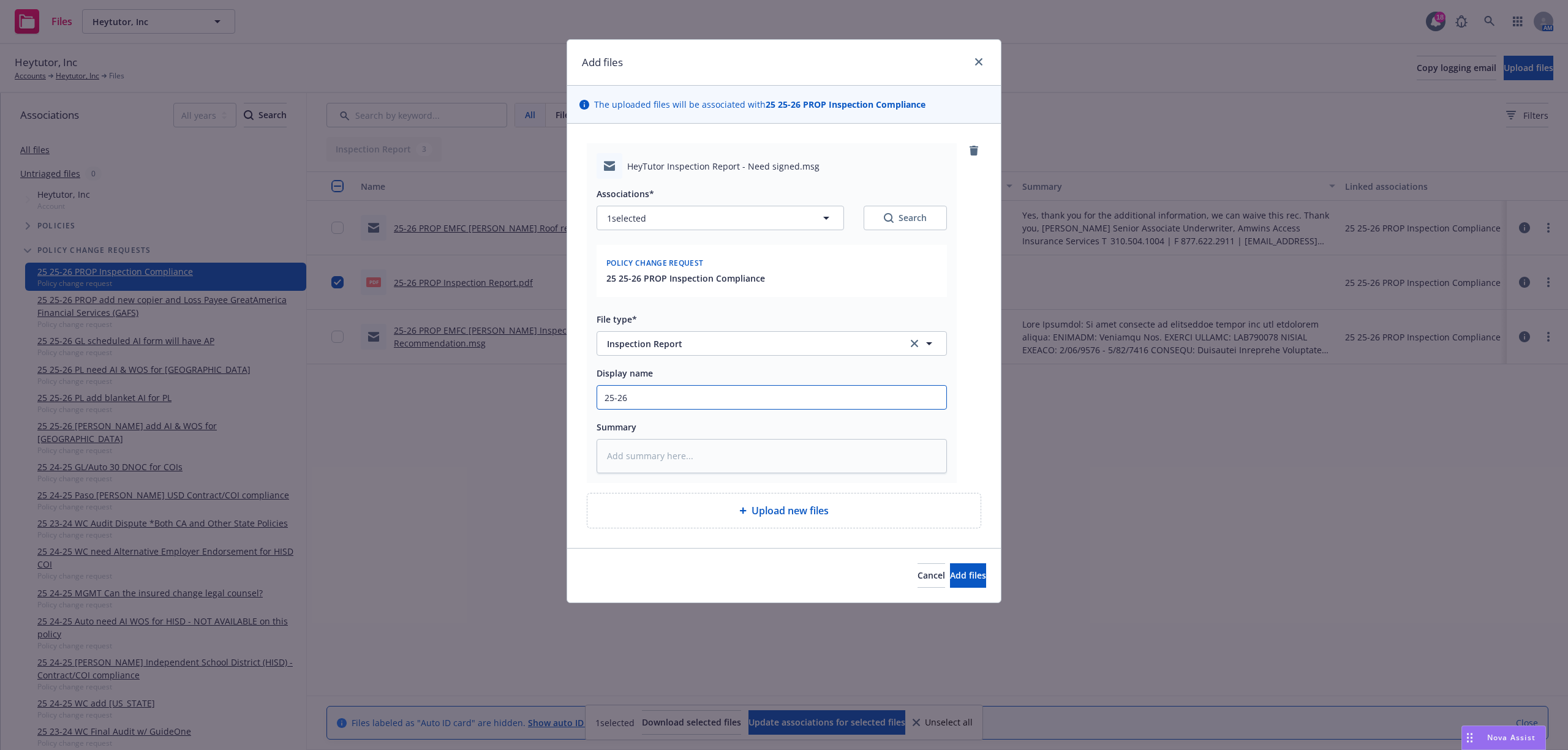
type textarea "x"
type input "25-26"
type textarea "x"
type input "25-26 P"
type textarea "x"
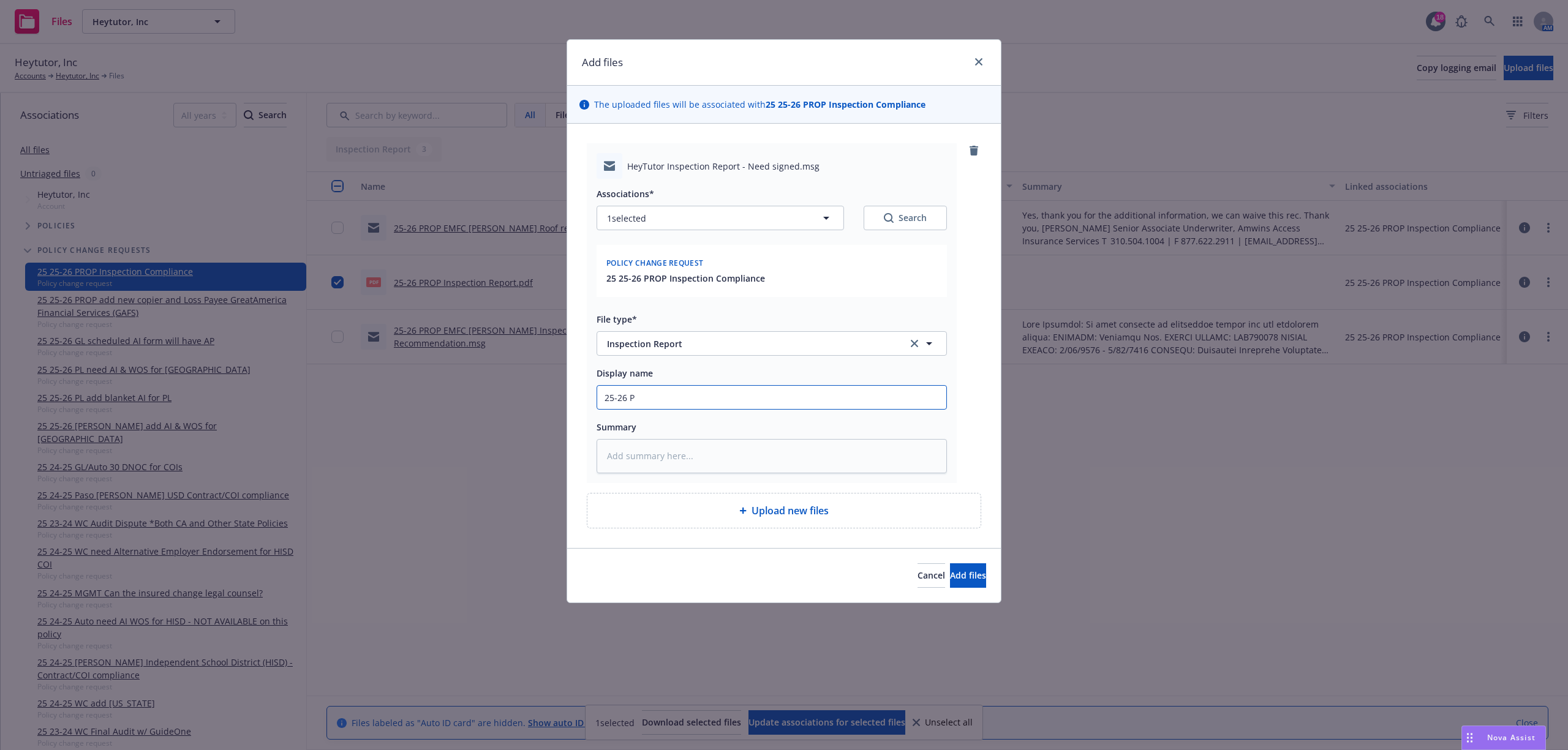
type input "25-26 PR"
type textarea "x"
type input "25-26 PRO"
type textarea "x"
type input "25-26 PROP"
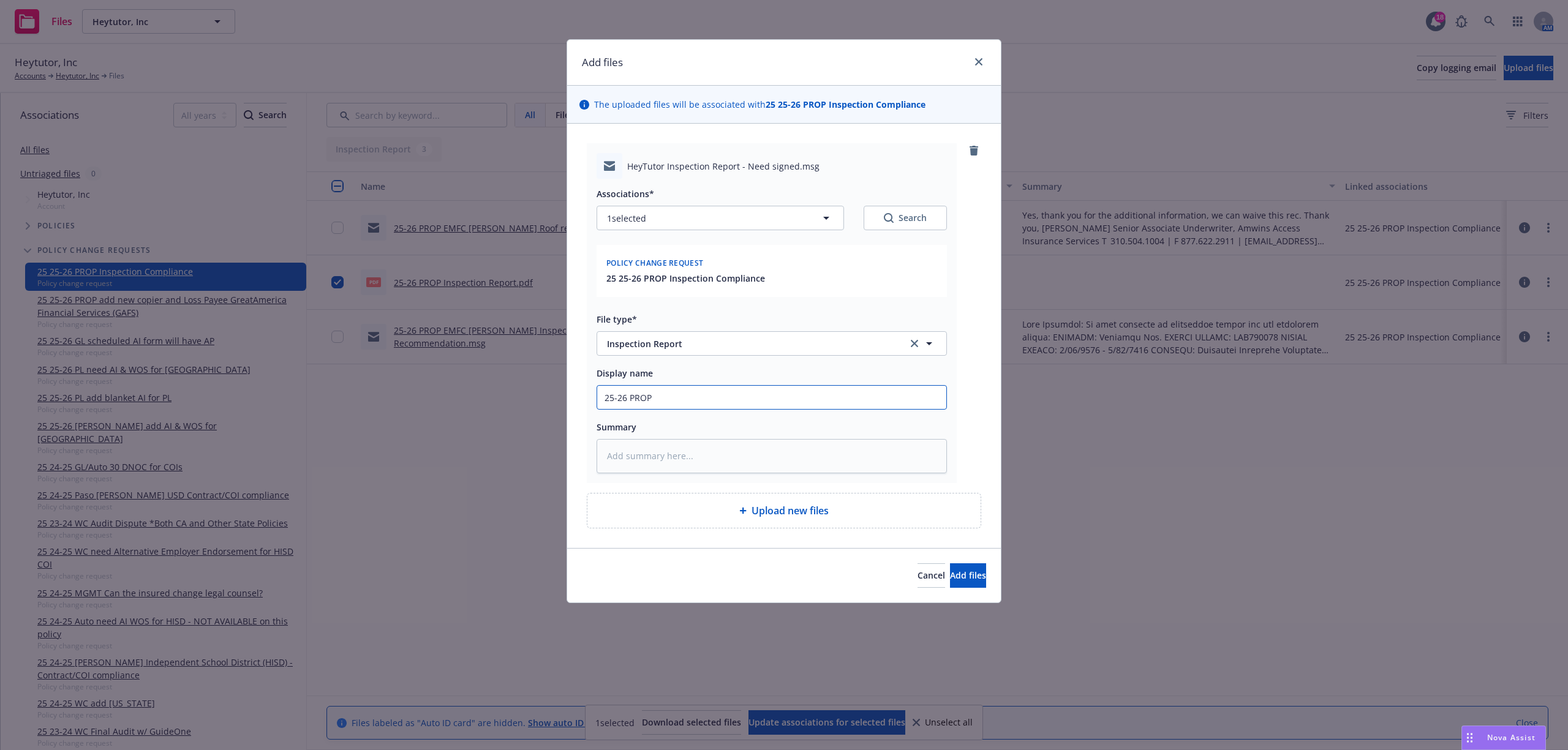
type textarea "x"
type input "25-26 PROP"
type textarea "x"
type input "25-26 PROP E"
type textarea "x"
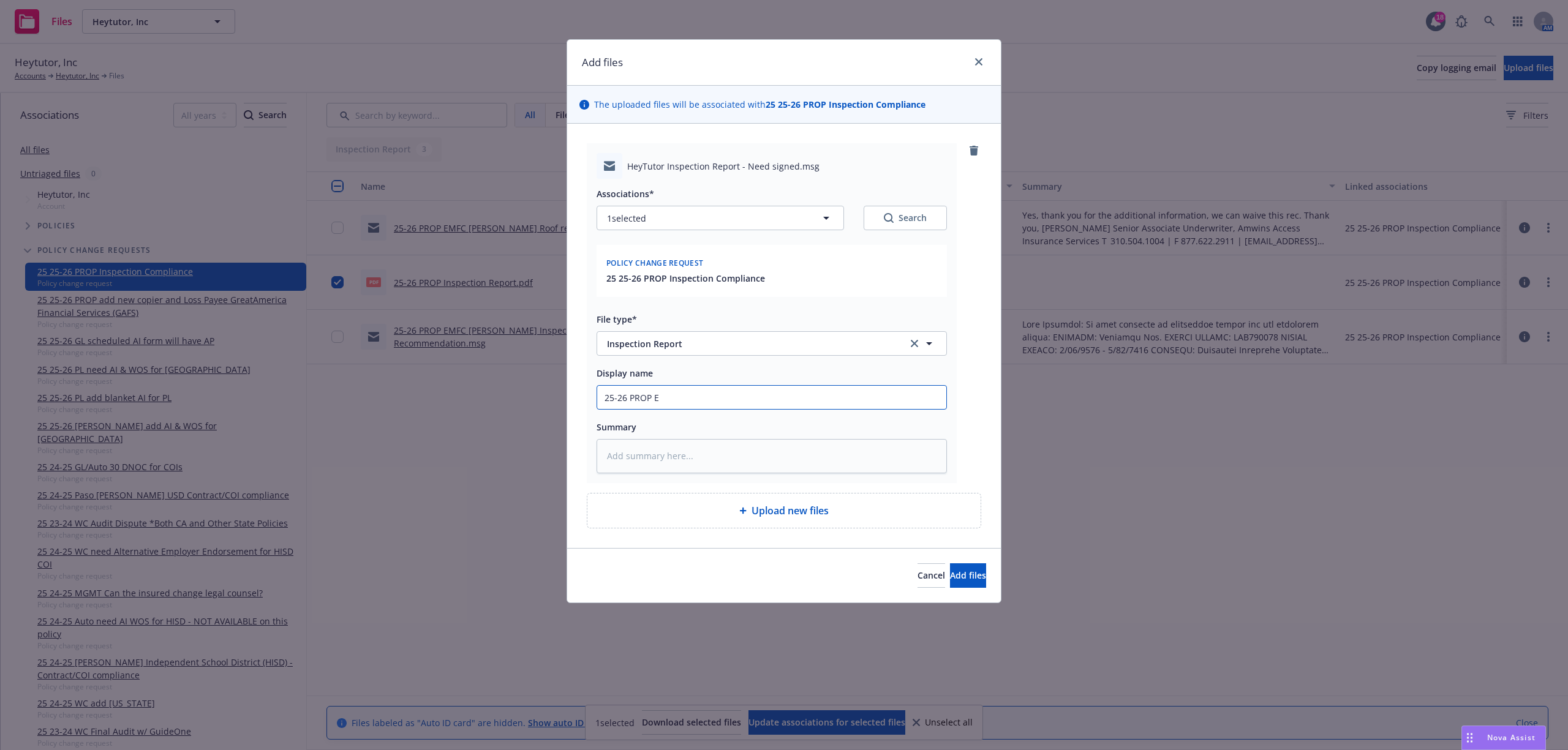
type input "25-26 PROP EM"
type textarea "x"
type input "25-26 PROP EMTI"
type textarea "x"
type input "25-26 PROP EMTIO"
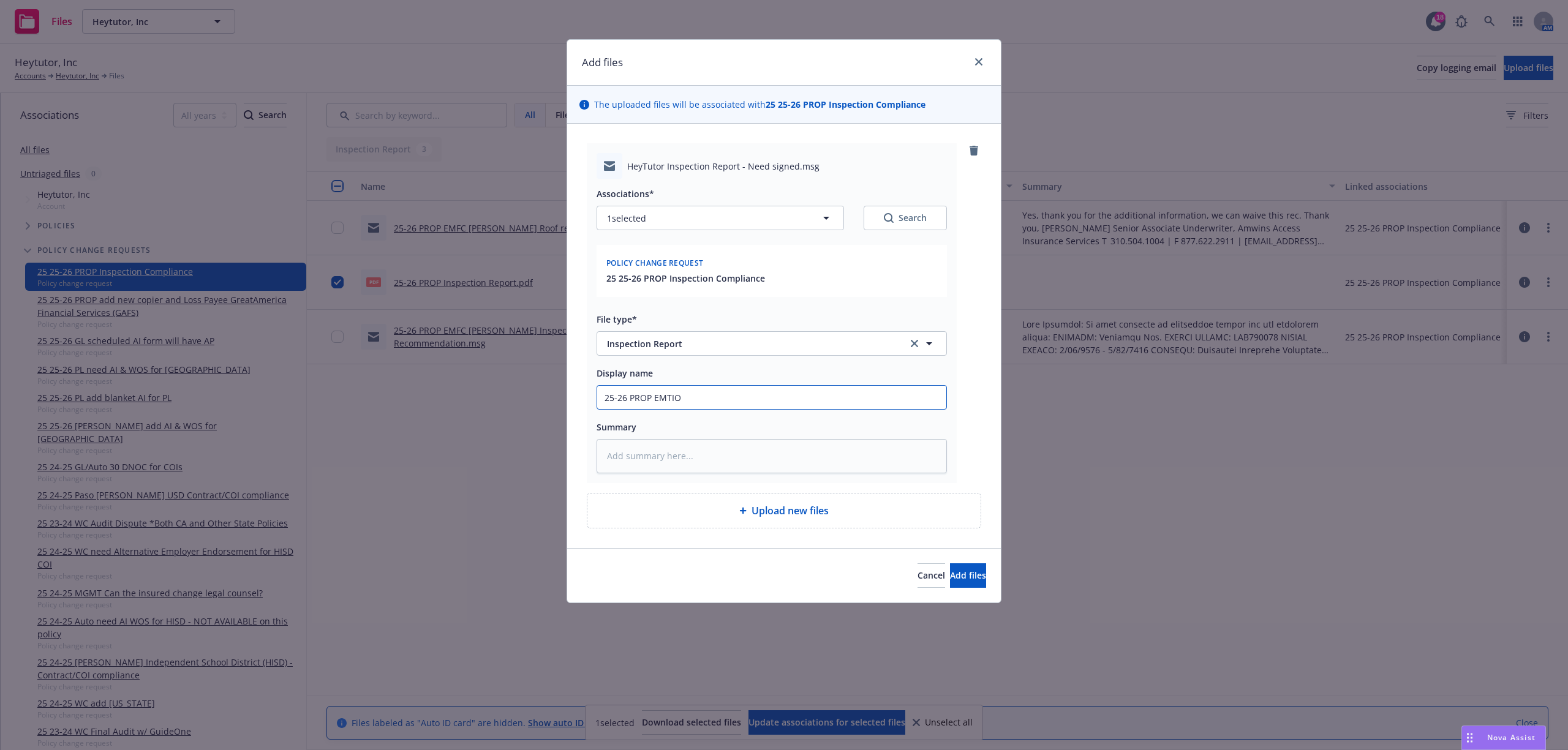
type textarea "x"
type input "25-26 PROP EMTIO"
type textarea "x"
type input "25-26 PROP EMTIO"
type textarea "x"
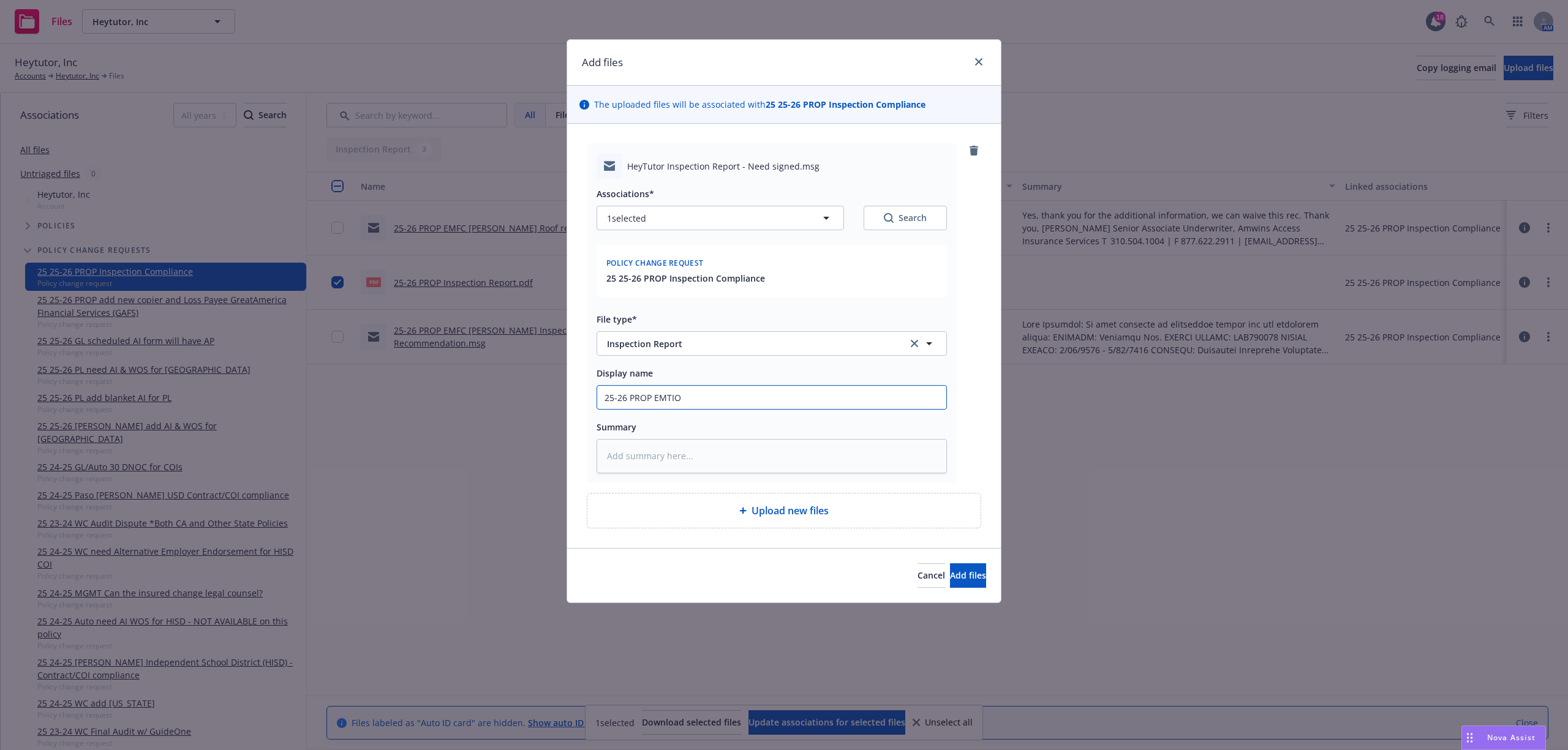
type input "25-26 PROP EMTI"
type textarea "x"
type input "25-26 PROP EMTI"
type textarea "x"
type input "25-26 PROP EMTI B"
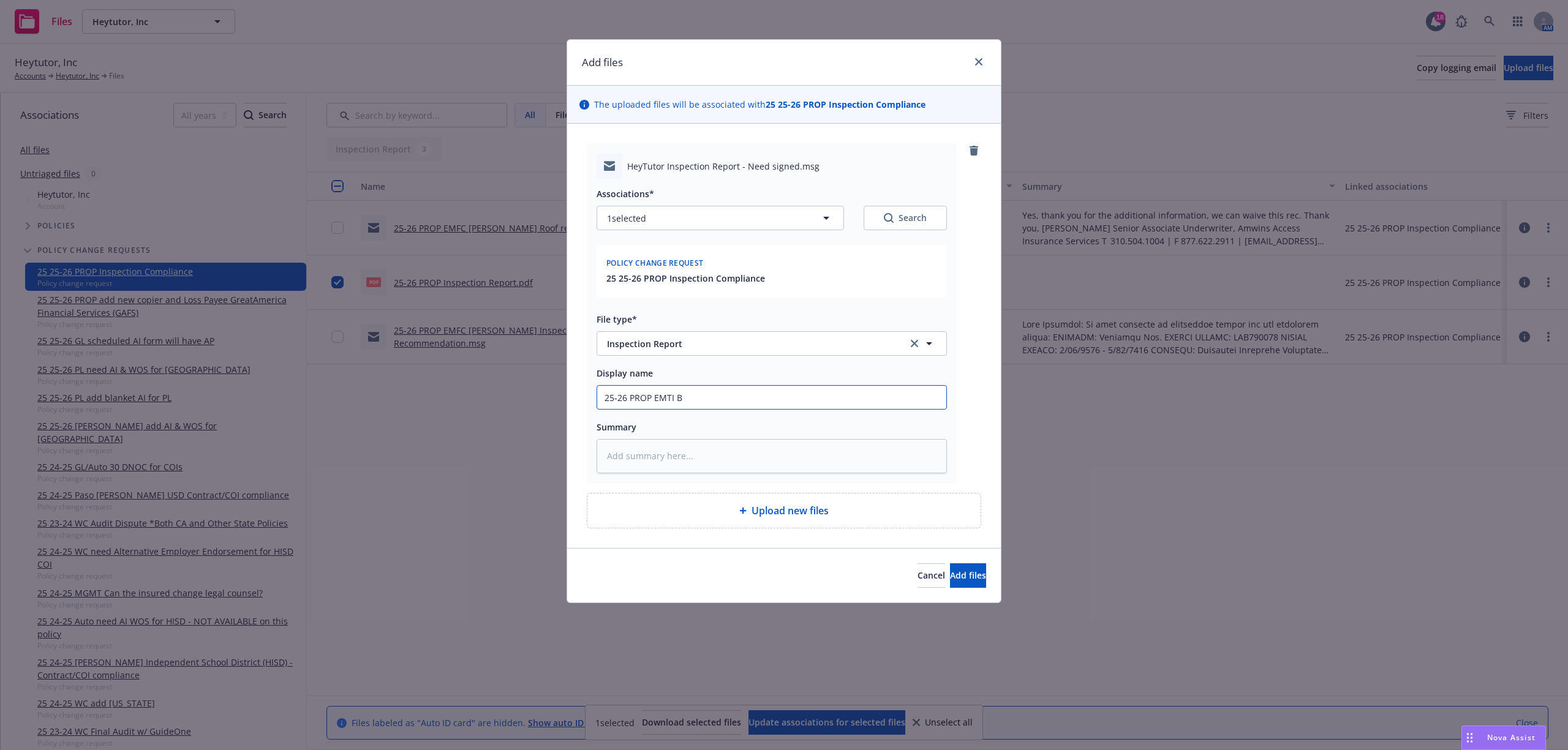
type textarea "x"
type input "25-26 PROP EMTI Be"
type textarea "x"
type input "25-26 PROP EMTI Ben"
type textarea "x"
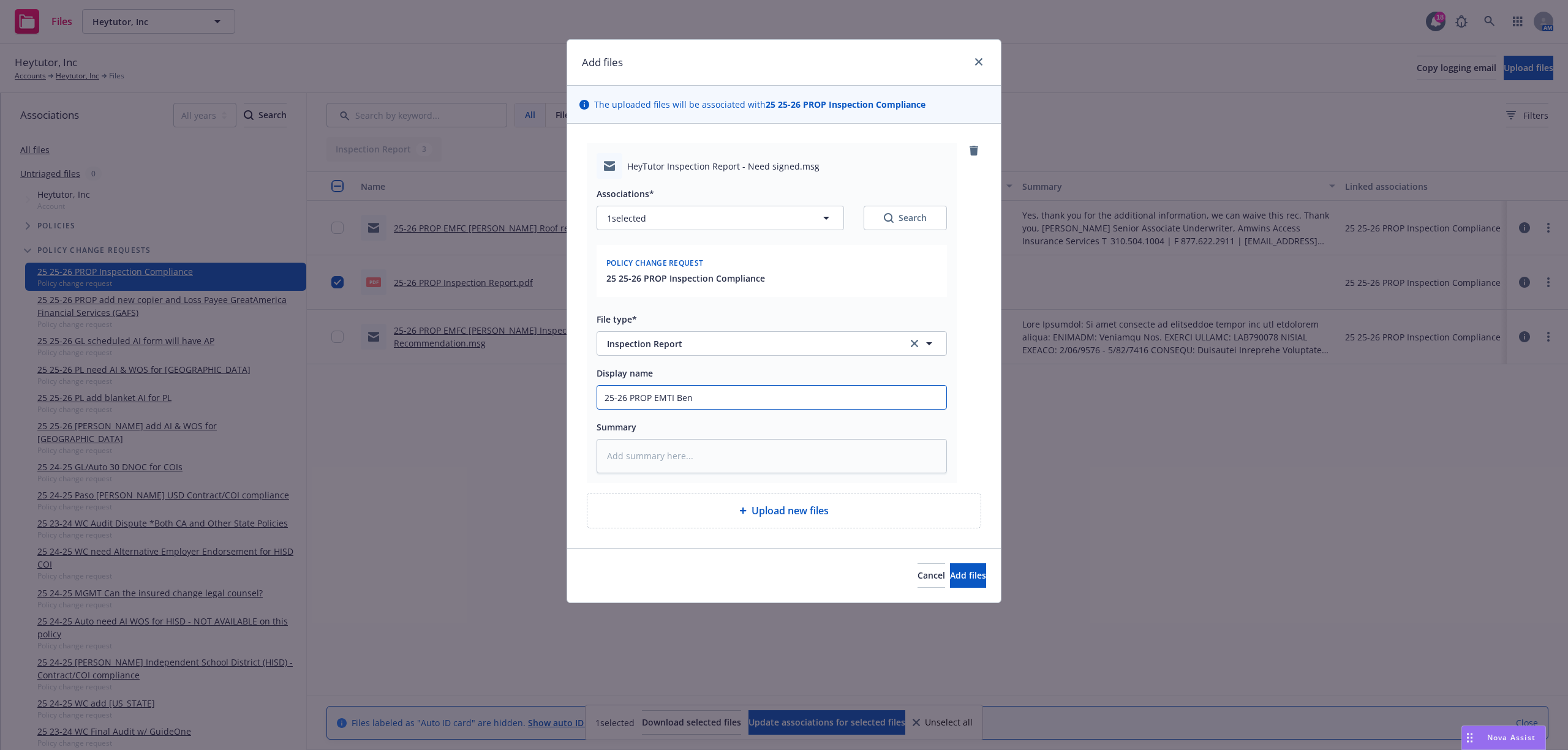
type input "25-26 PROP EMTI Ben"
type textarea "x"
type input "25-26 PROP EMTI [PERSON_NAME]"
type textarea "x"
type input "25-26 PROP EMTI Ben Pl"
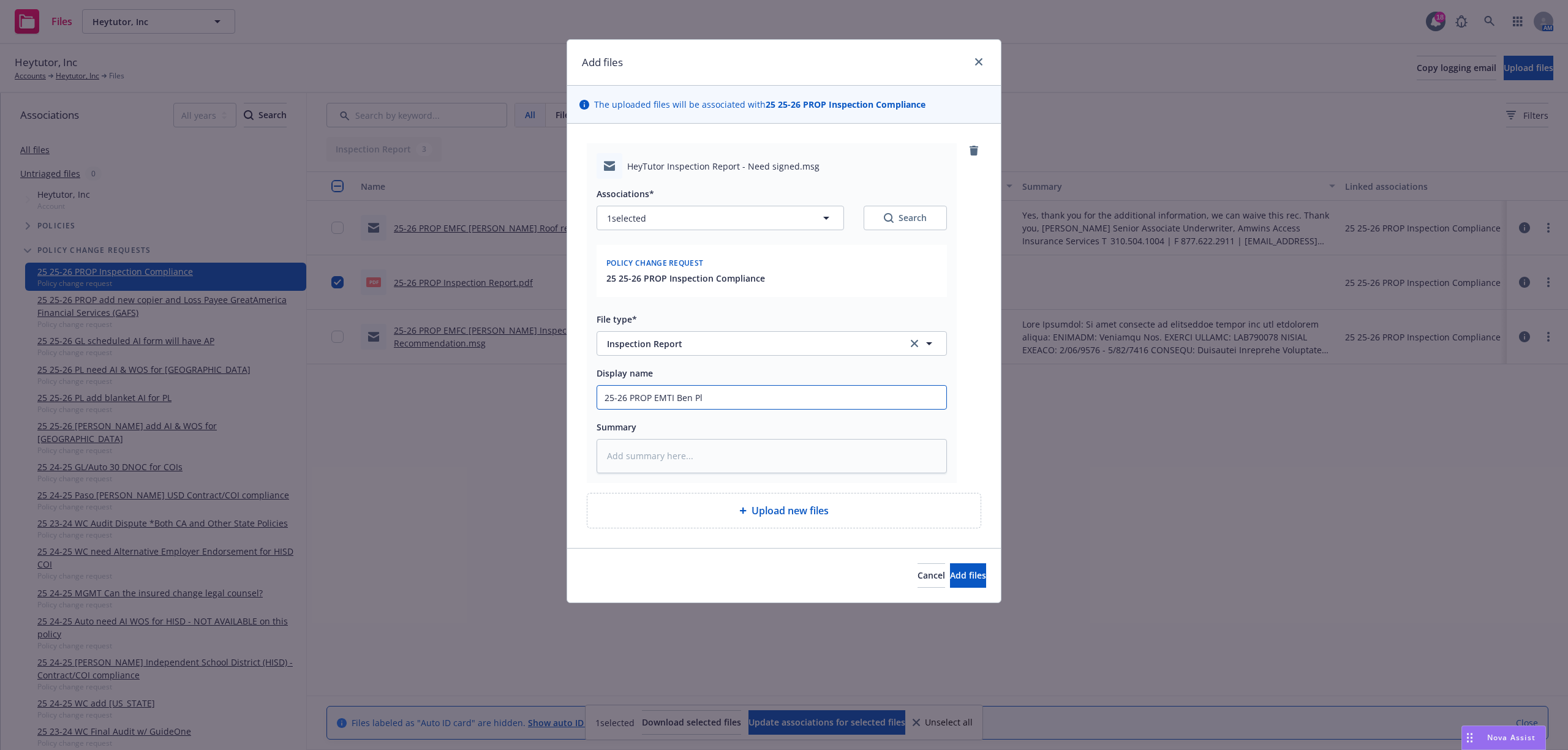
type textarea "x"
type input "25-26 PROP EMTI Ben Pls"
type textarea "x"
type input "25-26 PROP EMTI Ben Pls"
type textarea "x"
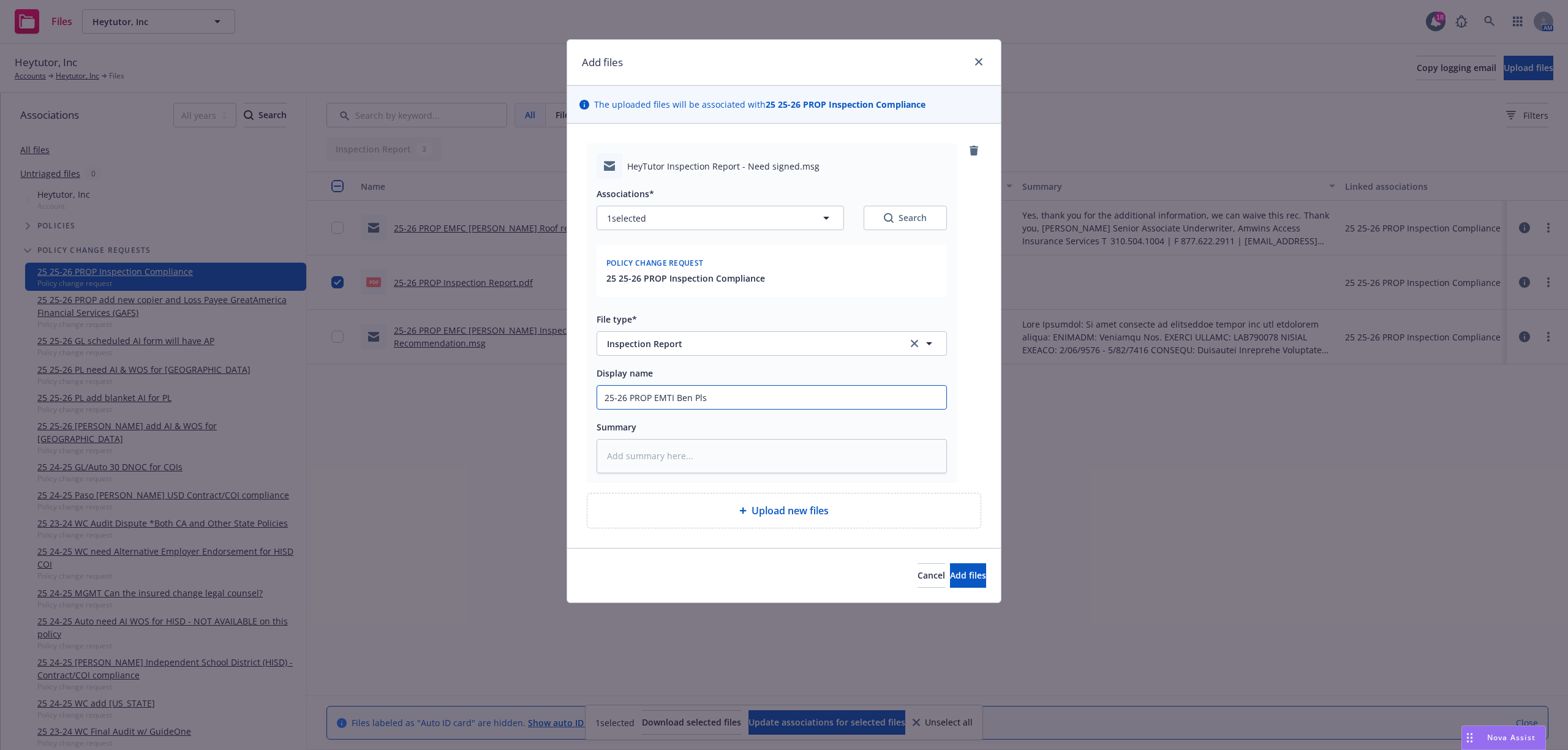
type input "25-26 PROP EMTI Ben Pls s"
type textarea "x"
type input "25-26 PROP EMTI Ben Pls si"
type textarea "x"
type input "25-26 PROP EMTI Ben Pls sig"
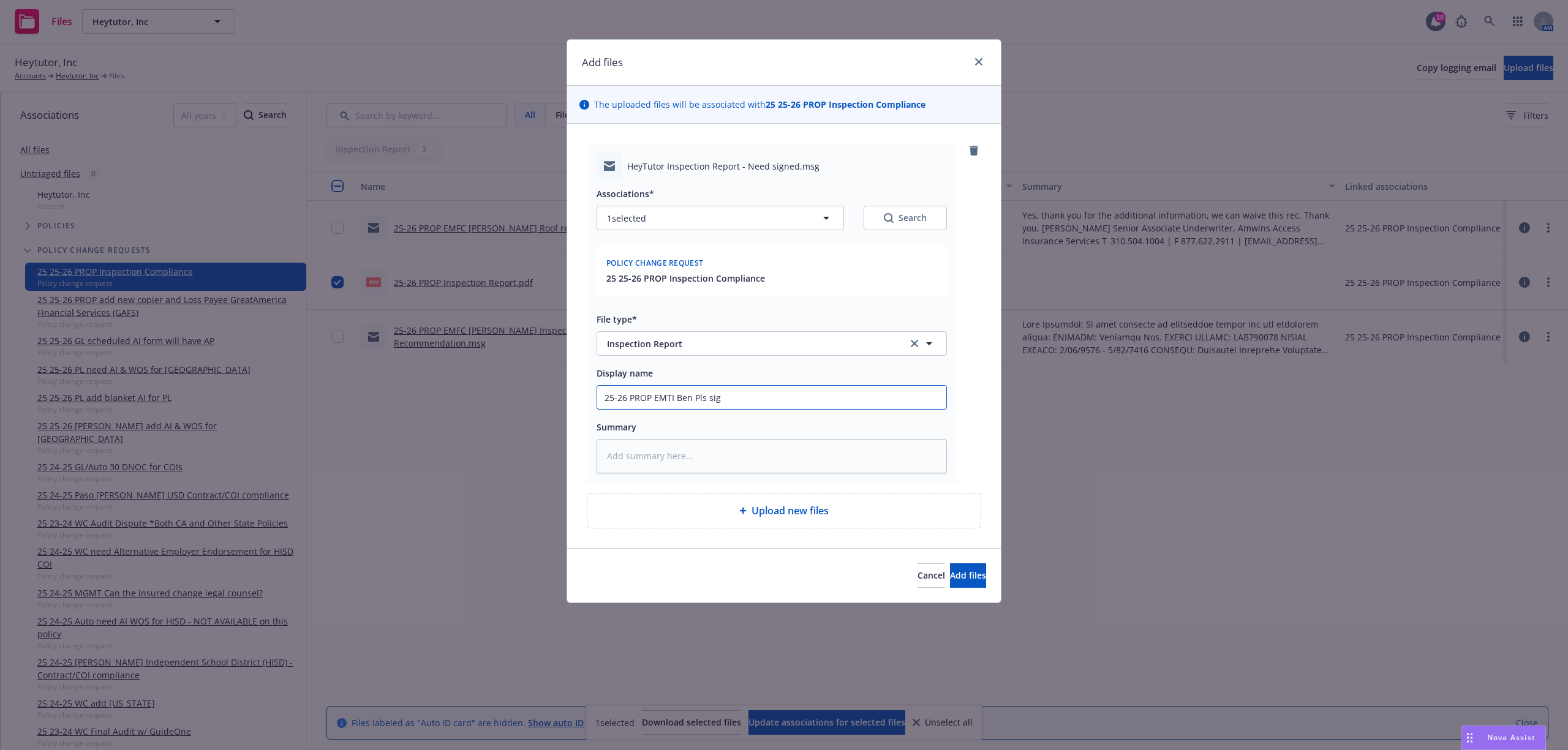
type textarea "x"
type input "25-26 PROP EMTI Ben Pls sign"
type textarea "x"
type input "25-26 PROP EMTI Ben Pls sign"
type textarea "x"
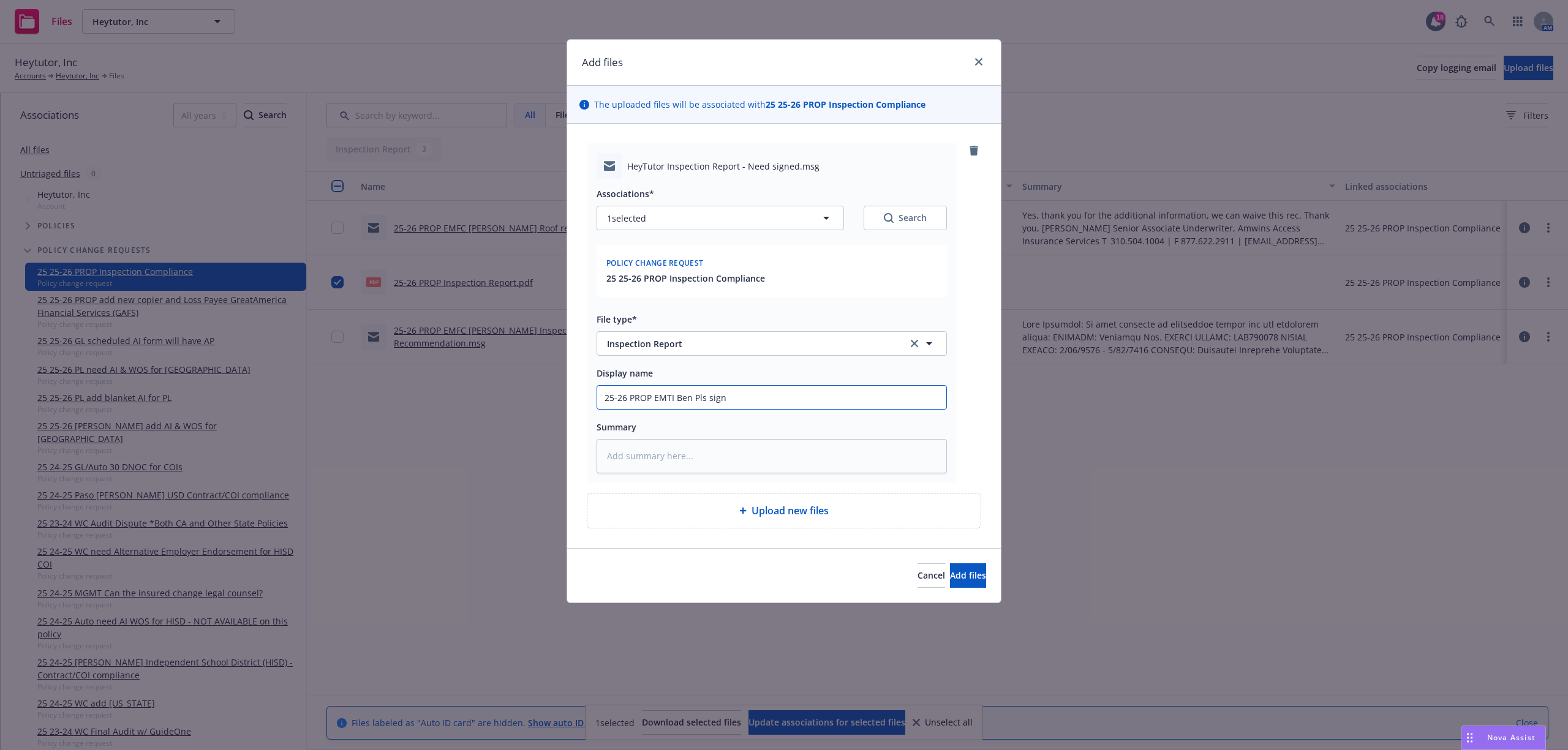
type input "25-26 PROP EMTI Ben Pls sign i"
type textarea "x"
type input "25-26 PROP EMTI Ben Pls sign in"
type textarea "x"
type input "25-26 PROP EMTI Ben Pls sign ins"
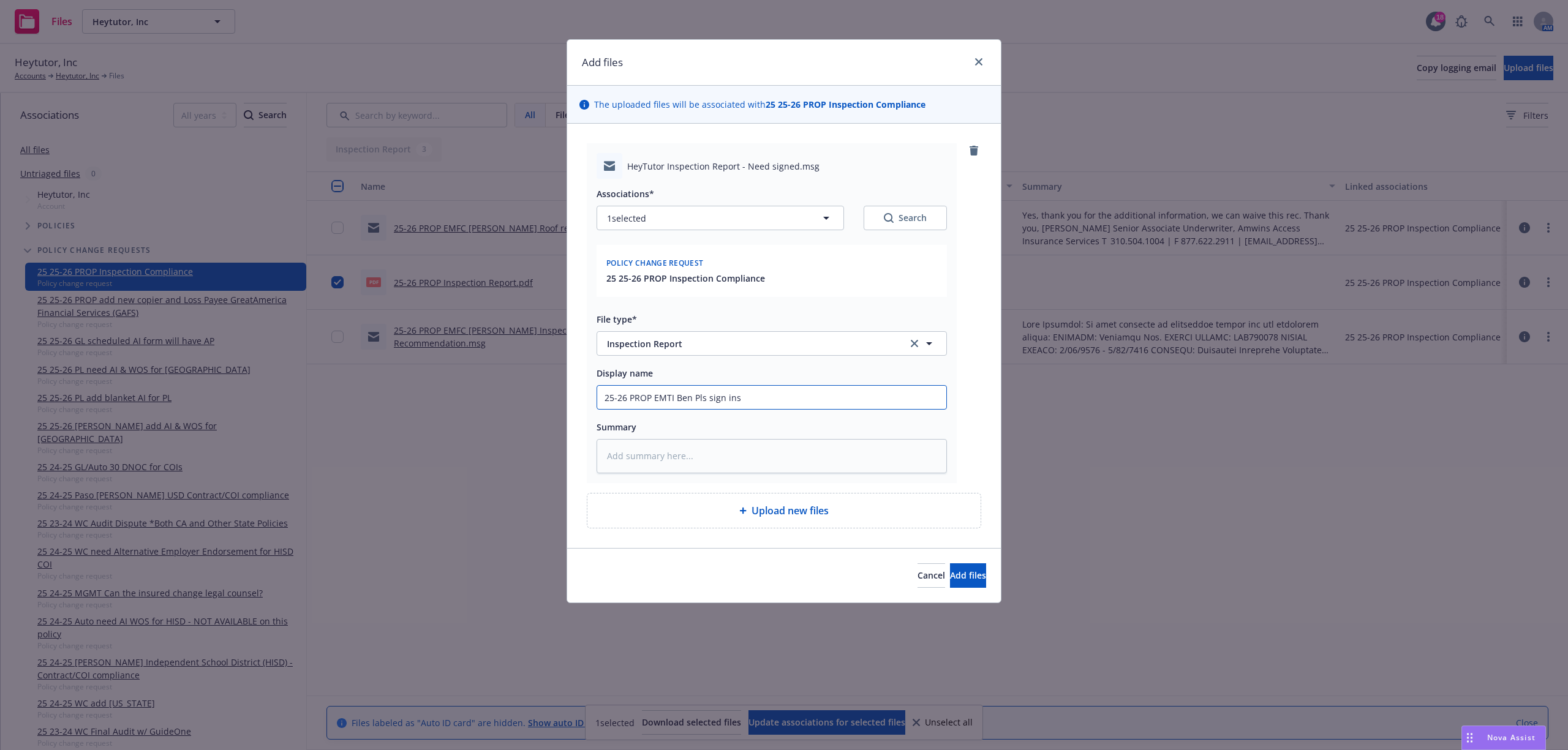
type textarea "x"
type input "25-26 PROP EMTI Ben Pls sign insp"
type textarea "x"
type input "25-26 PROP EMTI Ben Pls sign inspe"
type textarea "x"
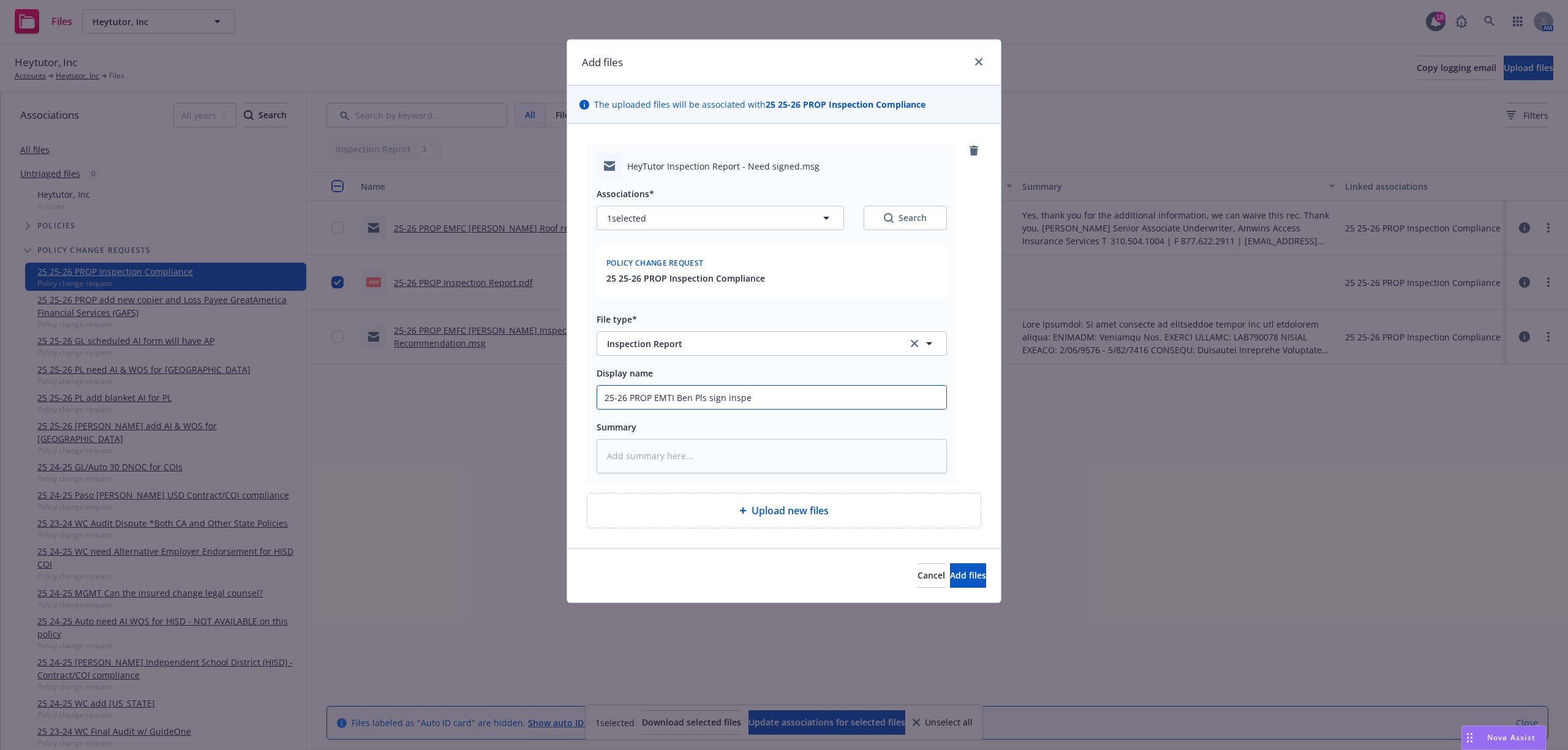
type input "25-26 PROP EMTI Ben Pls sign inspec"
type textarea "x"
type input "25-26 PROP EMTI Ben Pls sign inspect"
type textarea "x"
type input "25-26 PROP EMTI Ben Pls sign inspecti"
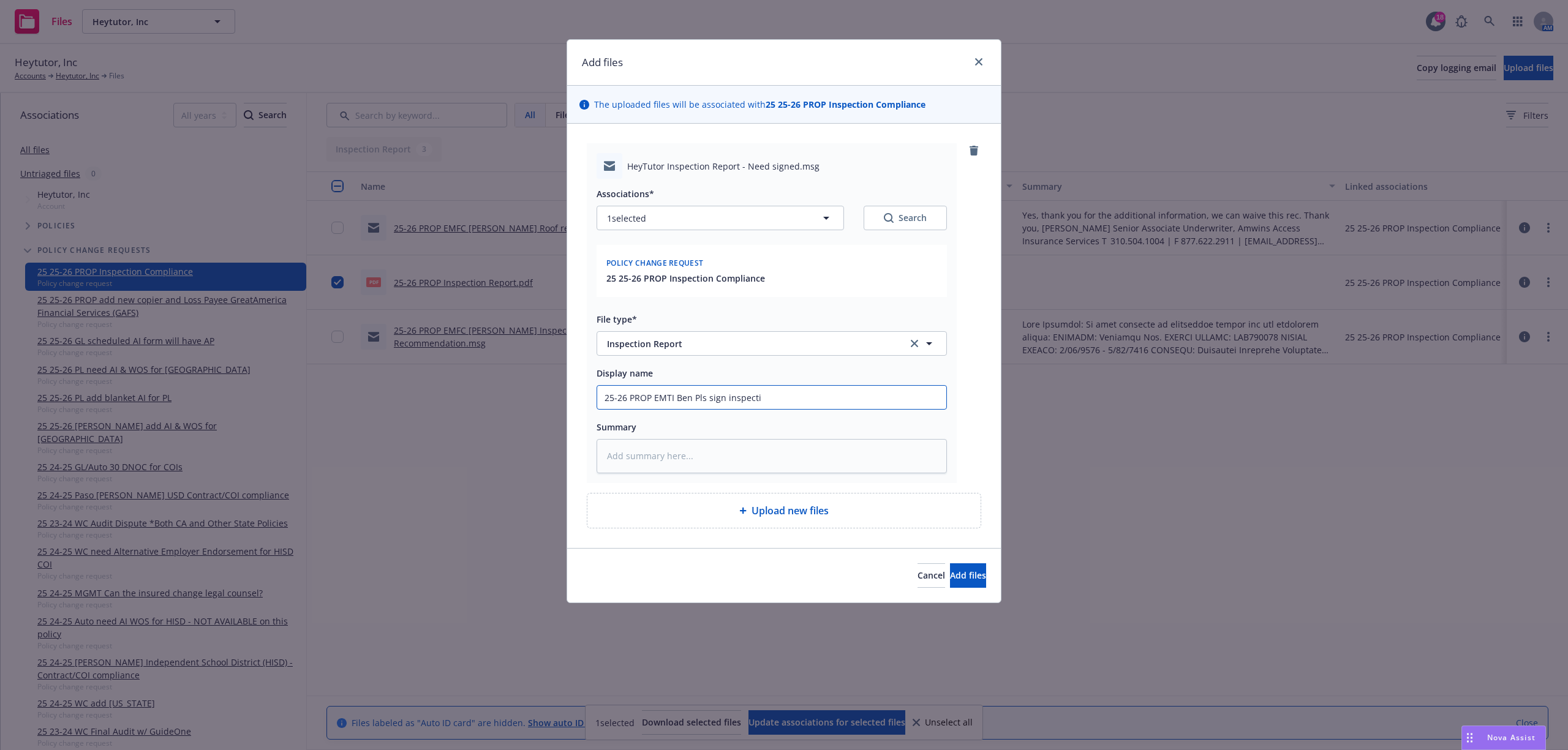
type textarea "x"
type input "25-26 PROP EMTI Ben Pls sign inspectio"
type textarea "x"
type input "25-26 PROP EMTI Ben Pls sign inspection"
type textarea "x"
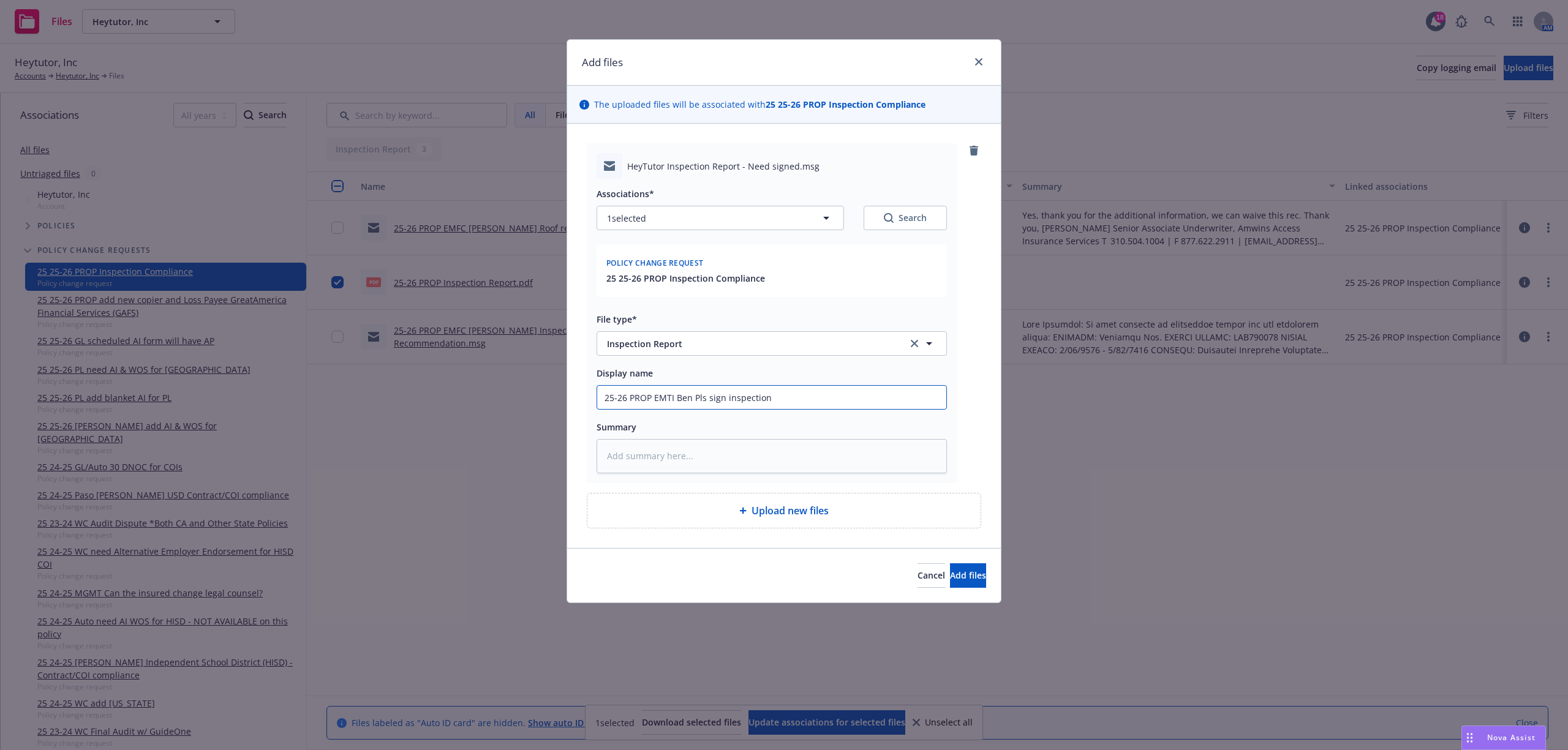
type input "25-26 PROP EMTI Ben Pls sign inspection"
type textarea "x"
type input "25-26 PROP EMTI Ben Pls sign inspection r"
type textarea "x"
type input "25-26 PROP EMTI Ben Pls sign inspection rep"
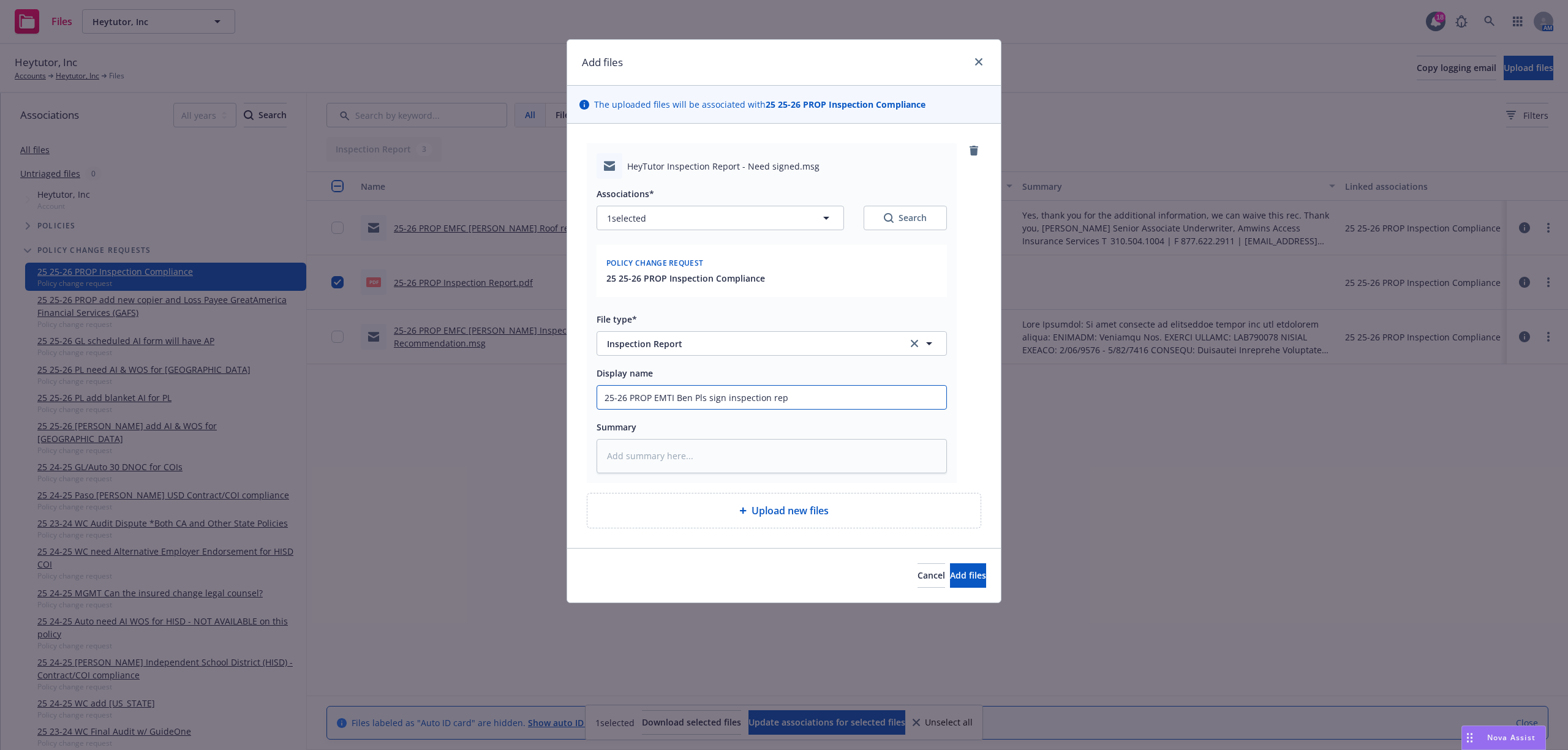
type textarea "x"
type input "25-26 PROP EMTI Ben Pls sign inspection repo"
type textarea "x"
type input "25-26 PROP EMTI Ben Pls sign inspection repor"
type textarea "x"
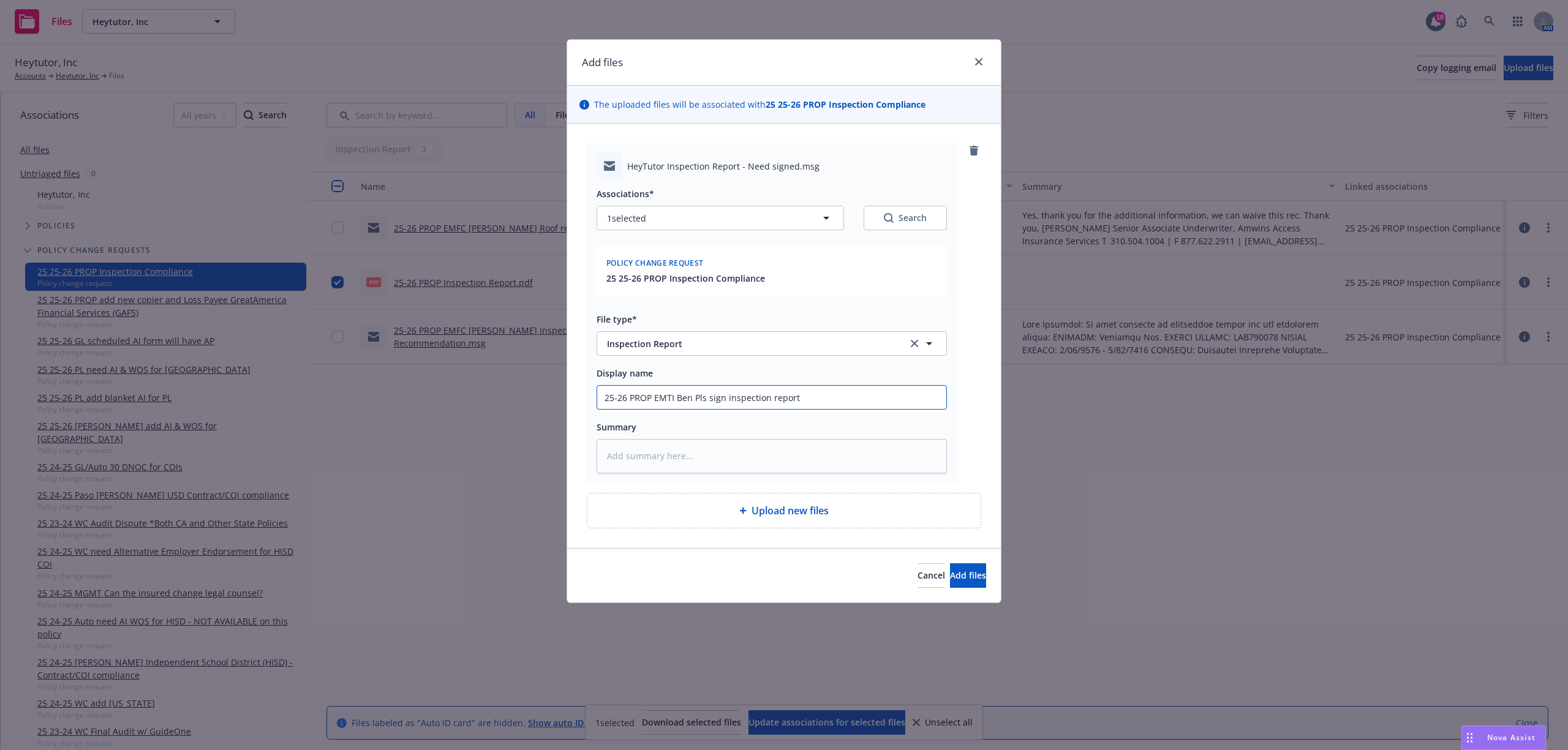
type input "25-26 PROP EMTI Ben Pls sign inspection report"
paste textarea "Hi [PERSON_NAME], See attached inspection report from your office visit. Focus …"
type textarea "x"
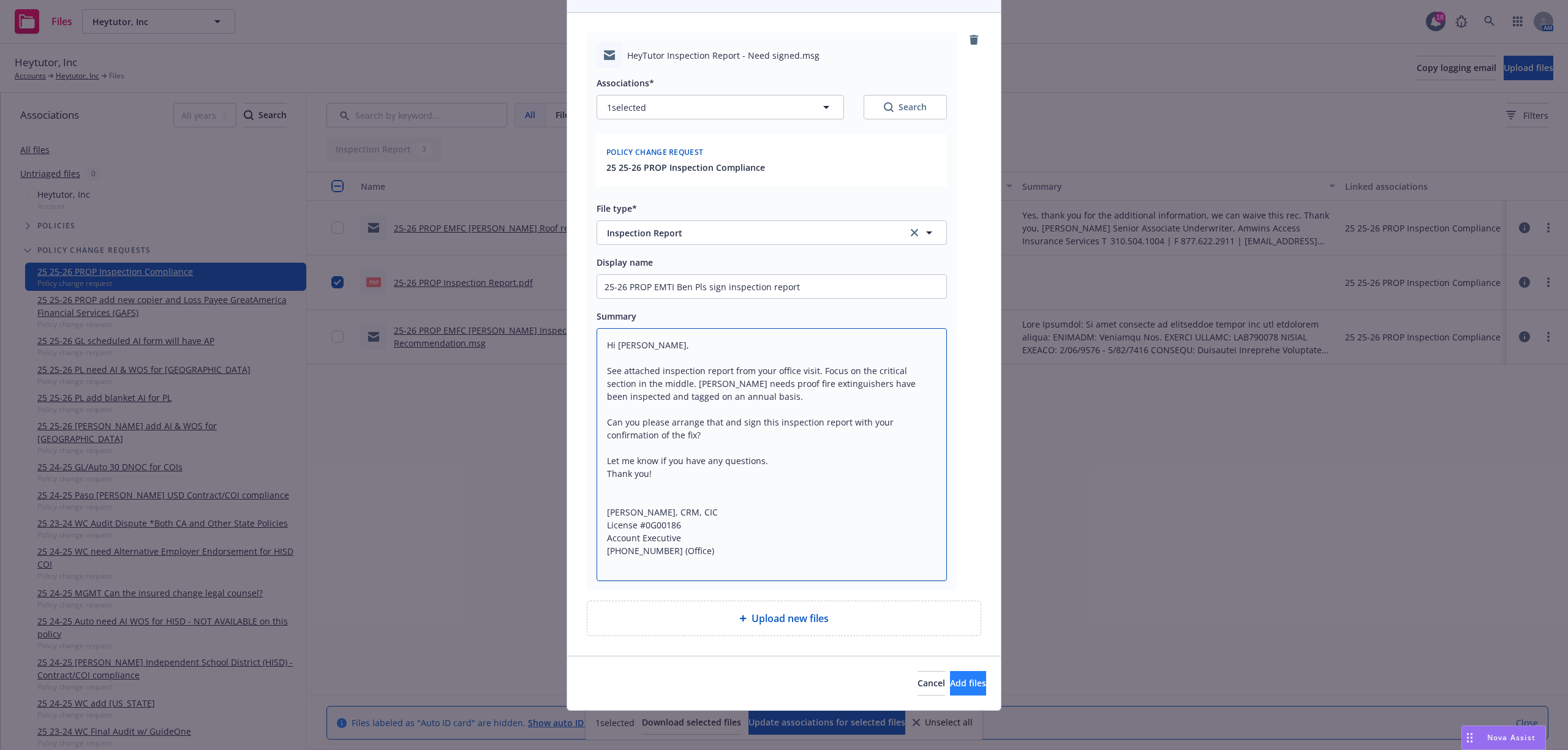
type textarea "Hi [PERSON_NAME], See attached inspection report from your office visit. Focus …"
click at [951, 679] on span "Add files" at bounding box center [968, 683] width 36 height 12
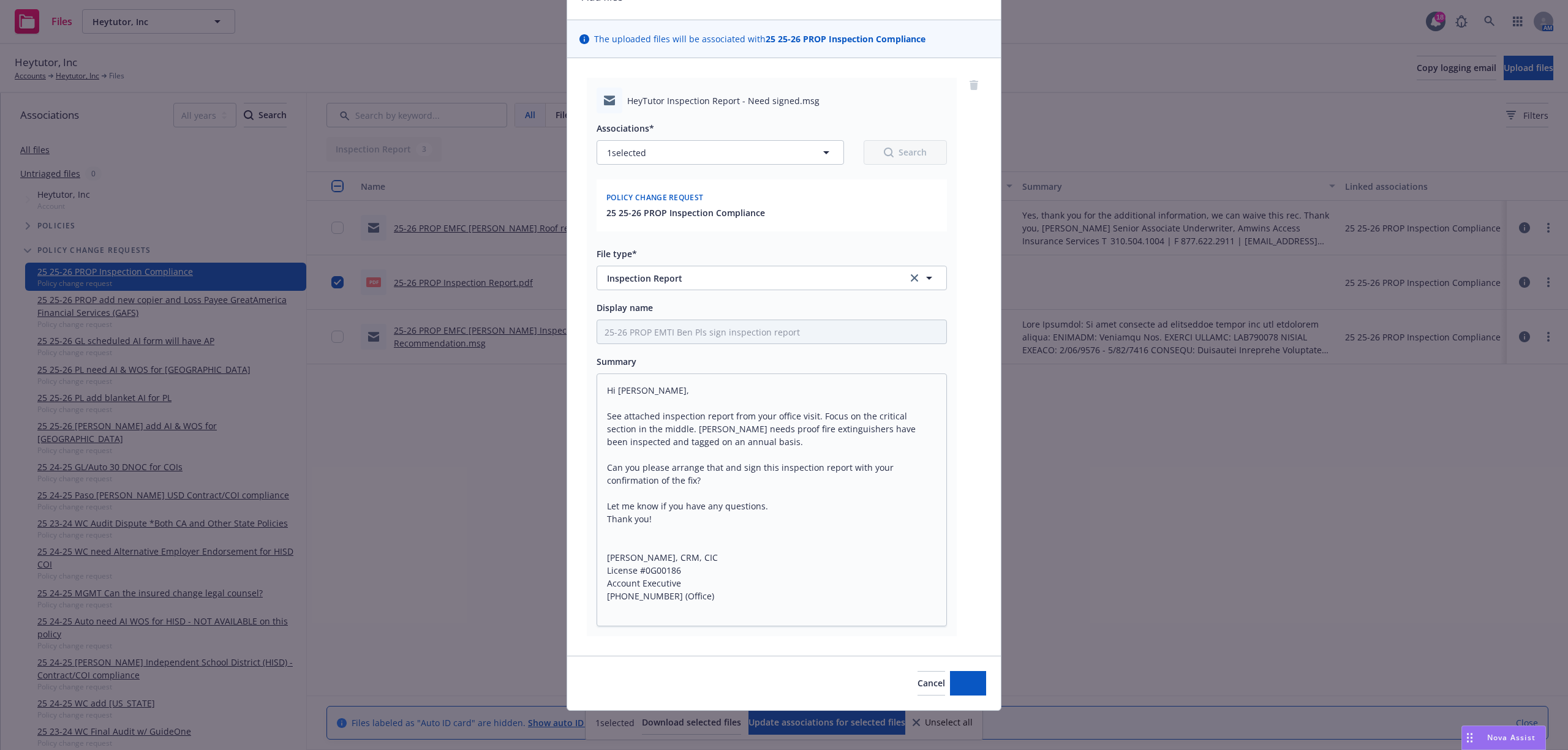
scroll to position [66, 0]
type textarea "x"
